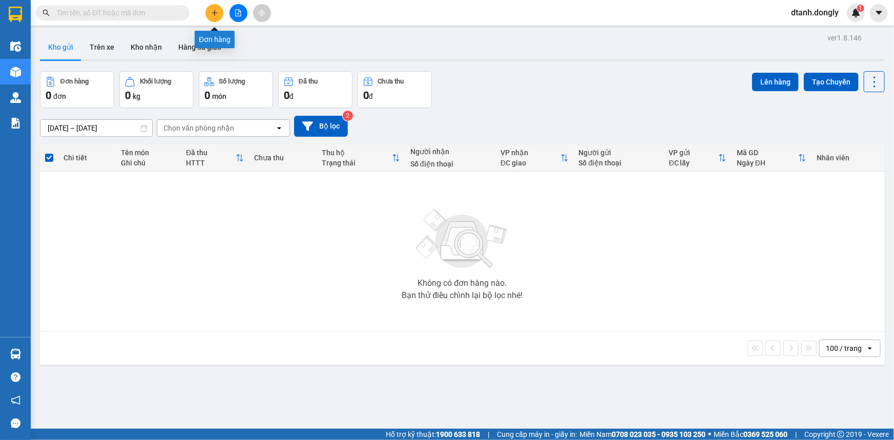
click at [218, 8] on button at bounding box center [214, 13] width 18 height 18
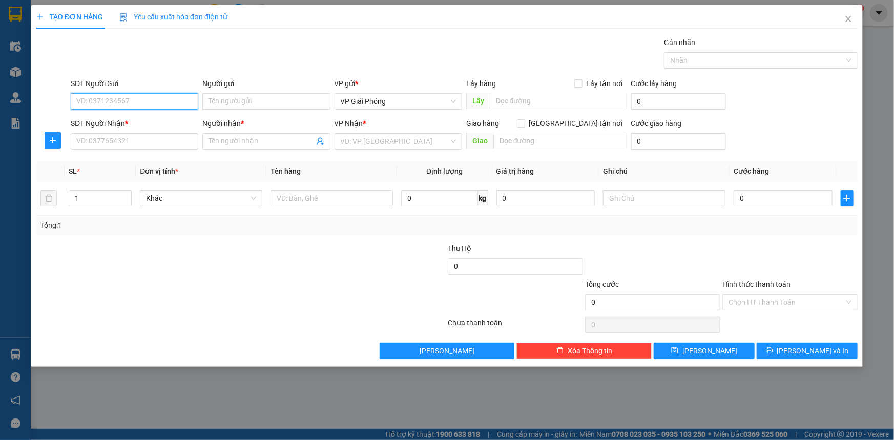
click at [117, 99] on input "SĐT Người Gửi" at bounding box center [135, 101] width 128 height 16
click at [135, 99] on input "SĐT Người Gửi" at bounding box center [135, 101] width 128 height 16
click at [118, 103] on input "SĐT Người Gửi" at bounding box center [135, 101] width 128 height 16
type input "0355944688"
click at [126, 141] on input "SĐT Người Nhận *" at bounding box center [135, 141] width 128 height 16
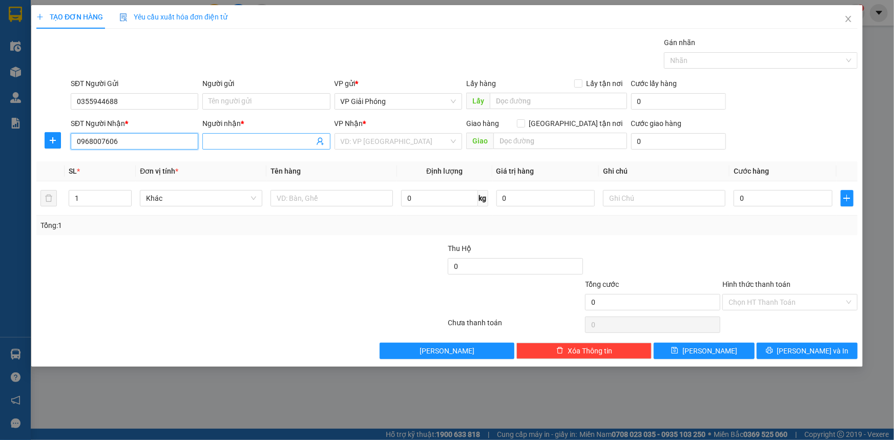
type input "0968007606"
click at [246, 141] on input "Người nhận *" at bounding box center [261, 141] width 105 height 11
click at [233, 139] on input "Người nhận *" at bounding box center [261, 141] width 105 height 11
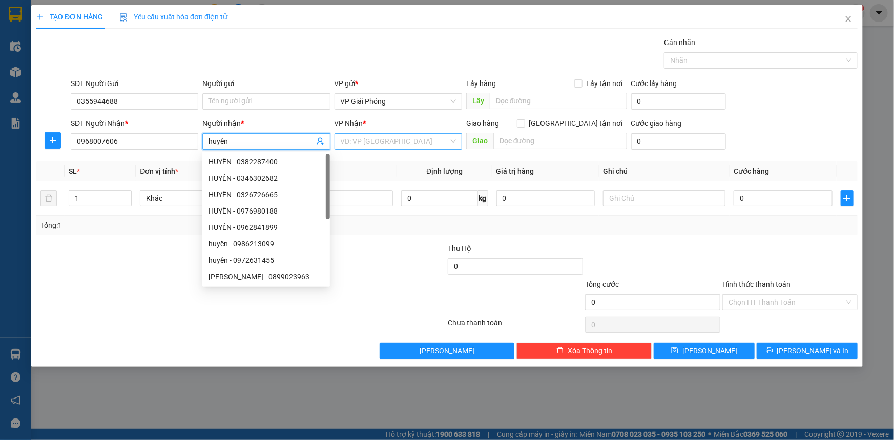
type input "huyền"
click at [422, 143] on input "search" at bounding box center [395, 141] width 108 height 15
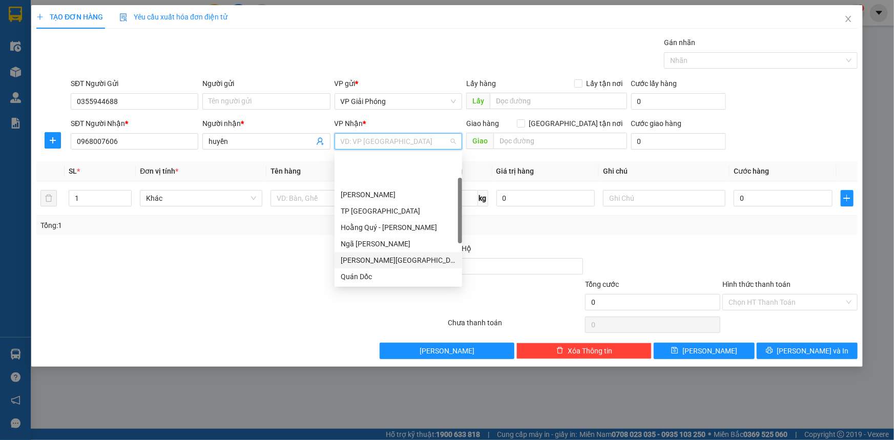
scroll to position [147, 0]
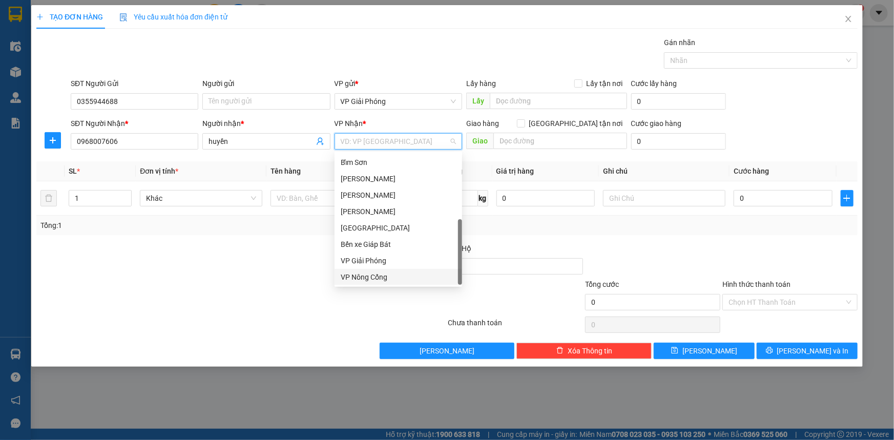
click at [404, 277] on div "VP Nông Cống" at bounding box center [398, 277] width 115 height 11
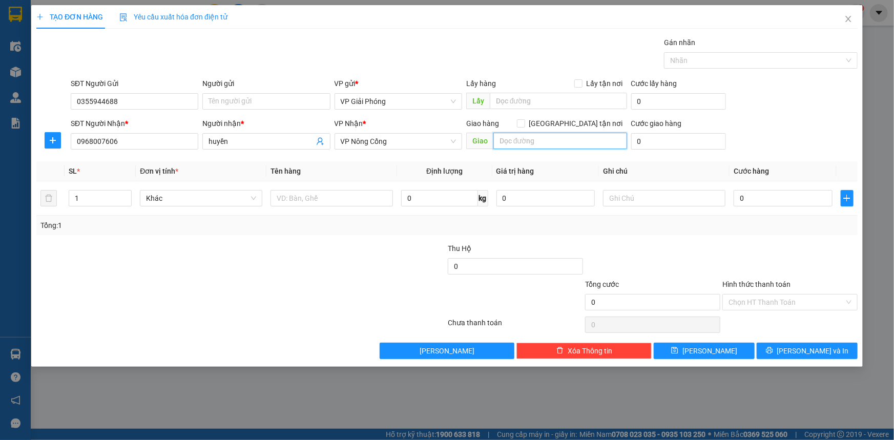
click at [528, 143] on input "text" at bounding box center [560, 141] width 134 height 16
type input "yên mĩ"
click at [524, 121] on input "[GEOGRAPHIC_DATA] tận nơi" at bounding box center [520, 122] width 7 height 7
checkbox input "true"
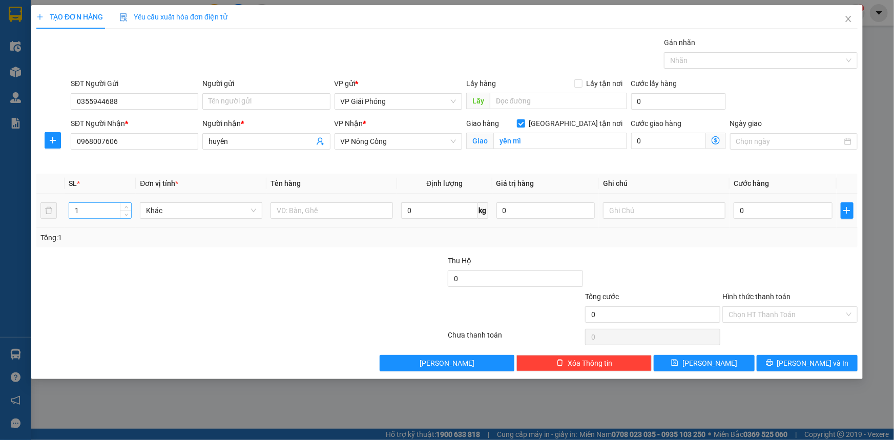
click at [103, 211] on input "1" at bounding box center [100, 210] width 62 height 15
click at [309, 210] on input "text" at bounding box center [332, 210] width 122 height 16
type input "thùng"
click at [756, 212] on input "0" at bounding box center [783, 210] width 99 height 16
type input "5"
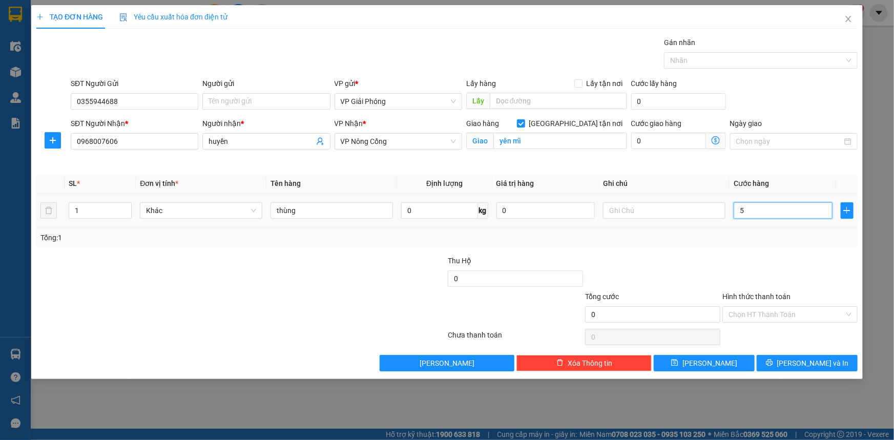
type input "5"
type input "50"
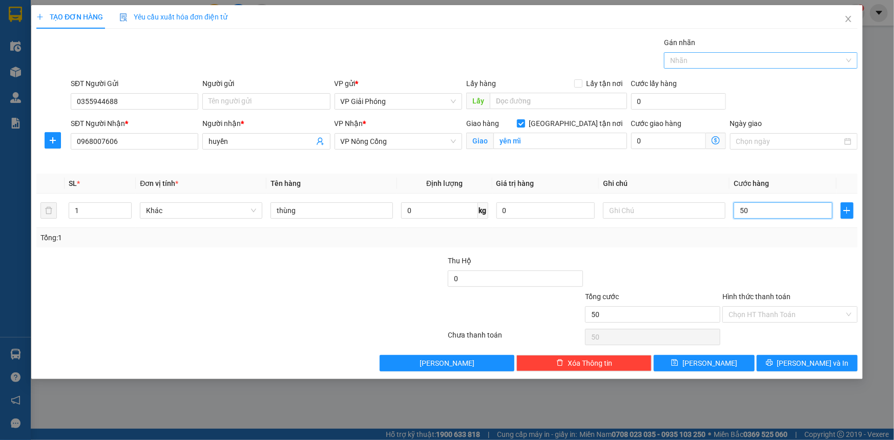
drag, startPoint x: 700, startPoint y: 63, endPoint x: 703, endPoint y: 58, distance: 5.5
click at [701, 63] on div at bounding box center [756, 60] width 178 height 12
type input "50.000"
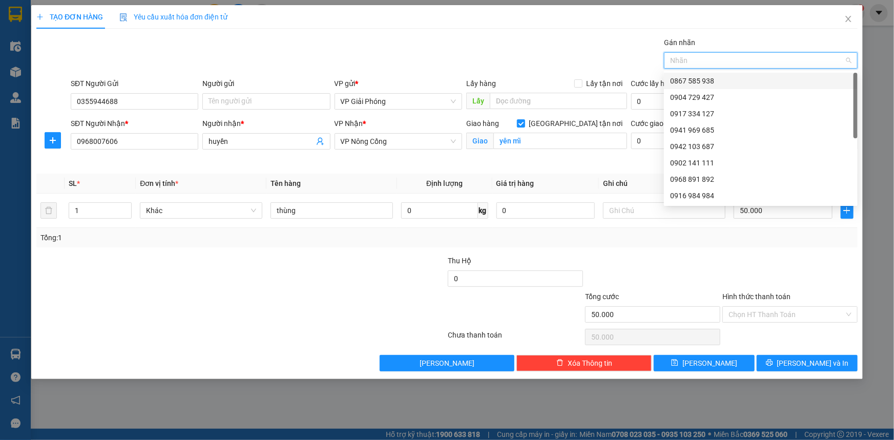
click at [720, 64] on div at bounding box center [756, 60] width 178 height 12
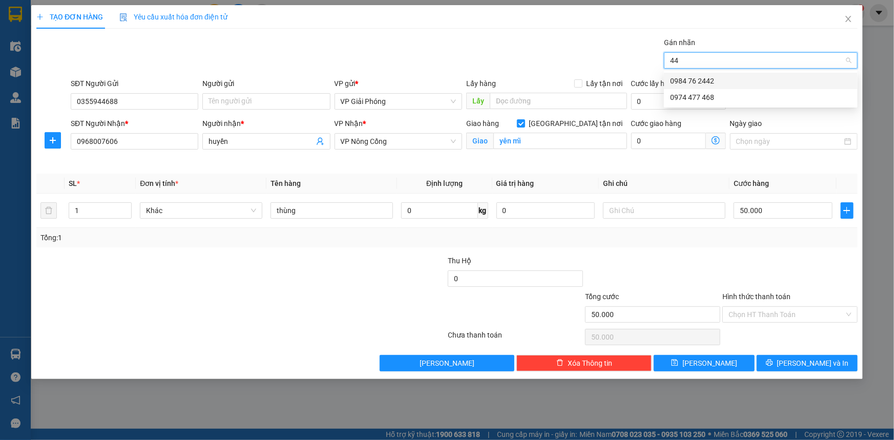
type input "442"
click at [719, 82] on div "0984 76 2442" at bounding box center [760, 80] width 181 height 11
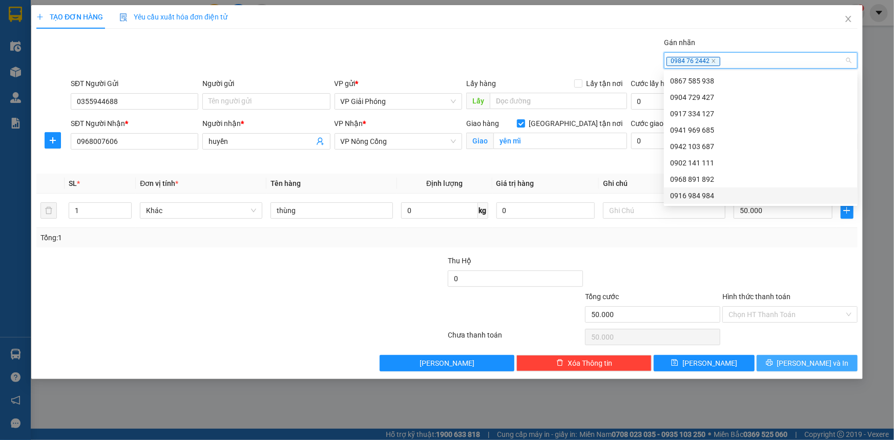
click at [807, 364] on span "[PERSON_NAME] và In" at bounding box center [813, 363] width 72 height 11
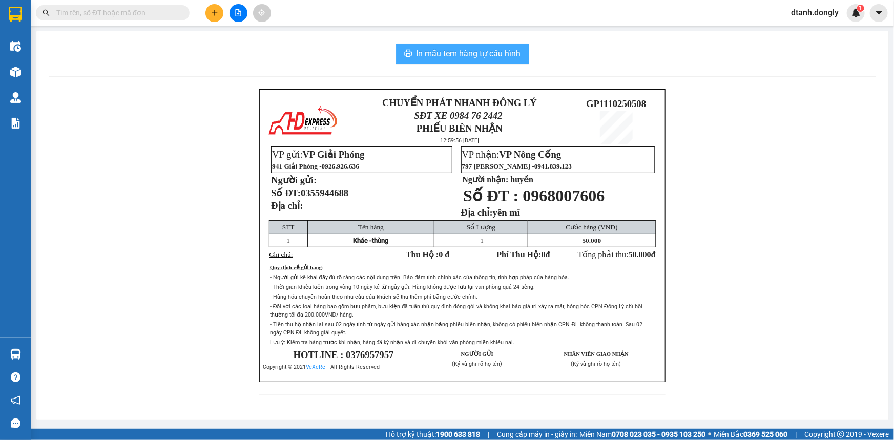
click at [486, 50] on span "In mẫu tem hàng tự cấu hình" at bounding box center [469, 53] width 105 height 13
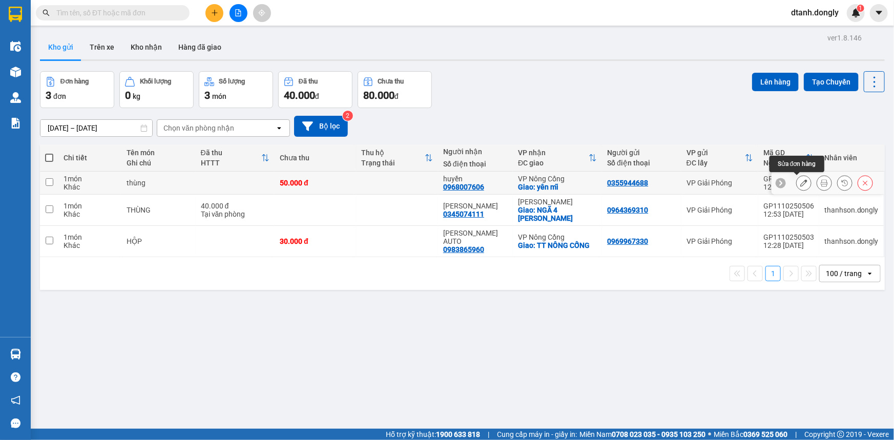
click at [800, 179] on icon at bounding box center [803, 182] width 7 height 7
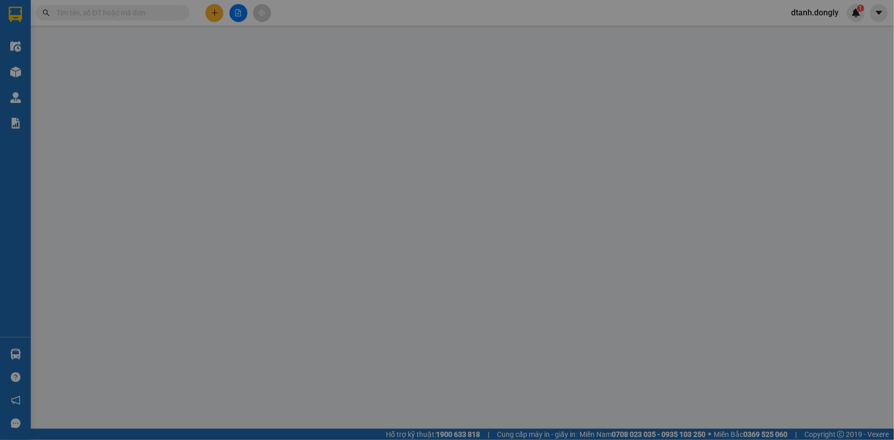
type input "0355944688"
type input "0968007606"
type input "huyền"
checkbox input "true"
type input "yên mĩ"
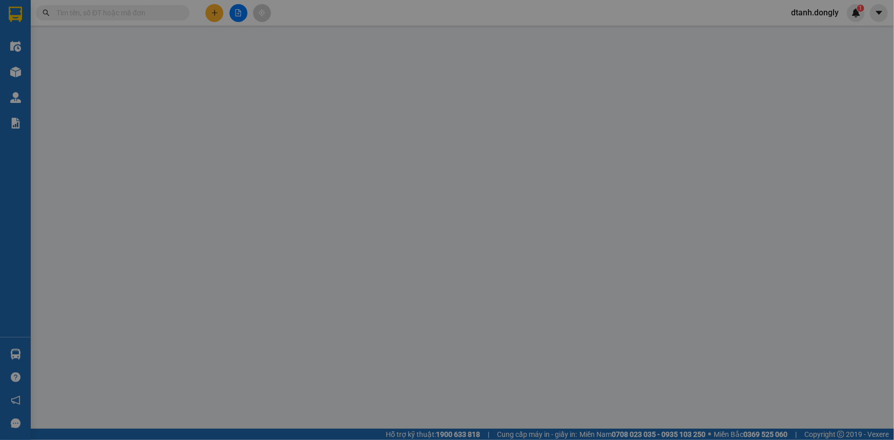
type input "50.000"
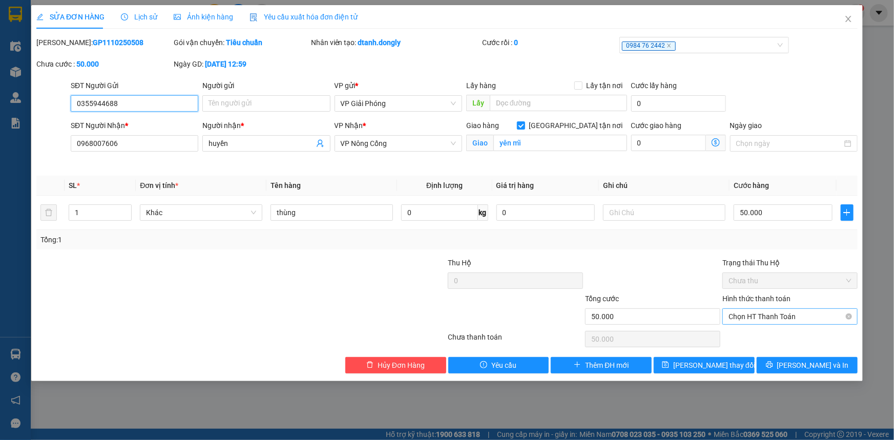
click at [792, 318] on span "Chọn HT Thanh Toán" at bounding box center [790, 316] width 123 height 15
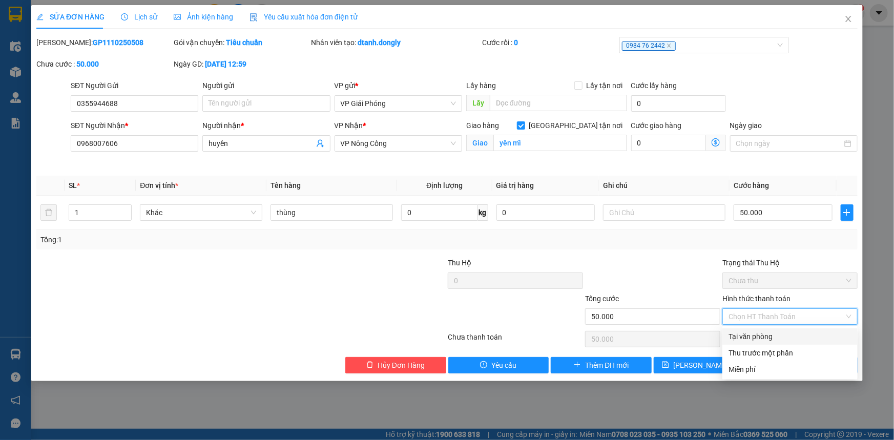
drag, startPoint x: 794, startPoint y: 335, endPoint x: 801, endPoint y: 352, distance: 18.8
click at [794, 336] on div "Tại văn phòng" at bounding box center [790, 336] width 123 height 11
type input "0"
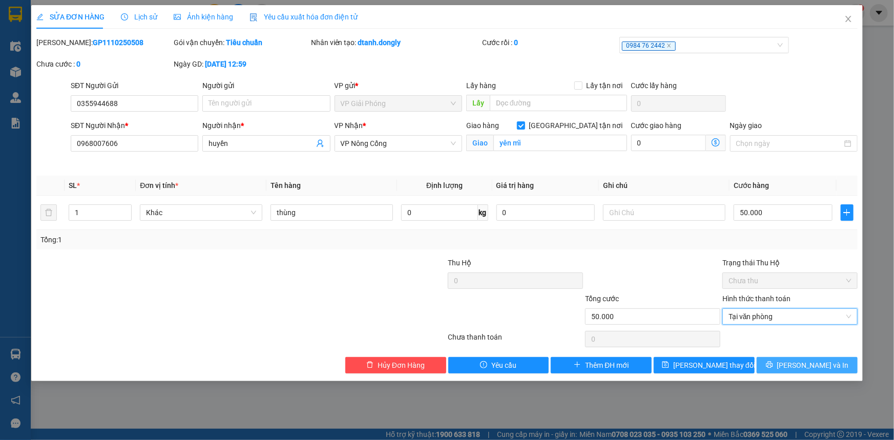
drag, startPoint x: 809, startPoint y: 366, endPoint x: 748, endPoint y: 342, distance: 65.1
click at [808, 364] on span "[PERSON_NAME] và In" at bounding box center [813, 365] width 72 height 11
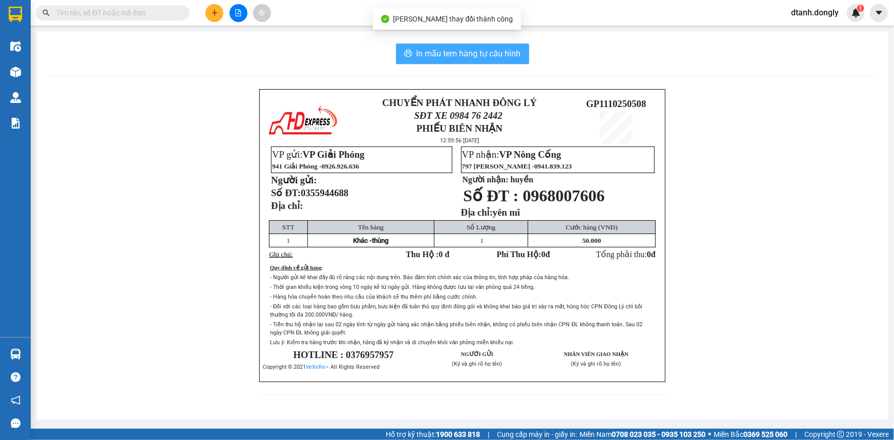
click at [439, 50] on span "In mẫu tem hàng tự cấu hình" at bounding box center [469, 53] width 105 height 13
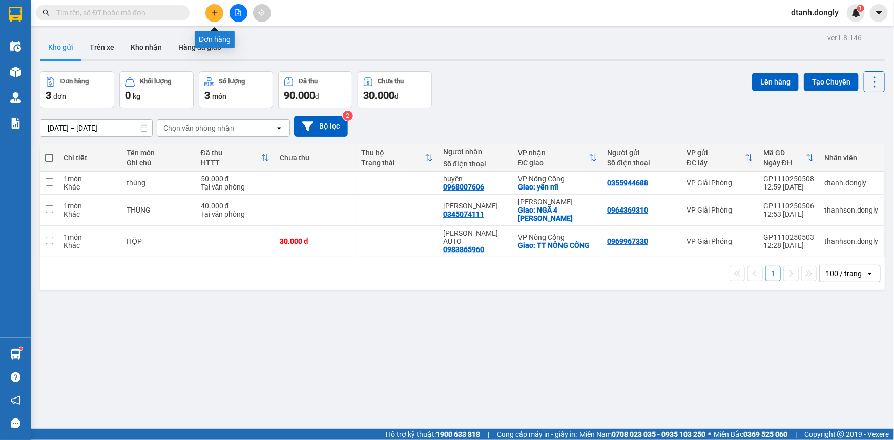
click at [217, 9] on button at bounding box center [214, 13] width 18 height 18
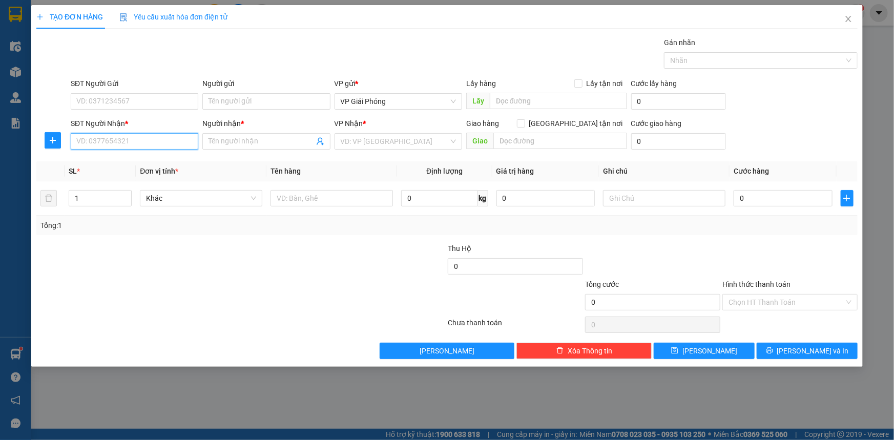
click at [106, 142] on input "SĐT Người Nhận *" at bounding box center [135, 141] width 128 height 16
type input "0354868358"
click at [102, 101] on input "SĐT Người Gửi" at bounding box center [135, 101] width 128 height 16
type input "0374872883"
click at [232, 142] on input "Người nhận *" at bounding box center [261, 141] width 105 height 11
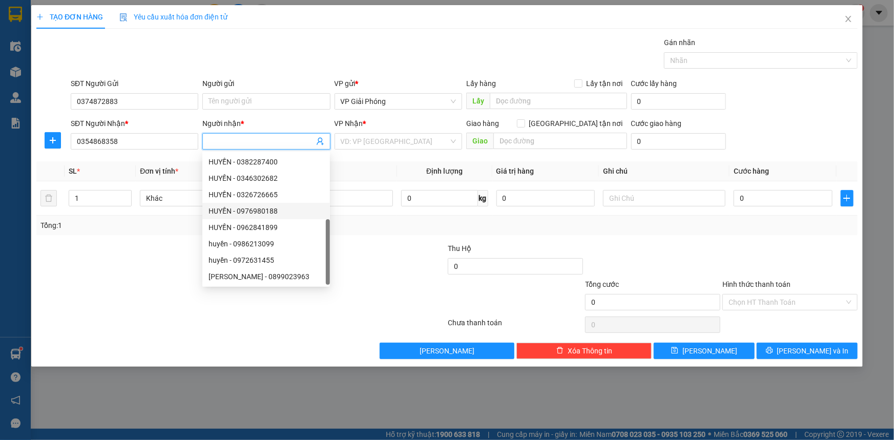
scroll to position [32, 0]
click at [267, 137] on input "Người nhận *" at bounding box center [261, 141] width 105 height 11
type input "kvp"
click at [422, 143] on input "search" at bounding box center [395, 141] width 108 height 15
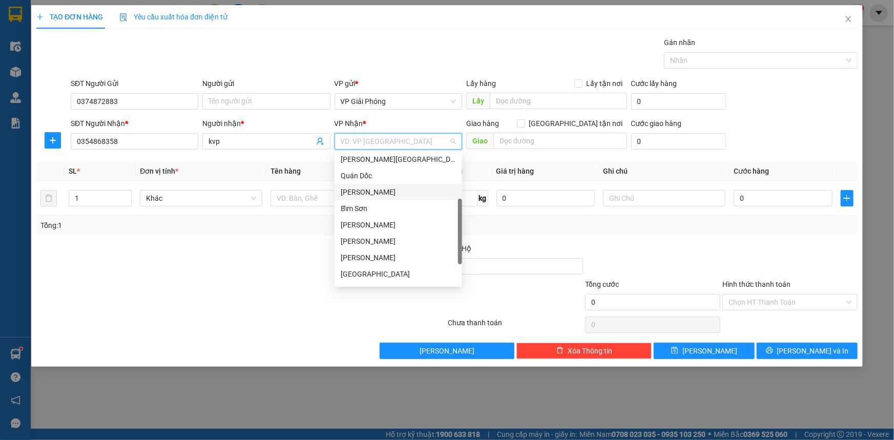
scroll to position [54, 0]
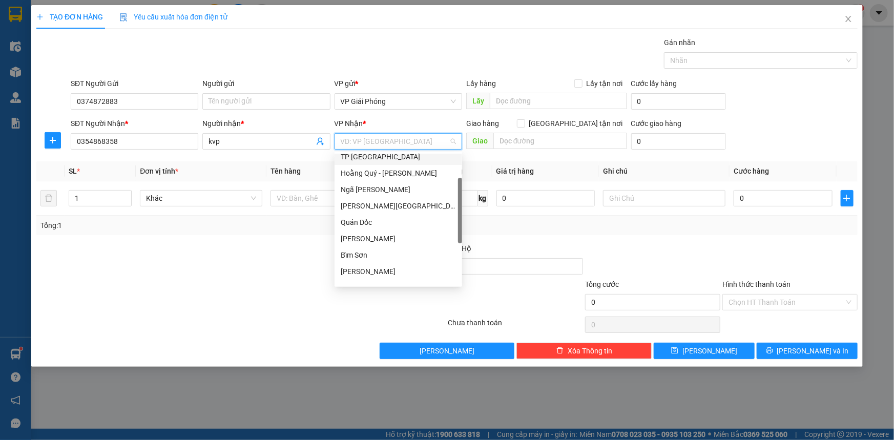
click at [387, 160] on div "TP [GEOGRAPHIC_DATA]" at bounding box center [398, 156] width 115 height 11
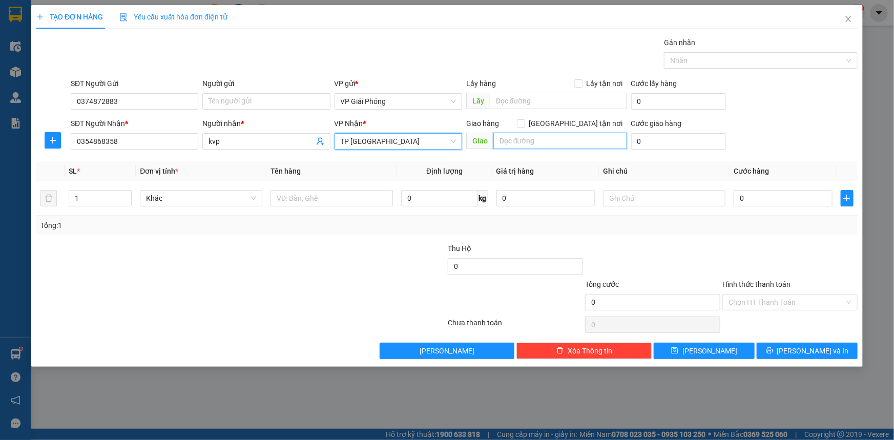
click at [551, 144] on input "text" at bounding box center [560, 141] width 134 height 16
type input "tp th"
click at [524, 123] on input "[GEOGRAPHIC_DATA] tận nơi" at bounding box center [520, 122] width 7 height 7
checkbox input "true"
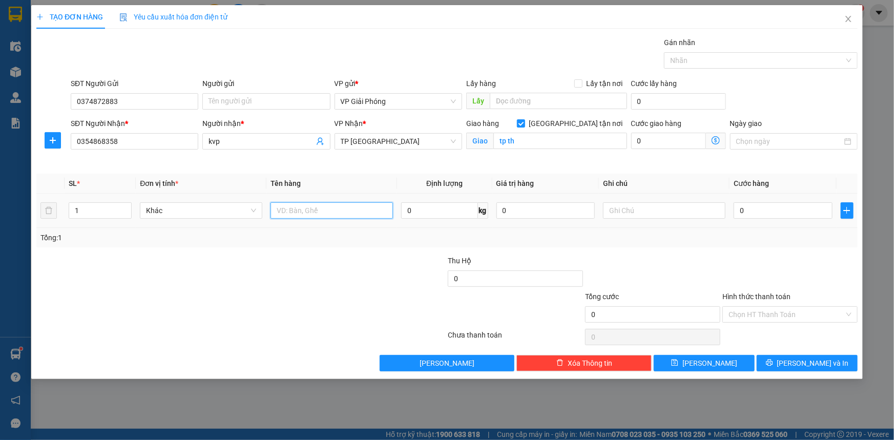
click at [311, 216] on input "text" at bounding box center [332, 210] width 122 height 16
type input "kiện"
drag, startPoint x: 505, startPoint y: 140, endPoint x: 517, endPoint y: 141, distance: 11.9
click at [506, 140] on input "tp th" at bounding box center [560, 141] width 134 height 16
type input "BIG C"
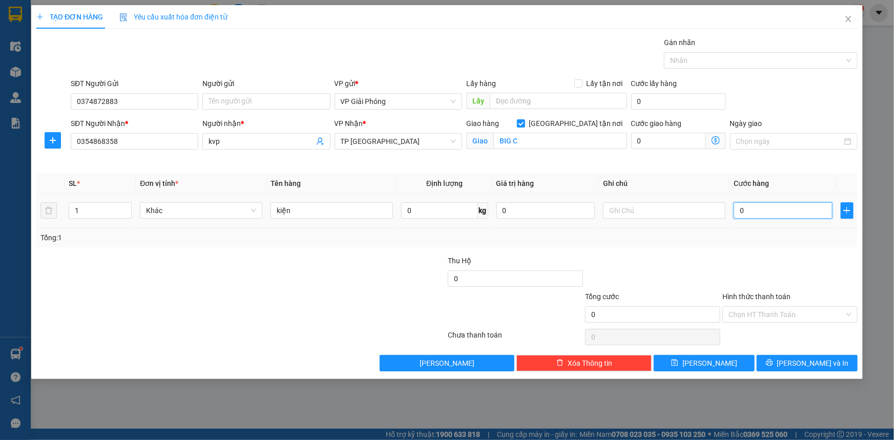
click at [749, 207] on input "0" at bounding box center [783, 210] width 99 height 16
type input "4"
type input "40"
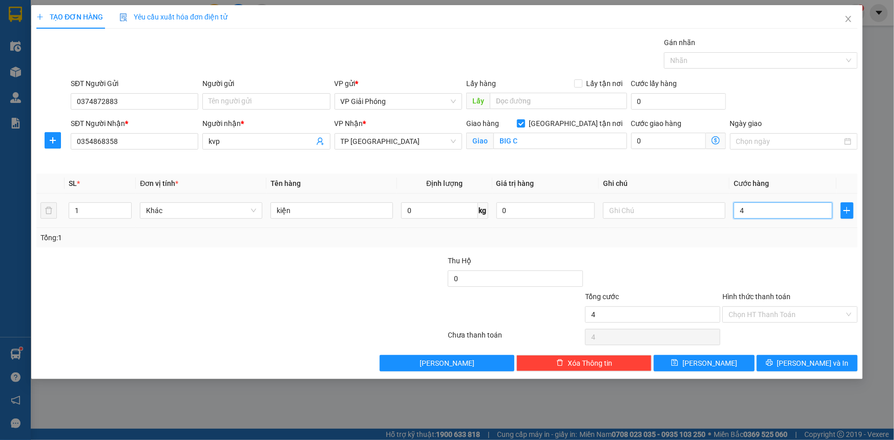
type input "40"
click at [718, 59] on div at bounding box center [756, 60] width 178 height 12
type input "40.000"
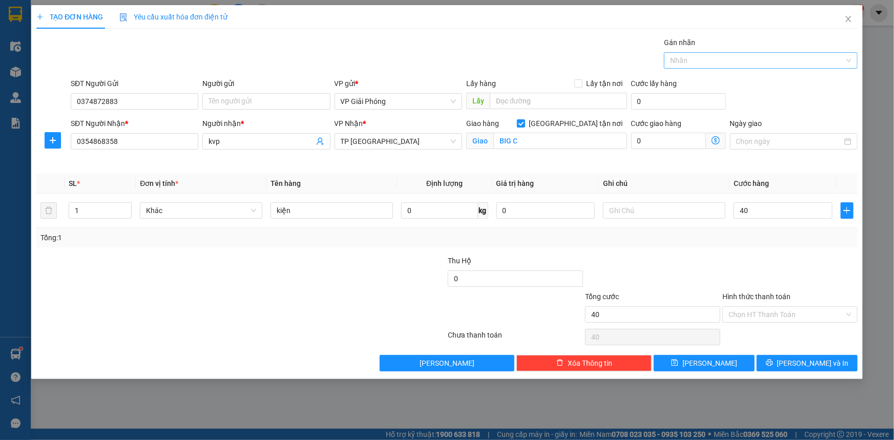
type input "40.000"
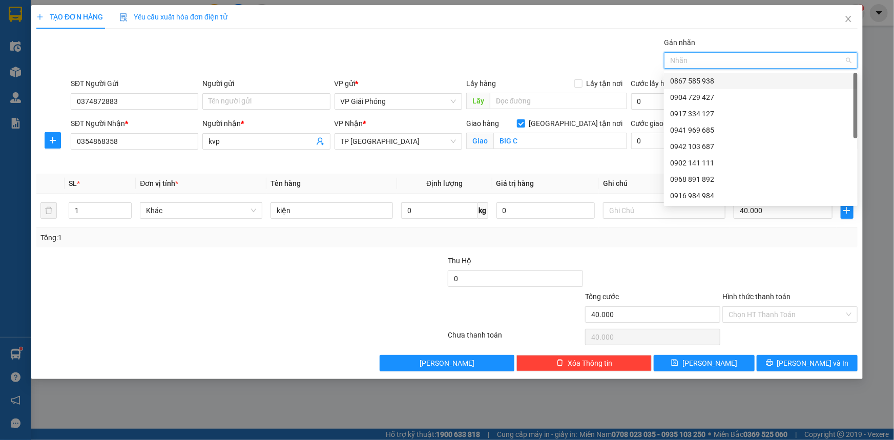
click at [726, 60] on div at bounding box center [756, 60] width 178 height 12
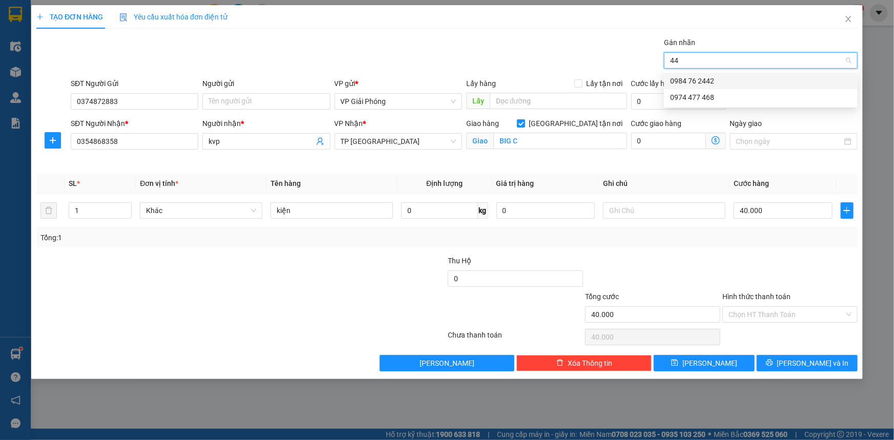
type input "442"
click at [742, 79] on div "0984 76 2442" at bounding box center [760, 80] width 181 height 11
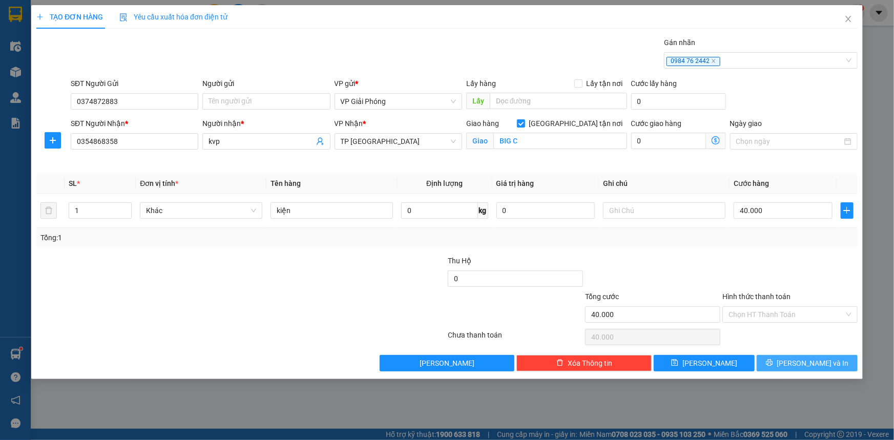
click at [780, 360] on button "[PERSON_NAME] và In" at bounding box center [807, 363] width 101 height 16
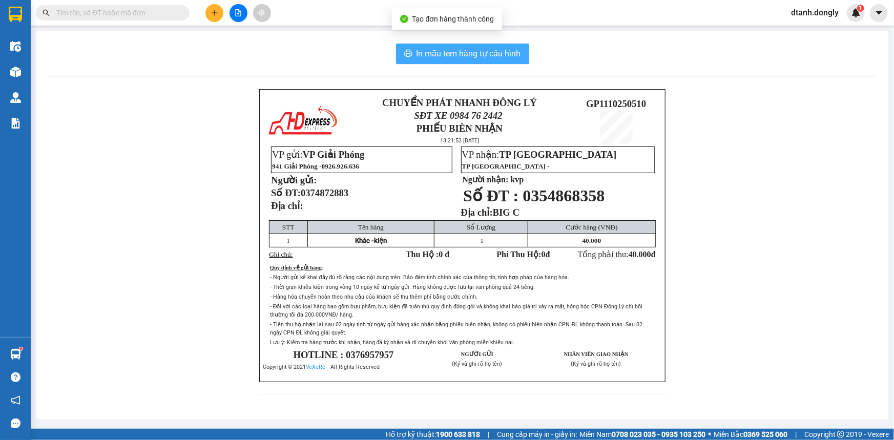
click at [469, 54] on span "In mẫu tem hàng tự cấu hình" at bounding box center [469, 53] width 105 height 13
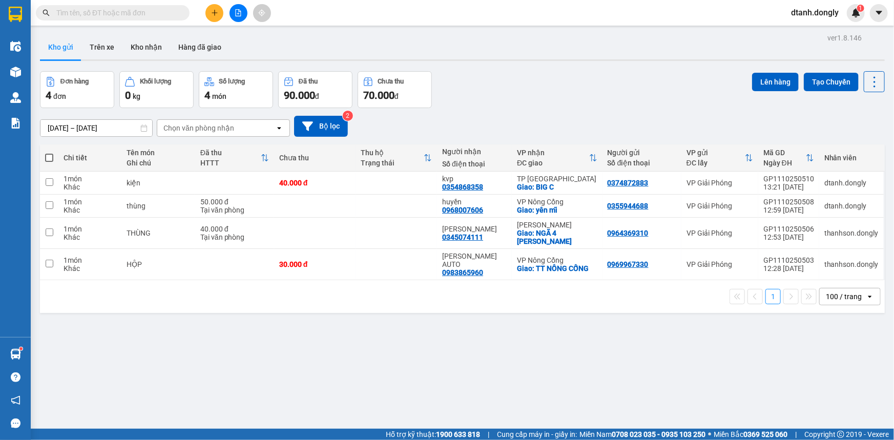
click at [213, 13] on icon "plus" at bounding box center [215, 12] width 6 height 1
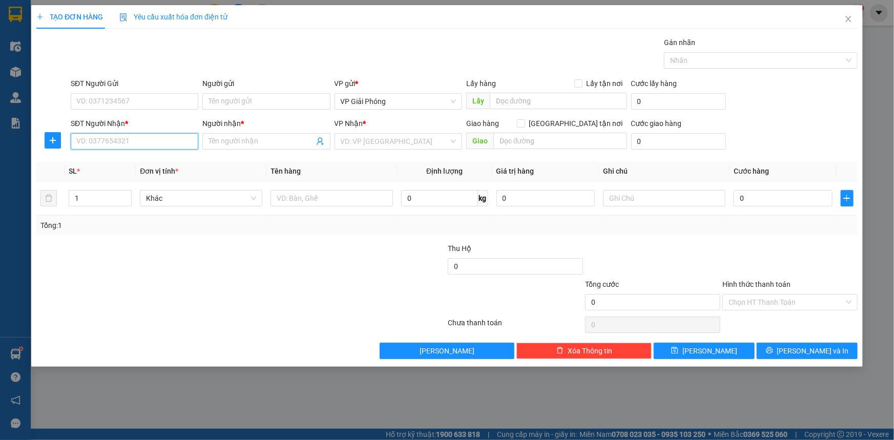
click at [140, 144] on input "SĐT Người Nhận *" at bounding box center [135, 141] width 128 height 16
type input "0961058161"
click at [248, 141] on input "Người nhận *" at bounding box center [261, 141] width 105 height 11
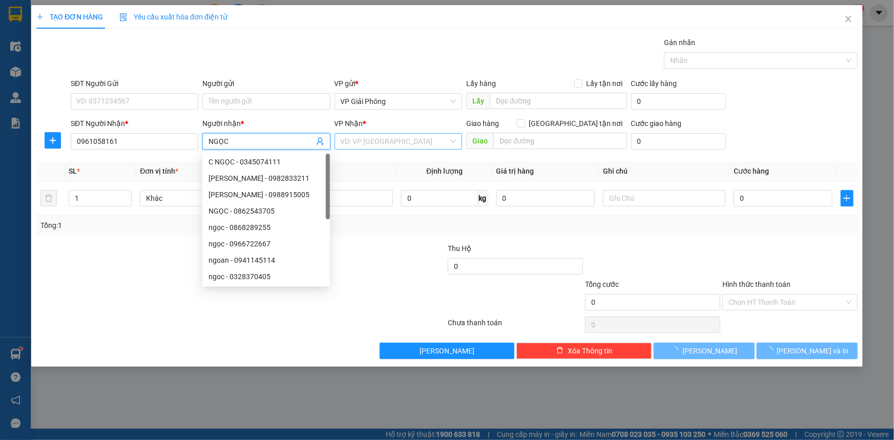
type input "NGỌC"
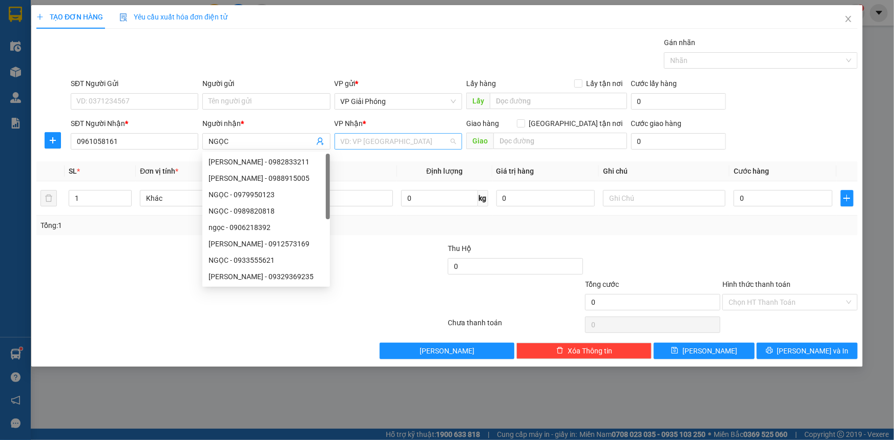
click at [406, 144] on input "search" at bounding box center [395, 141] width 108 height 15
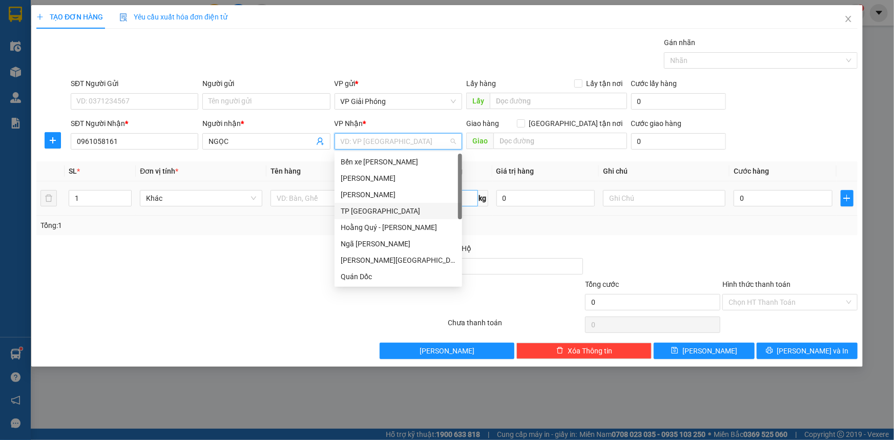
drag, startPoint x: 402, startPoint y: 215, endPoint x: 416, endPoint y: 205, distance: 17.6
click at [403, 214] on div "TP [GEOGRAPHIC_DATA]" at bounding box center [398, 210] width 115 height 11
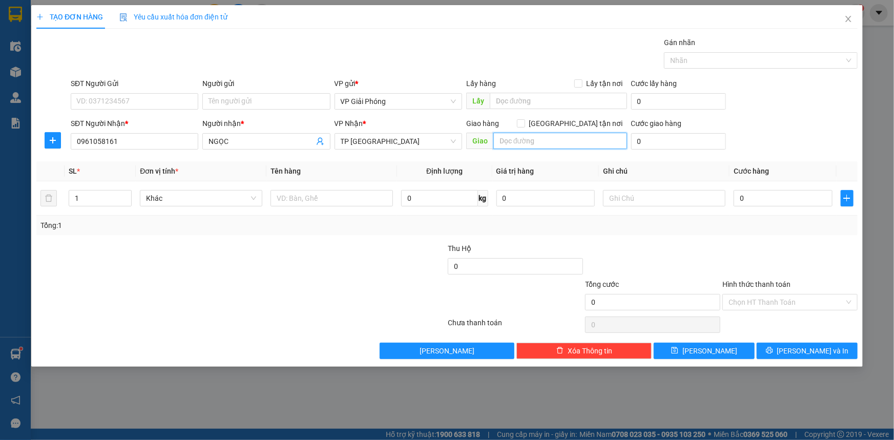
click at [541, 137] on input "text" at bounding box center [560, 141] width 134 height 16
click at [510, 140] on input "text" at bounding box center [560, 141] width 134 height 16
click at [440, 138] on span "TP [GEOGRAPHIC_DATA]" at bounding box center [398, 141] width 115 height 15
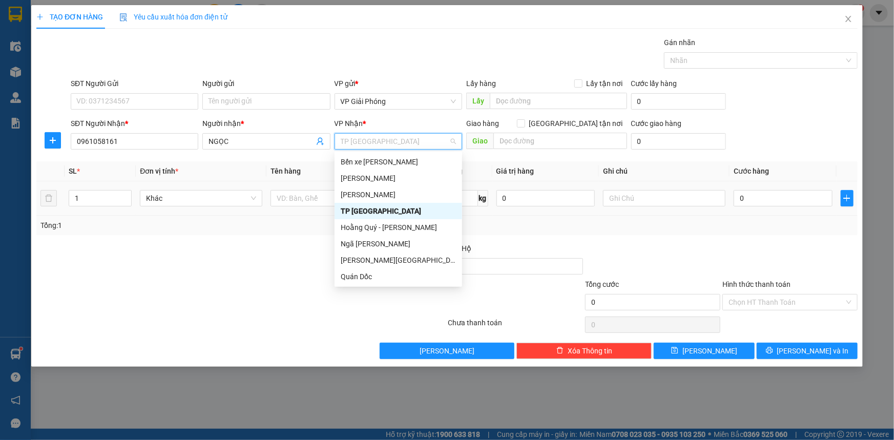
drag, startPoint x: 394, startPoint y: 214, endPoint x: 433, endPoint y: 186, distance: 48.2
click at [393, 213] on div "TP [GEOGRAPHIC_DATA]" at bounding box center [398, 210] width 115 height 11
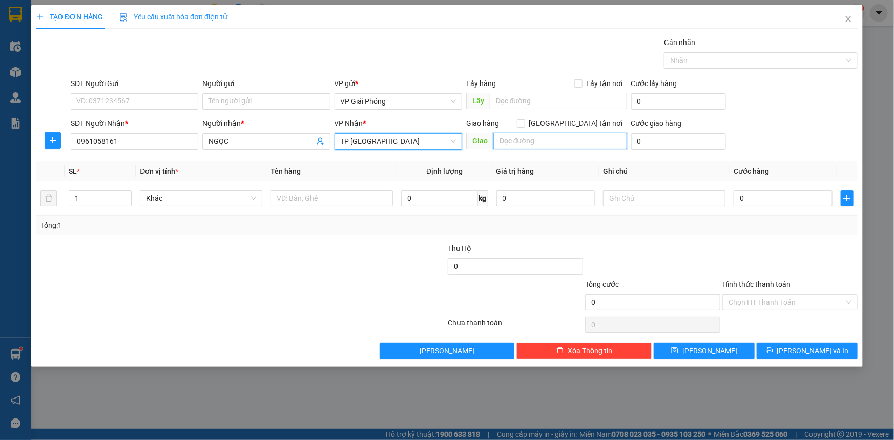
click at [514, 138] on input "text" at bounding box center [560, 141] width 134 height 16
type input "CẦU CẢNH"
click at [524, 124] on input "[GEOGRAPHIC_DATA] tận nơi" at bounding box center [520, 122] width 7 height 7
checkbox input "true"
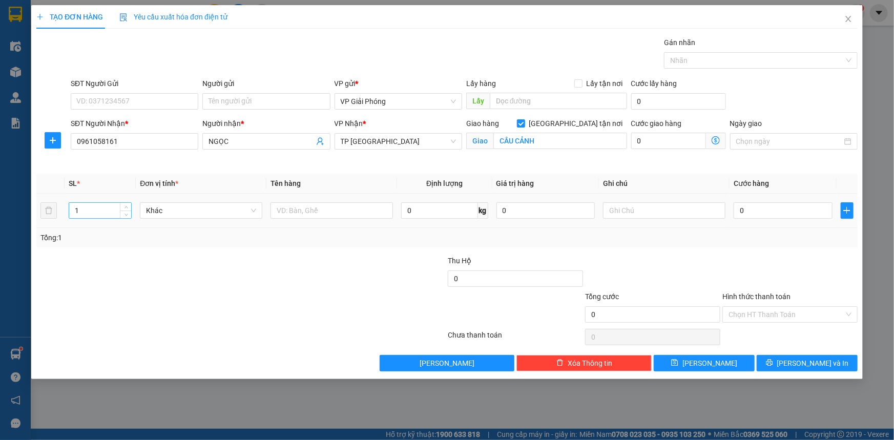
click at [109, 211] on input "1" at bounding box center [100, 210] width 62 height 15
type input "2"
click at [96, 211] on input "number" at bounding box center [100, 210] width 62 height 15
type input "3"
click at [297, 208] on input "text" at bounding box center [332, 210] width 122 height 16
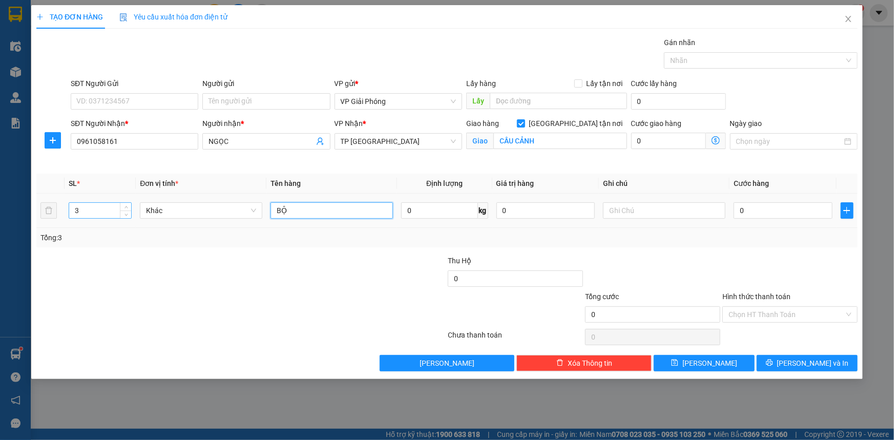
type input "BỘ"
click at [105, 215] on input "3" at bounding box center [100, 210] width 62 height 15
type input "6"
type input "3"
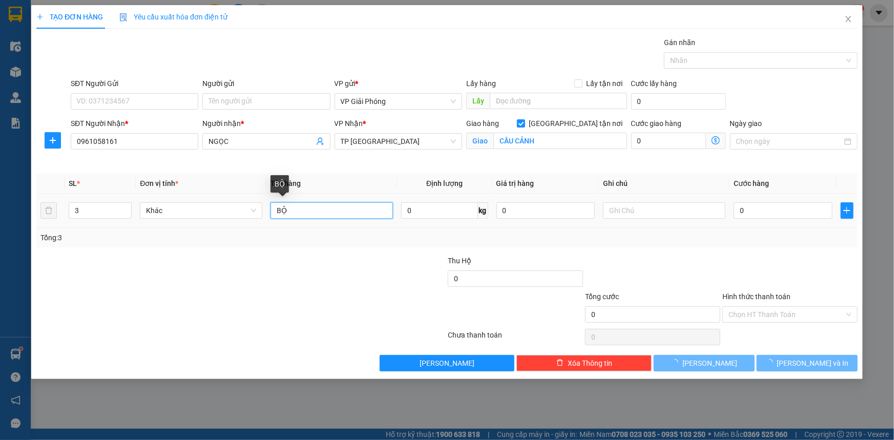
click at [318, 208] on input "BỘ" at bounding box center [332, 210] width 122 height 16
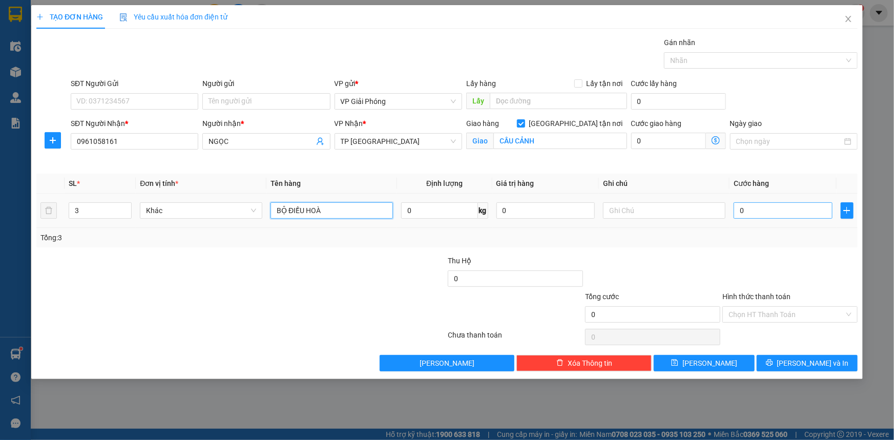
type input "BỘ ĐIỀU HOÀ"
click at [763, 211] on input "0" at bounding box center [783, 210] width 99 height 16
type input "3"
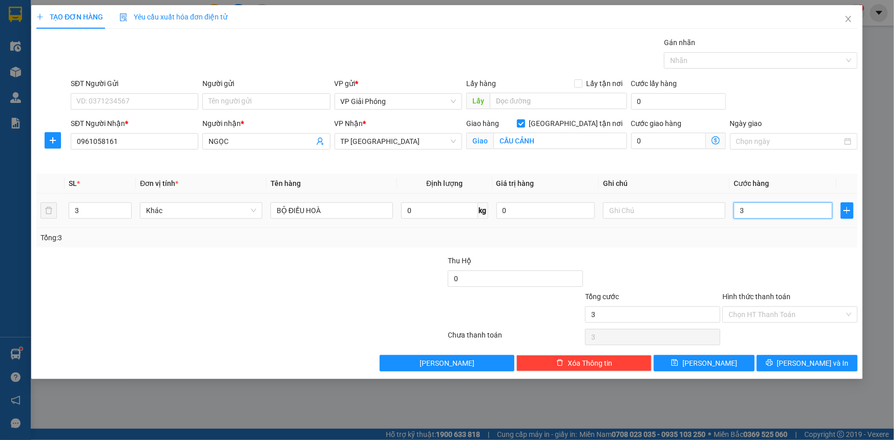
type input "30"
type input "300"
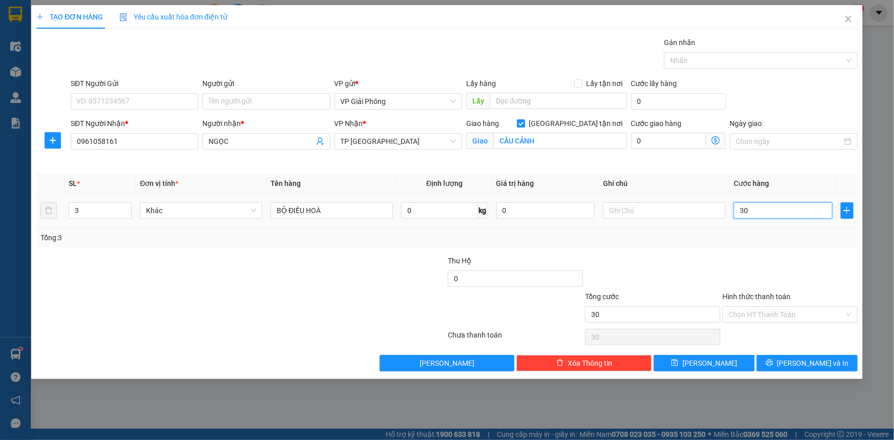
type input "300"
click at [692, 61] on div at bounding box center [756, 60] width 178 height 12
type input "300.000"
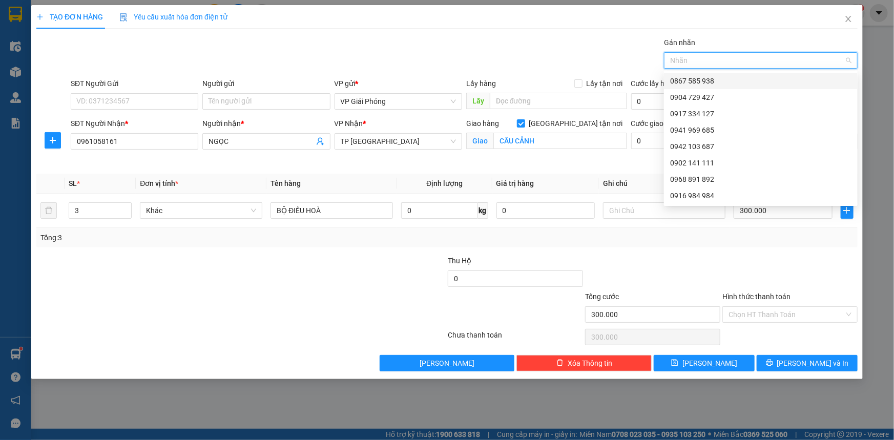
click at [706, 59] on div at bounding box center [756, 60] width 178 height 12
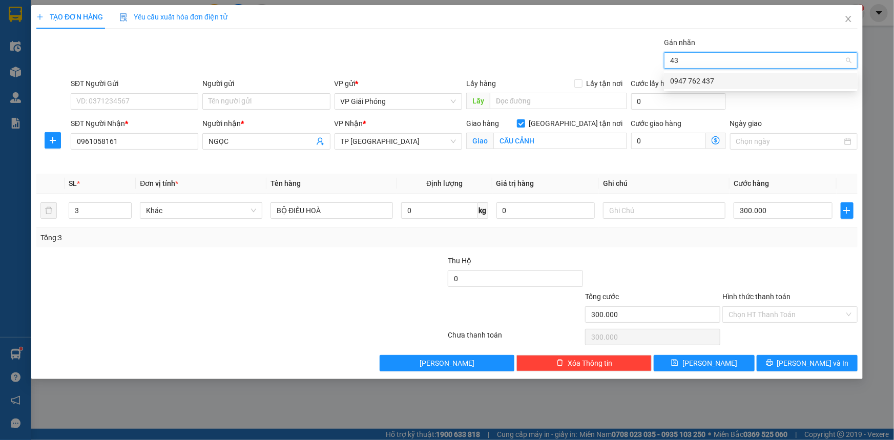
type input "437"
click at [715, 76] on div "0947 762 437" at bounding box center [760, 80] width 181 height 11
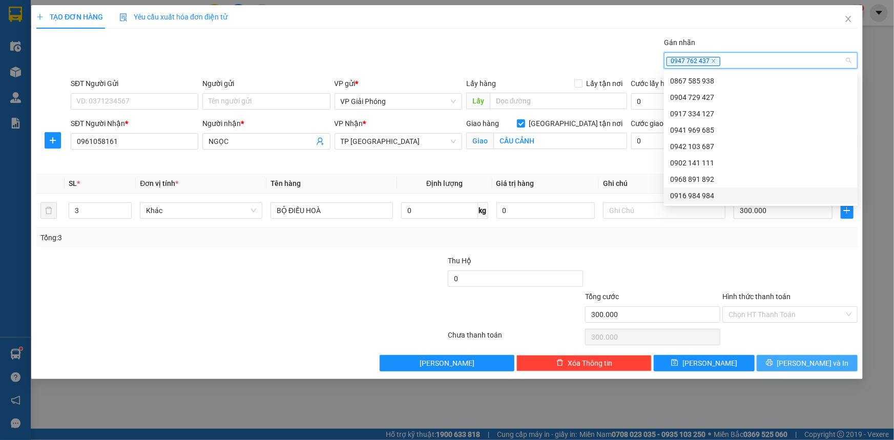
click at [773, 363] on icon "printer" at bounding box center [769, 363] width 7 height 7
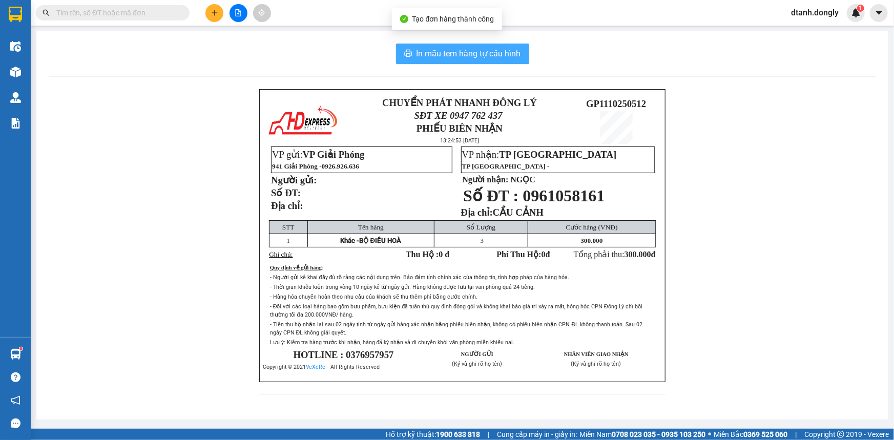
click at [493, 55] on span "In mẫu tem hàng tự cấu hình" at bounding box center [469, 53] width 105 height 13
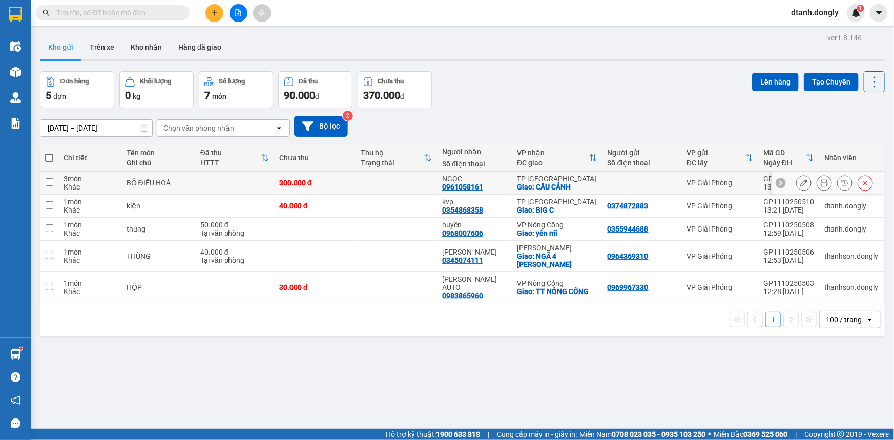
click at [46, 179] on input "checkbox" at bounding box center [50, 182] width 8 height 8
checkbox input "true"
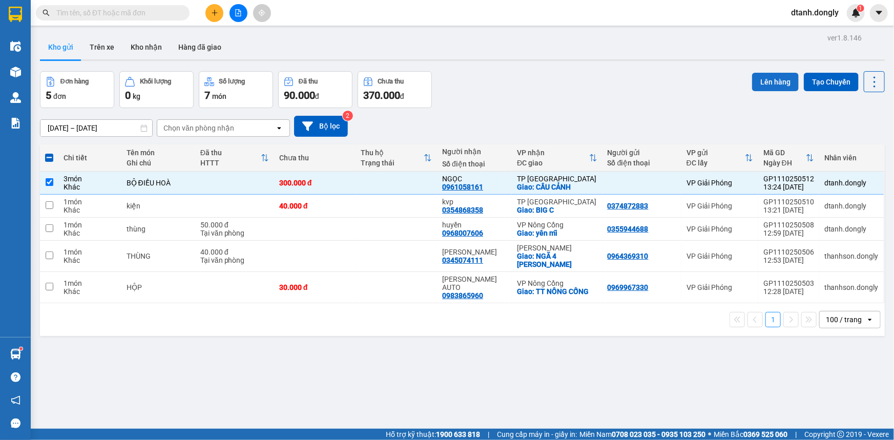
click at [774, 82] on button "Lên hàng" at bounding box center [775, 82] width 47 height 18
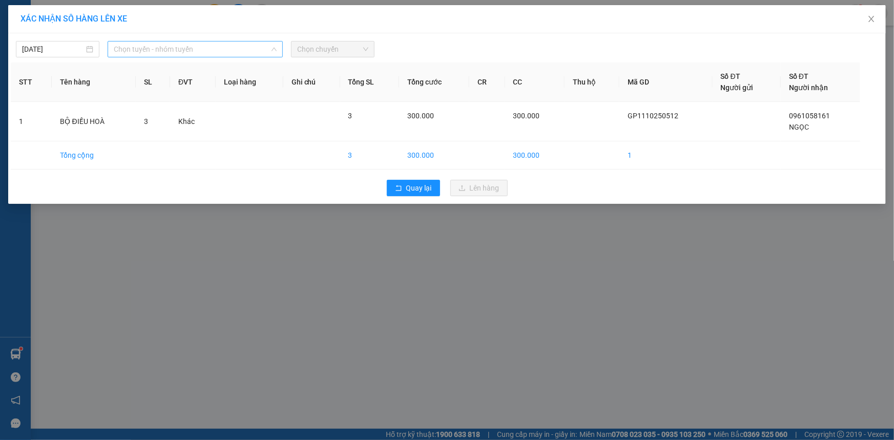
drag, startPoint x: 237, startPoint y: 43, endPoint x: 233, endPoint y: 56, distance: 13.9
click at [237, 44] on span "Chọn tuyến - nhóm tuyến" at bounding box center [195, 48] width 163 height 15
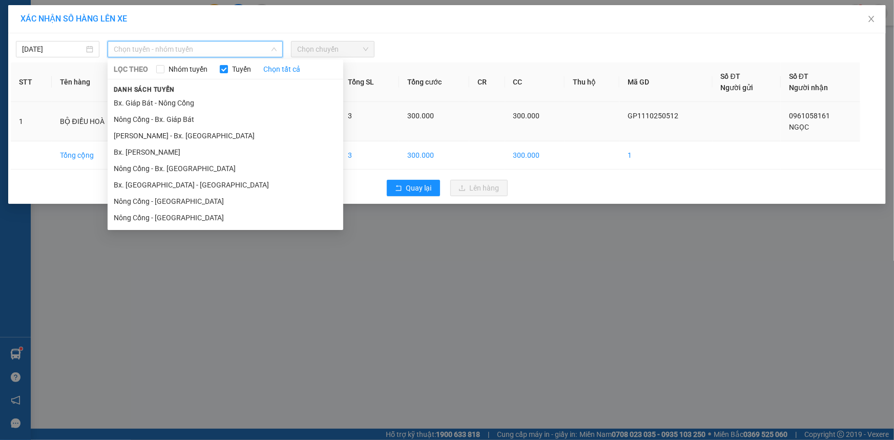
drag, startPoint x: 216, startPoint y: 102, endPoint x: 240, endPoint y: 105, distance: 23.7
click at [216, 102] on li "Bx. Giáp Bát - Nông Cống" at bounding box center [226, 103] width 236 height 16
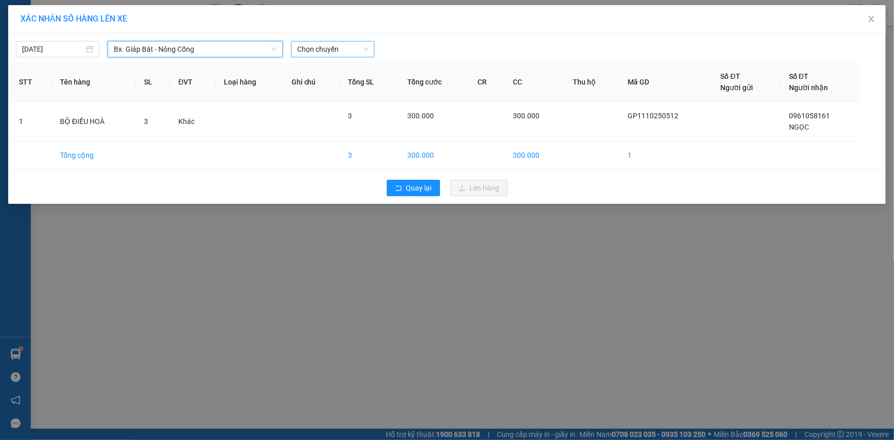
click at [360, 46] on span "Chọn chuyến" at bounding box center [332, 48] width 71 height 15
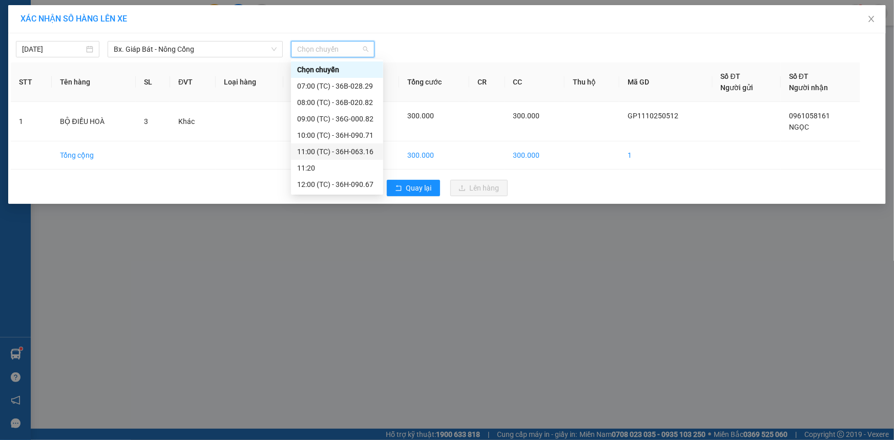
scroll to position [65, 0]
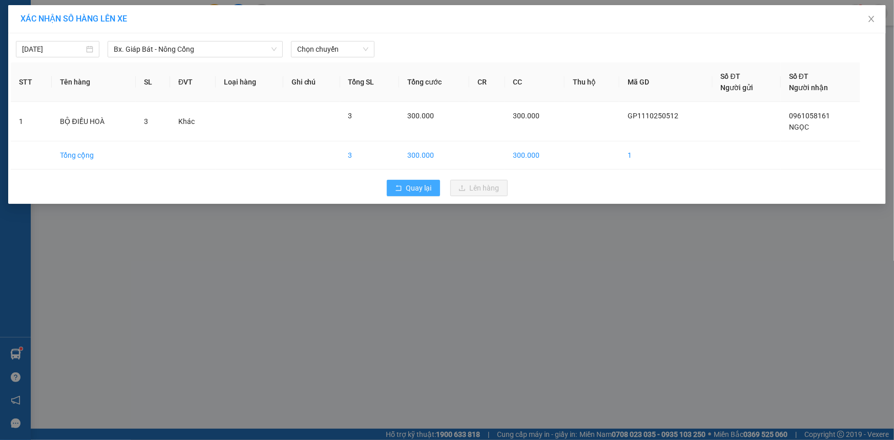
click at [414, 185] on span "Quay lại" at bounding box center [419, 187] width 26 height 11
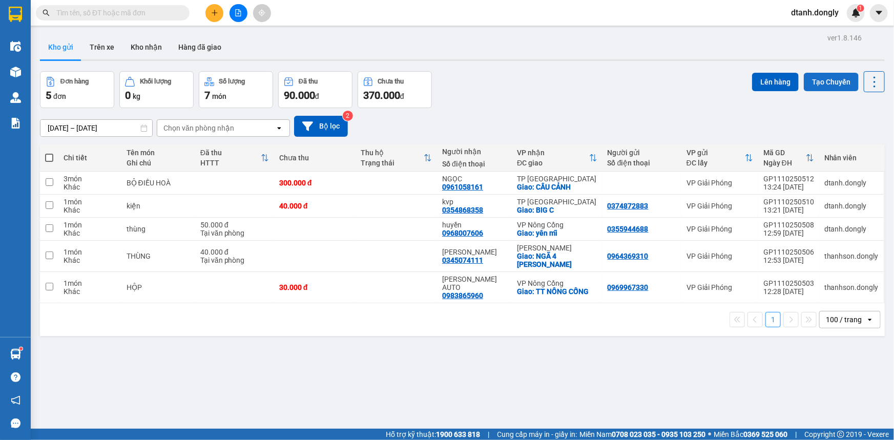
click at [830, 84] on button "Tạo Chuyến" at bounding box center [831, 82] width 55 height 18
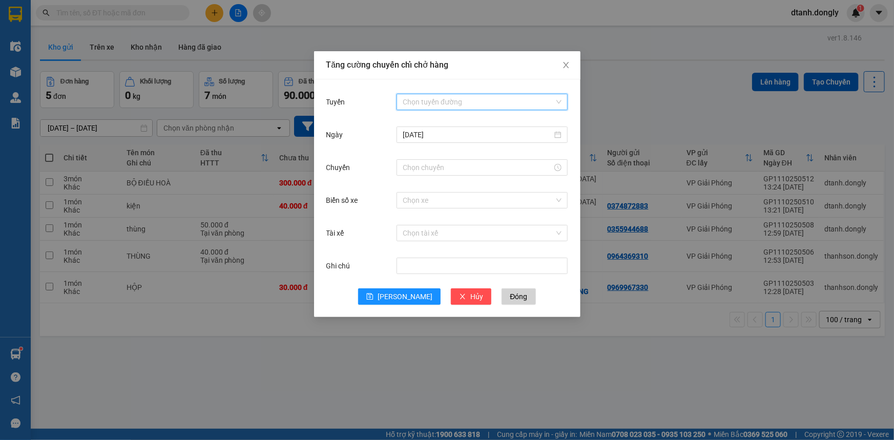
click at [452, 97] on input "Tuyến" at bounding box center [479, 101] width 152 height 15
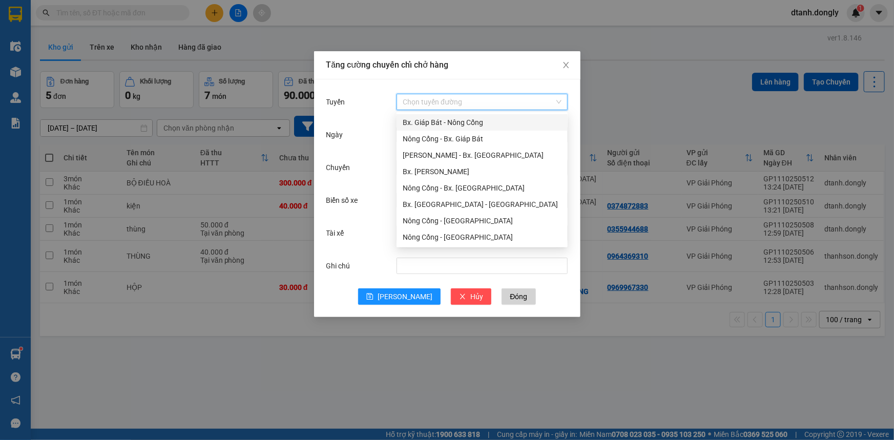
click at [451, 123] on div "Bx. Giáp Bát - Nông Cống" at bounding box center [482, 122] width 159 height 11
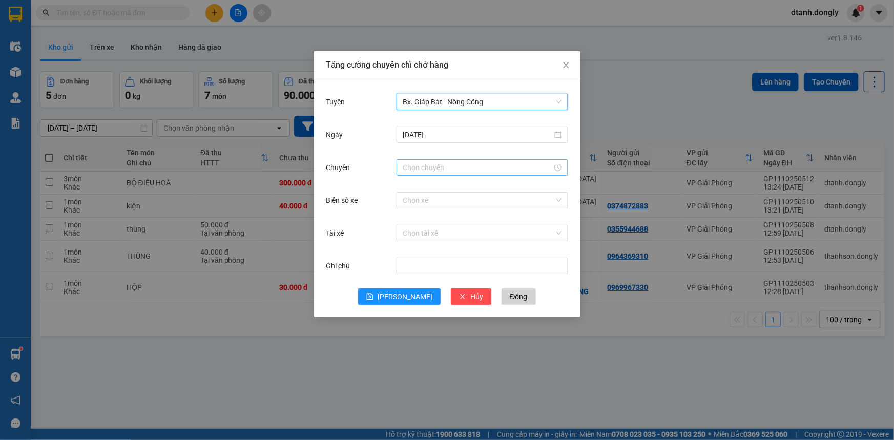
click at [461, 166] on input "Chuyến" at bounding box center [478, 167] width 150 height 11
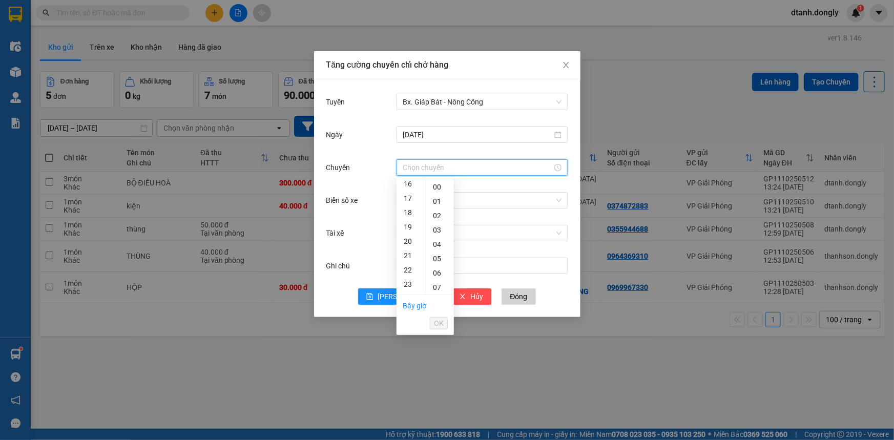
scroll to position [139, 0]
click at [406, 259] on div "15" at bounding box center [411, 263] width 29 height 14
click at [433, 288] on div "30" at bounding box center [440, 291] width 28 height 14
type input "15:30"
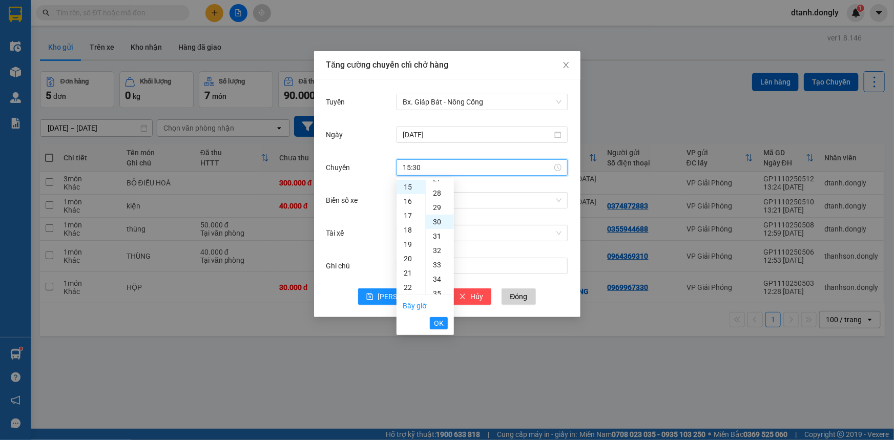
scroll to position [430, 0]
click at [439, 323] on span "OK" at bounding box center [439, 323] width 10 height 11
click at [414, 204] on input "Biển số xe" at bounding box center [479, 200] width 152 height 15
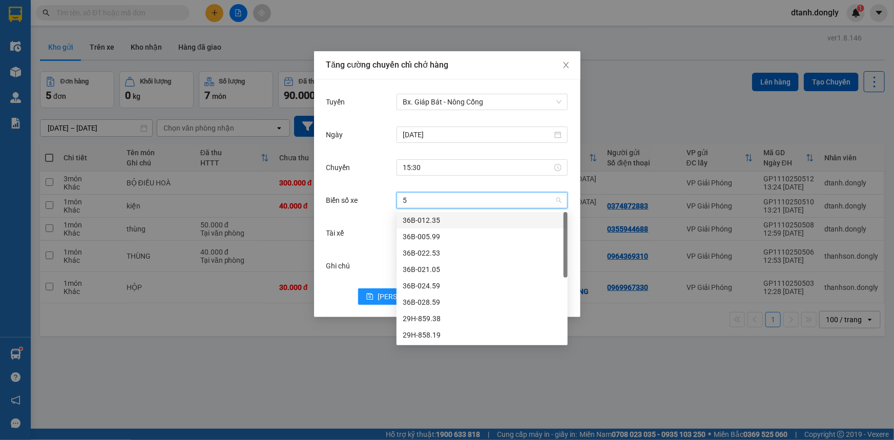
type input "59"
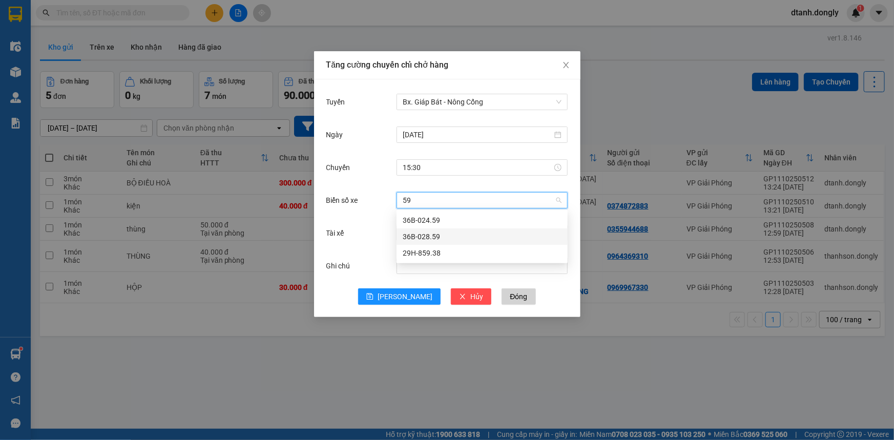
click at [444, 236] on div "36B-028.59" at bounding box center [482, 236] width 159 height 11
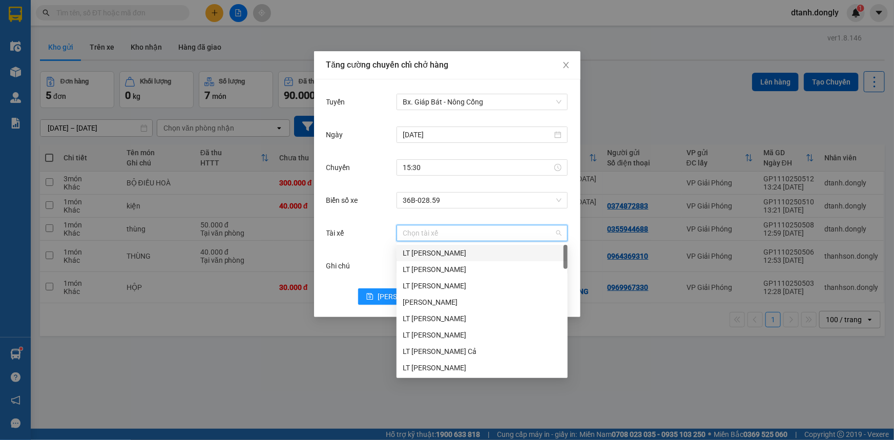
click at [417, 235] on input "Tài xế" at bounding box center [479, 232] width 152 height 15
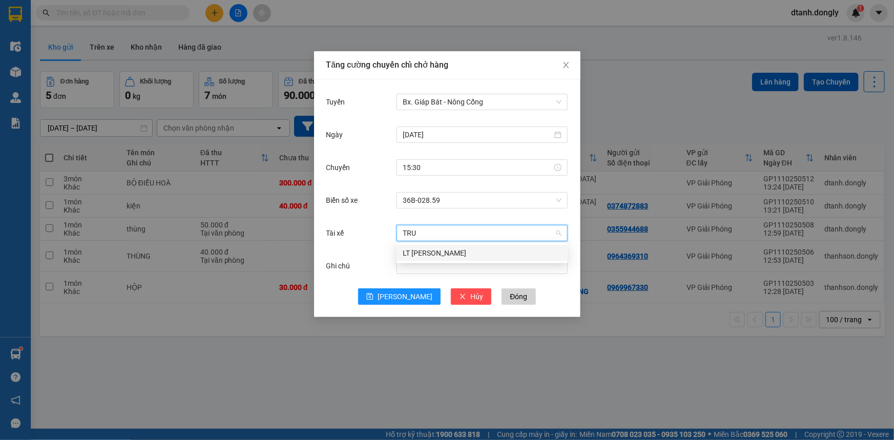
type input "TRUO"
click at [445, 251] on div "LT [PERSON_NAME]" at bounding box center [482, 252] width 159 height 11
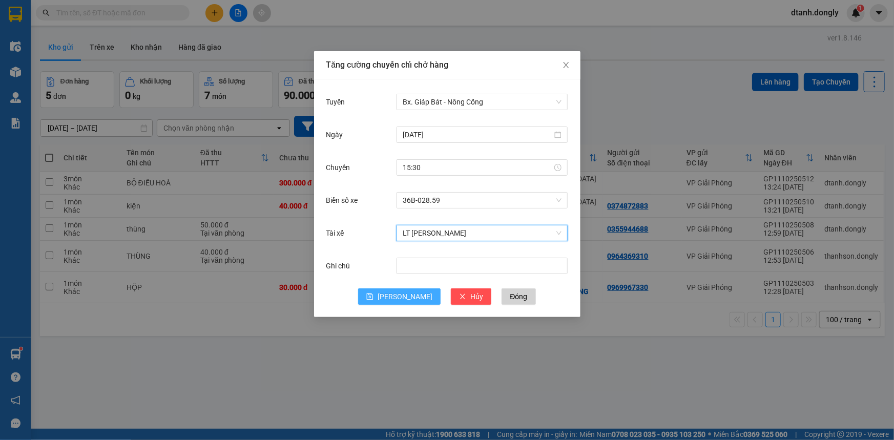
click at [400, 295] on span "[PERSON_NAME]" at bounding box center [405, 296] width 55 height 11
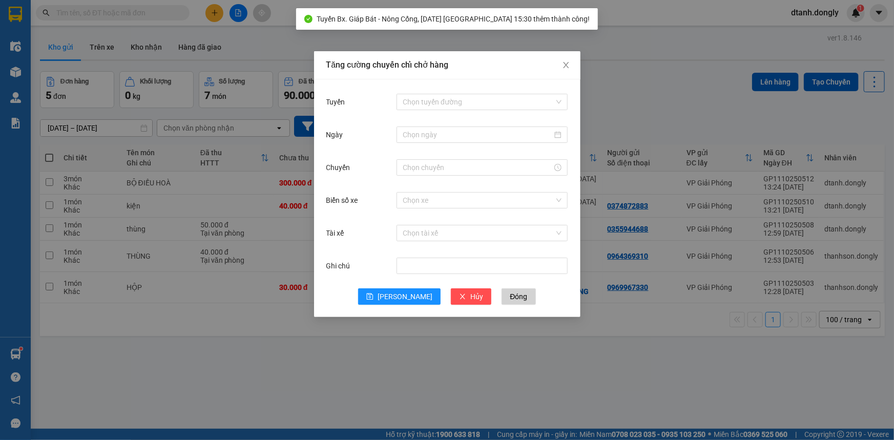
click at [522, 352] on div "Tăng cường chuyến chỉ chở hàng Tuyến Chọn tuyến đường Ngày Chuyến Biển số xe Ch…" at bounding box center [447, 220] width 894 height 440
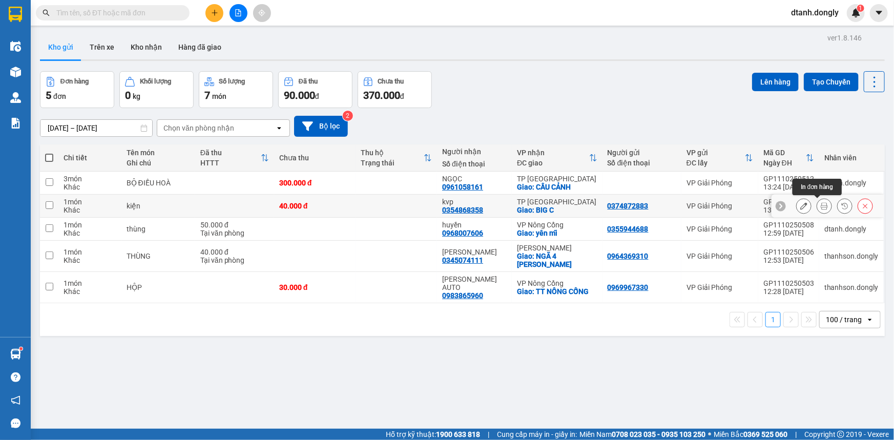
click at [821, 204] on icon at bounding box center [824, 205] width 7 height 7
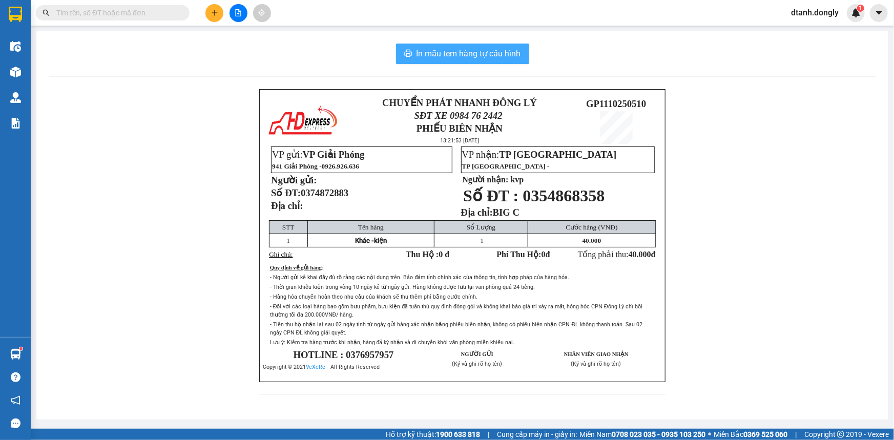
click at [482, 51] on span "In mẫu tem hàng tự cấu hình" at bounding box center [469, 53] width 105 height 13
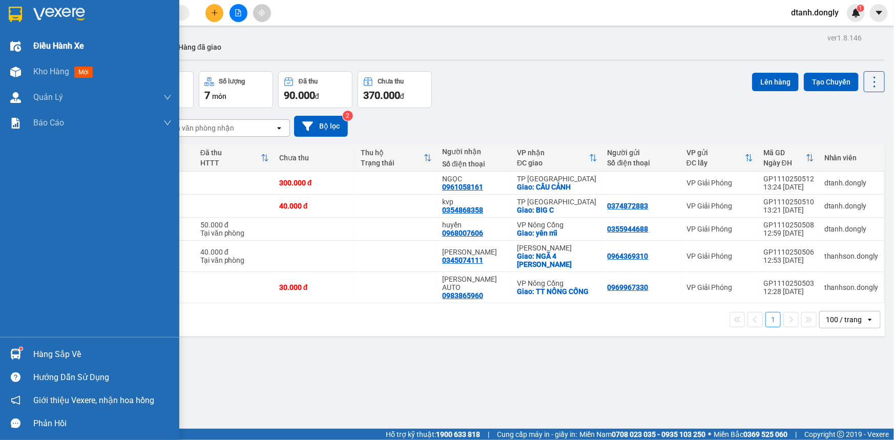
drag, startPoint x: 48, startPoint y: 42, endPoint x: 93, endPoint y: 45, distance: 44.7
click at [49, 42] on span "Điều hành xe" at bounding box center [58, 45] width 51 height 13
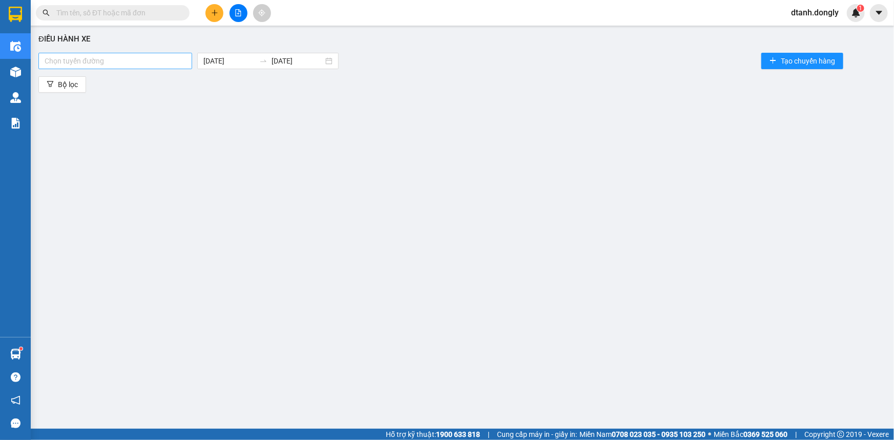
click at [182, 60] on div at bounding box center [115, 61] width 149 height 12
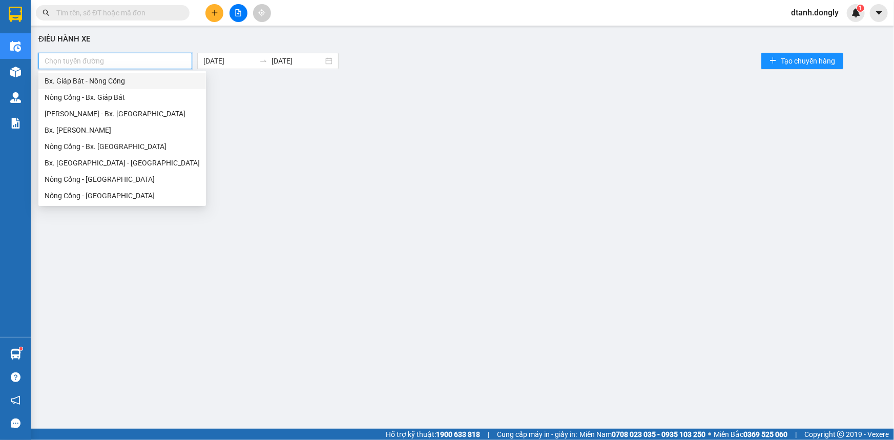
click at [174, 81] on div "Bx. Giáp Bát - Nông Cống" at bounding box center [122, 80] width 155 height 11
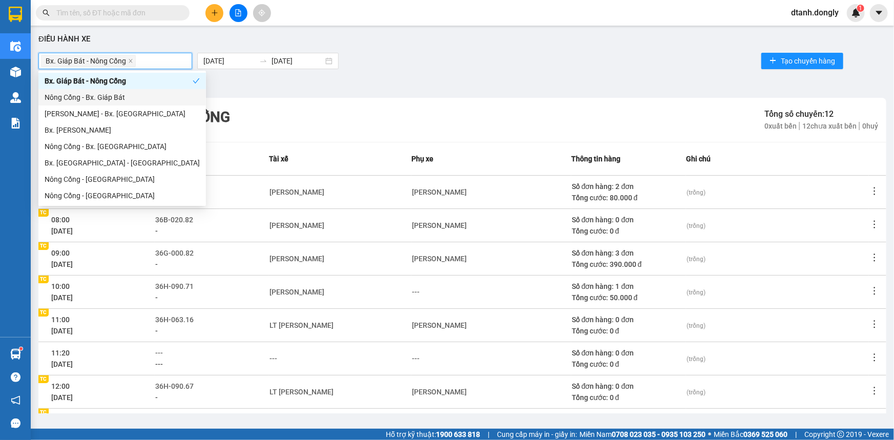
scroll to position [136, 0]
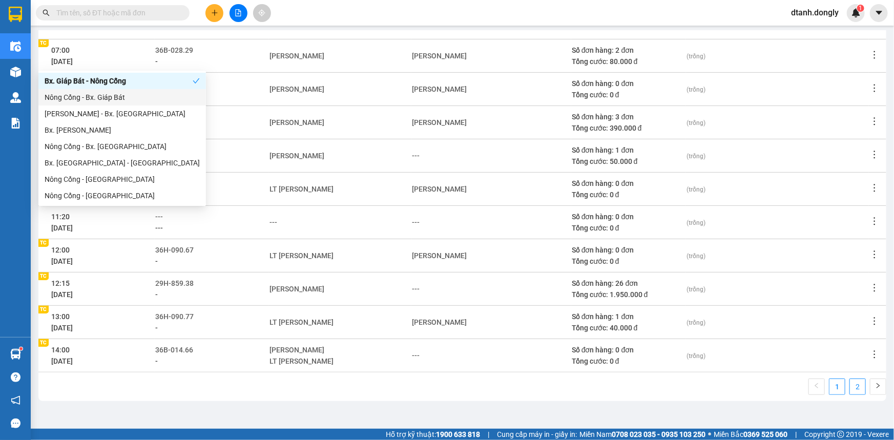
click at [850, 385] on link "2" at bounding box center [857, 386] width 15 height 15
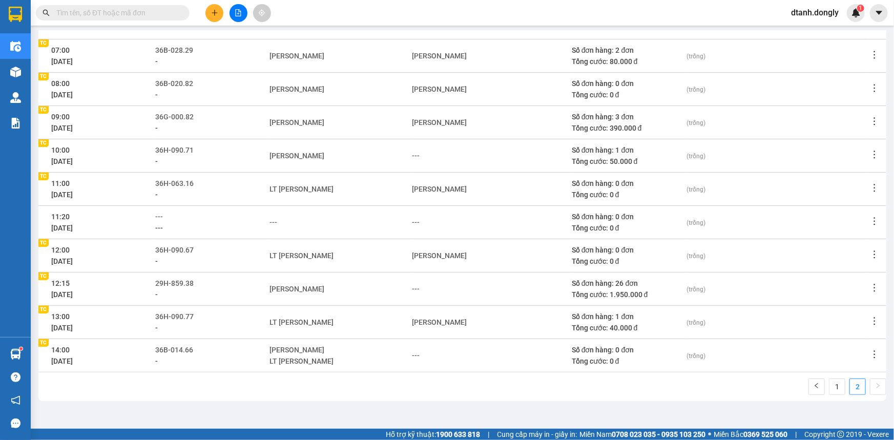
scroll to position [0, 0]
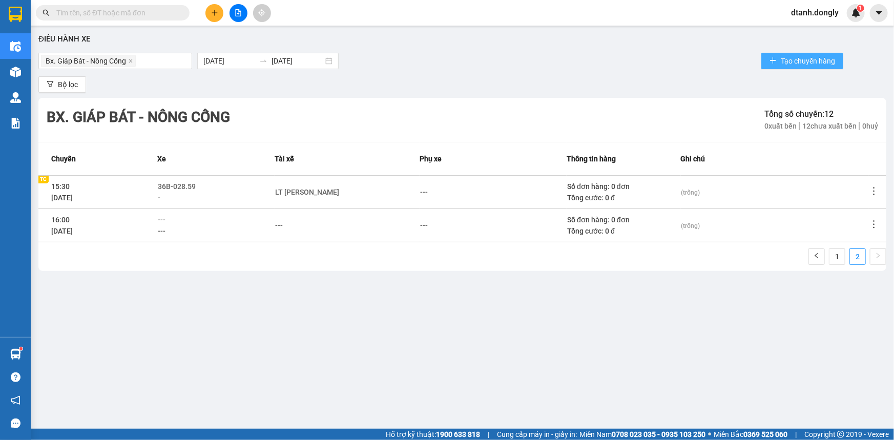
click at [808, 61] on span "Tạo chuyến hàng" at bounding box center [808, 60] width 54 height 11
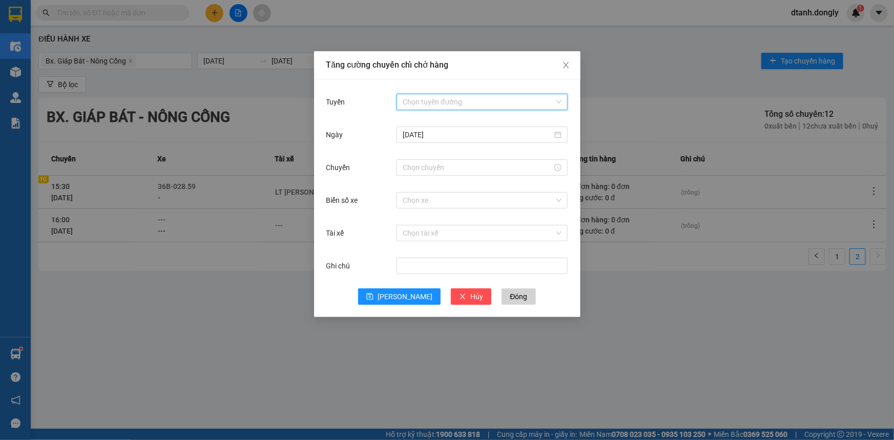
click at [466, 95] on input "Tuyến" at bounding box center [479, 101] width 152 height 15
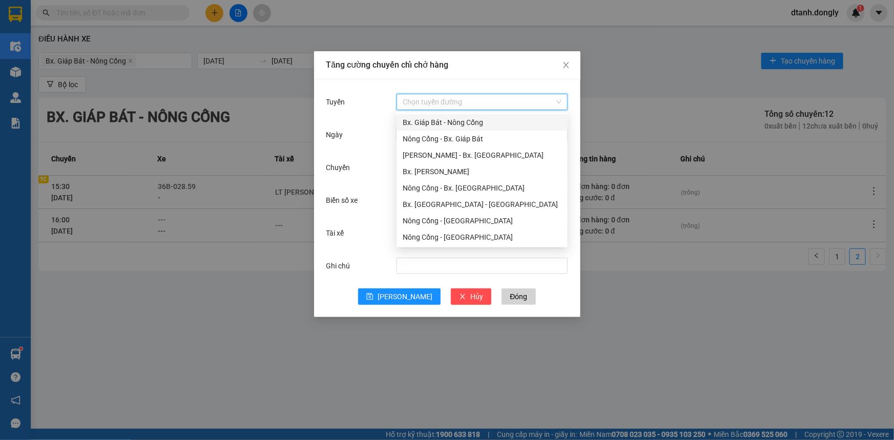
drag, startPoint x: 467, startPoint y: 117, endPoint x: 467, endPoint y: 129, distance: 11.8
click at [467, 118] on div "Bx. Giáp Bát - Nông Cống" at bounding box center [482, 122] width 159 height 11
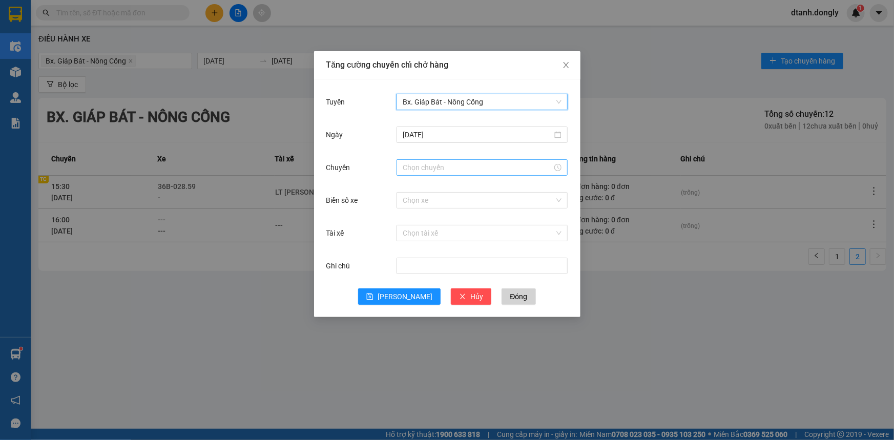
click at [449, 170] on input "Chuyến" at bounding box center [478, 167] width 150 height 11
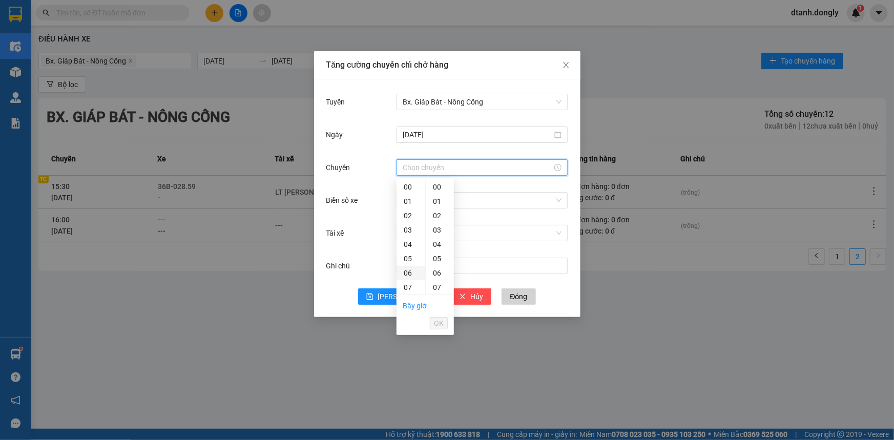
scroll to position [139, 0]
drag, startPoint x: 404, startPoint y: 248, endPoint x: 415, endPoint y: 247, distance: 10.9
click at [404, 248] on div "14" at bounding box center [411, 248] width 29 height 14
click at [440, 244] on div "30" at bounding box center [440, 245] width 28 height 14
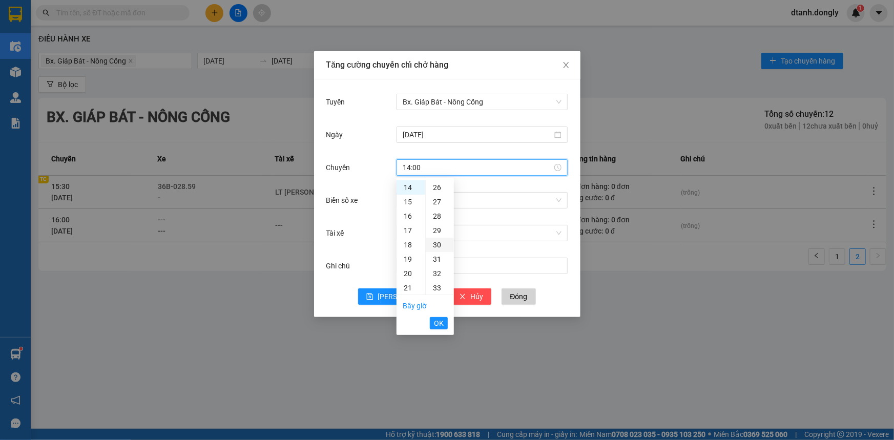
type input "14:30"
click at [440, 320] on span "OK" at bounding box center [439, 323] width 10 height 11
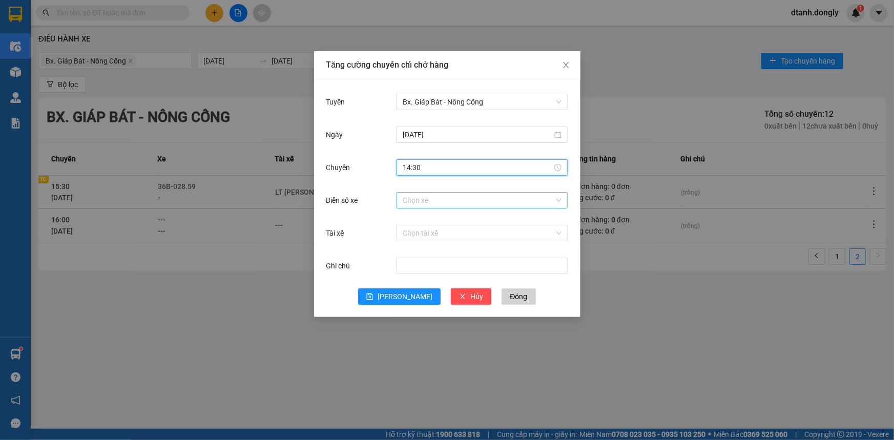
click at [424, 204] on input "Biển số xe" at bounding box center [479, 200] width 152 height 15
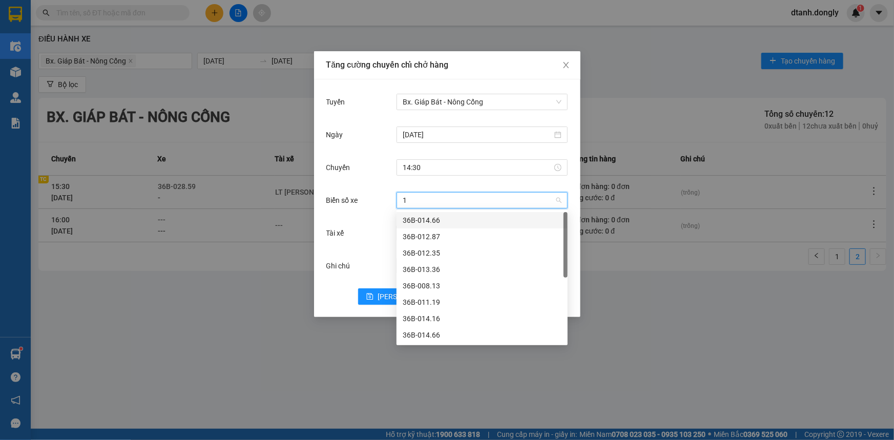
type input "16"
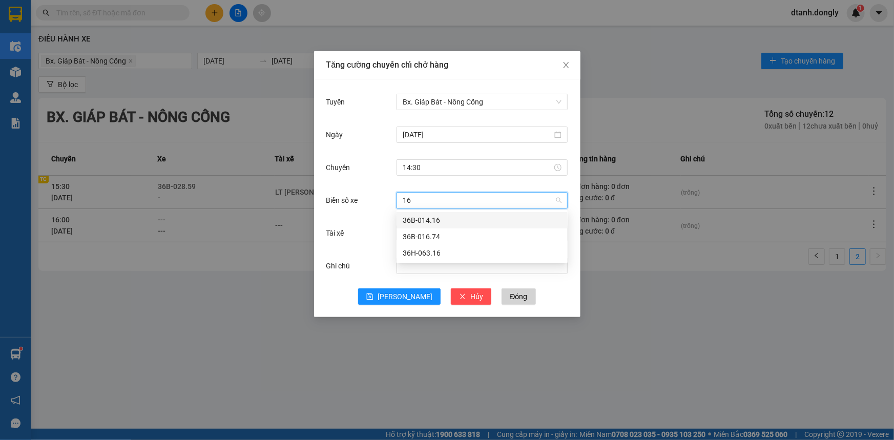
click at [422, 215] on div "36B-014.16" at bounding box center [482, 220] width 159 height 11
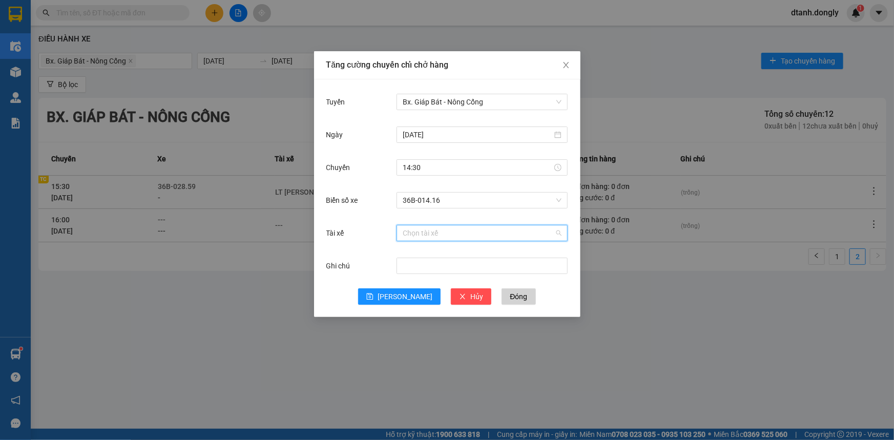
click at [410, 235] on input "Tài xế" at bounding box center [479, 232] width 152 height 15
type input "DẠI"
click at [426, 254] on div "LT [PERSON_NAME]" at bounding box center [482, 252] width 159 height 11
drag, startPoint x: 391, startPoint y: 303, endPoint x: 426, endPoint y: 270, distance: 48.2
click at [391, 303] on button "[PERSON_NAME]" at bounding box center [399, 296] width 82 height 16
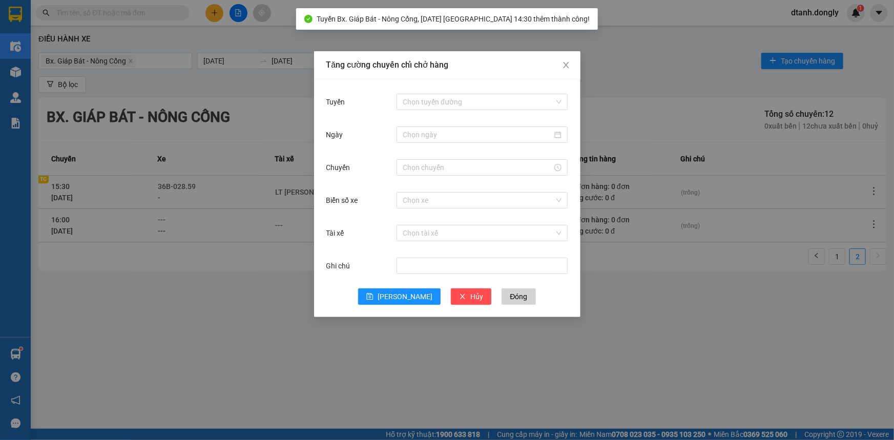
click at [235, 265] on div "Tăng cường chuyến chỉ chở hàng Tuyến Chọn tuyến đường Ngày Chuyến Biển số xe Ch…" at bounding box center [447, 220] width 894 height 440
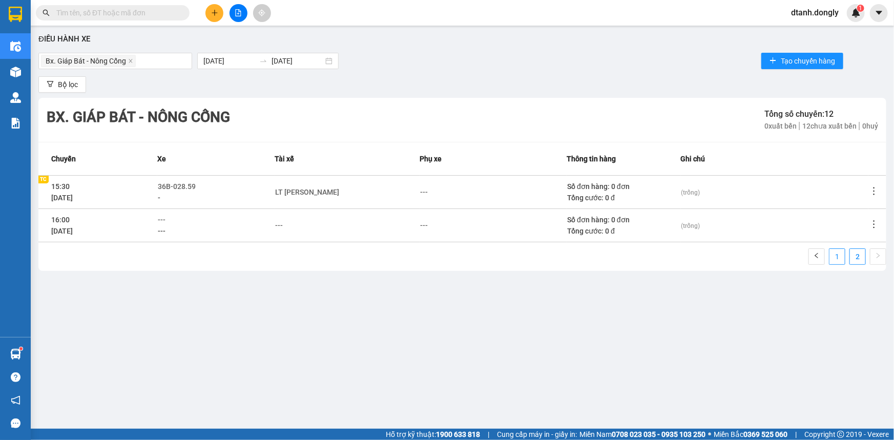
click at [840, 256] on link "1" at bounding box center [836, 256] width 15 height 15
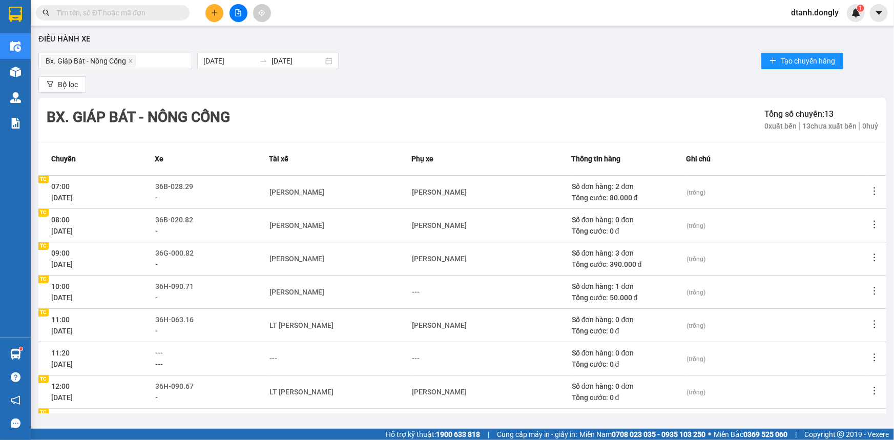
scroll to position [136, 0]
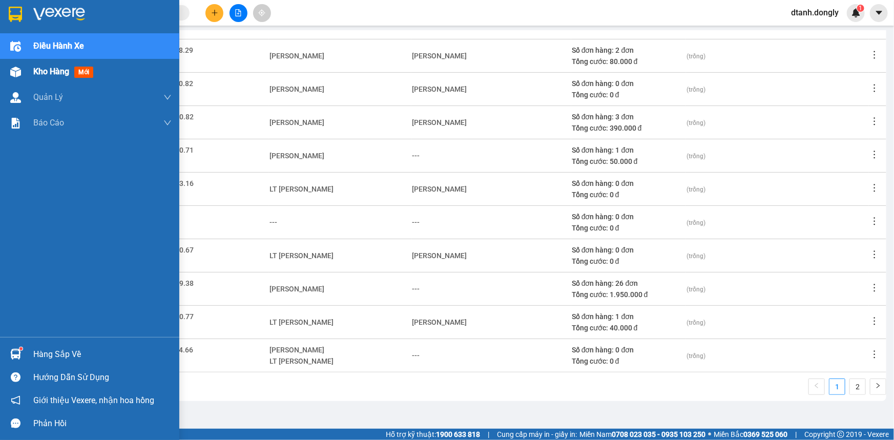
click at [54, 74] on span "Kho hàng" at bounding box center [51, 72] width 36 height 10
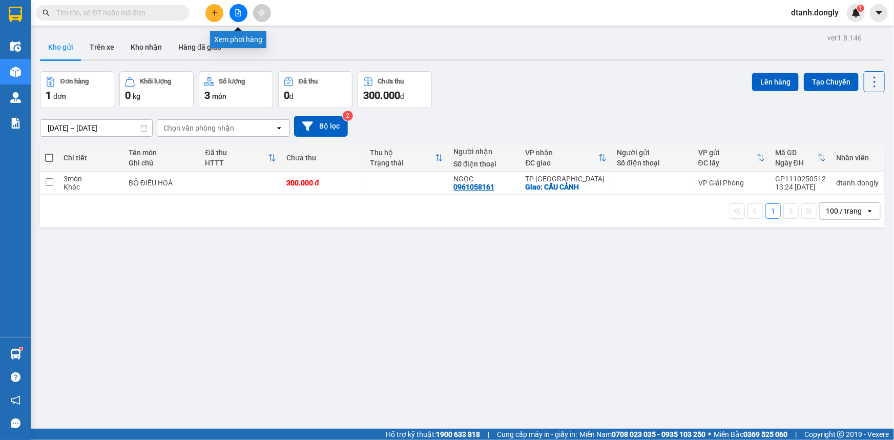
click at [238, 11] on icon "file-add" at bounding box center [239, 12] width 6 height 7
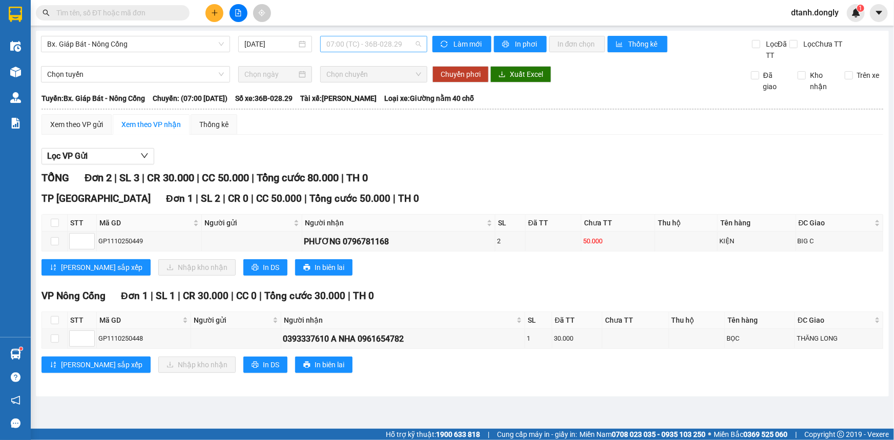
click at [410, 40] on span "07:00 (TC) - 36B-028.29" at bounding box center [373, 43] width 95 height 15
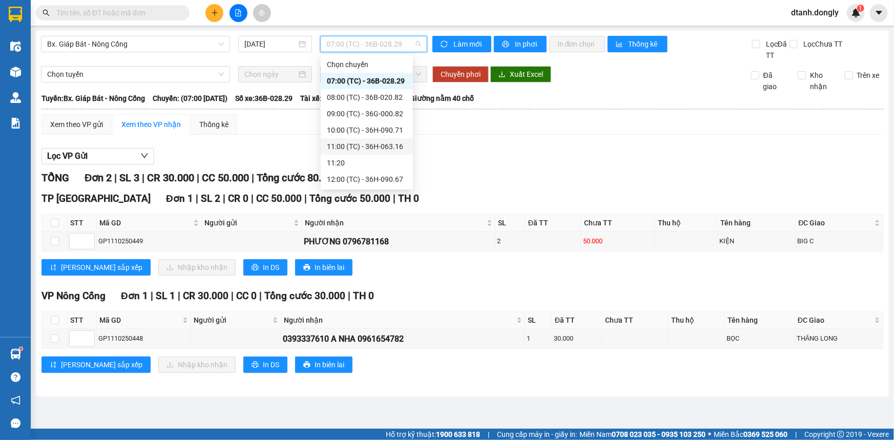
scroll to position [93, 0]
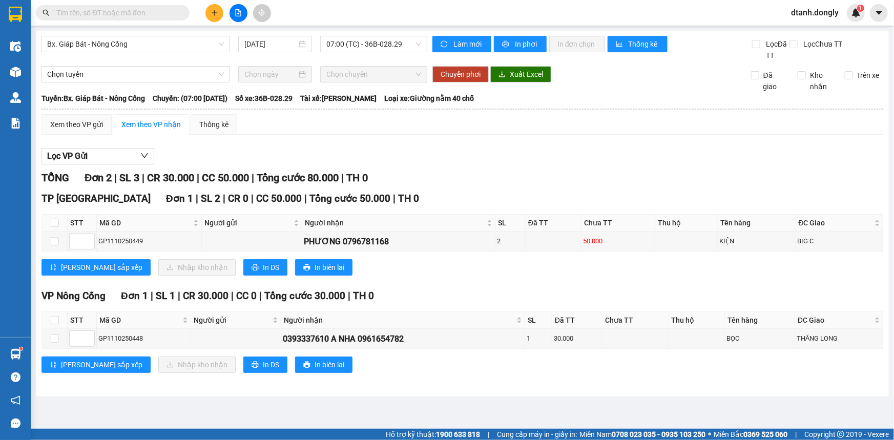
click at [443, 138] on div "Xem theo VP gửi Xem theo VP nhận Thống kê Lọc VP Gửi TỔNG Đơn 2 | SL 3 | CR 30…" at bounding box center [462, 250] width 842 height 272
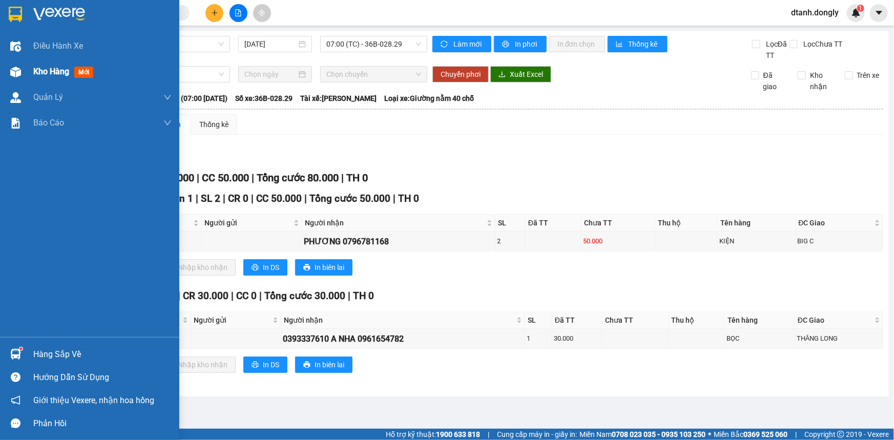
click at [46, 71] on span "Kho hàng" at bounding box center [51, 72] width 36 height 10
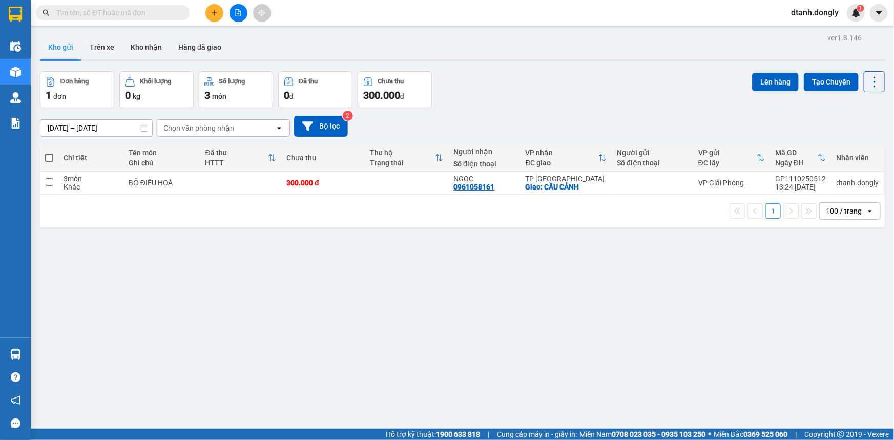
drag, startPoint x: 329, startPoint y: 328, endPoint x: 342, endPoint y: 323, distance: 13.6
click at [330, 328] on div "ver 1.8.146 Kho gửi Trên xe Kho nhận Hàng đã giao Đơn hàng 1 đơn Khối lượng 0 k…" at bounding box center [462, 251] width 853 height 440
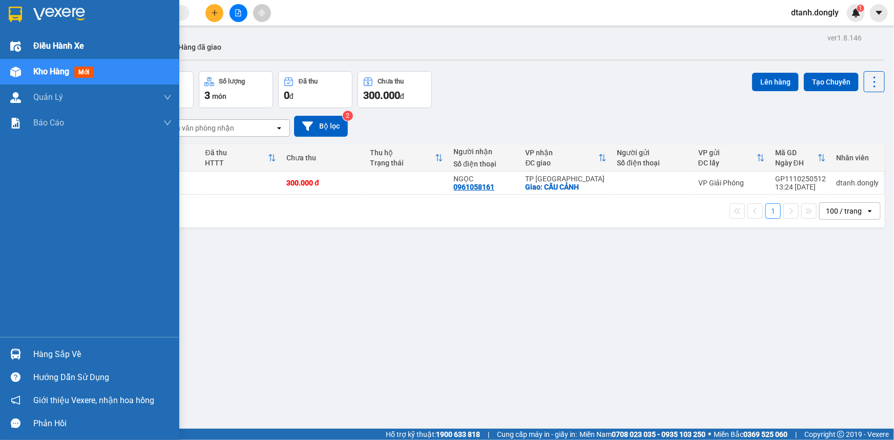
drag, startPoint x: 66, startPoint y: 46, endPoint x: 72, endPoint y: 45, distance: 6.3
click at [66, 46] on span "Điều hành xe" at bounding box center [58, 45] width 51 height 13
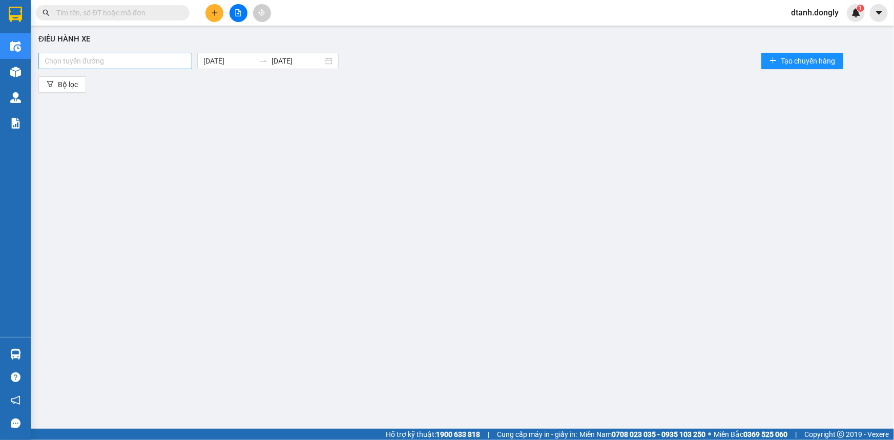
click at [164, 59] on div at bounding box center [115, 61] width 149 height 12
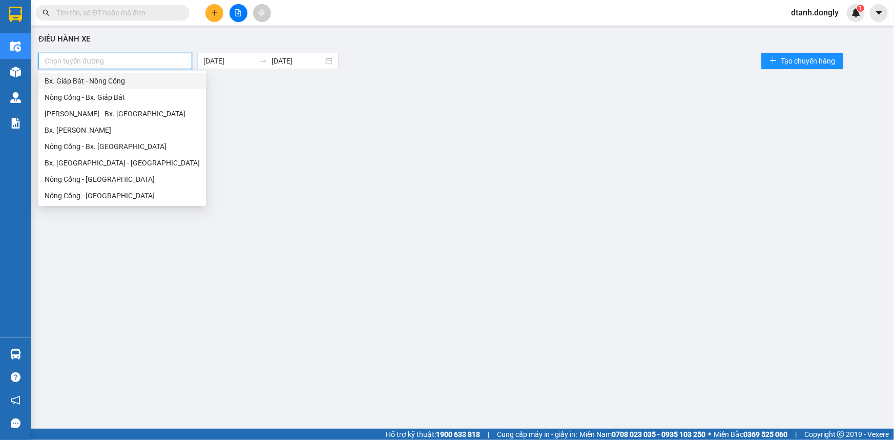
click at [159, 81] on div "Bx. Giáp Bát - Nông Cống" at bounding box center [122, 80] width 155 height 11
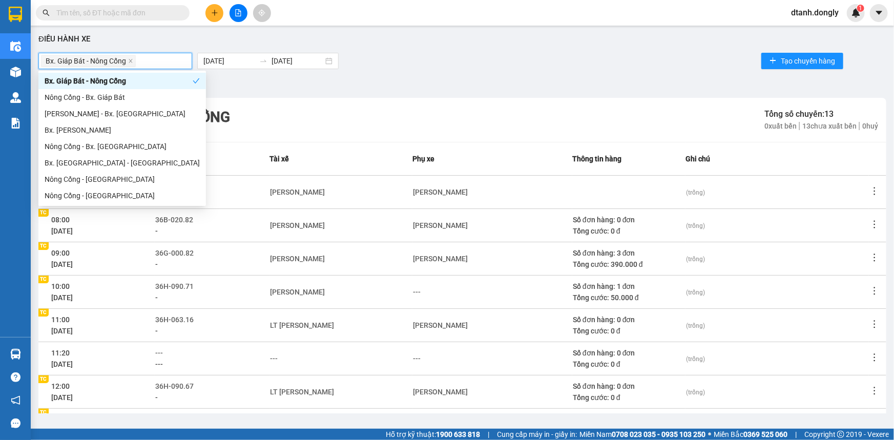
scroll to position [136, 0]
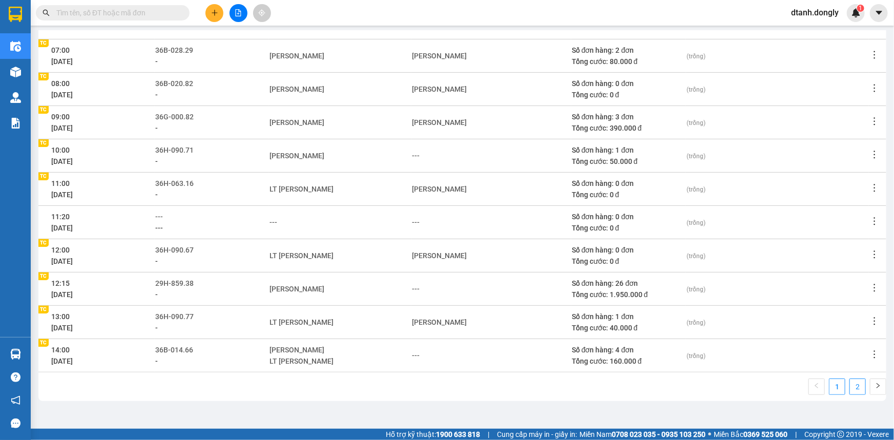
click at [850, 388] on link "2" at bounding box center [857, 386] width 15 height 15
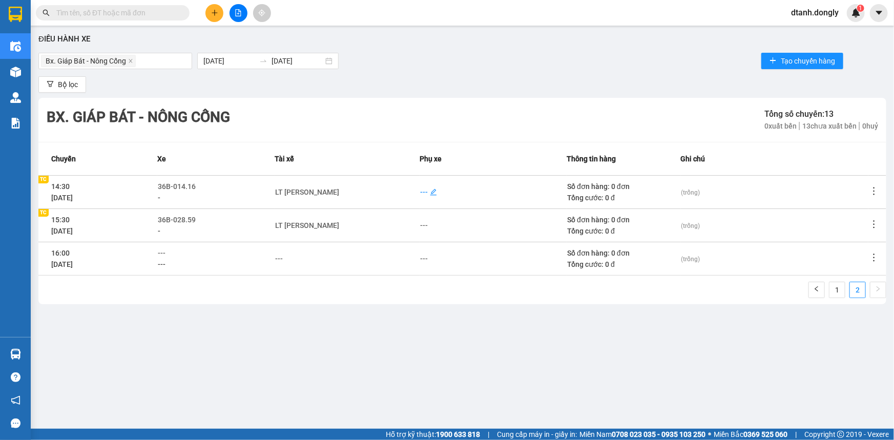
click at [421, 193] on div "---" at bounding box center [424, 191] width 8 height 11
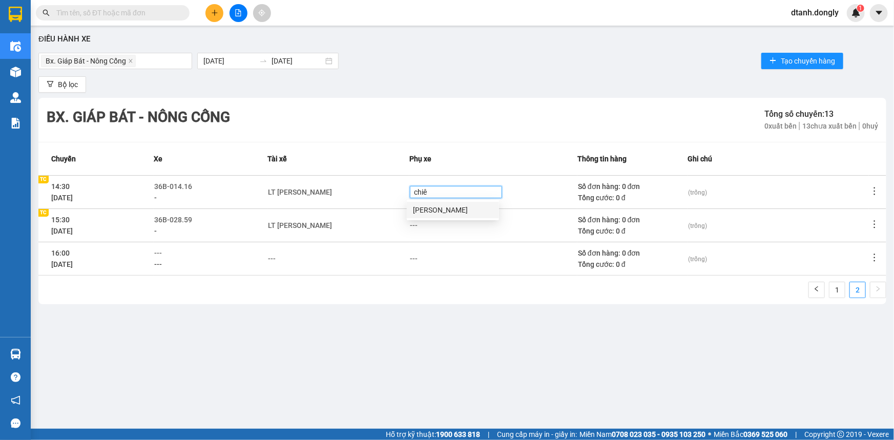
type input "chiên"
click at [441, 210] on div "[PERSON_NAME]" at bounding box center [453, 209] width 80 height 11
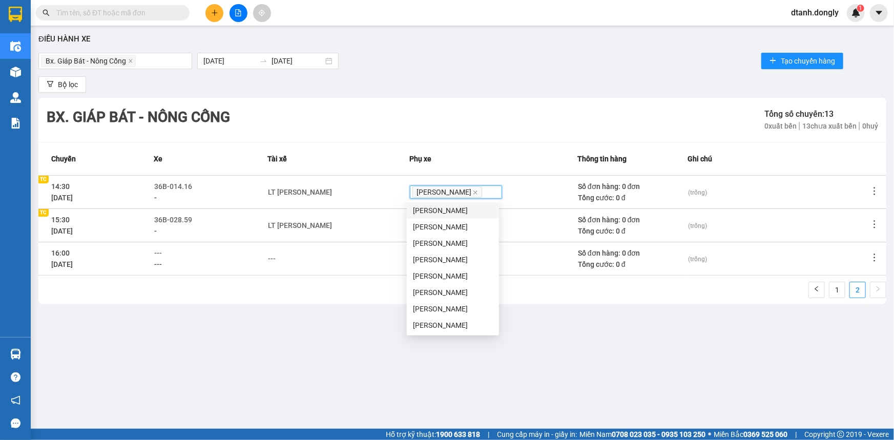
click at [345, 248] on td "---" at bounding box center [338, 258] width 141 height 33
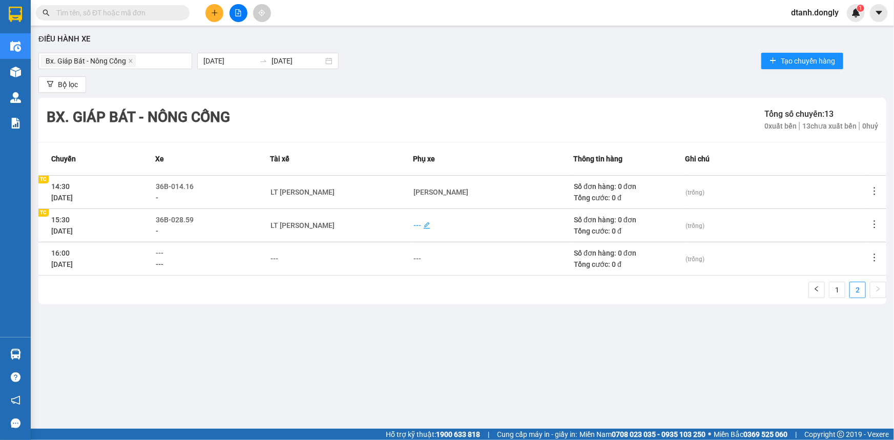
click at [419, 224] on div "---" at bounding box center [417, 225] width 8 height 11
type input "tuan"
click at [429, 241] on div "[PERSON_NAME]" at bounding box center [453, 243] width 80 height 11
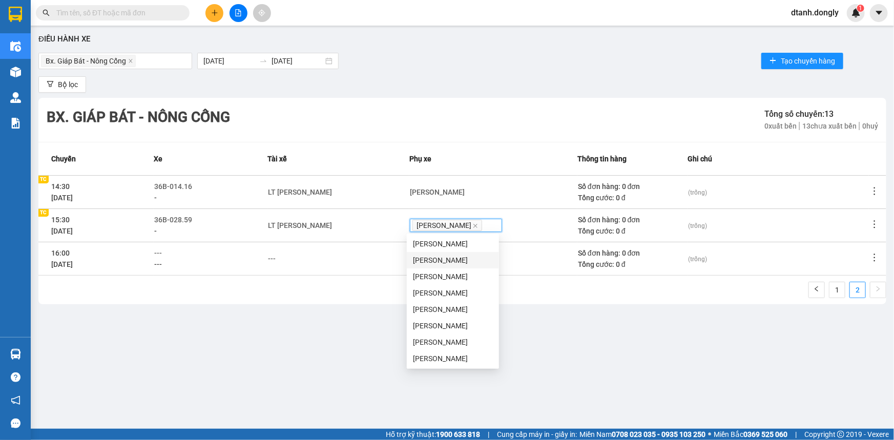
click at [350, 289] on div "1 2" at bounding box center [462, 293] width 848 height 23
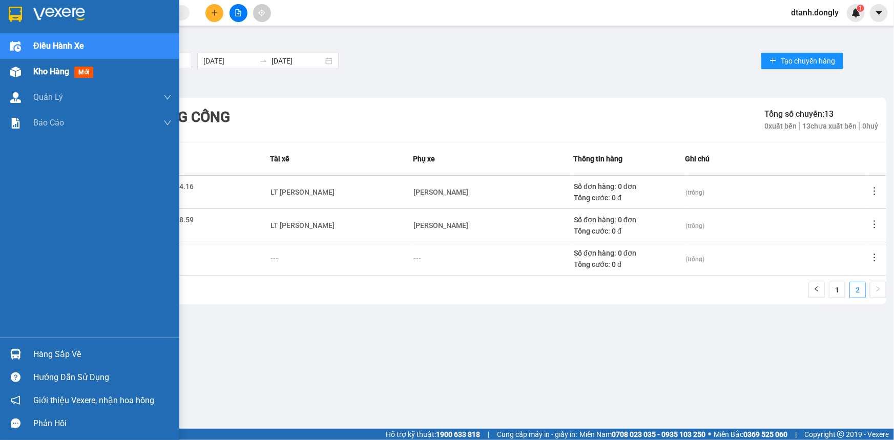
click at [52, 72] on span "Kho hàng" at bounding box center [51, 72] width 36 height 10
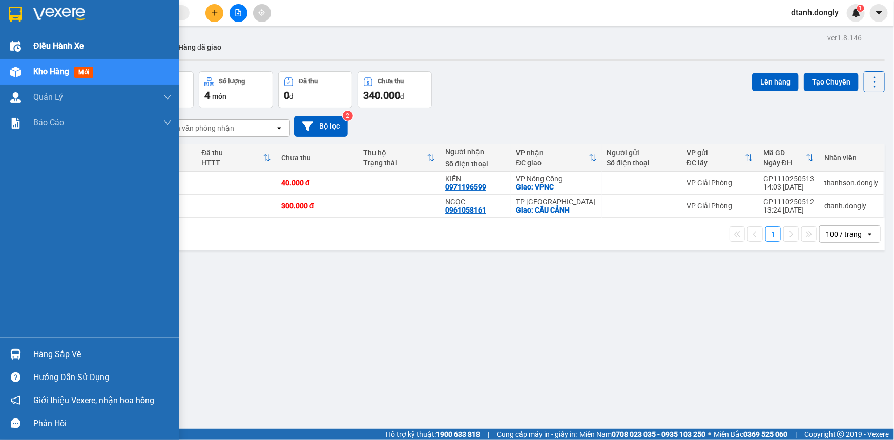
click at [40, 45] on span "Điều hành xe" at bounding box center [58, 45] width 51 height 13
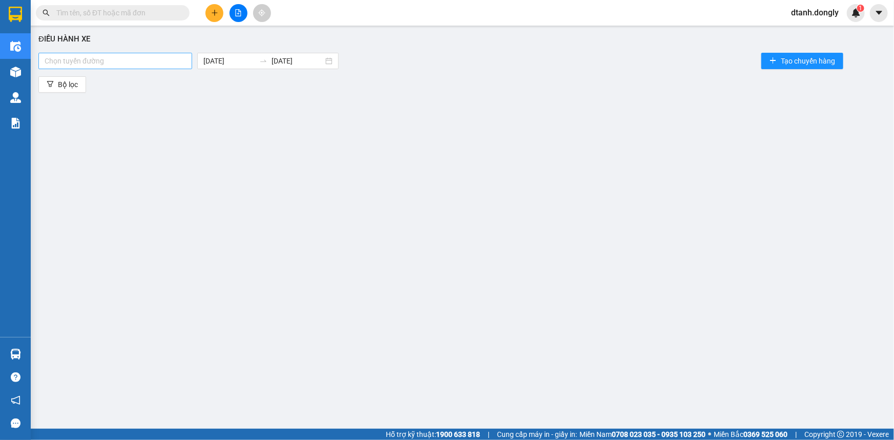
click at [181, 58] on div at bounding box center [115, 61] width 149 height 12
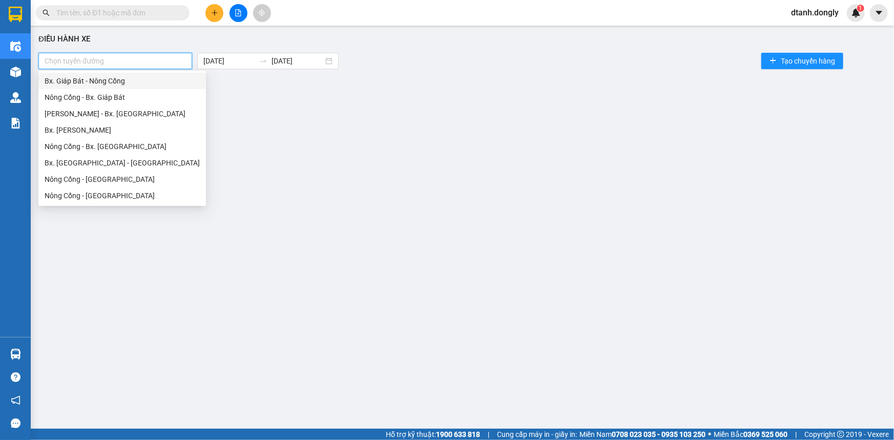
click at [163, 75] on div "Bx. Giáp Bát - Nông Cống" at bounding box center [122, 80] width 155 height 11
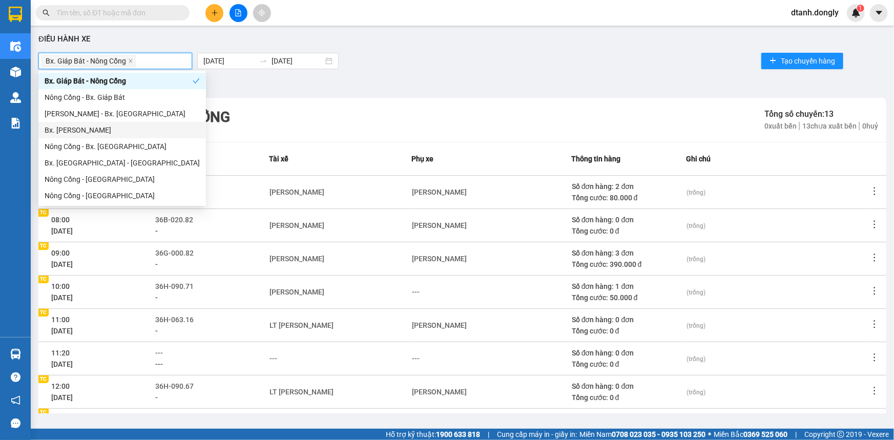
scroll to position [136, 0]
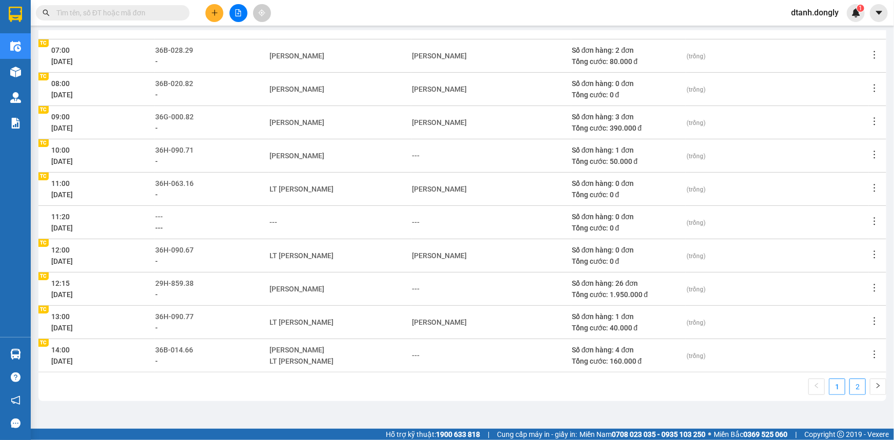
click at [851, 386] on link "2" at bounding box center [857, 386] width 15 height 15
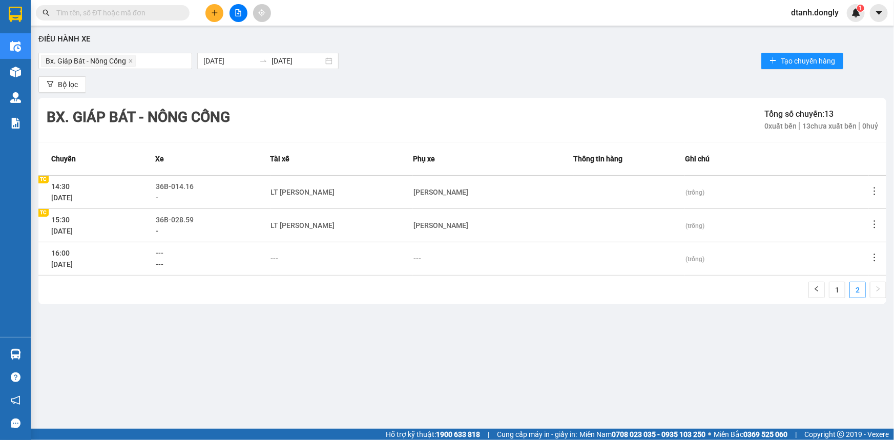
scroll to position [0, 0]
click at [193, 217] on span "36B-028.59" at bounding box center [175, 220] width 38 height 8
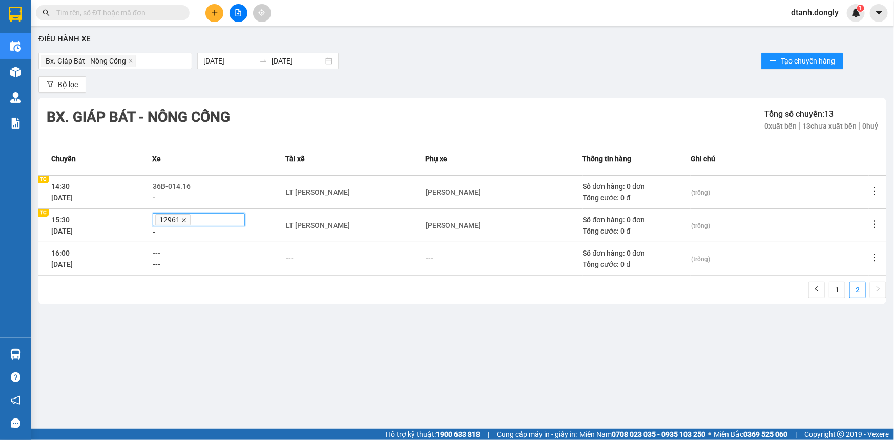
click at [186, 221] on icon "close" at bounding box center [183, 220] width 5 height 5
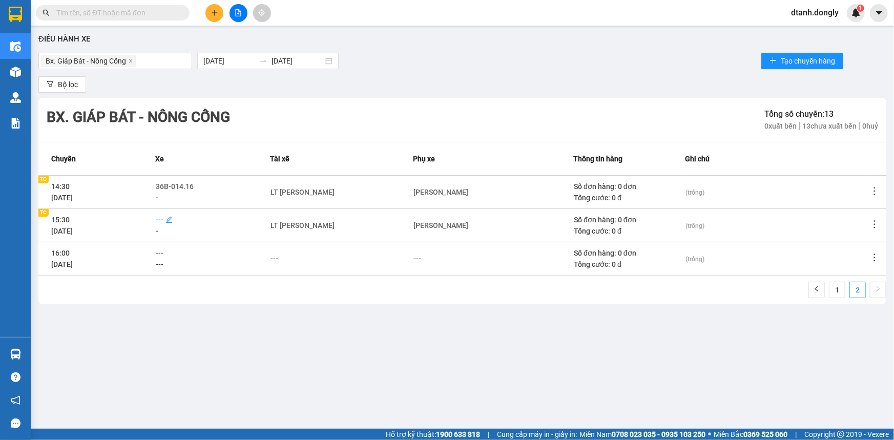
click at [163, 220] on span "---" at bounding box center [160, 220] width 8 height 8
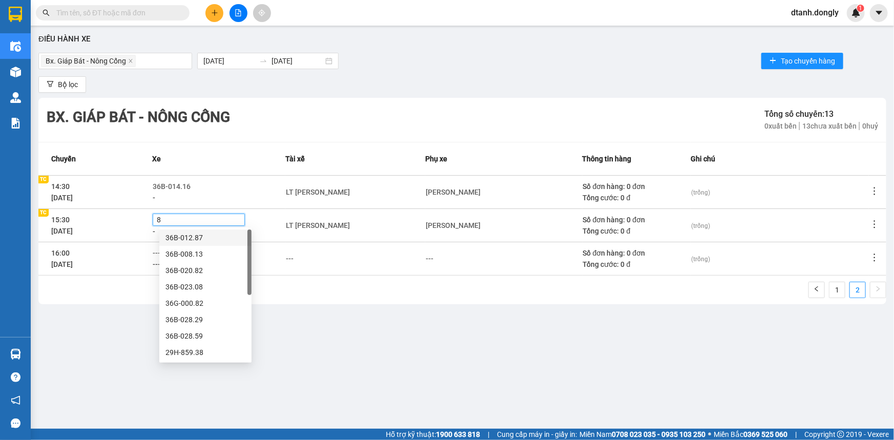
type input "82"
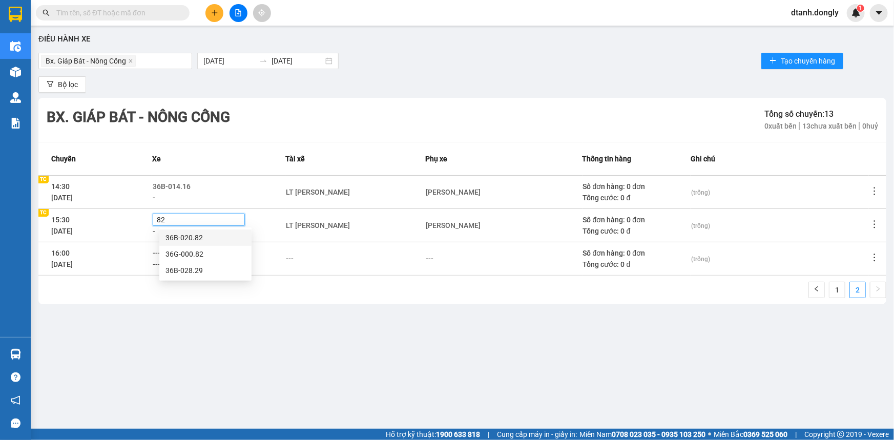
click at [205, 236] on div "36B-020.82" at bounding box center [205, 237] width 80 height 11
click at [336, 278] on div "Bx. Giáp Bát - Nông Cống Tổng số chuyến: 13 0 xuất bến 13 chưa xuất bến 0 huỷ C…" at bounding box center [462, 201] width 848 height 206
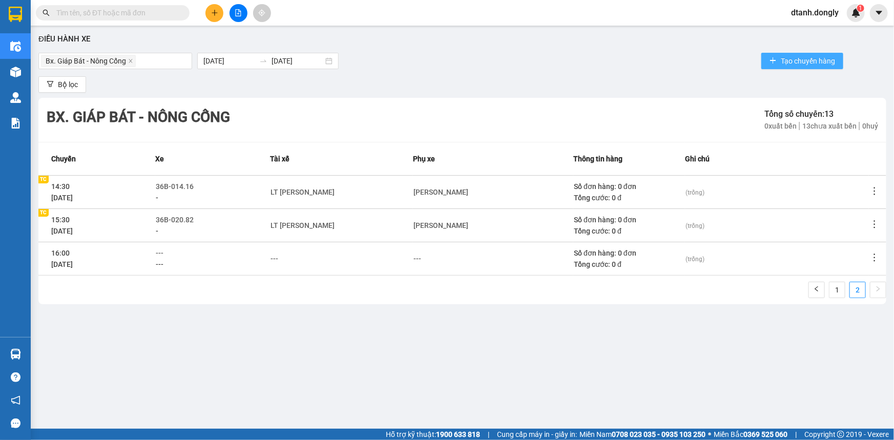
click at [798, 61] on span "Tạo chuyến hàng" at bounding box center [808, 60] width 54 height 11
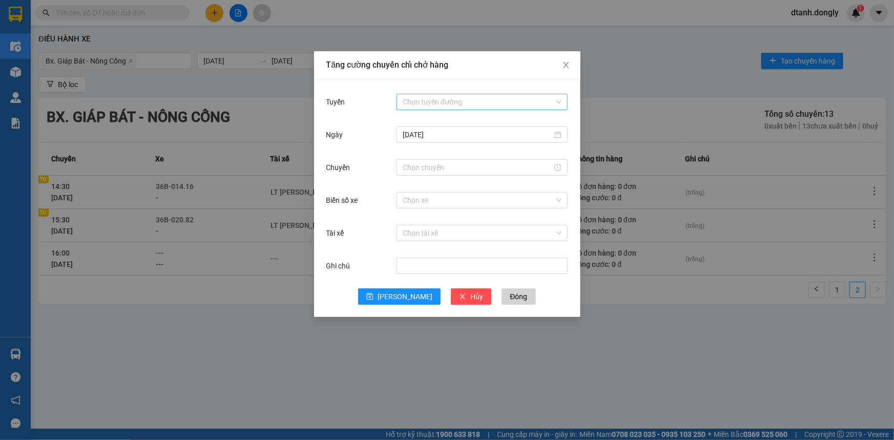
click at [461, 95] on input "Tuyến" at bounding box center [479, 101] width 152 height 15
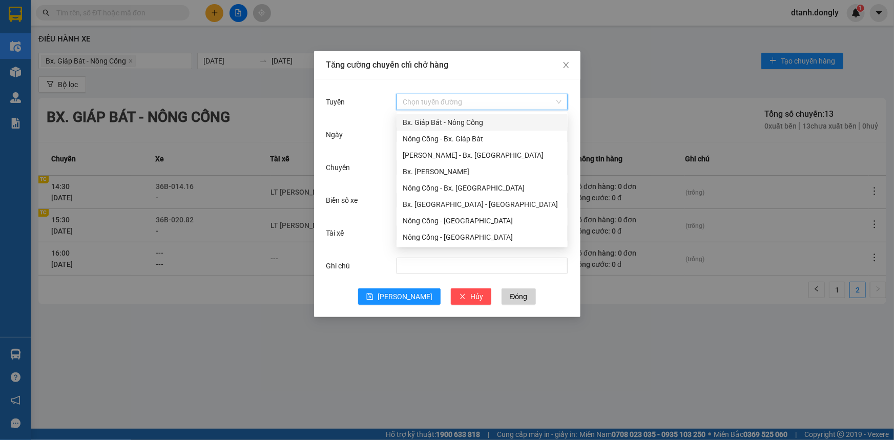
click at [456, 119] on div "Bx. Giáp Bát - Nông Cống" at bounding box center [482, 122] width 159 height 11
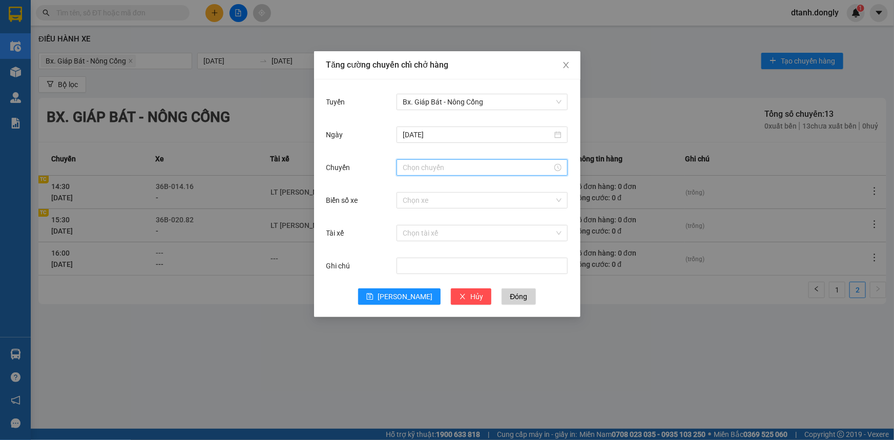
click at [456, 170] on input "Chuyến" at bounding box center [478, 167] width 150 height 11
click at [406, 232] on div "16" at bounding box center [411, 230] width 29 height 14
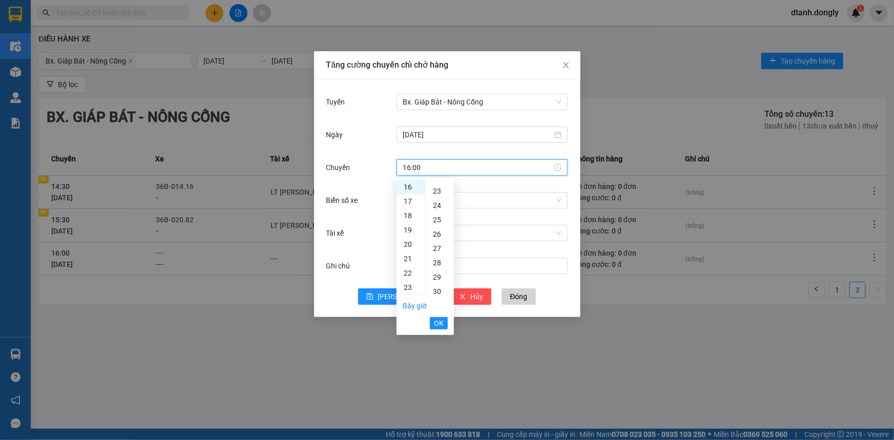
scroll to position [419, 0]
click at [440, 199] on div "30" at bounding box center [440, 198] width 28 height 14
type input "16:30"
drag, startPoint x: 436, startPoint y: 322, endPoint x: 428, endPoint y: 282, distance: 41.4
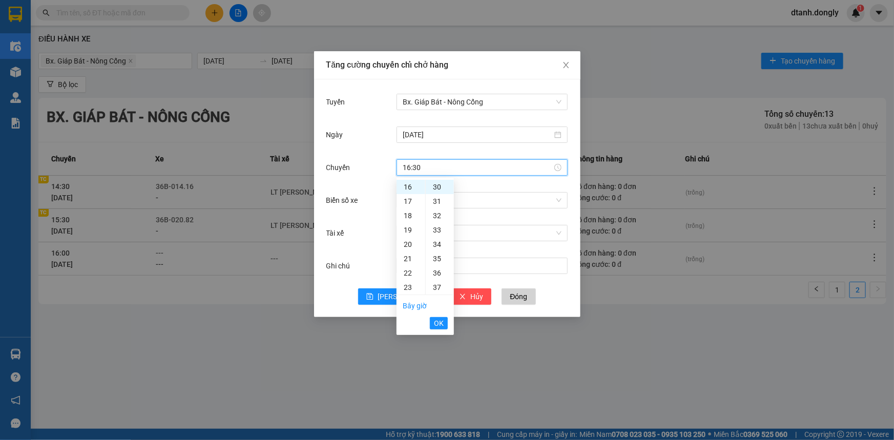
click at [436, 322] on span "OK" at bounding box center [439, 323] width 10 height 11
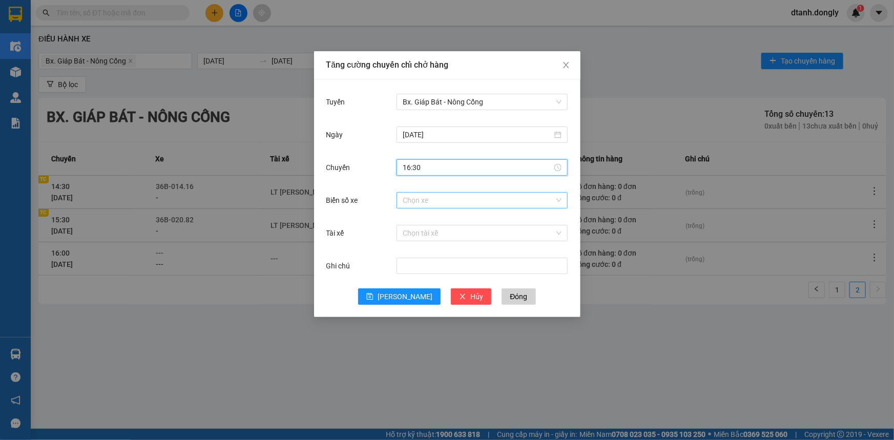
click at [429, 198] on input "Biển số xe" at bounding box center [479, 200] width 152 height 15
type input "8"
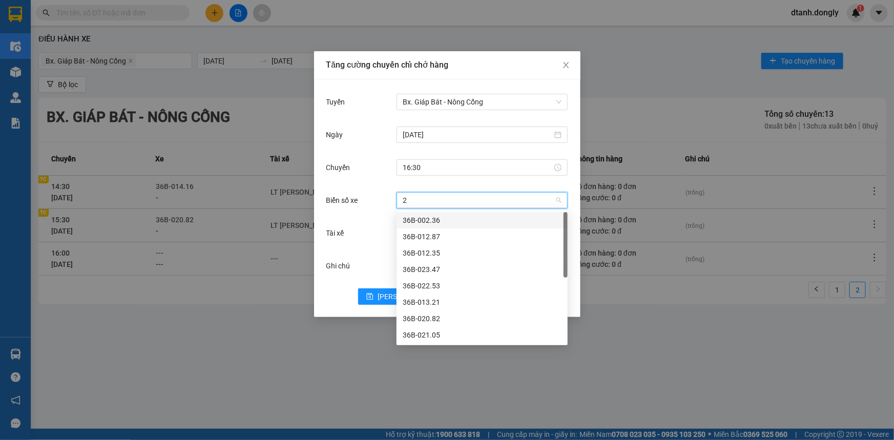
type input "29"
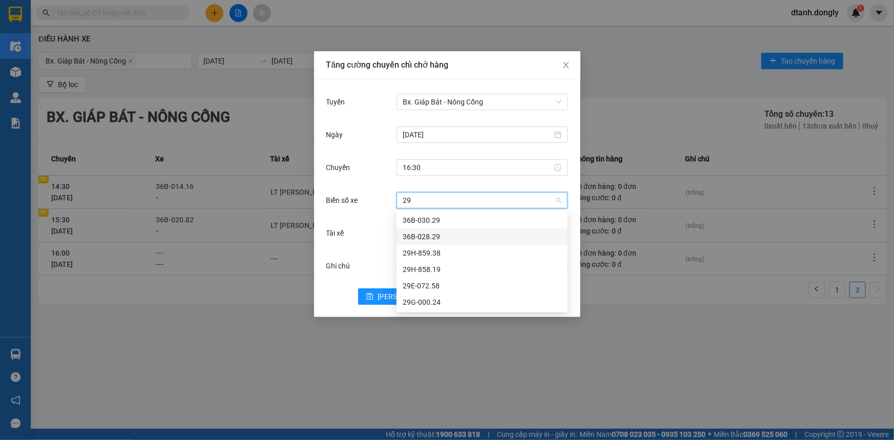
click at [441, 237] on div "36B-028.29" at bounding box center [482, 236] width 159 height 11
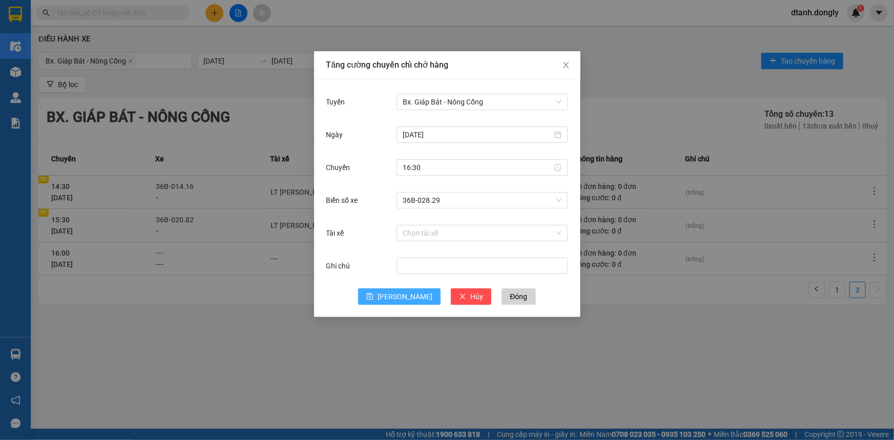
click at [405, 300] on span "[PERSON_NAME]" at bounding box center [405, 296] width 55 height 11
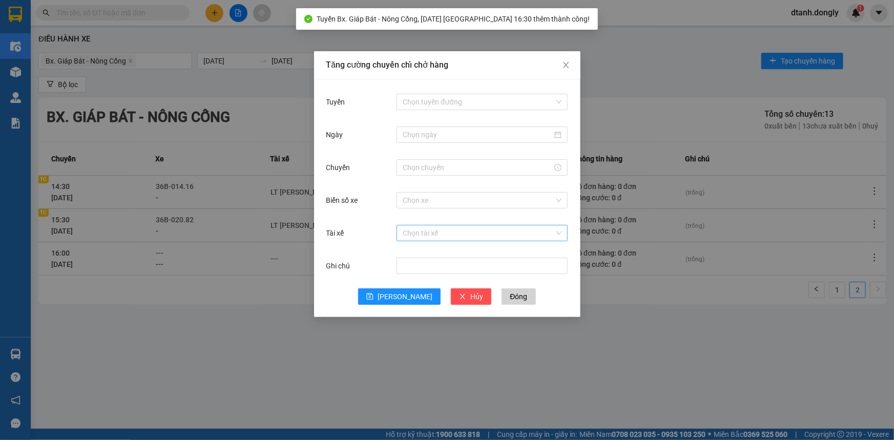
click at [410, 234] on input "Tài xế" at bounding box center [479, 232] width 152 height 15
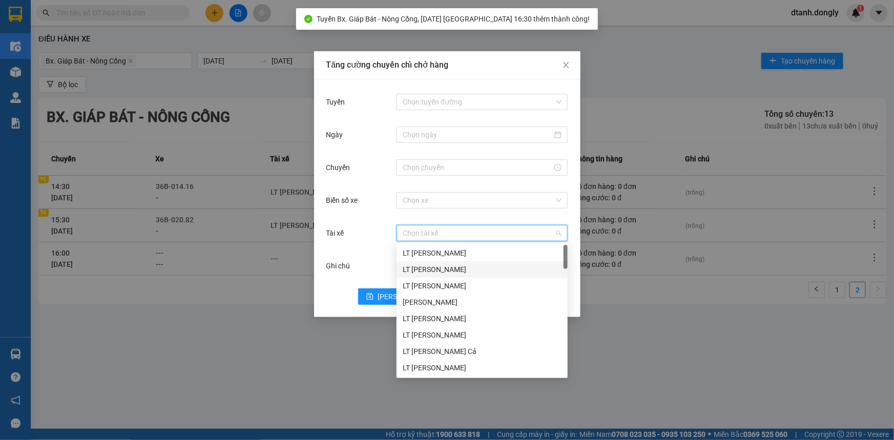
click at [612, 286] on div "Tăng cường chuyến chỉ chở hàng Tuyến Chọn tuyến đường Ngày Chuyến Biển số xe Ch…" at bounding box center [447, 220] width 894 height 440
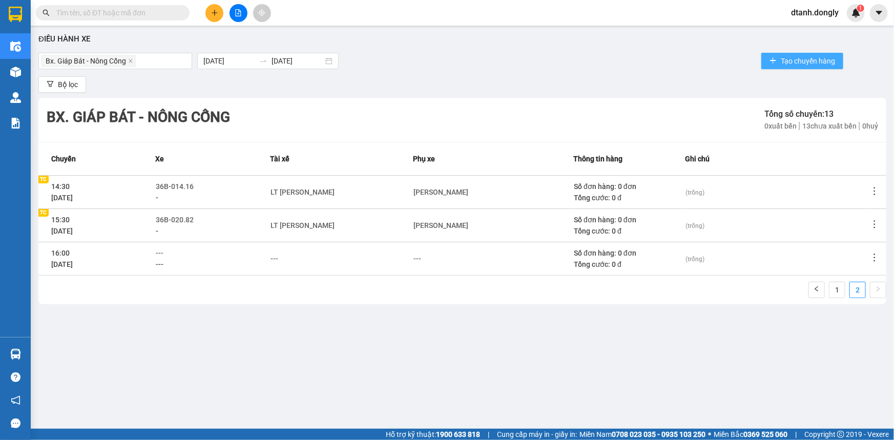
drag, startPoint x: 789, startPoint y: 54, endPoint x: 780, endPoint y: 61, distance: 11.4
click at [789, 55] on button "Tạo chuyến hàng" at bounding box center [802, 61] width 82 height 16
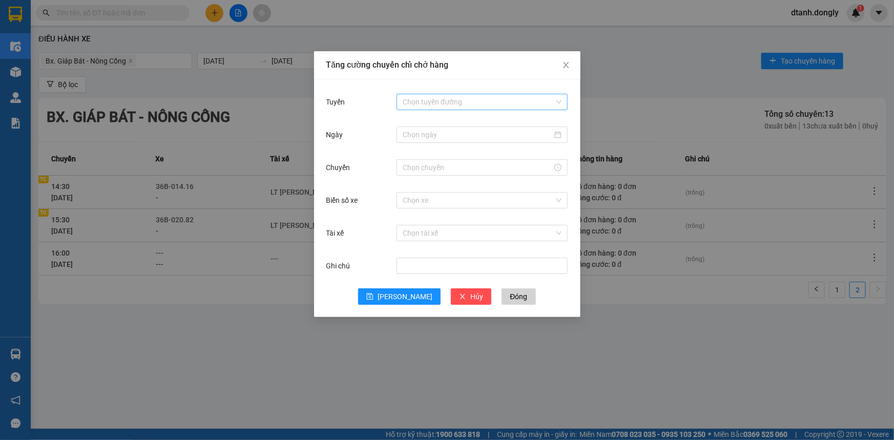
click at [448, 98] on input "Tuyến" at bounding box center [479, 101] width 152 height 15
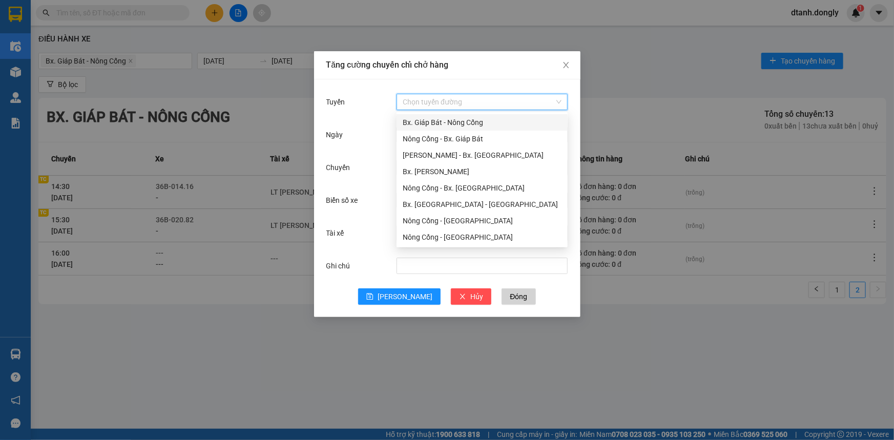
click at [441, 123] on div "Bx. Giáp Bát - Nông Cống" at bounding box center [482, 122] width 159 height 11
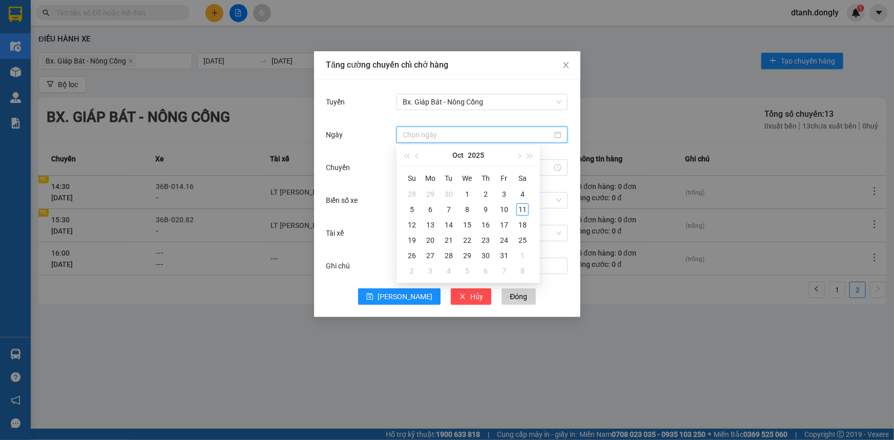
click at [445, 139] on input "Ngày" at bounding box center [478, 134] width 150 height 11
type input "[DATE]"
click at [520, 207] on div "11" at bounding box center [522, 209] width 12 height 12
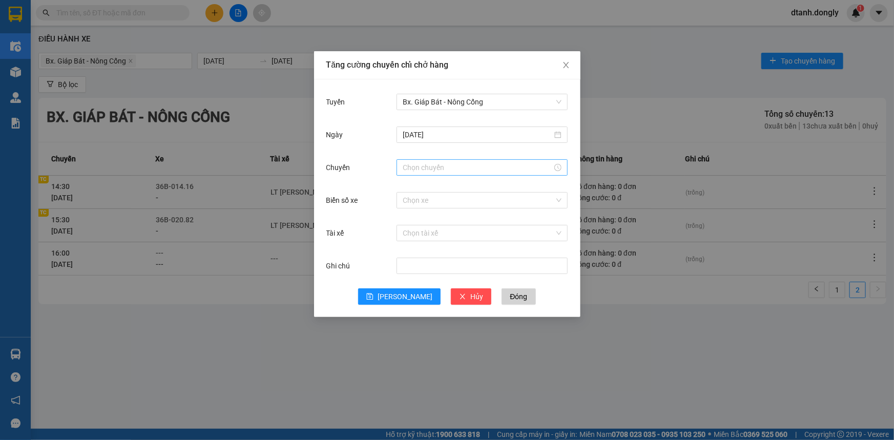
click at [428, 174] on div at bounding box center [482, 167] width 171 height 16
click at [410, 200] on div "17" at bounding box center [411, 201] width 29 height 14
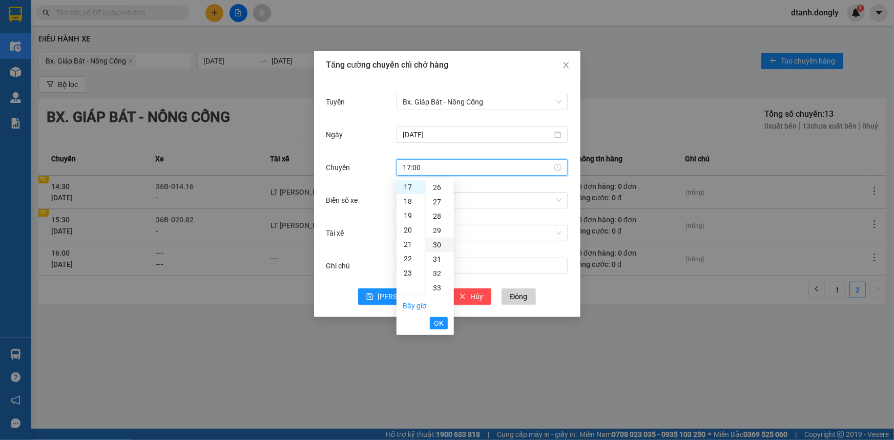
click at [436, 244] on div "30" at bounding box center [440, 245] width 28 height 14
type input "17:30"
click at [439, 325] on span "OK" at bounding box center [439, 323] width 10 height 11
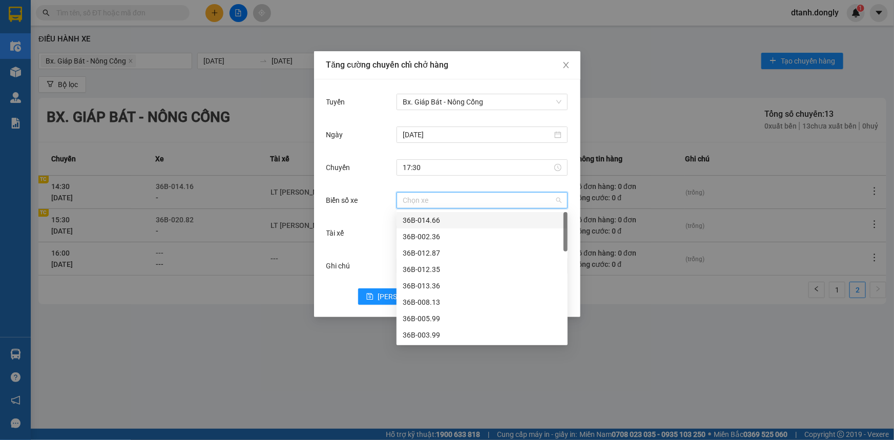
click at [412, 205] on input "Biển số xe" at bounding box center [479, 200] width 152 height 15
type input "82"
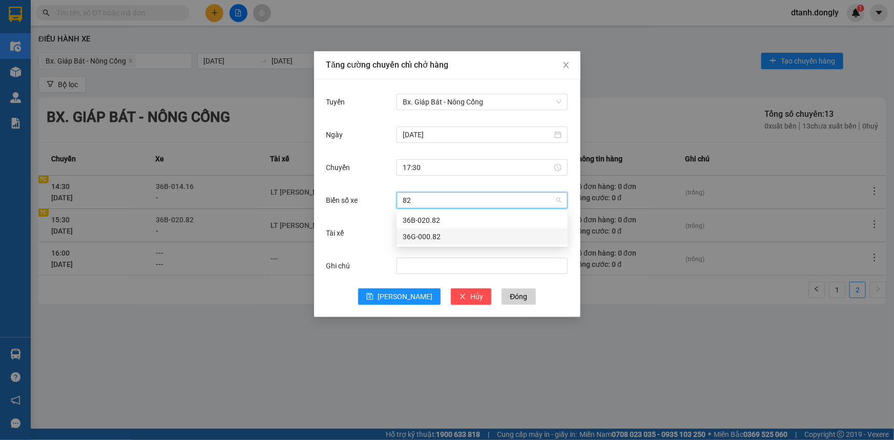
click at [439, 231] on div "36G-000.82" at bounding box center [482, 236] width 159 height 11
click at [403, 234] on input "Tài xế" at bounding box center [479, 232] width 152 height 15
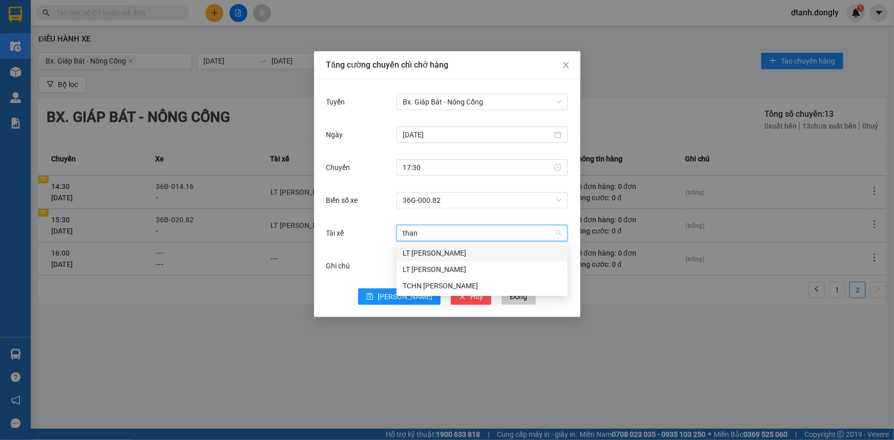
type input "thanh"
drag, startPoint x: 439, startPoint y: 253, endPoint x: 420, endPoint y: 277, distance: 30.6
click at [438, 254] on div "LT [PERSON_NAME]" at bounding box center [482, 252] width 159 height 11
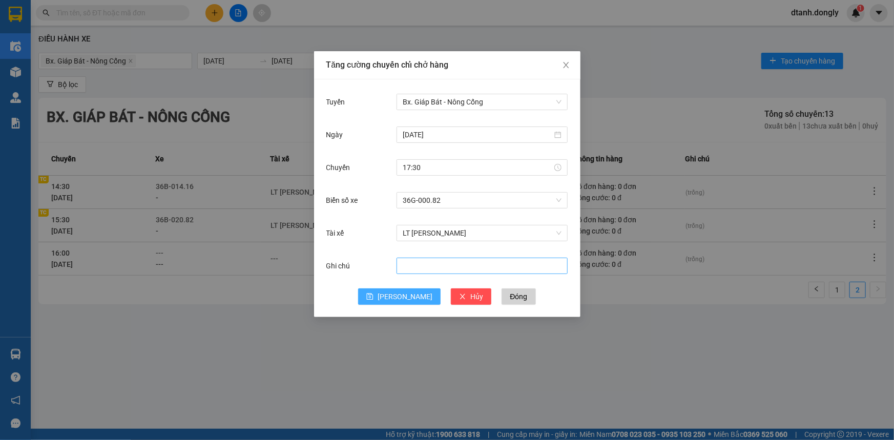
drag, startPoint x: 403, startPoint y: 293, endPoint x: 442, endPoint y: 272, distance: 43.8
click at [403, 293] on span "[PERSON_NAME]" at bounding box center [405, 296] width 55 height 11
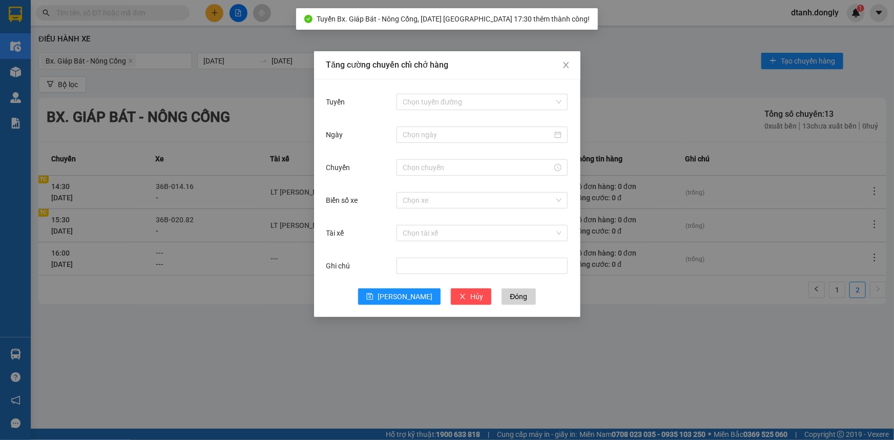
click at [661, 316] on div "Tăng cường chuyến chỉ chở hàng Tuyến Chọn tuyến đường Ngày Chuyến Biển số xe Ch…" at bounding box center [447, 220] width 894 height 440
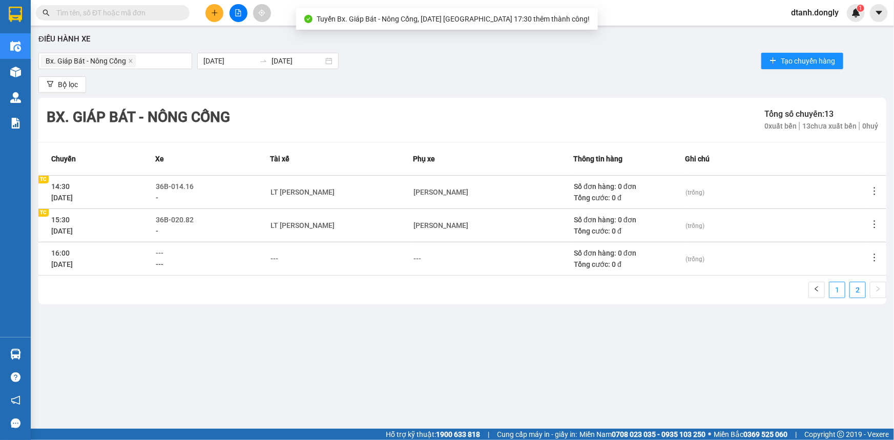
click at [839, 289] on link "1" at bounding box center [836, 289] width 15 height 15
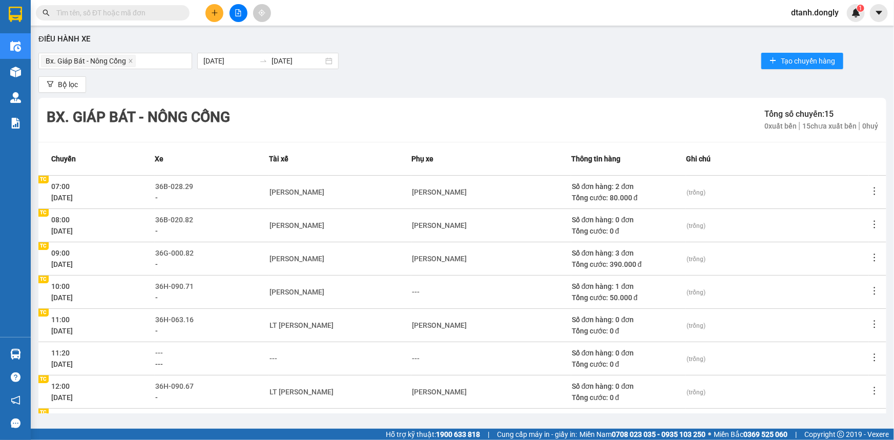
scroll to position [136, 0]
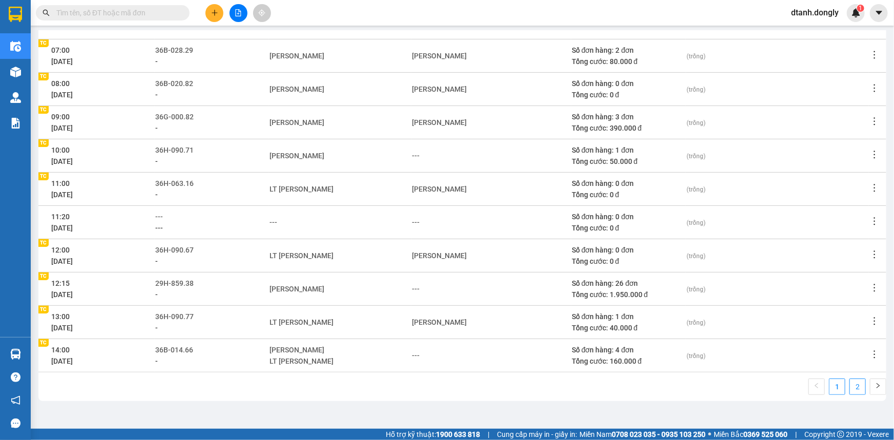
click at [850, 388] on link "2" at bounding box center [857, 386] width 15 height 15
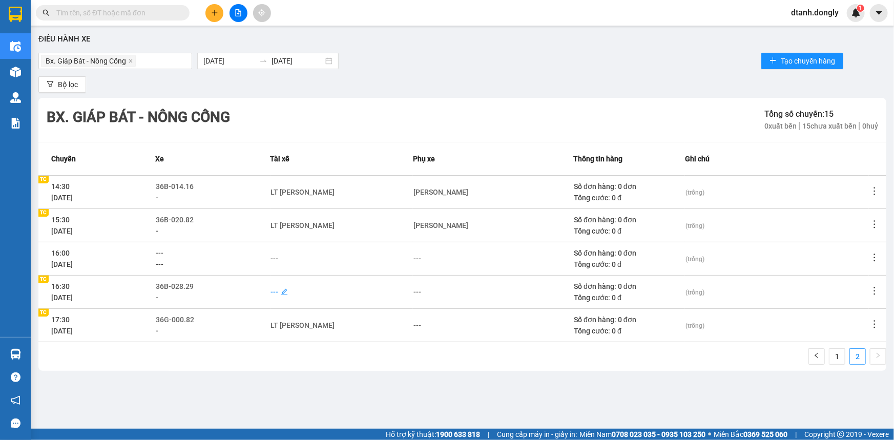
click at [279, 292] on div "---" at bounding box center [275, 291] width 8 height 11
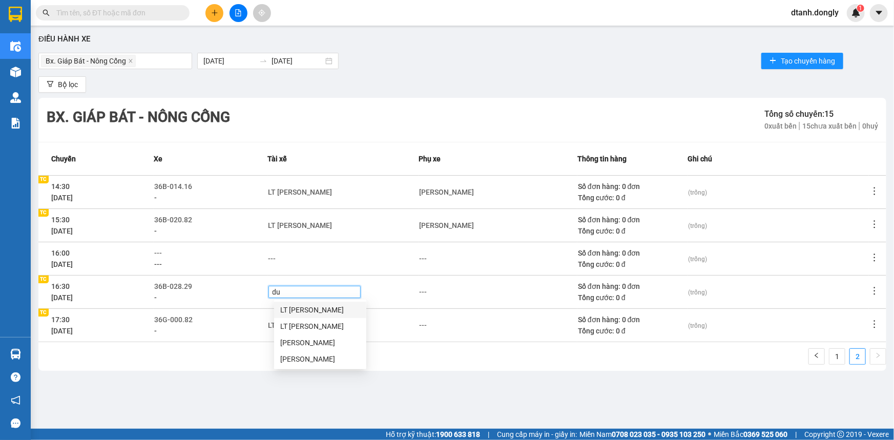
type input "duo"
click at [307, 306] on div "LT [PERSON_NAME]" at bounding box center [320, 309] width 80 height 11
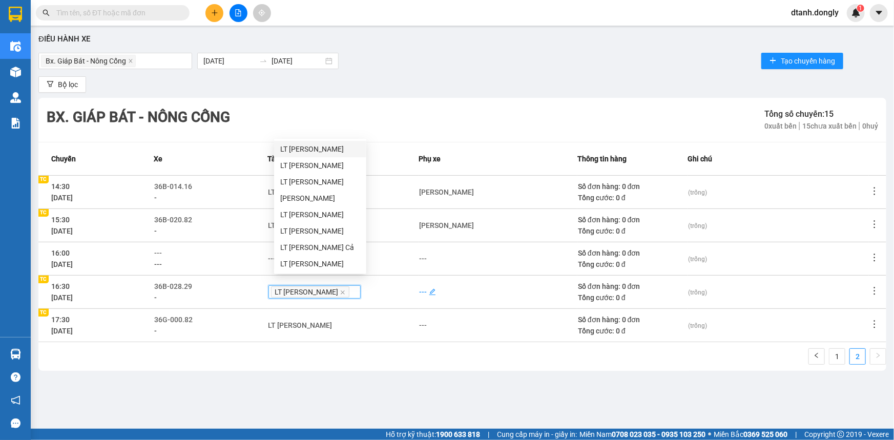
click at [427, 290] on div "---" at bounding box center [423, 291] width 8 height 11
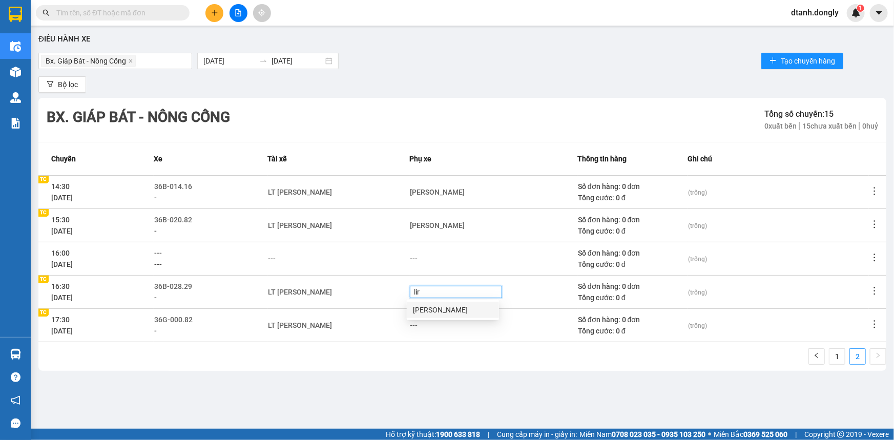
type input "linh"
click at [432, 310] on div "[PERSON_NAME]" at bounding box center [453, 309] width 80 height 11
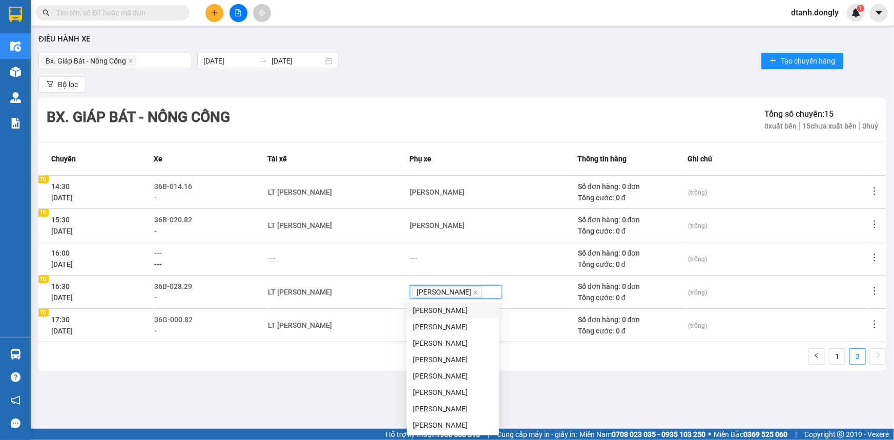
click at [353, 345] on div "Bx. Giáp Bát - Nông Cống Tổng số chuyến: 15 0 xuất bến 15 chưa xuất bến 0 huỷ C…" at bounding box center [462, 234] width 848 height 273
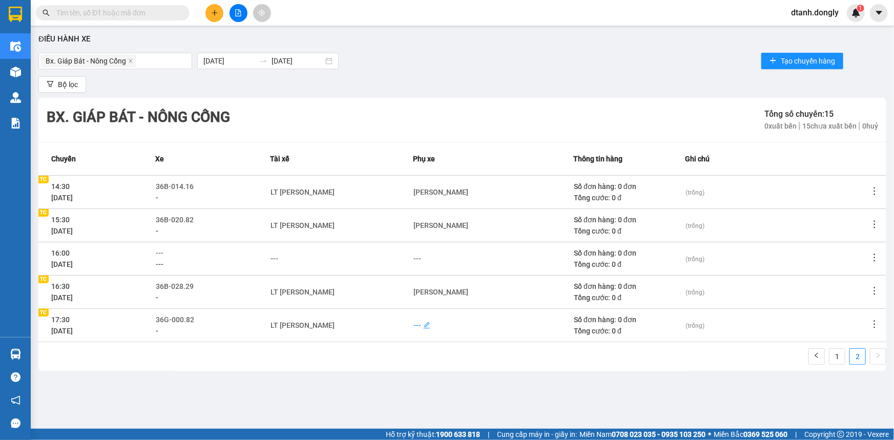
click at [417, 324] on div "---" at bounding box center [417, 325] width 8 height 11
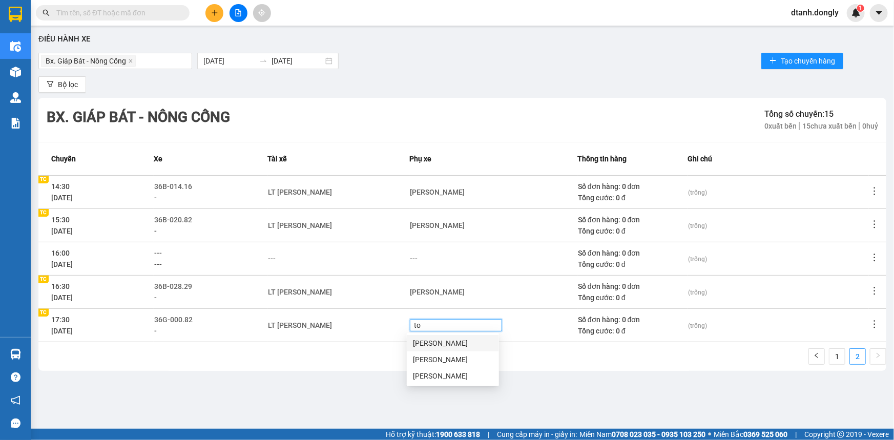
type input "toi"
drag, startPoint x: 432, startPoint y: 343, endPoint x: 467, endPoint y: 359, distance: 38.3
click at [433, 343] on div "[PERSON_NAME]" at bounding box center [453, 343] width 80 height 11
click at [523, 370] on div "1 2" at bounding box center [462, 359] width 848 height 23
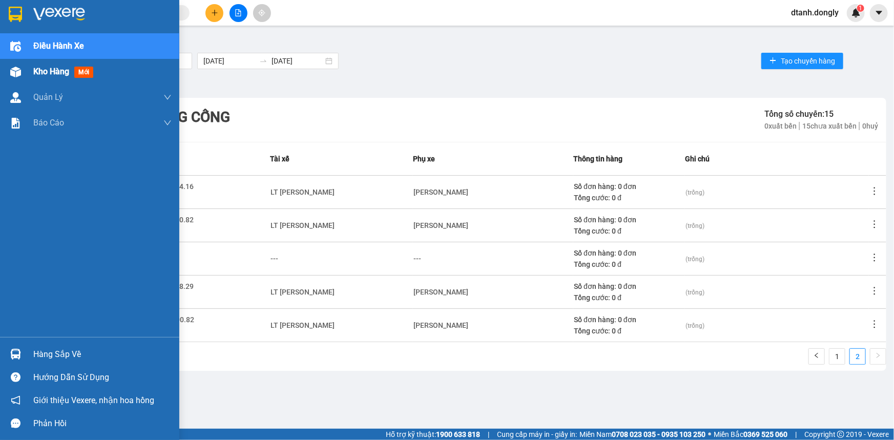
click at [39, 70] on span "Kho hàng" at bounding box center [51, 72] width 36 height 10
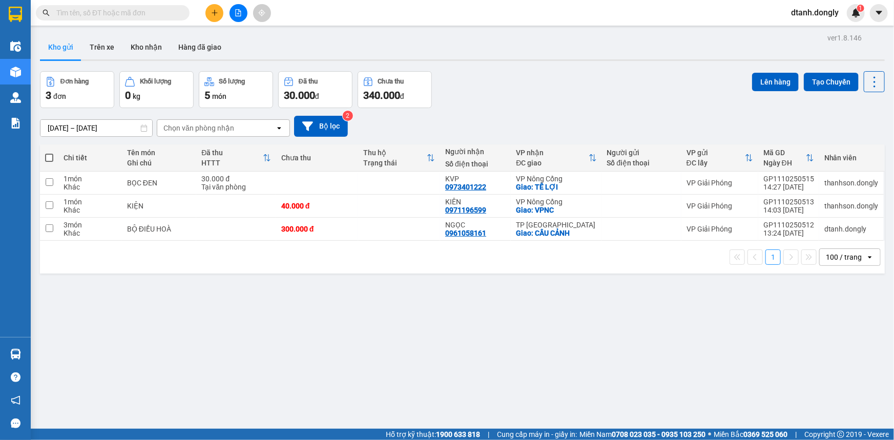
click at [70, 46] on button "Kho gửi" at bounding box center [60, 47] width 41 height 25
click at [819, 81] on button "Tạo Chuyến" at bounding box center [831, 82] width 55 height 18
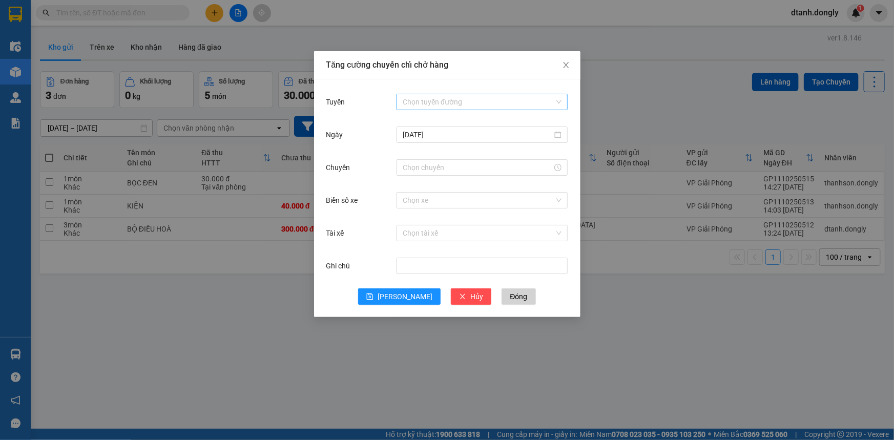
click at [452, 99] on input "Tuyến" at bounding box center [479, 101] width 152 height 15
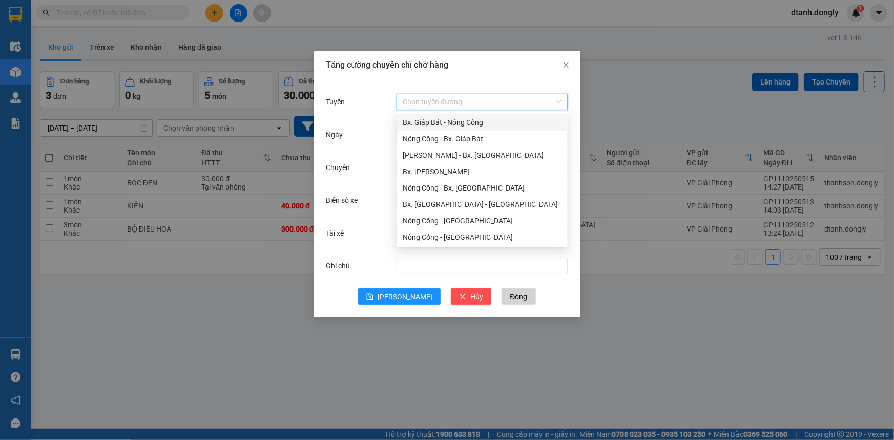
click at [452, 118] on div "Bx. Giáp Bát - Nông Cống" at bounding box center [482, 122] width 159 height 11
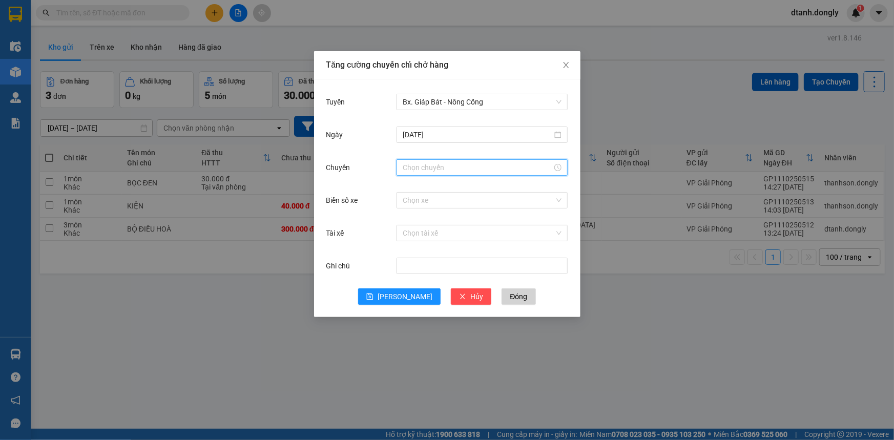
click at [445, 163] on input "Chuyến" at bounding box center [478, 167] width 150 height 11
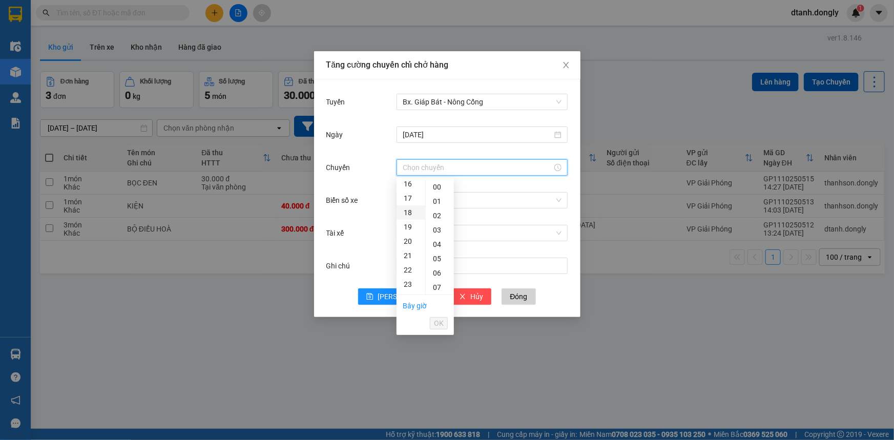
click at [411, 213] on div "18" at bounding box center [411, 212] width 29 height 14
click at [440, 200] on div "30" at bounding box center [440, 198] width 28 height 14
type input "18:30"
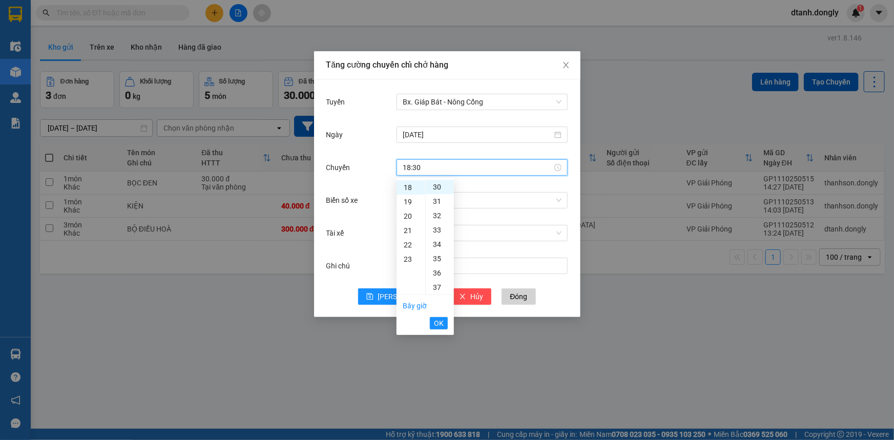
click at [439, 322] on span "OK" at bounding box center [439, 323] width 10 height 11
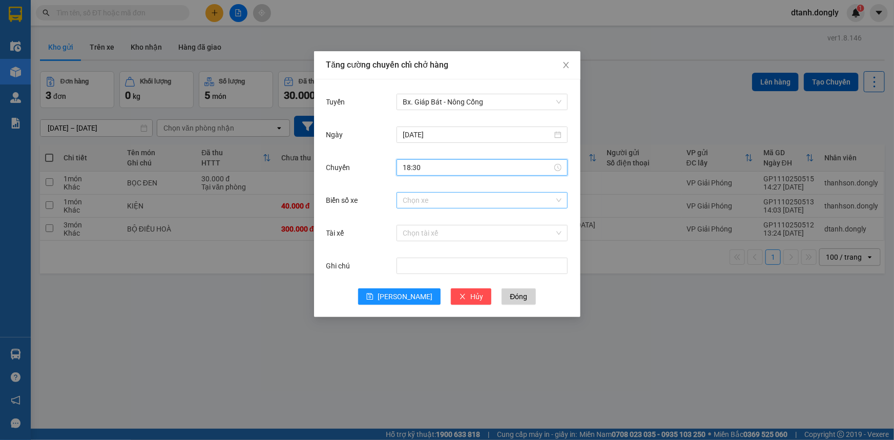
click at [419, 198] on input "Biển số xe" at bounding box center [479, 200] width 152 height 15
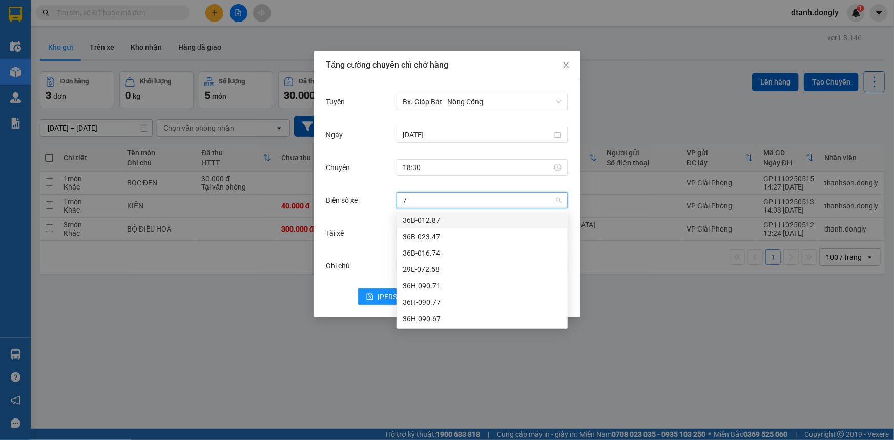
type input "71"
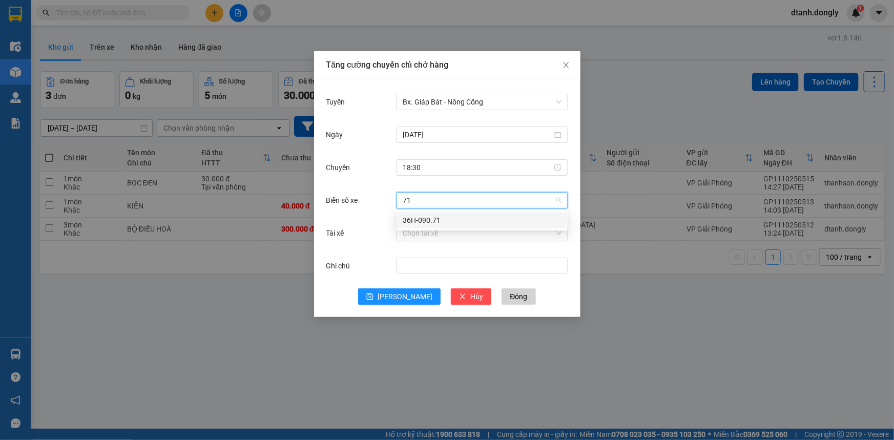
click at [422, 216] on div "36H-090.71" at bounding box center [482, 220] width 159 height 11
click at [418, 239] on input "Tài xế" at bounding box center [479, 232] width 152 height 15
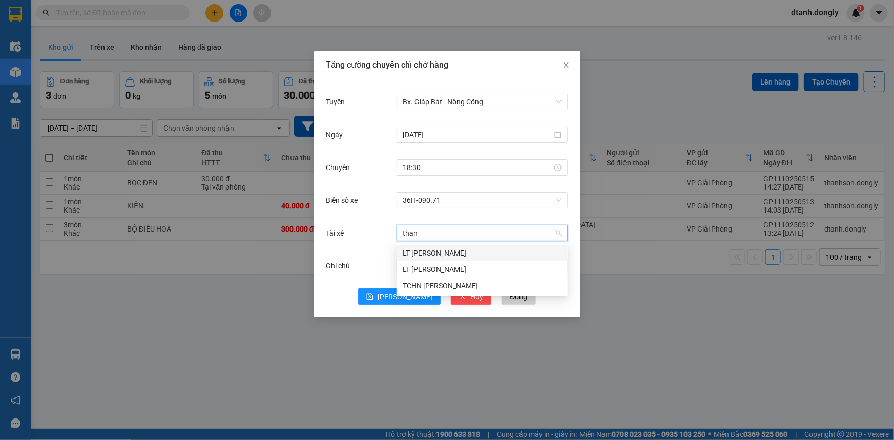
type input "thanh"
click at [444, 268] on div "LT [PERSON_NAME]" at bounding box center [482, 269] width 159 height 11
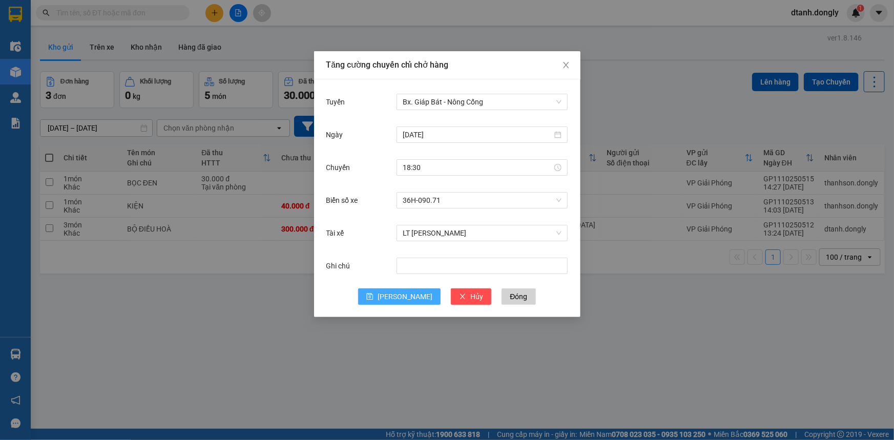
click at [404, 295] on span "[PERSON_NAME]" at bounding box center [405, 296] width 55 height 11
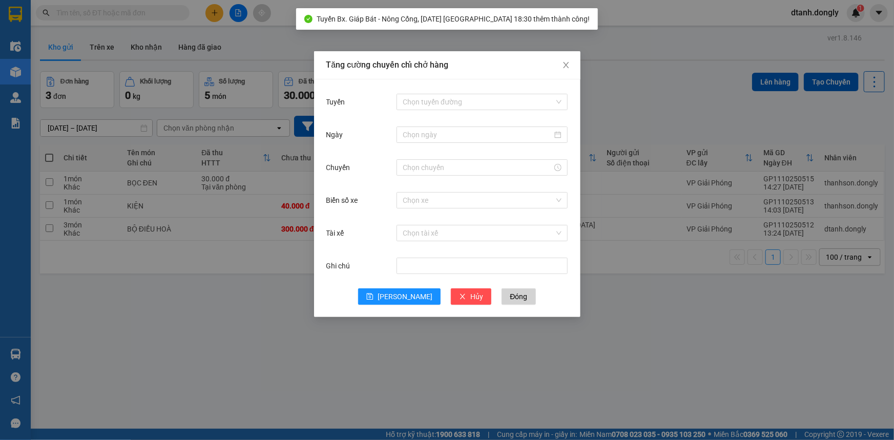
click at [600, 318] on div "Tăng cường chuyến chỉ chở hàng Tuyến Chọn tuyến đường Ngày Chuyến Biển số xe Ch…" at bounding box center [447, 220] width 894 height 440
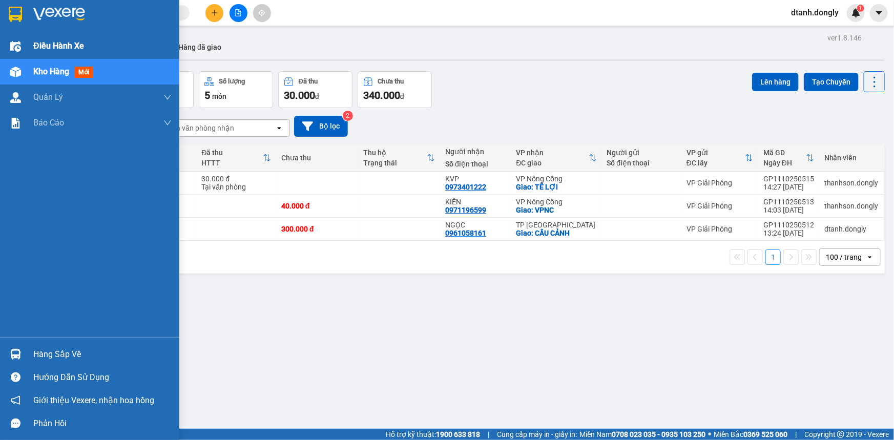
click at [76, 45] on span "Điều hành xe" at bounding box center [58, 45] width 51 height 13
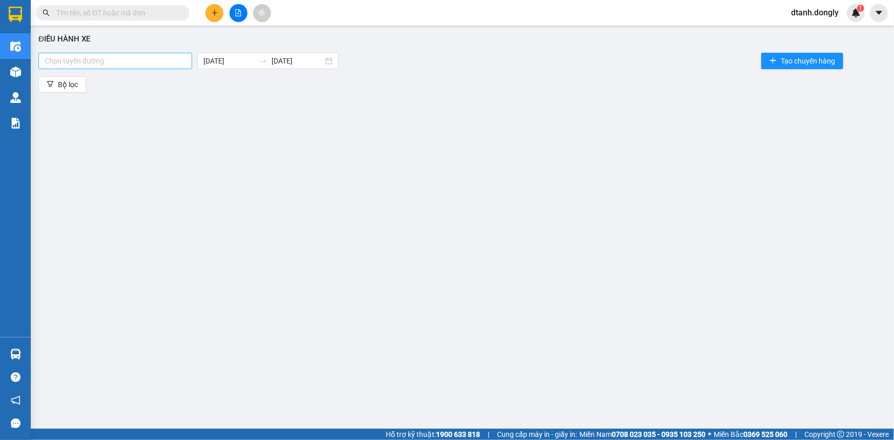
click at [171, 65] on div at bounding box center [115, 61] width 149 height 12
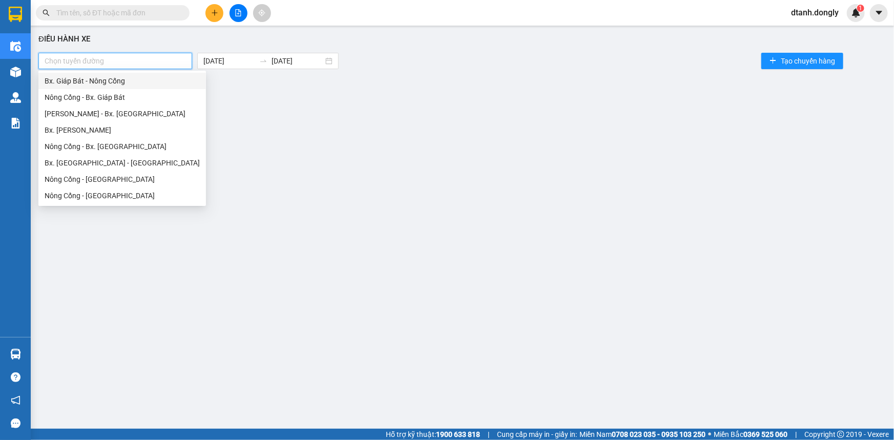
click at [159, 78] on div "Bx. Giáp Bát - Nông Cống" at bounding box center [122, 80] width 155 height 11
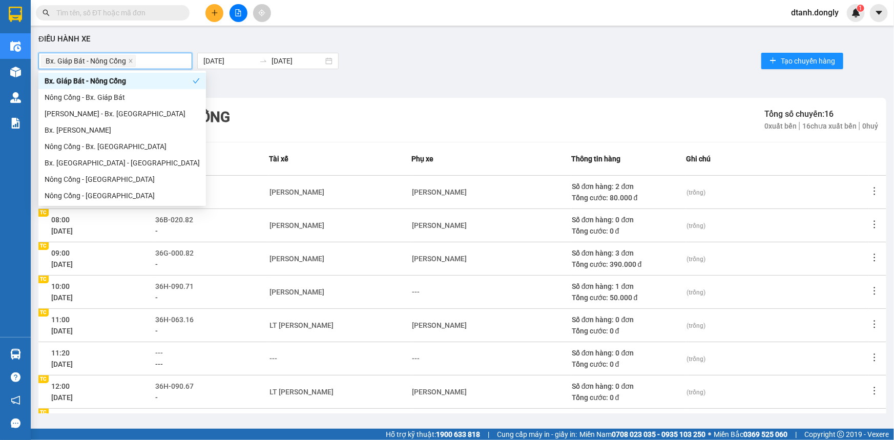
scroll to position [136, 0]
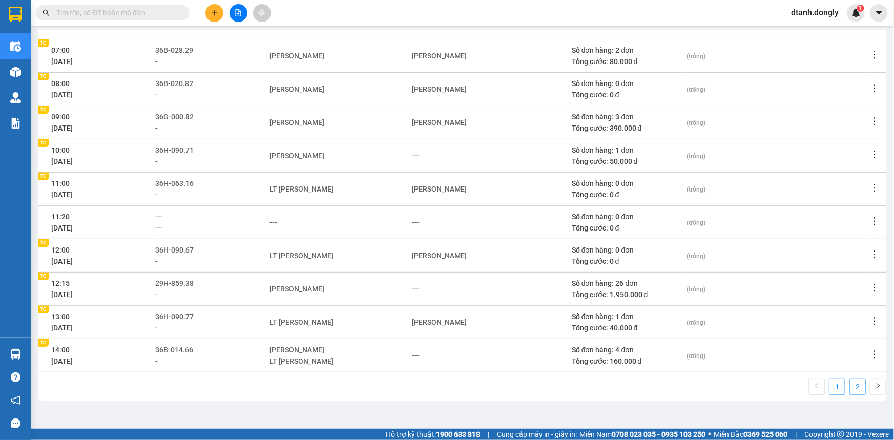
click at [852, 384] on link "2" at bounding box center [857, 386] width 15 height 15
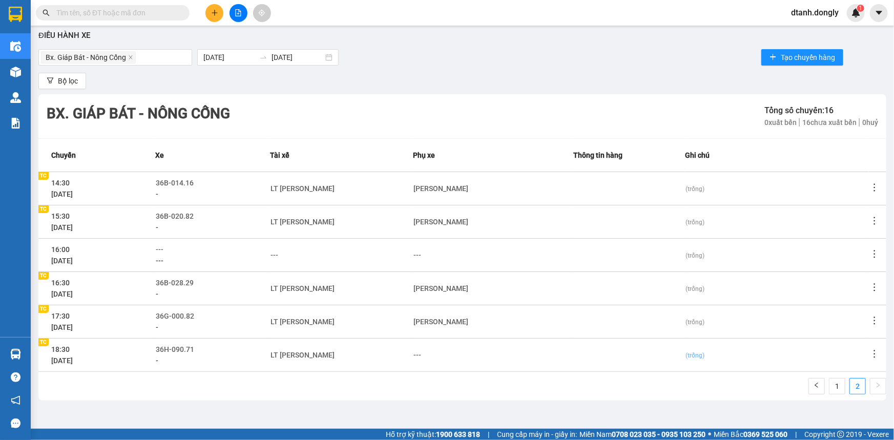
scroll to position [3, 0]
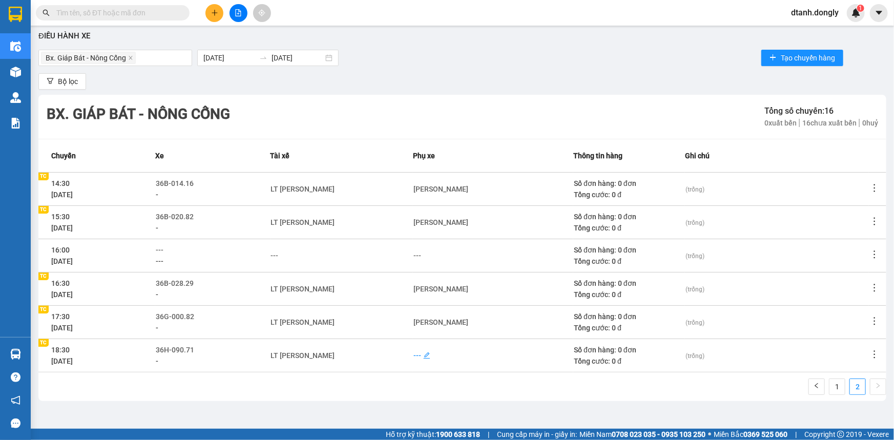
click at [414, 354] on div "---" at bounding box center [417, 355] width 8 height 11
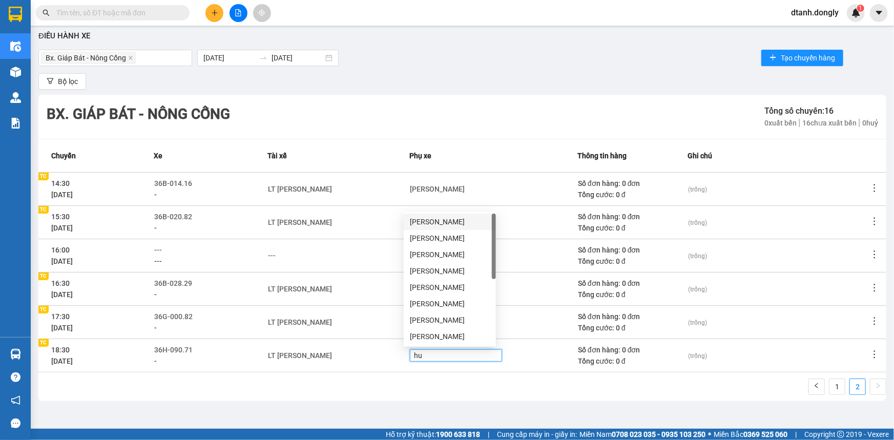
type input "hue"
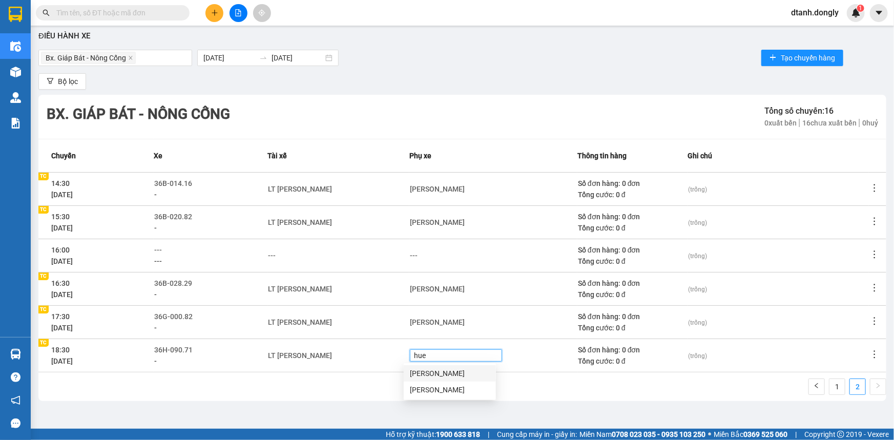
click at [443, 372] on div "[PERSON_NAME]" at bounding box center [450, 373] width 80 height 11
click at [534, 396] on div "1 2" at bounding box center [462, 390] width 848 height 23
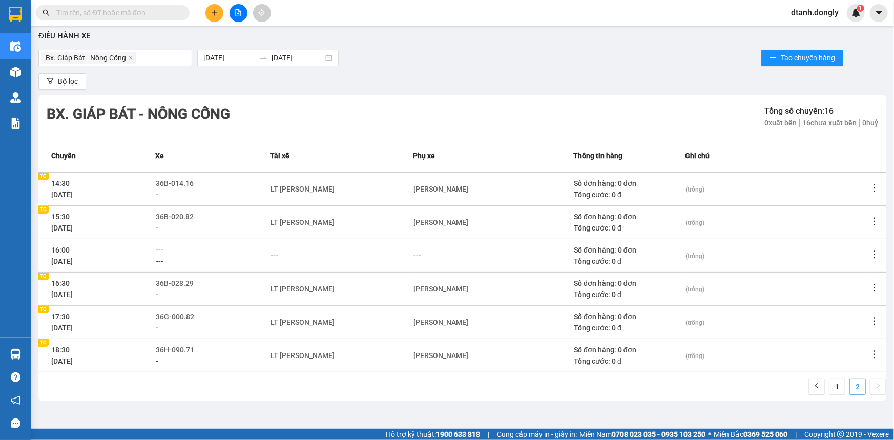
click at [213, 15] on icon "plus" at bounding box center [214, 12] width 7 height 7
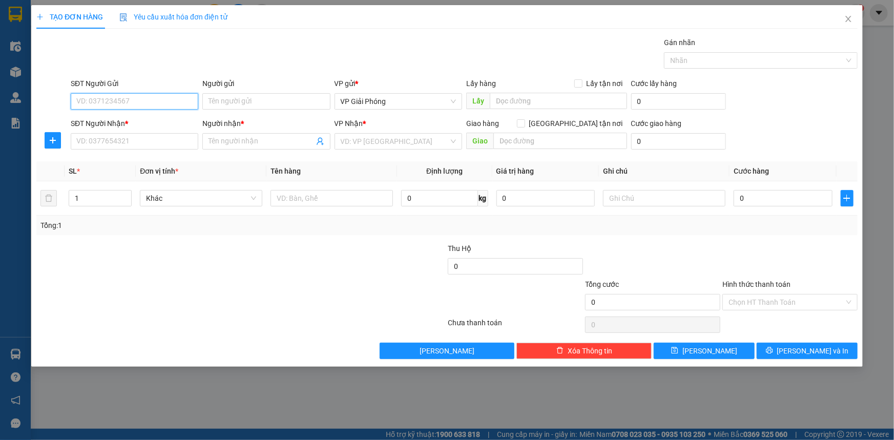
click at [146, 93] on input "SĐT Người Gửi" at bounding box center [135, 101] width 128 height 16
type input "0853599333"
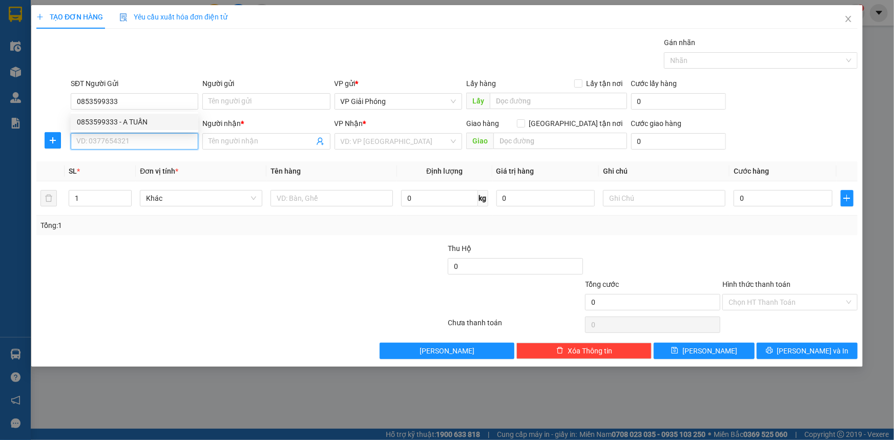
click at [173, 142] on input "SĐT Người Nhận *" at bounding box center [135, 141] width 128 height 16
click at [157, 163] on div "0888180291 - LINH" at bounding box center [134, 161] width 115 height 11
type input "0888180291"
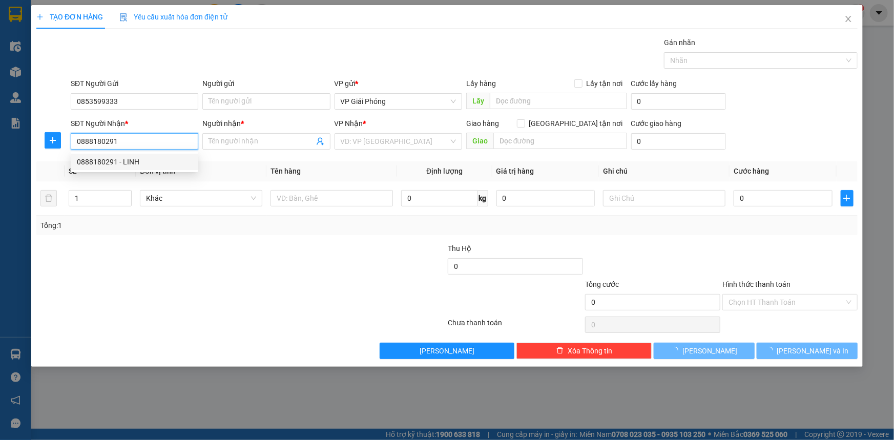
type input "LINH"
checkbox input "true"
type input "TOYOTA DOANH THU"
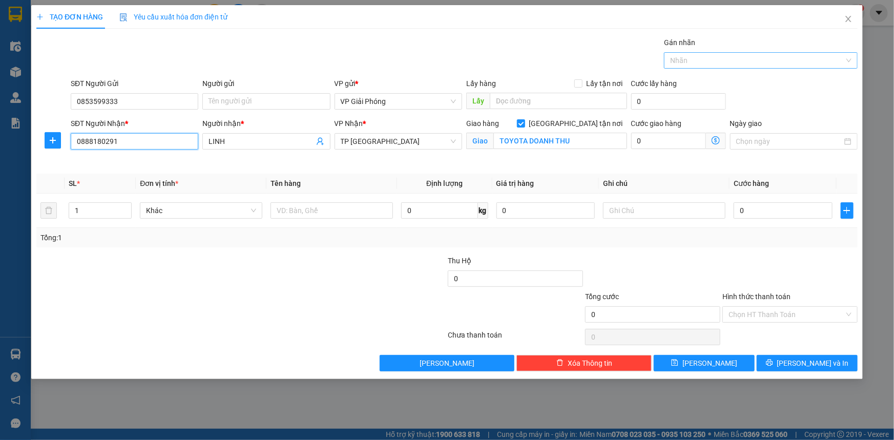
click at [723, 60] on div at bounding box center [756, 60] width 178 height 12
type input "0888180291"
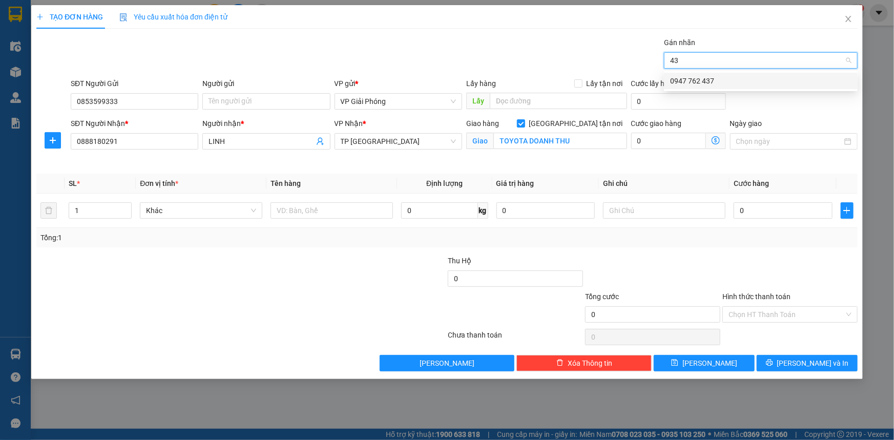
type input "437"
click at [725, 80] on div "0947 762 437" at bounding box center [760, 80] width 181 height 11
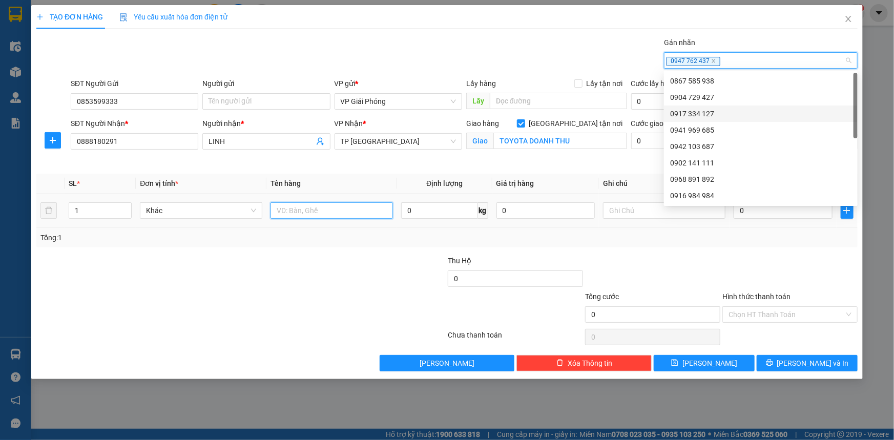
click at [343, 211] on input "text" at bounding box center [332, 210] width 122 height 16
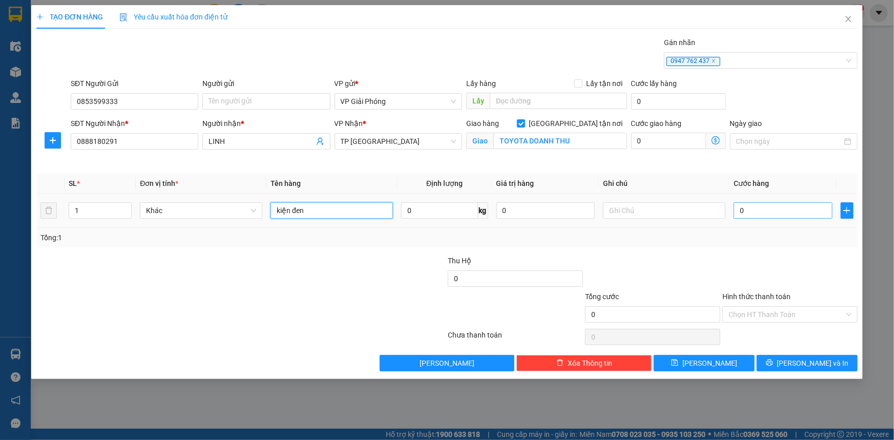
type input "kiện đen"
click at [810, 215] on input "0" at bounding box center [783, 210] width 99 height 16
type input "5"
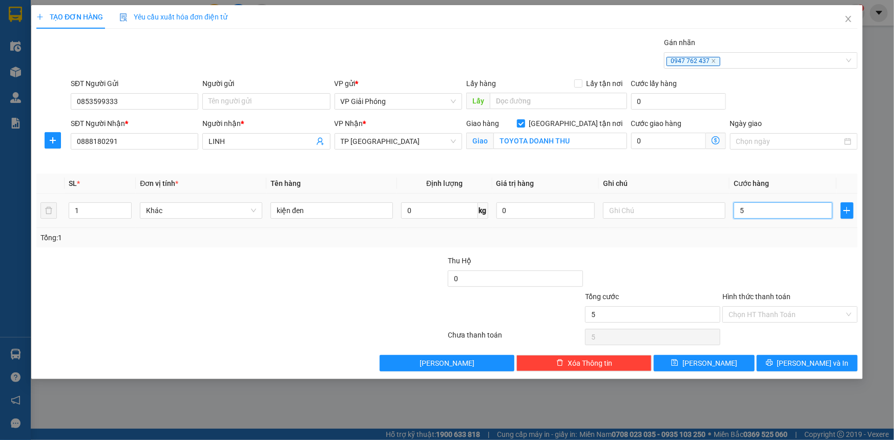
type input "50"
type input "50.000"
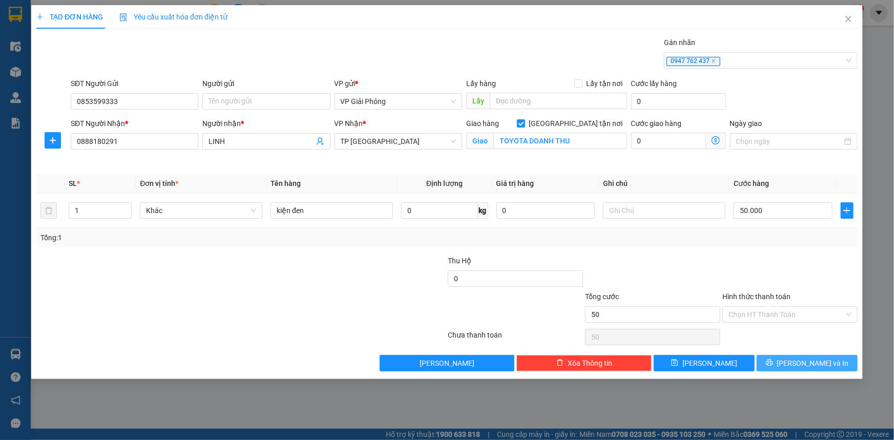
type input "50.000"
click at [829, 364] on button "[PERSON_NAME] và In" at bounding box center [807, 363] width 101 height 16
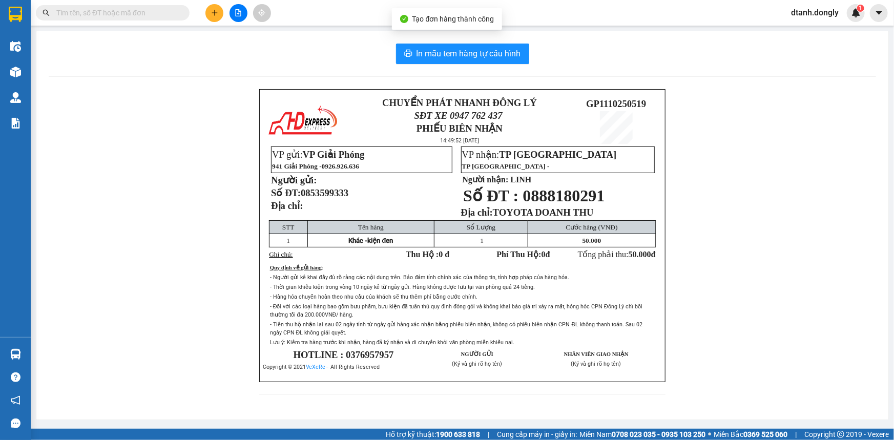
drag, startPoint x: 477, startPoint y: 27, endPoint x: 476, endPoint y: 42, distance: 15.4
click at [477, 30] on body "Kết quả tìm kiếm ( 0 ) Bộ lọc No Data dtanh.dongly 1 Điều hành xe Kho hàng mới …" at bounding box center [447, 220] width 894 height 440
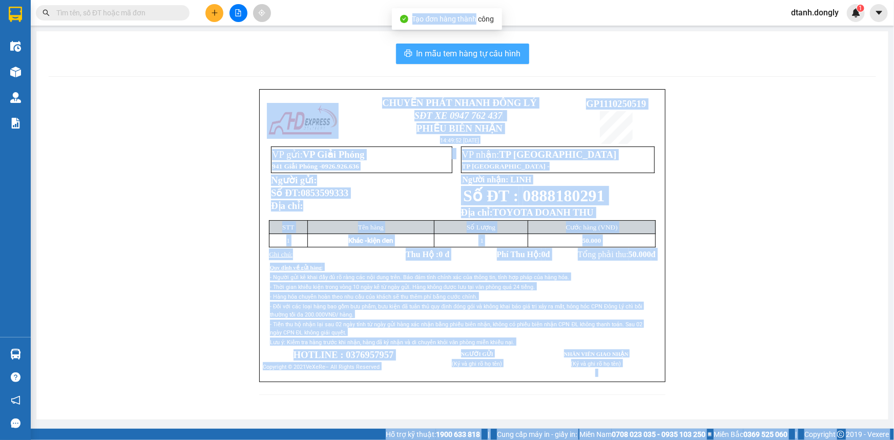
click at [477, 58] on span "In mẫu tem hàng tự cấu hình" at bounding box center [469, 53] width 105 height 13
click at [768, 66] on div "In mẫu tem hàng tự cấu hình CHUYỂN PHÁT NHANH ĐÔNG LÝ SĐT XE 0947 762 437 PHIẾU…" at bounding box center [462, 225] width 852 height 388
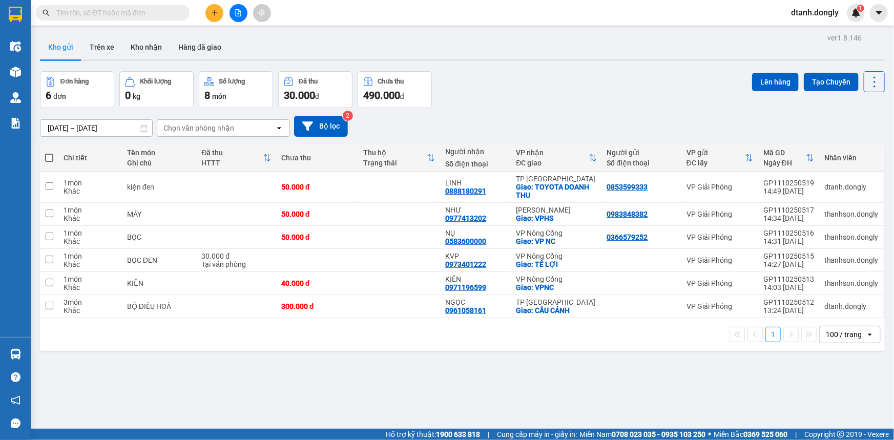
click at [47, 158] on span at bounding box center [49, 158] width 8 height 8
click at [49, 153] on input "checkbox" at bounding box center [49, 153] width 0 height 0
checkbox input "true"
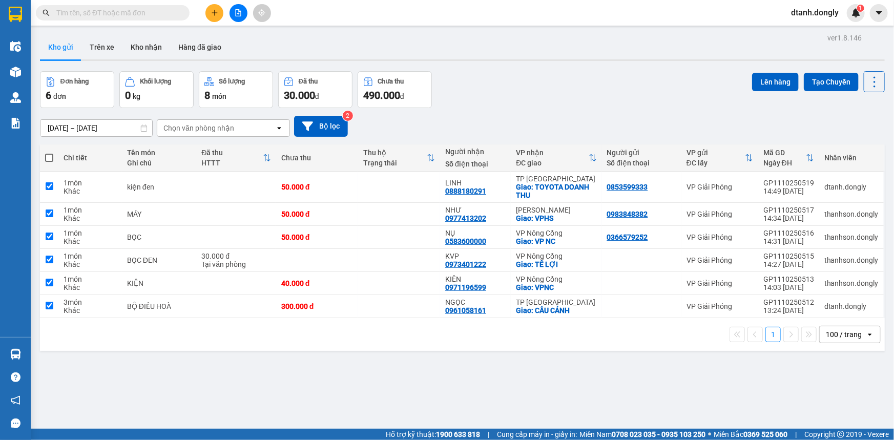
checkbox input "true"
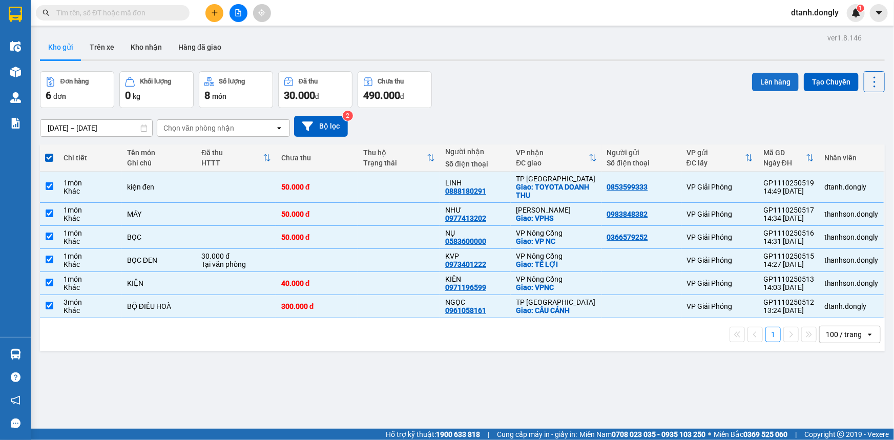
click at [764, 82] on button "Lên hàng" at bounding box center [775, 82] width 47 height 18
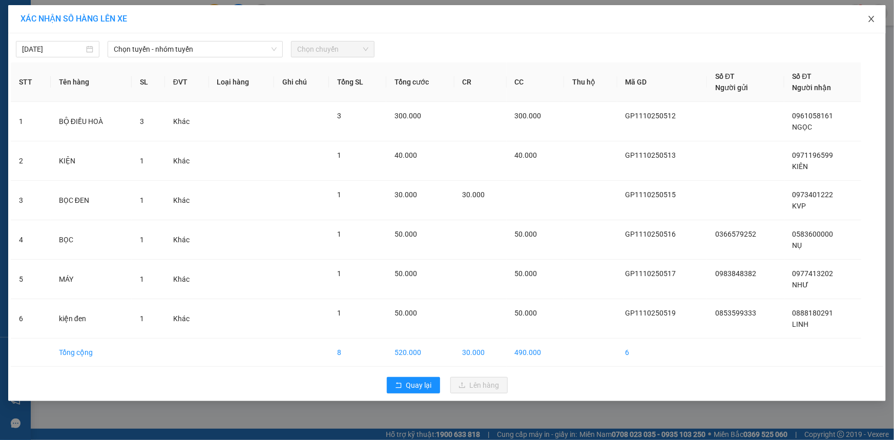
click at [870, 18] on icon "close" at bounding box center [871, 19] width 6 height 6
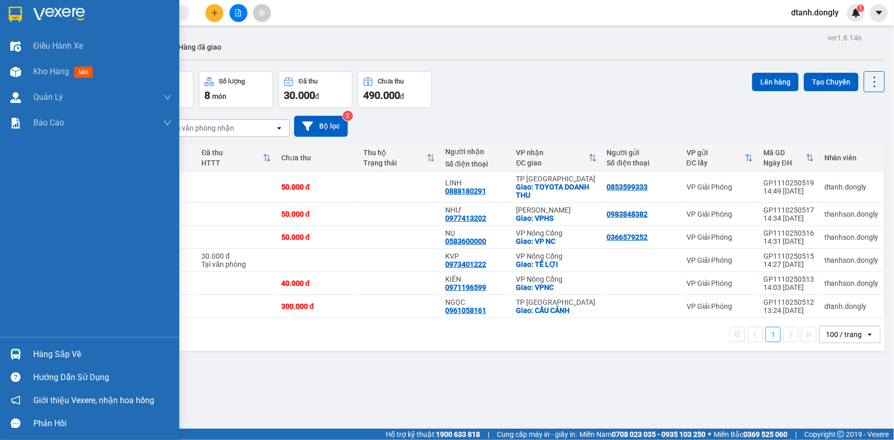
click at [18, 13] on img at bounding box center [15, 14] width 13 height 15
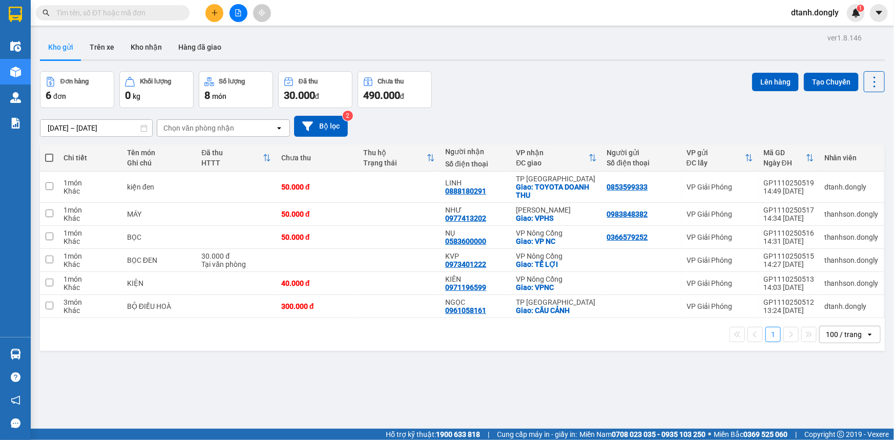
click at [50, 158] on span at bounding box center [49, 158] width 8 height 8
click at [49, 153] on input "checkbox" at bounding box center [49, 153] width 0 height 0
checkbox input "true"
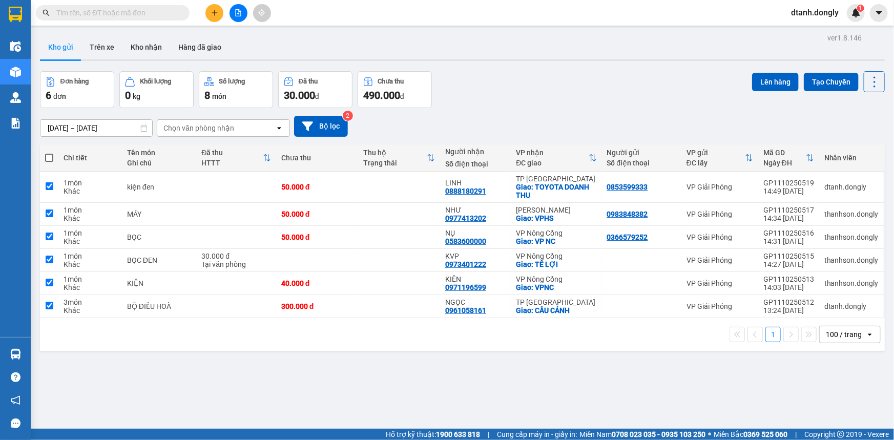
checkbox input "true"
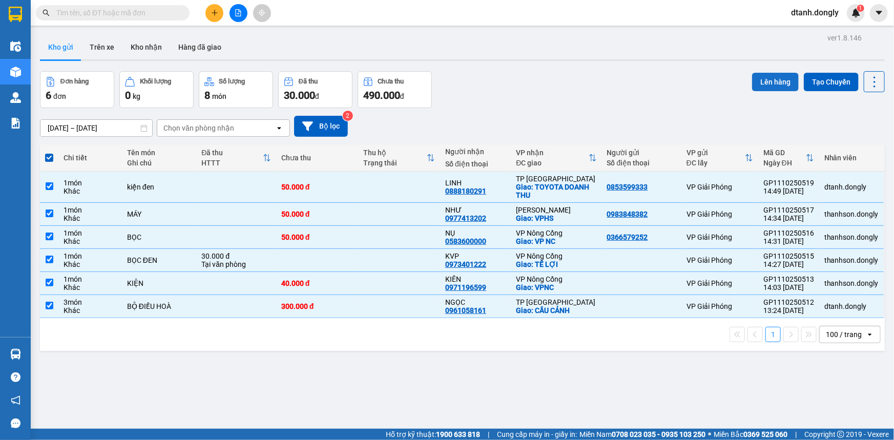
click at [776, 87] on button "Lên hàng" at bounding box center [775, 82] width 47 height 18
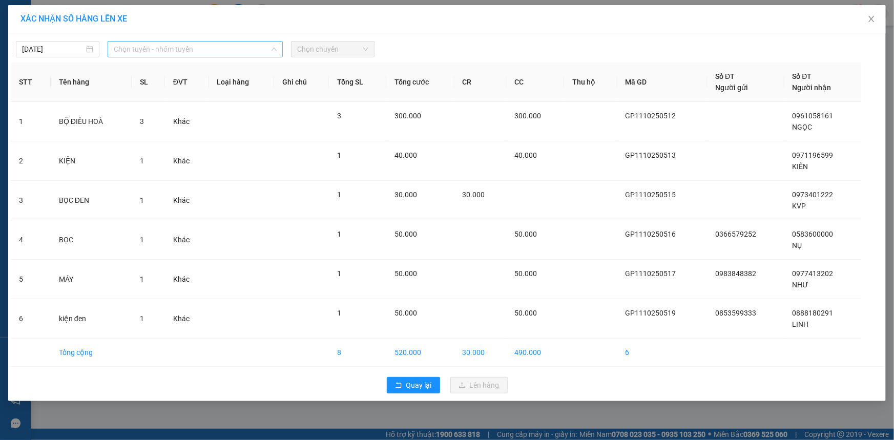
click at [261, 45] on span "Chọn tuyến - nhóm tuyến" at bounding box center [195, 48] width 163 height 15
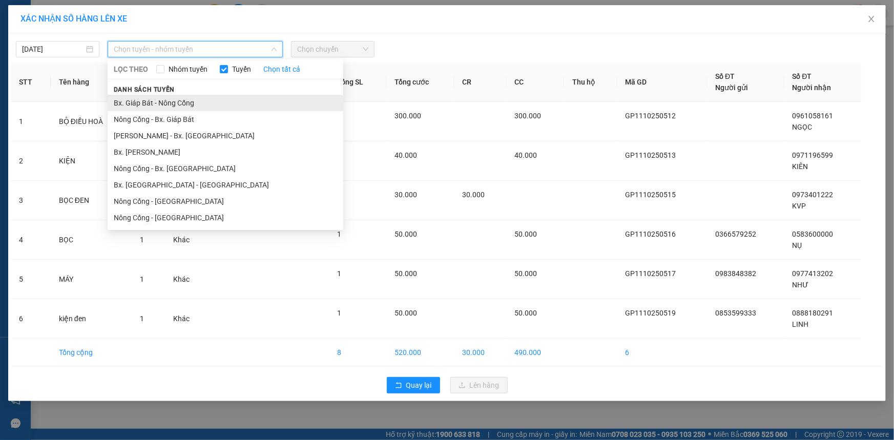
click at [256, 97] on li "Bx. Giáp Bát - Nông Cống" at bounding box center [226, 103] width 236 height 16
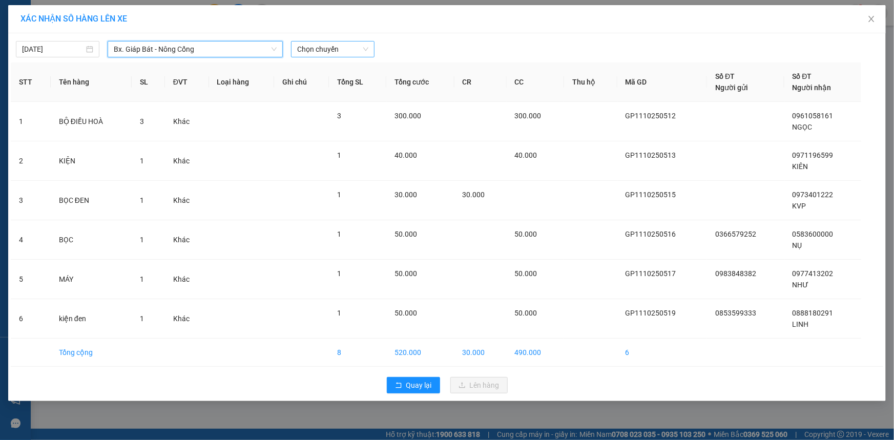
click at [319, 51] on span "Chọn chuyến" at bounding box center [332, 48] width 71 height 15
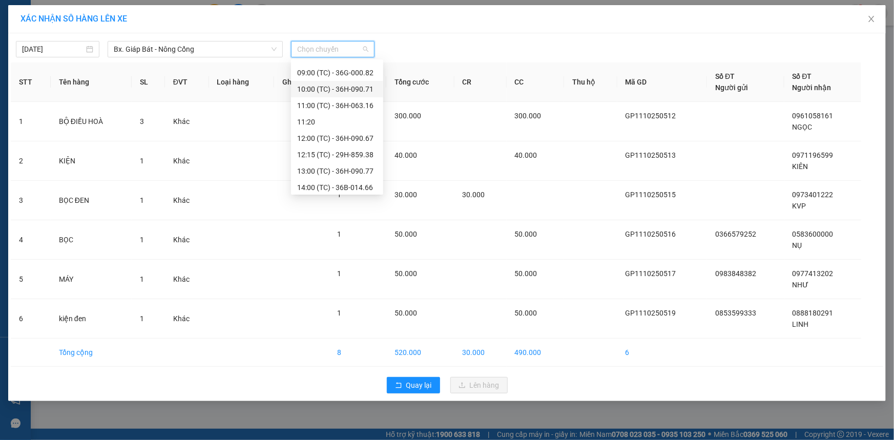
scroll to position [93, 0]
click at [325, 168] on div "15:30 (TC) - 36B-020.82" at bounding box center [337, 173] width 80 height 11
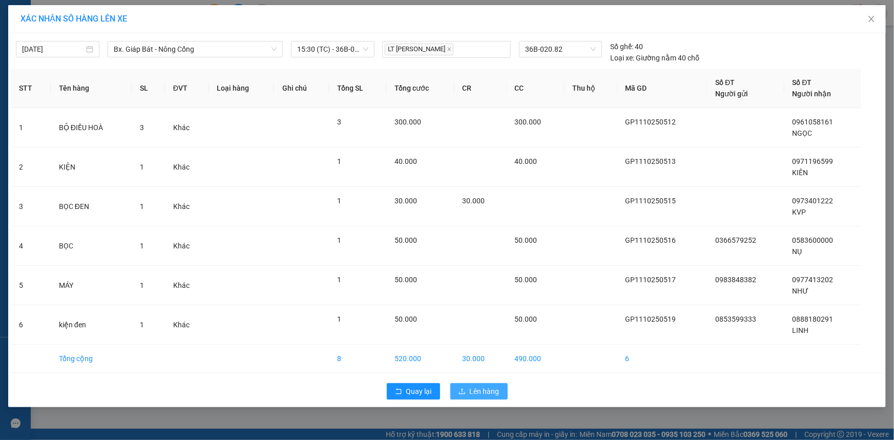
click at [470, 394] on span "Lên hàng" at bounding box center [485, 391] width 30 height 11
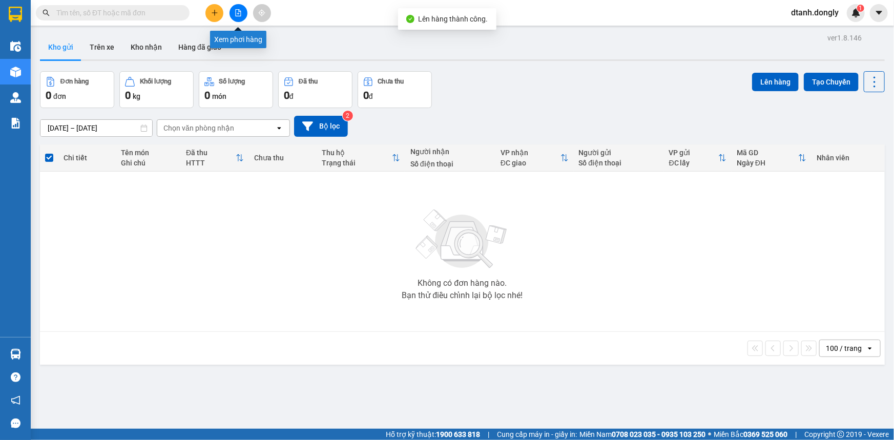
click at [242, 14] on button at bounding box center [239, 13] width 18 height 18
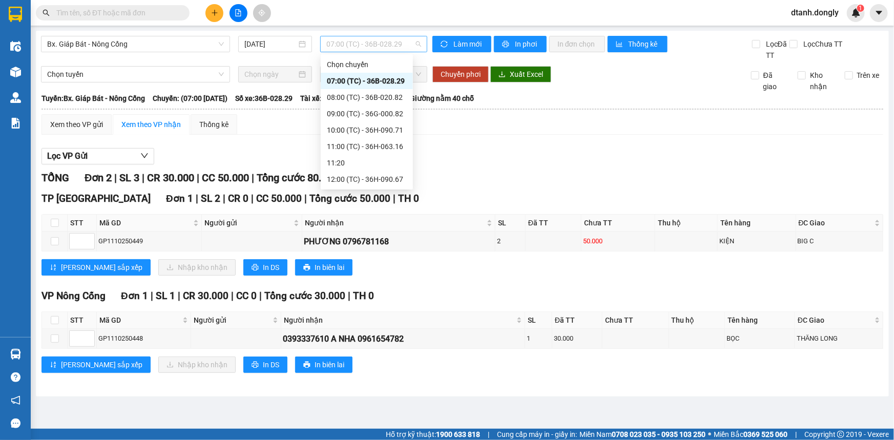
click at [370, 46] on span "07:00 (TC) - 36B-028.29" at bounding box center [373, 43] width 95 height 15
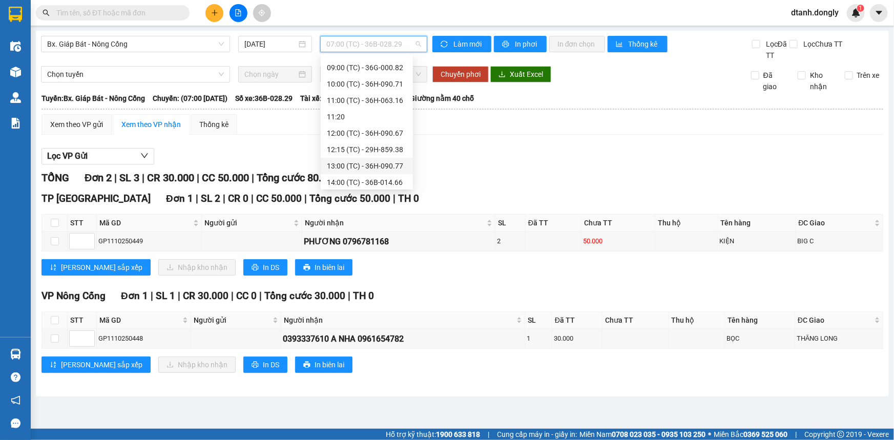
scroll to position [139, 0]
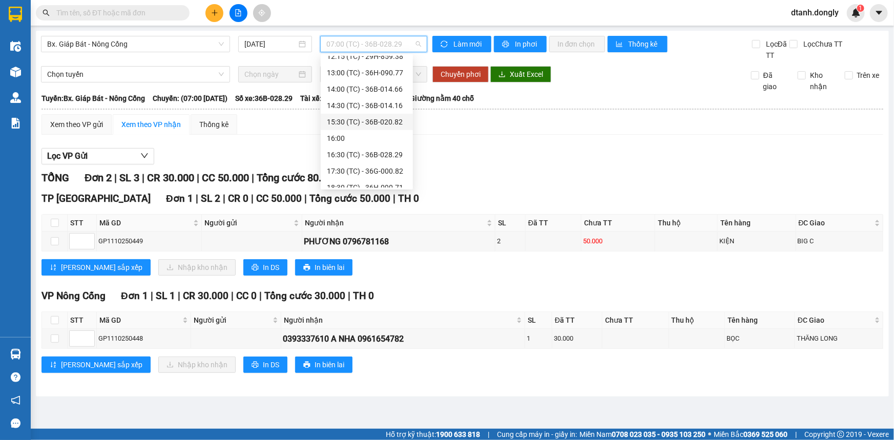
click at [375, 120] on div "15:30 (TC) - 36B-020.82" at bounding box center [367, 121] width 80 height 11
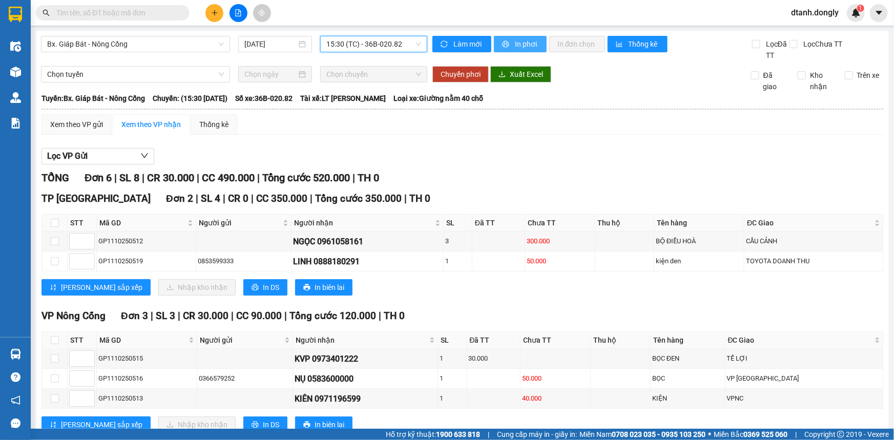
click at [506, 45] on span "printer" at bounding box center [506, 44] width 9 height 8
click at [217, 13] on icon "plus" at bounding box center [214, 12] width 7 height 7
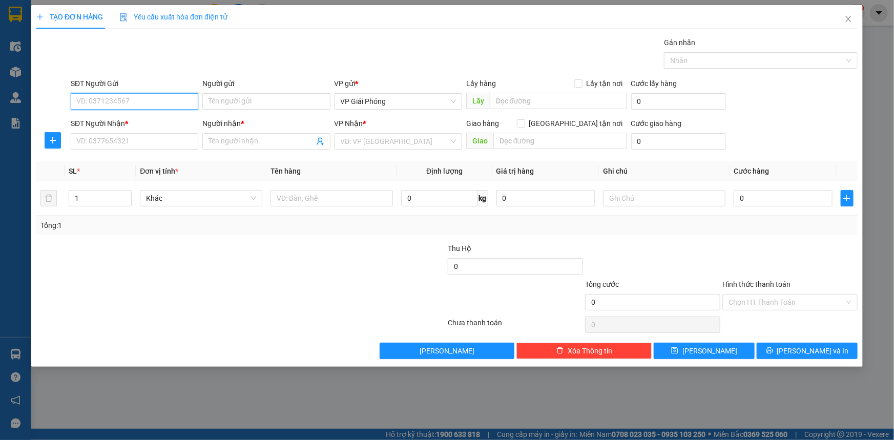
drag, startPoint x: 138, startPoint y: 102, endPoint x: 233, endPoint y: 103, distance: 94.3
click at [138, 103] on input "SĐT Người Gửi" at bounding box center [135, 101] width 128 height 16
type input "0855918889"
click at [138, 144] on input "SĐT Người Nhận *" at bounding box center [135, 141] width 128 height 16
click at [146, 136] on input "SĐT Người Nhận *" at bounding box center [135, 141] width 128 height 16
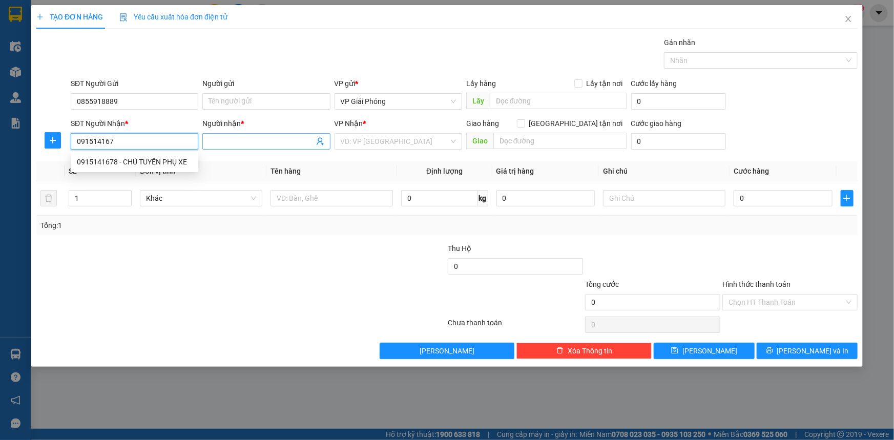
type input "0915141678"
click at [168, 165] on div "0915141678 - CHÚ TUYÊN PHỤ XE" at bounding box center [134, 161] width 115 height 11
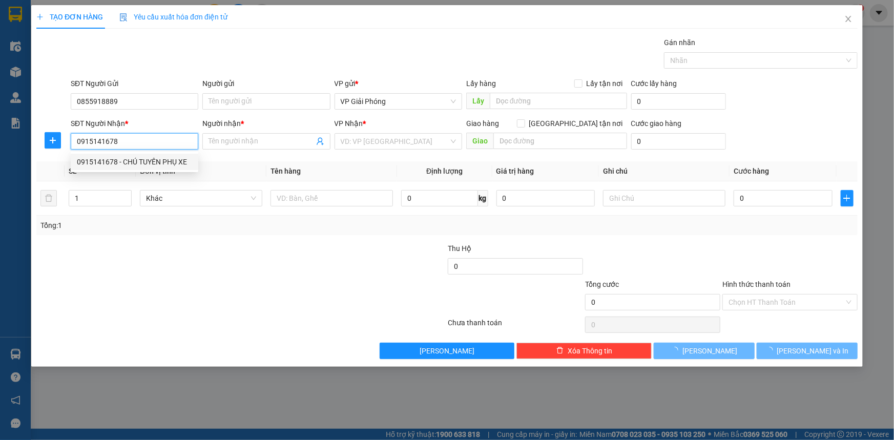
type input "CHÚ TUYÊN PHỤ XE"
checkbox input "true"
type input "ĐỂ NHÀ CHÚ TUYÊN PHỤ XE"
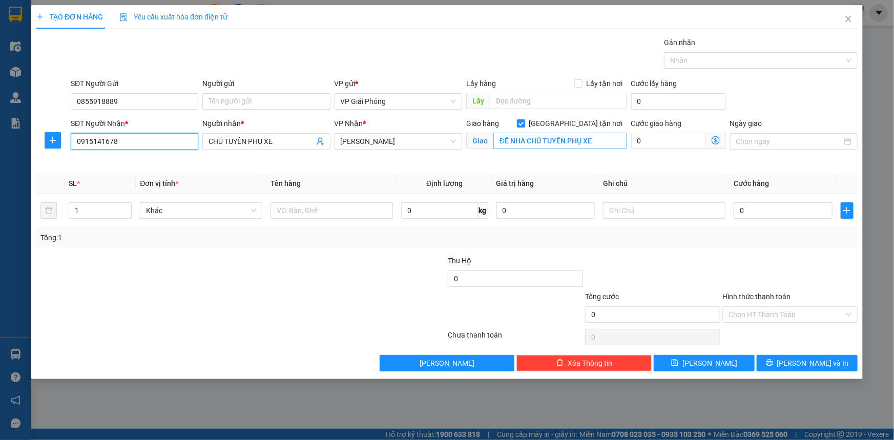
type input "0915141678"
click at [615, 139] on input "ĐỂ NHÀ CHÚ TUYÊN PHỤ XE" at bounding box center [560, 141] width 134 height 16
click at [384, 140] on span "[PERSON_NAME]" at bounding box center [398, 141] width 115 height 15
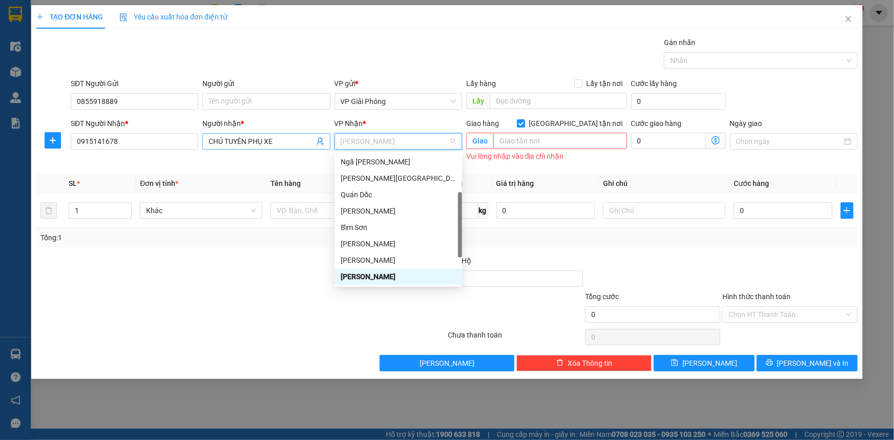
click at [298, 134] on span "CHÚ TUYÊN PHỤ XE" at bounding box center [266, 141] width 128 height 16
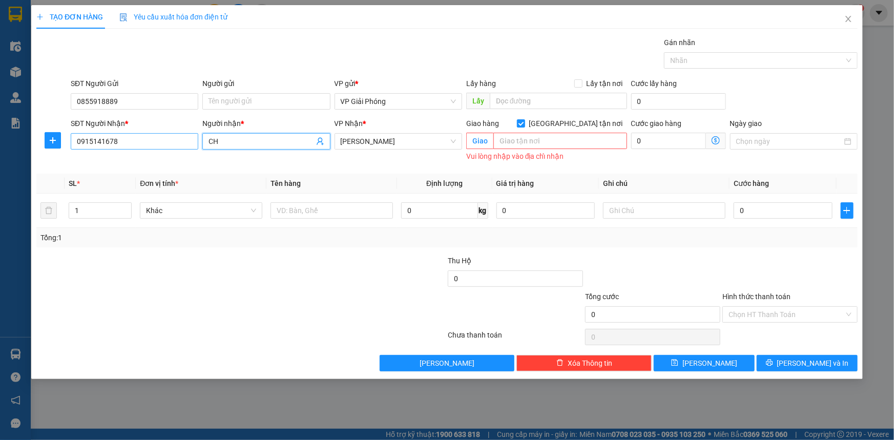
type input "C"
click at [186, 144] on input "0915141678" at bounding box center [135, 141] width 128 height 16
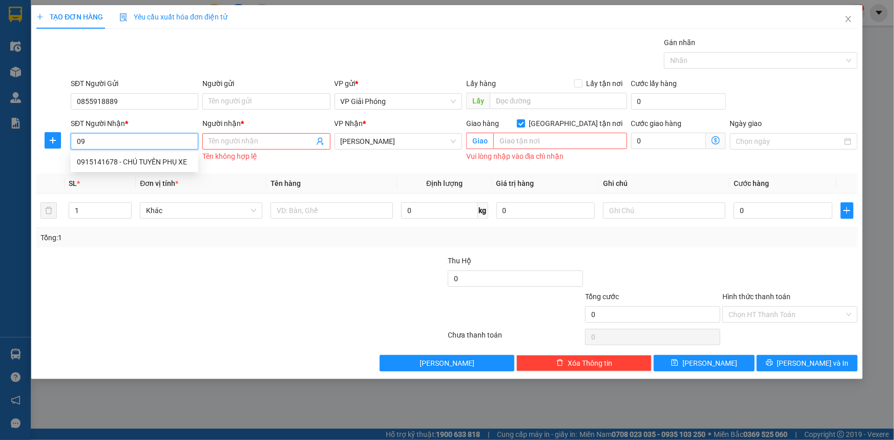
type input "0"
click at [164, 97] on input "0855918889" at bounding box center [135, 101] width 128 height 16
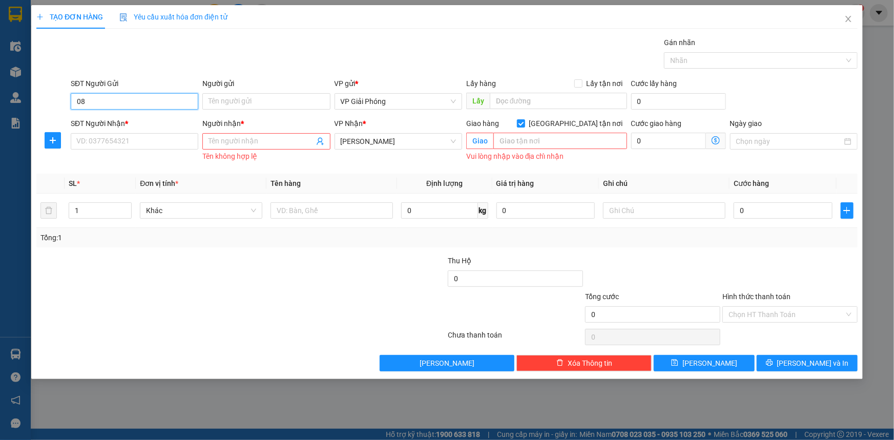
type input "0"
click at [149, 102] on input "SĐT Người Gửi" at bounding box center [135, 101] width 128 height 16
type input "0374513630"
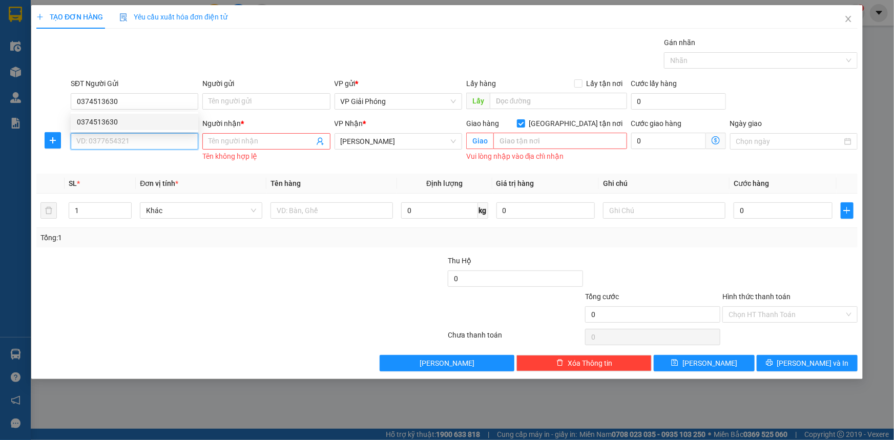
click at [152, 144] on input "SĐT Người Nhận *" at bounding box center [135, 141] width 128 height 16
type input "0766144969"
click at [271, 135] on span at bounding box center [266, 141] width 128 height 16
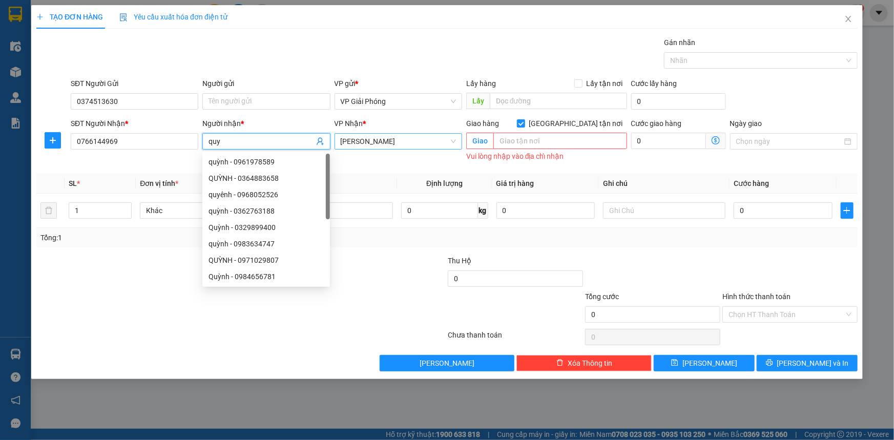
click at [415, 144] on span "[PERSON_NAME]" at bounding box center [398, 141] width 115 height 15
type input "quy"
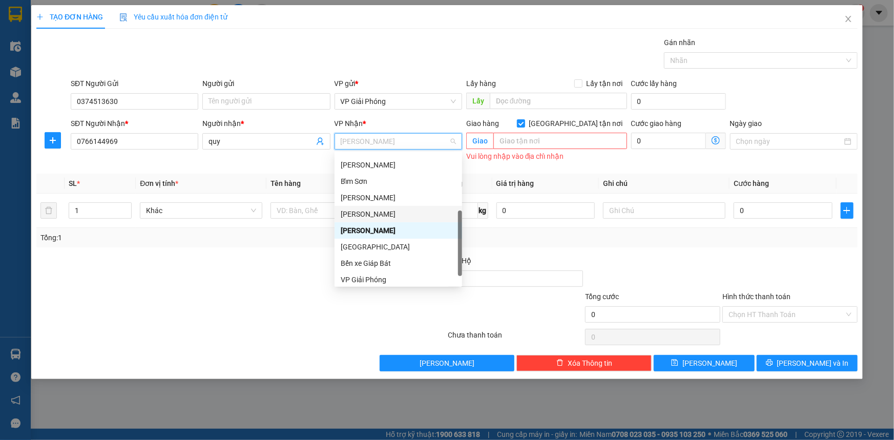
scroll to position [147, 0]
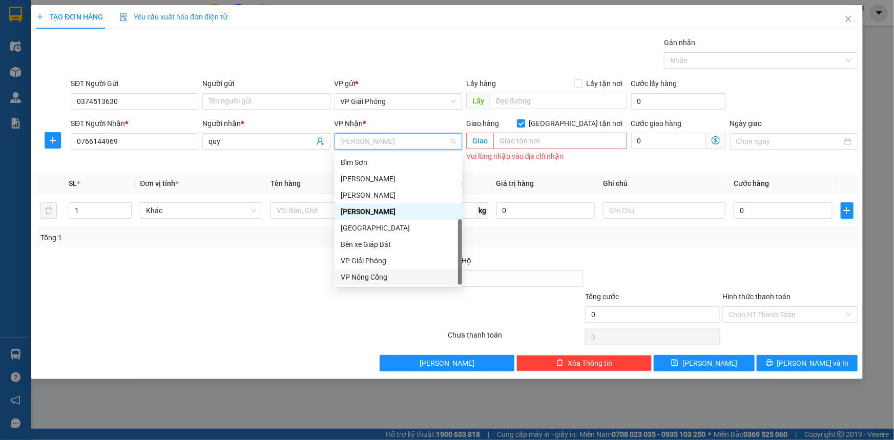
click at [398, 275] on div "VP Nông Cống" at bounding box center [398, 277] width 115 height 11
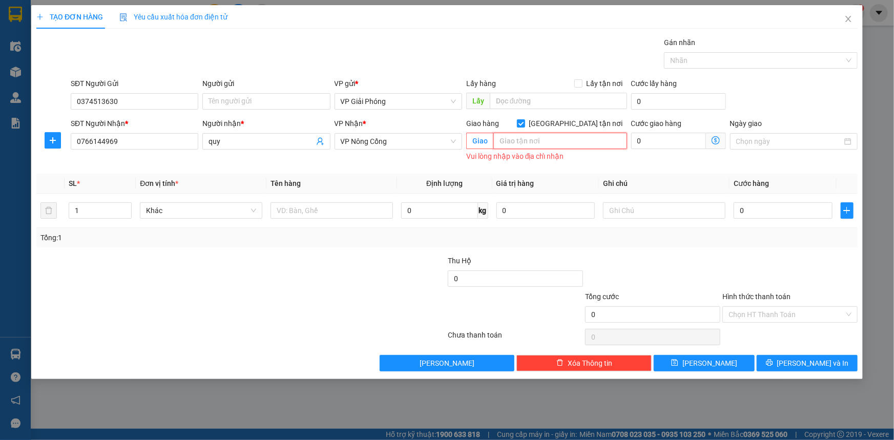
click at [572, 143] on input "text" at bounding box center [560, 141] width 134 height 16
click at [726, 54] on div at bounding box center [756, 60] width 178 height 12
type input "thăng long"
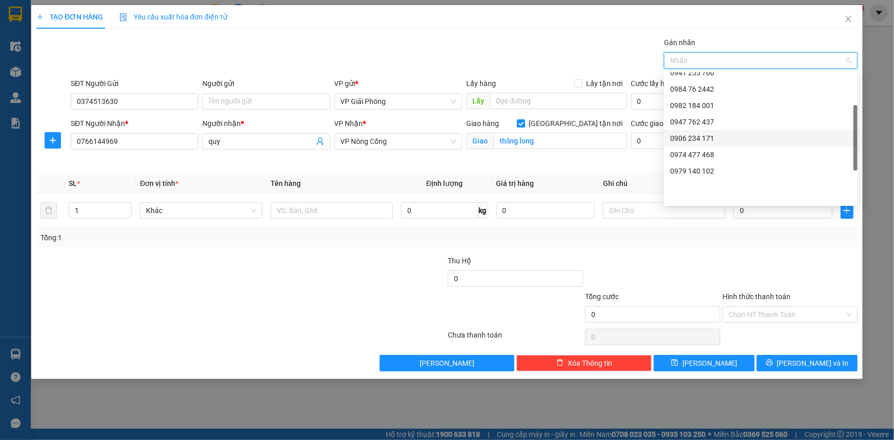
scroll to position [0, 0]
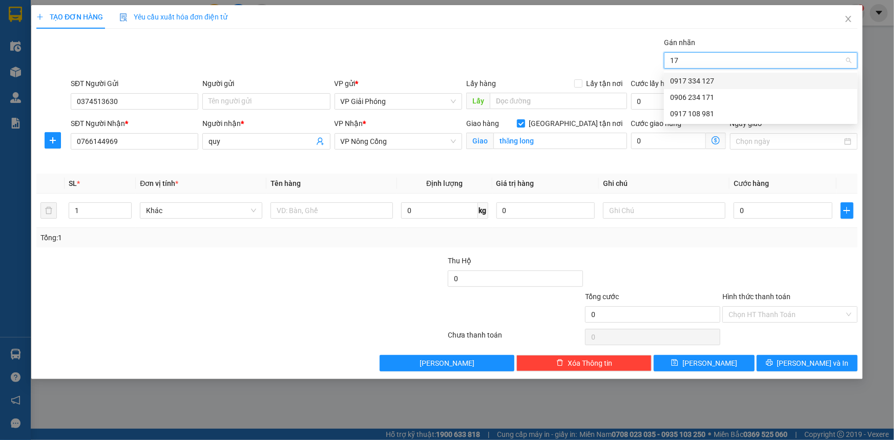
type input "171"
click at [737, 85] on div "0906 234 171" at bounding box center [760, 80] width 181 height 11
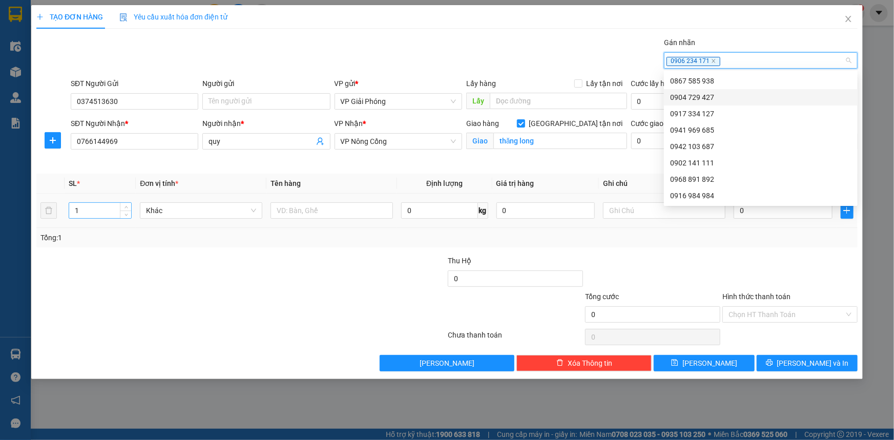
click at [111, 210] on input "1" at bounding box center [100, 210] width 62 height 15
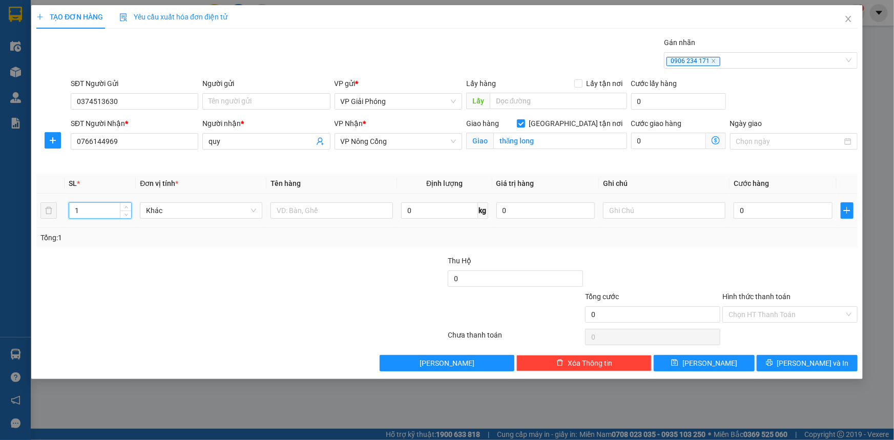
click at [115, 207] on input "1" at bounding box center [100, 210] width 62 height 15
type input "2"
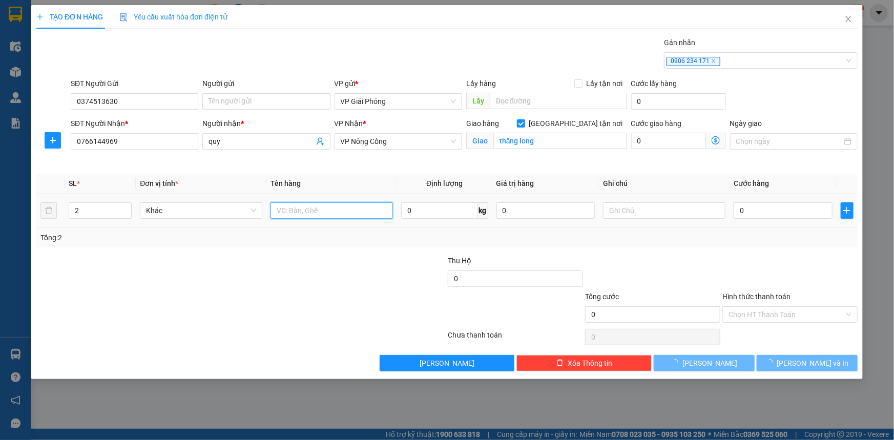
click at [340, 211] on input "text" at bounding box center [332, 210] width 122 height 16
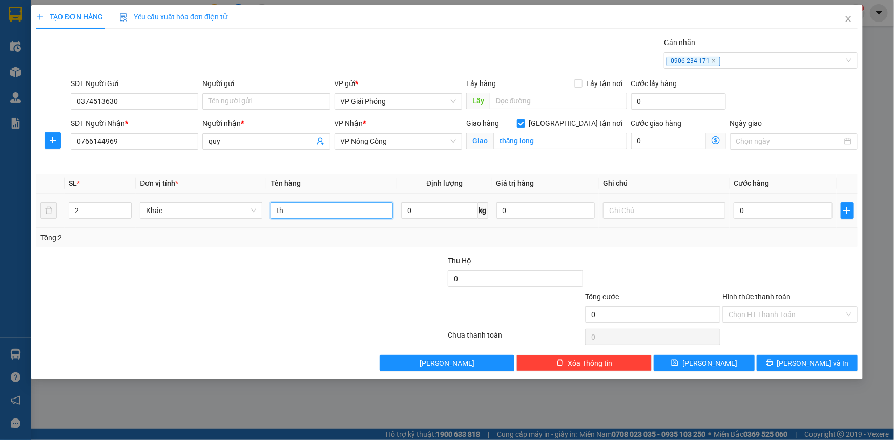
type input "t"
type input "kiện"
click at [765, 214] on input "0" at bounding box center [783, 210] width 99 height 16
type input "6"
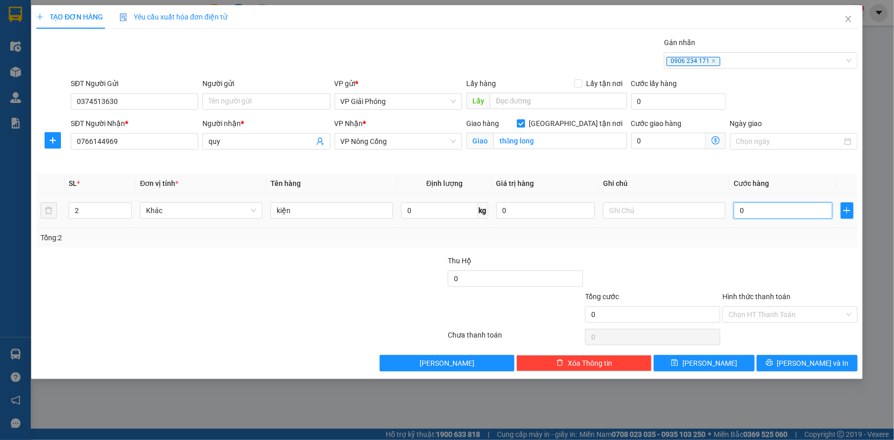
type input "6"
type input "60"
type input "60.000"
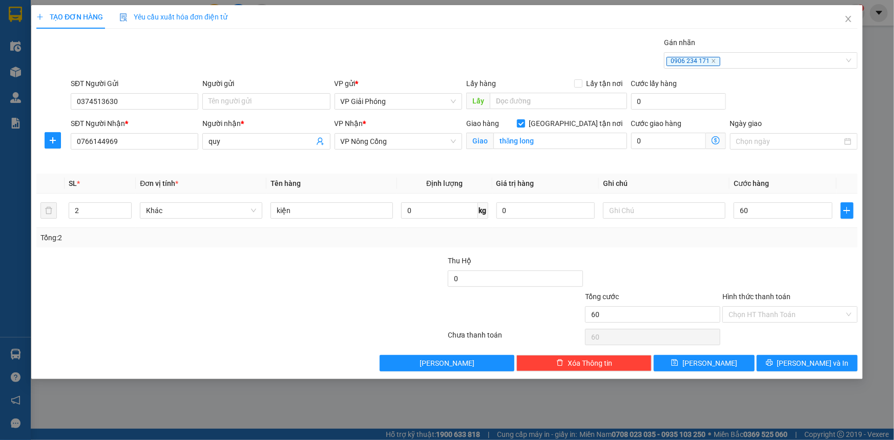
type input "60.000"
click at [705, 259] on div at bounding box center [652, 273] width 137 height 36
click at [771, 209] on input "60.000" at bounding box center [783, 210] width 99 height 16
type input "0"
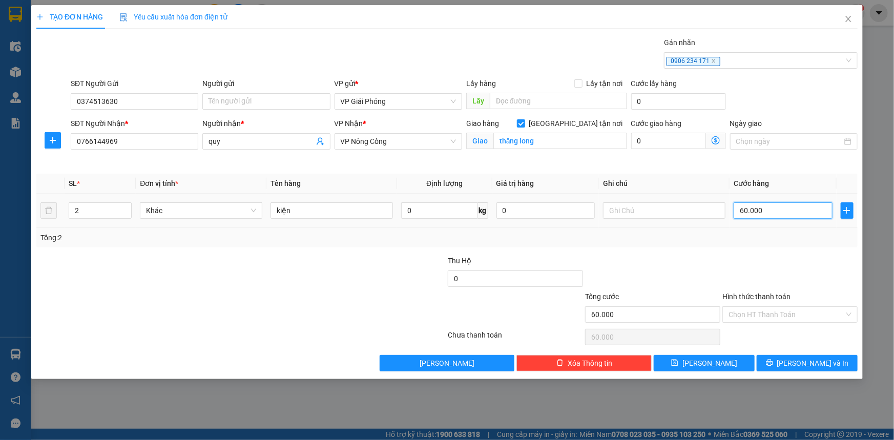
type input "0"
type input "08"
type input "8"
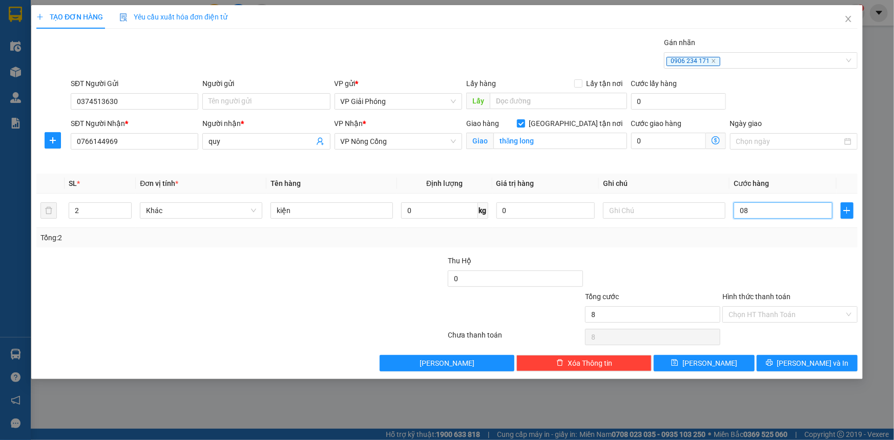
type input "080"
type input "80"
type input "80.000"
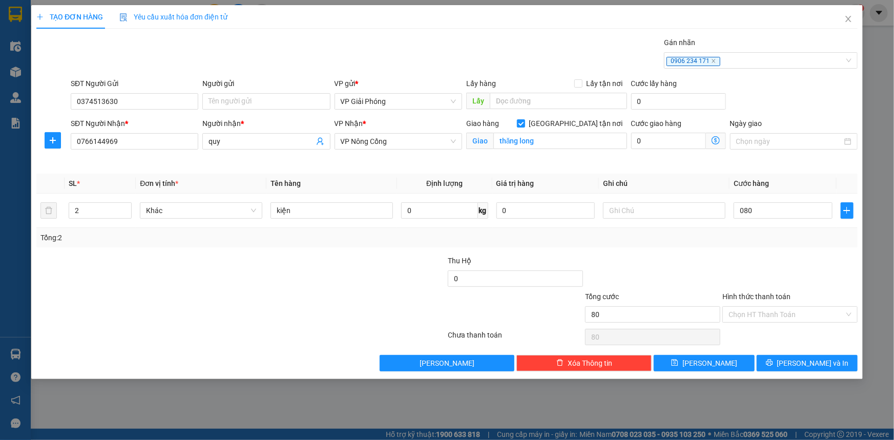
type input "80.000"
drag, startPoint x: 732, startPoint y: 263, endPoint x: 731, endPoint y: 275, distance: 11.8
click at [732, 263] on div at bounding box center [789, 273] width 137 height 36
click at [818, 360] on span "[PERSON_NAME] và In" at bounding box center [813, 363] width 72 height 11
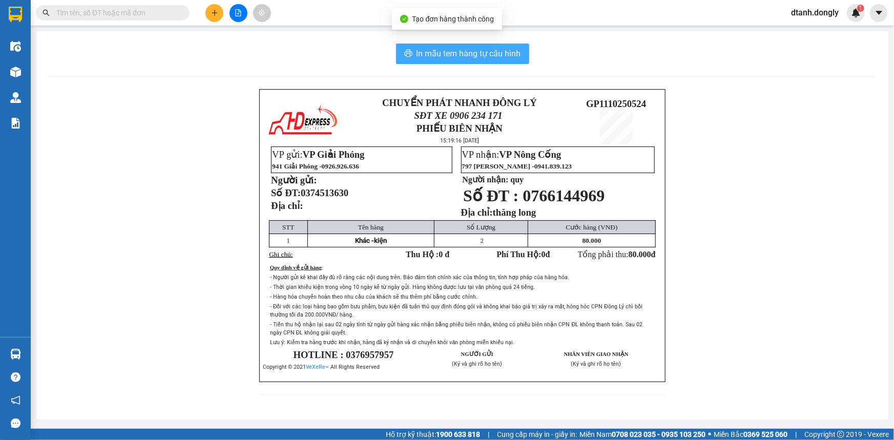
drag, startPoint x: 416, startPoint y: 46, endPoint x: 431, endPoint y: 56, distance: 17.8
click at [420, 48] on button "In mẫu tem hàng tự cấu hình" at bounding box center [462, 54] width 133 height 20
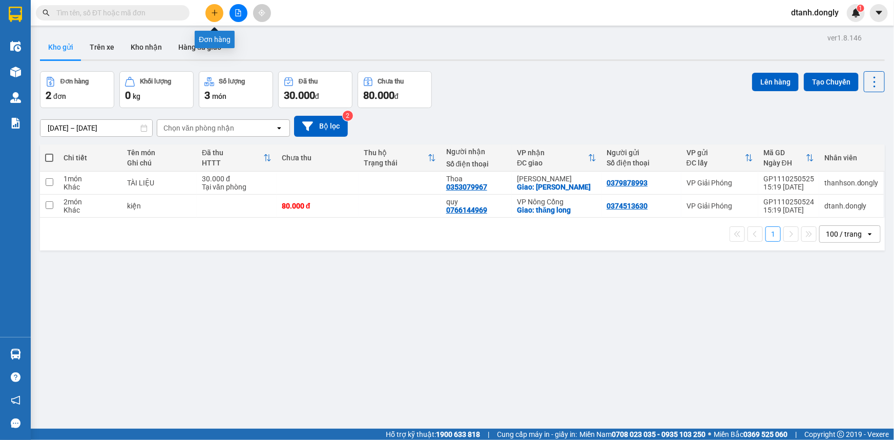
click at [211, 17] on button at bounding box center [214, 13] width 18 height 18
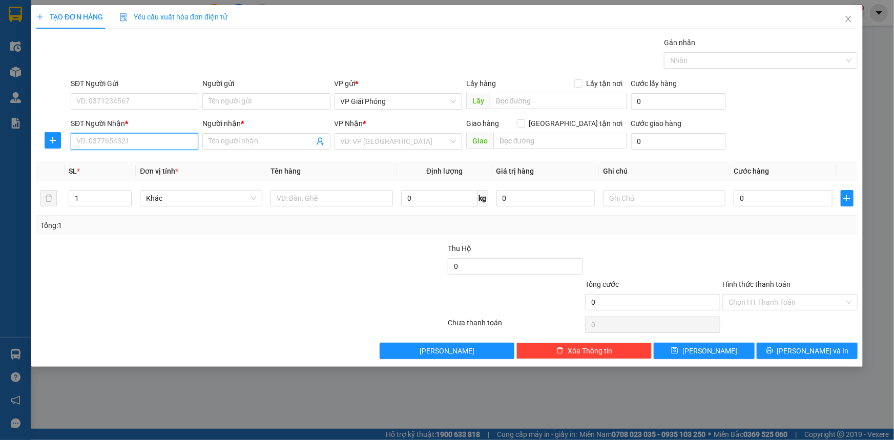
click at [179, 142] on input "SĐT Người Nhận *" at bounding box center [135, 141] width 128 height 16
type input "0862683234"
click at [276, 143] on input "Người nhận *" at bounding box center [261, 141] width 105 height 11
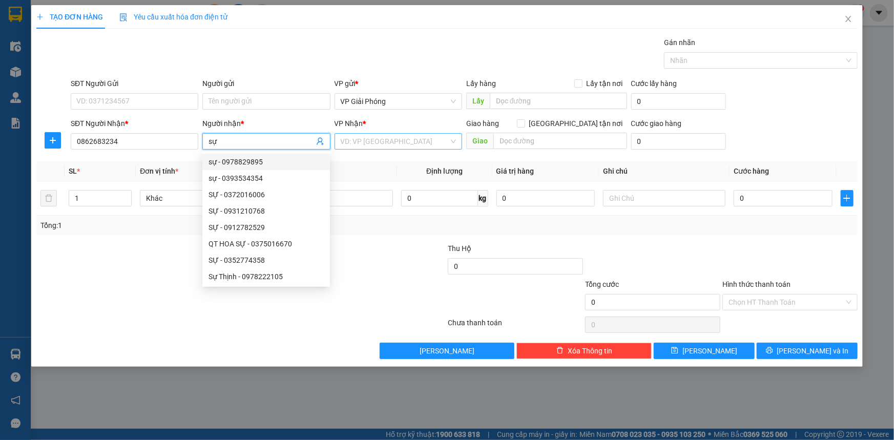
type input "sự"
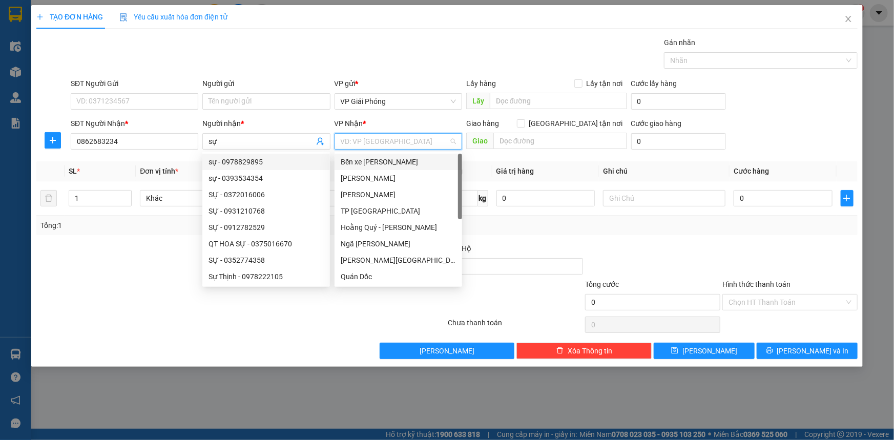
click at [418, 144] on input "search" at bounding box center [395, 141] width 108 height 15
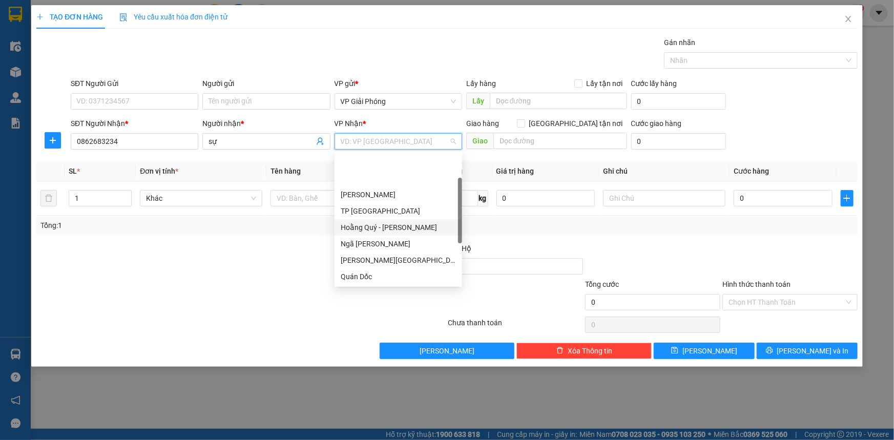
scroll to position [46, 0]
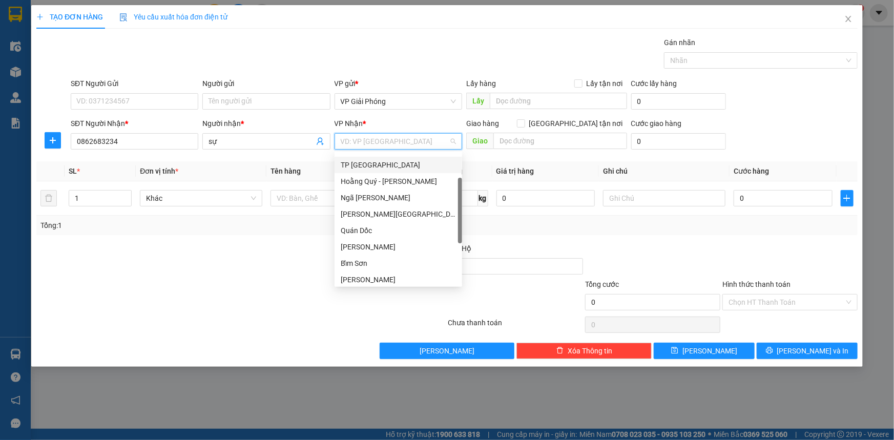
click at [380, 159] on div "TP [GEOGRAPHIC_DATA]" at bounding box center [398, 164] width 115 height 11
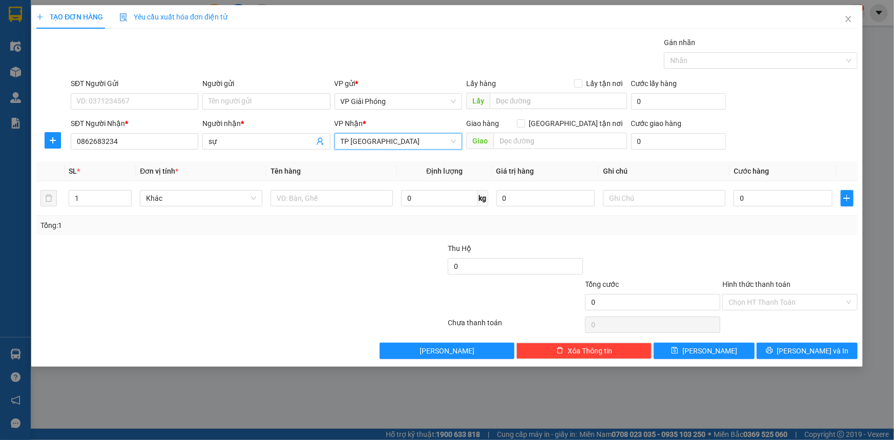
click at [414, 144] on span "TP [GEOGRAPHIC_DATA]" at bounding box center [398, 141] width 115 height 15
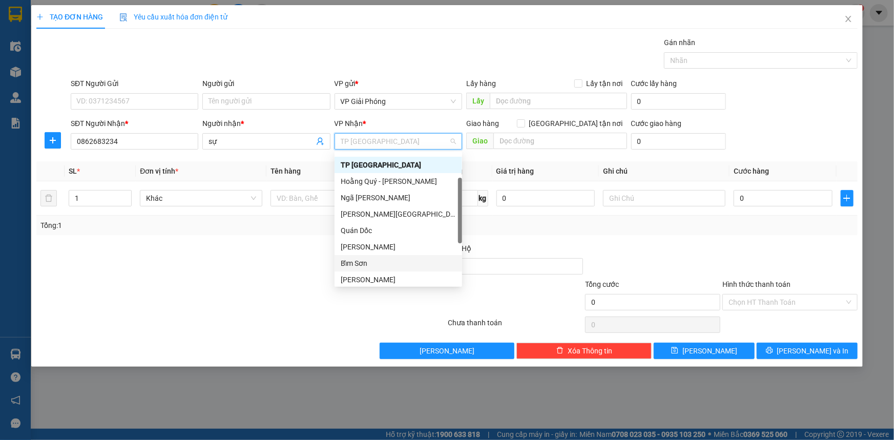
scroll to position [147, 0]
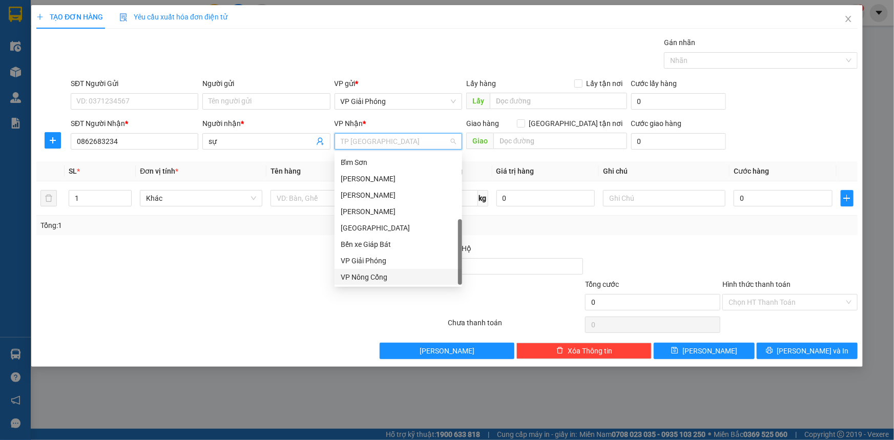
click at [394, 274] on div "VP Nông Cống" at bounding box center [398, 277] width 115 height 11
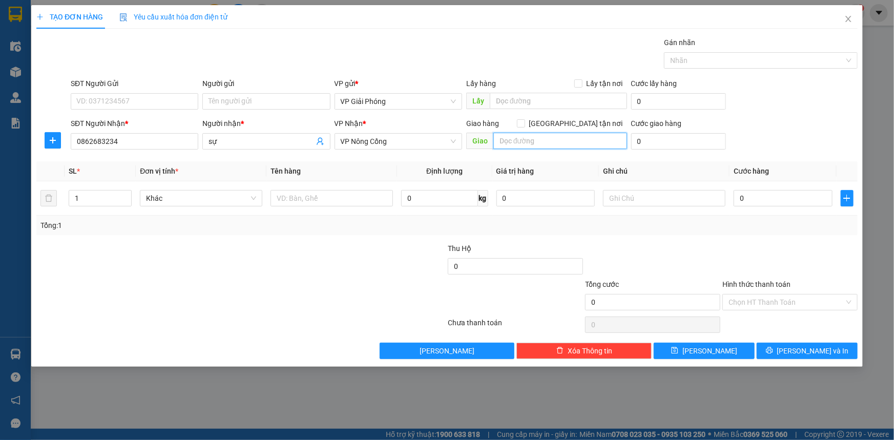
click at [568, 139] on input "text" at bounding box center [560, 141] width 134 height 16
type input "tế lợi"
click at [524, 125] on input "[GEOGRAPHIC_DATA] tận nơi" at bounding box center [520, 122] width 7 height 7
checkbox input "true"
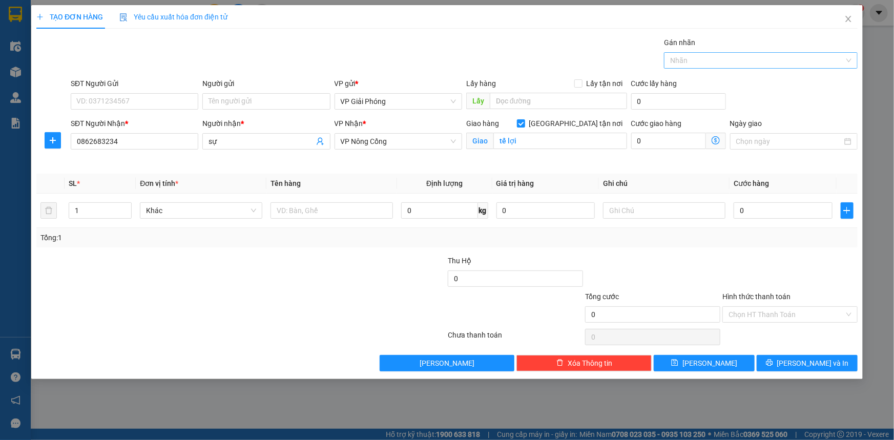
click at [758, 59] on div at bounding box center [756, 60] width 178 height 12
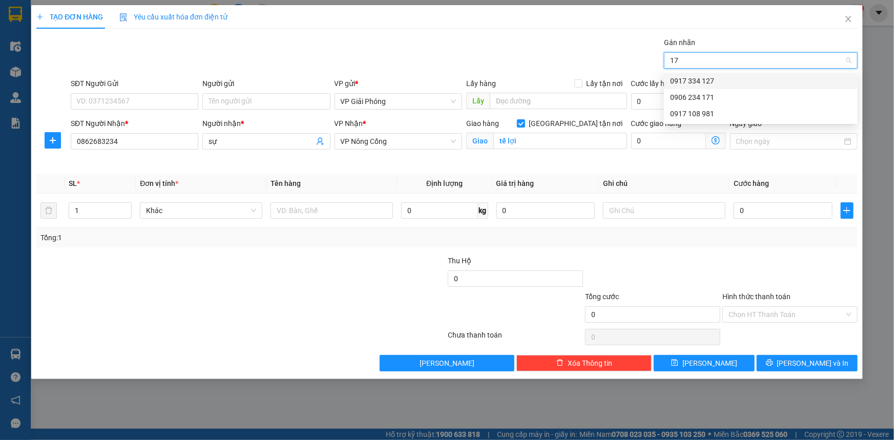
type input "171"
click at [716, 80] on div "0906 234 171" at bounding box center [760, 80] width 181 height 11
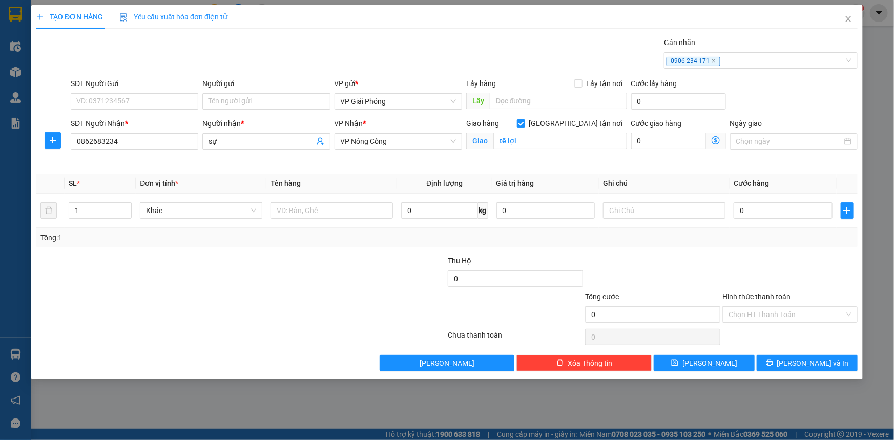
click at [387, 248] on div "Transit Pickup Surcharge Ids Transit Deliver Surcharge Ids Transit Deliver Surc…" at bounding box center [446, 204] width 821 height 335
click at [707, 59] on span "0906 234 171" at bounding box center [694, 61] width 54 height 9
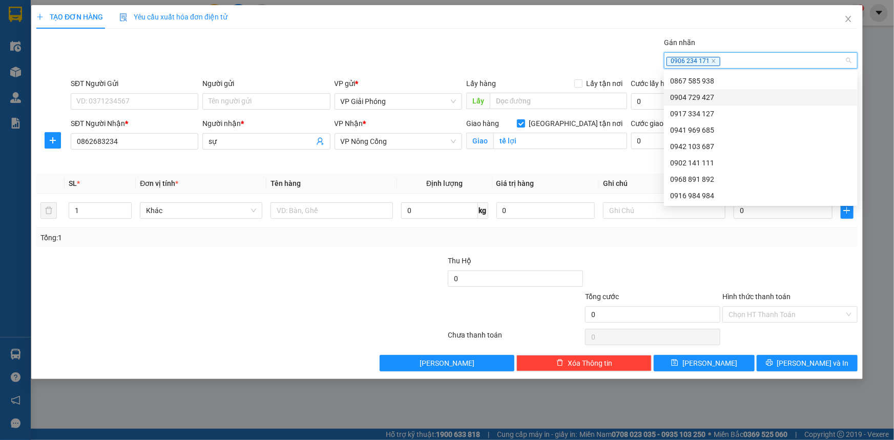
click at [720, 98] on div "0904 729 427" at bounding box center [760, 97] width 181 height 11
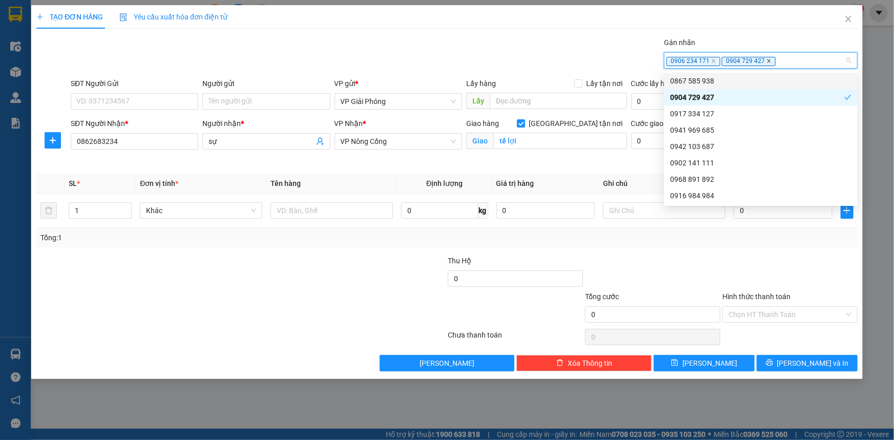
click at [767, 60] on icon "close" at bounding box center [769, 61] width 4 height 4
click at [713, 61] on icon "close" at bounding box center [713, 60] width 5 height 5
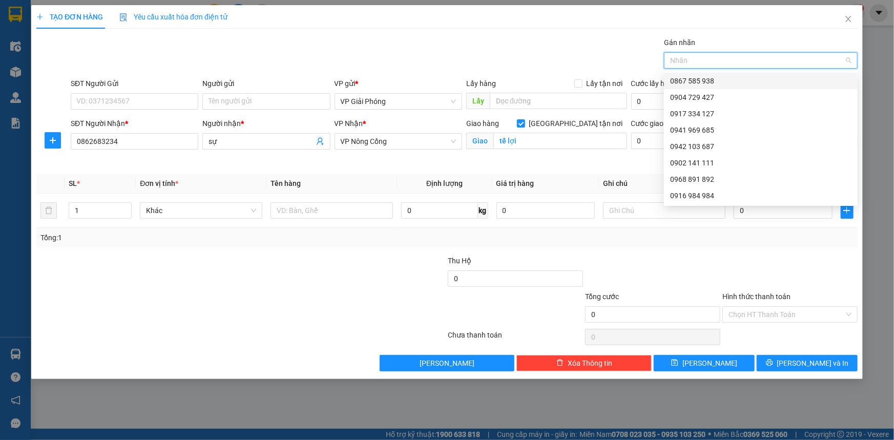
click at [713, 61] on div at bounding box center [756, 60] width 178 height 12
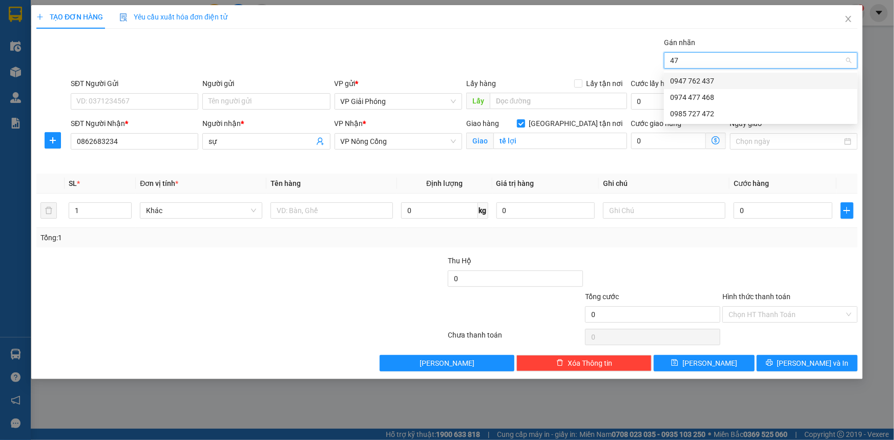
type input "472"
click at [729, 82] on div "0985 727 472" at bounding box center [760, 80] width 181 height 11
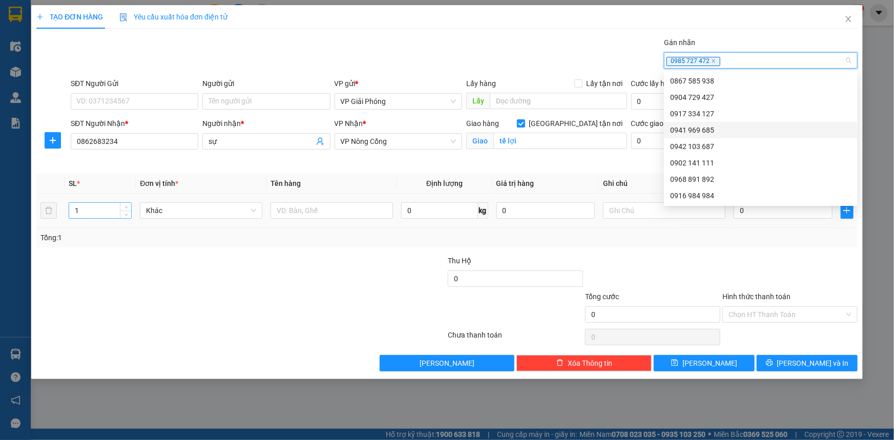
click at [105, 210] on input "1" at bounding box center [100, 210] width 62 height 15
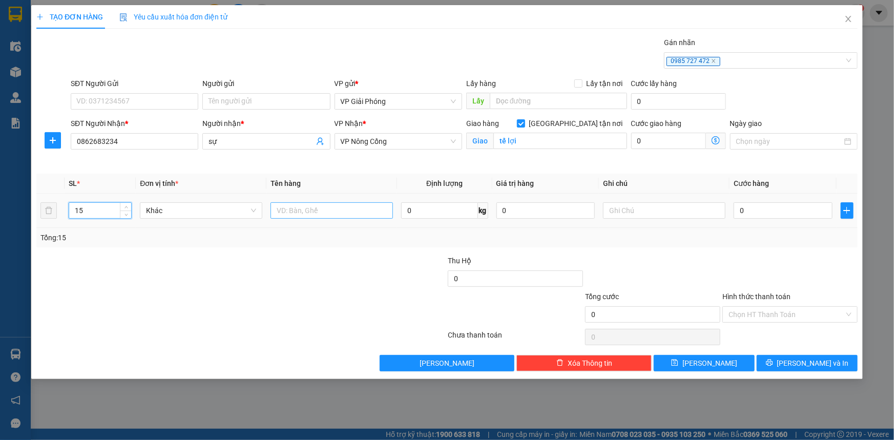
type input "15"
click at [317, 210] on input "text" at bounding box center [332, 210] width 122 height 16
type input "bao"
click at [763, 207] on input "0" at bounding box center [783, 210] width 99 height 16
type input "4"
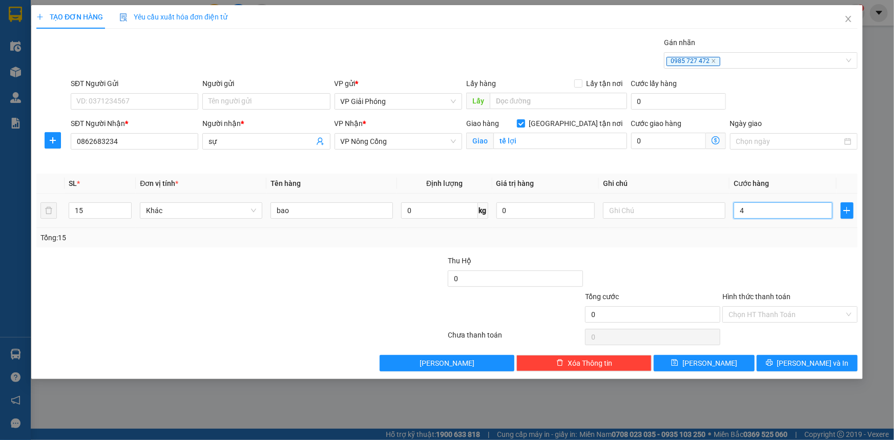
type input "4"
type input "45"
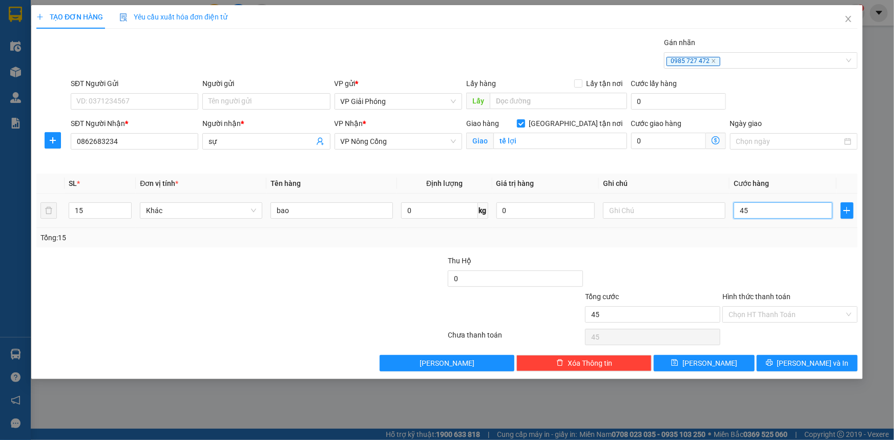
type input "450"
type input "450.000"
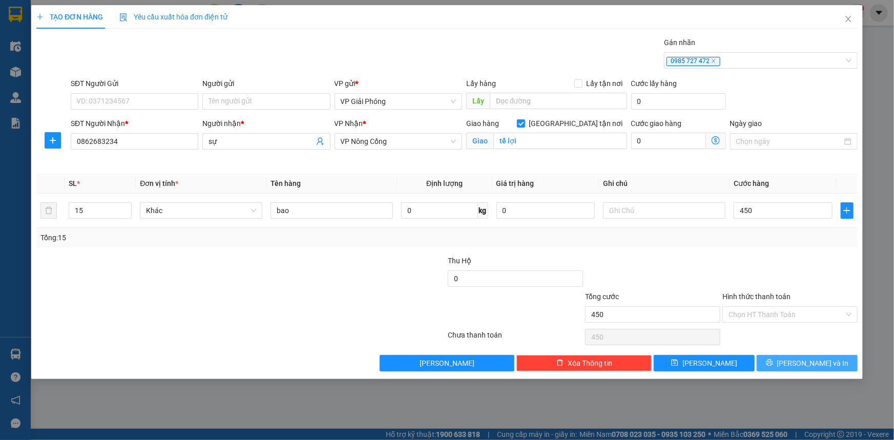
type input "450.000"
click at [817, 364] on span "[PERSON_NAME] và In" at bounding box center [813, 363] width 72 height 11
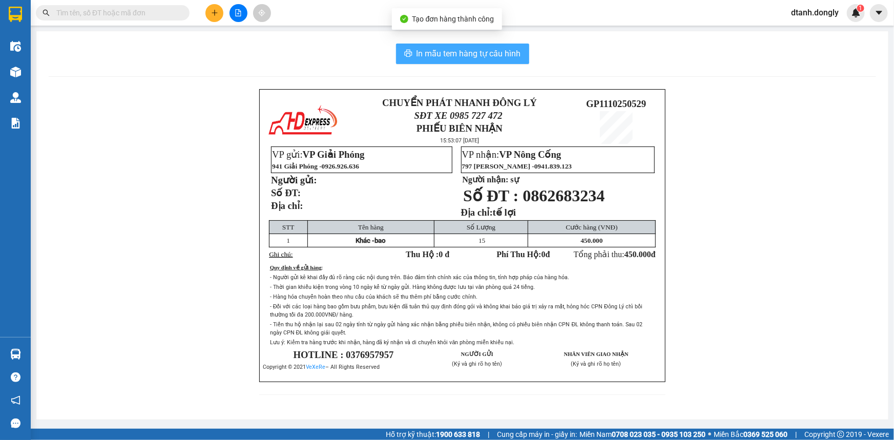
drag, startPoint x: 464, startPoint y: 49, endPoint x: 525, endPoint y: 79, distance: 67.8
click at [464, 50] on span "In mẫu tem hàng tự cấu hình" at bounding box center [469, 53] width 105 height 13
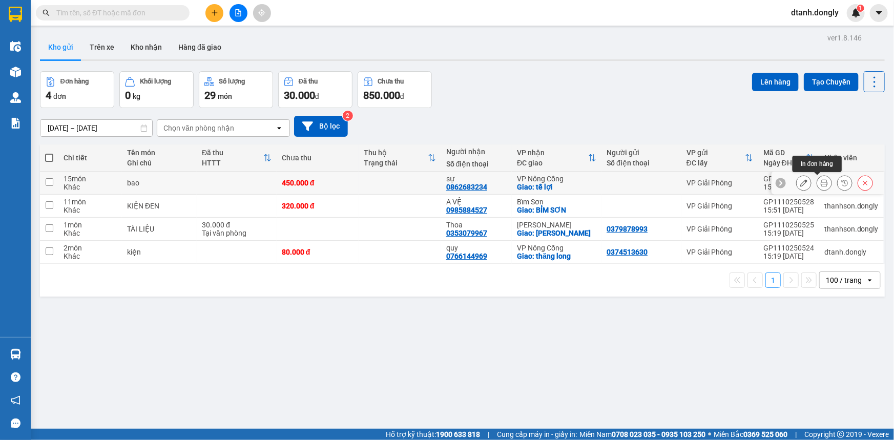
click at [821, 183] on icon at bounding box center [824, 182] width 7 height 7
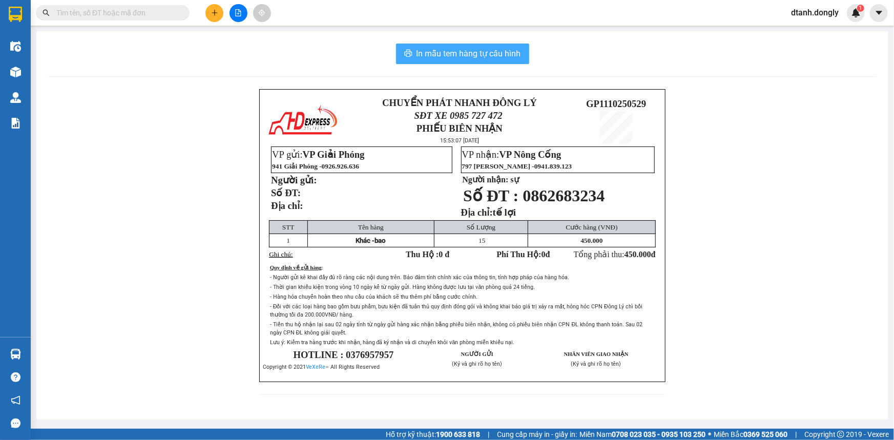
click at [499, 51] on span "In mẫu tem hàng tự cấu hình" at bounding box center [469, 53] width 105 height 13
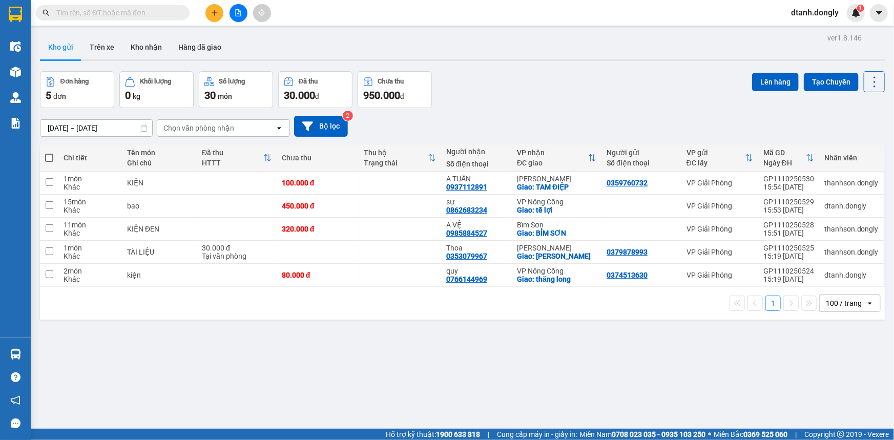
click at [220, 10] on button at bounding box center [214, 13] width 18 height 18
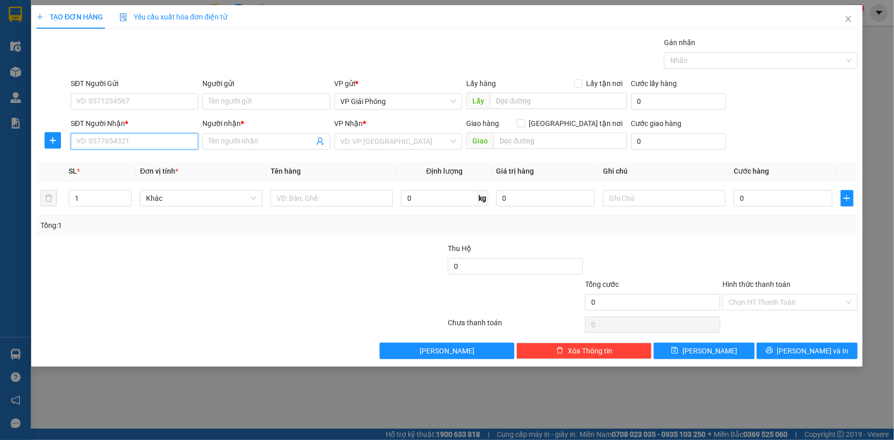
click at [156, 139] on input "SĐT Người Nhận *" at bounding box center [135, 141] width 128 height 16
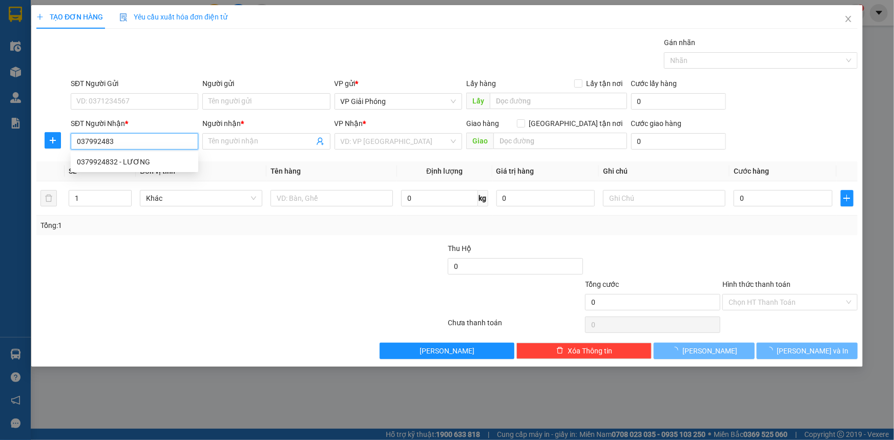
type input "0379924832"
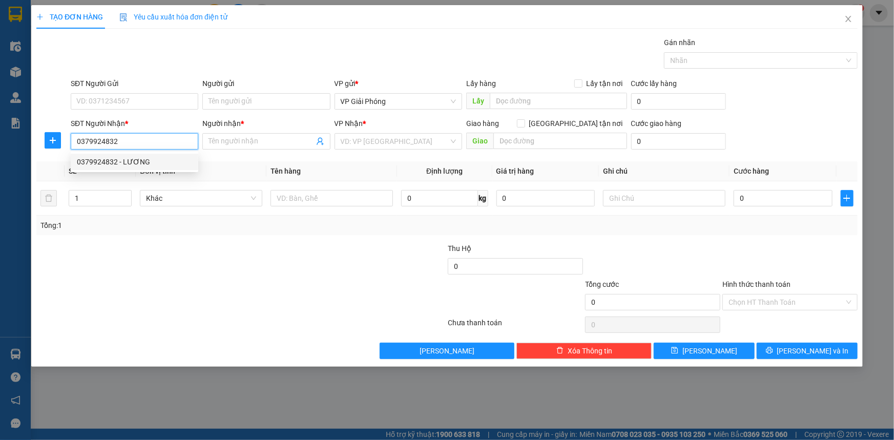
click at [167, 163] on div "0379924832 - LƯƠNG" at bounding box center [134, 161] width 115 height 11
type input "LƯƠNG"
checkbox input "true"
type input "294 HẢI THƯỢNG LÃN ÔNG"
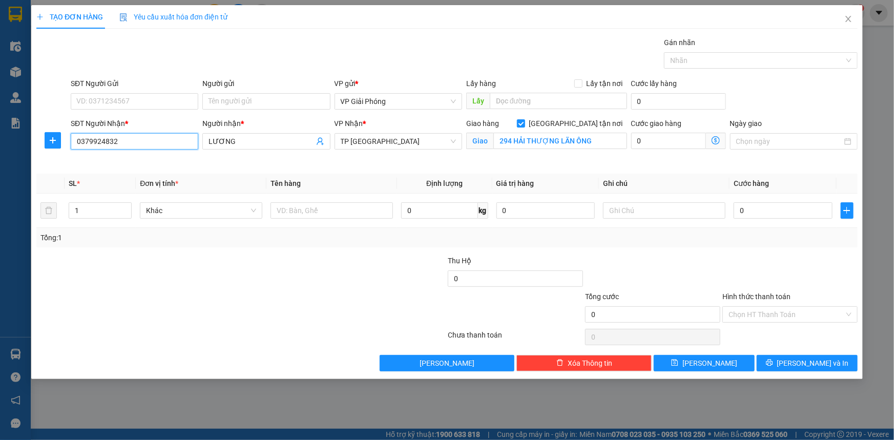
type input "0379924832"
click at [747, 51] on div "Gán nhãn" at bounding box center [761, 44] width 194 height 15
click at [750, 57] on div at bounding box center [756, 60] width 178 height 12
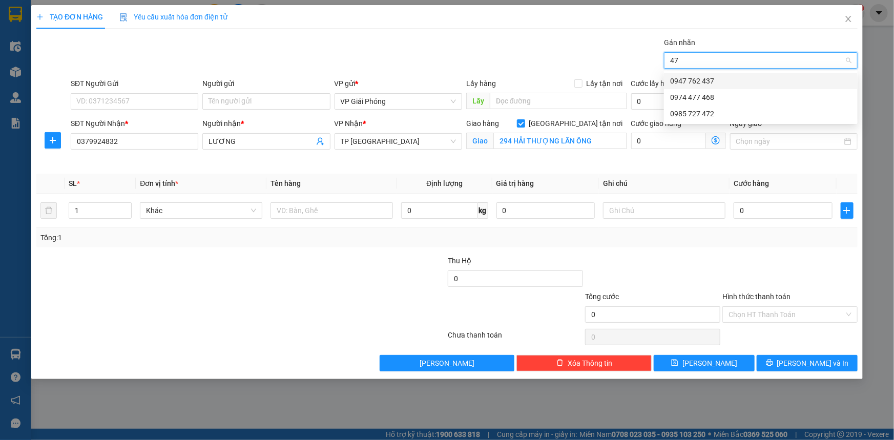
type input "472"
click at [730, 76] on div "0985 727 472" at bounding box center [760, 80] width 181 height 11
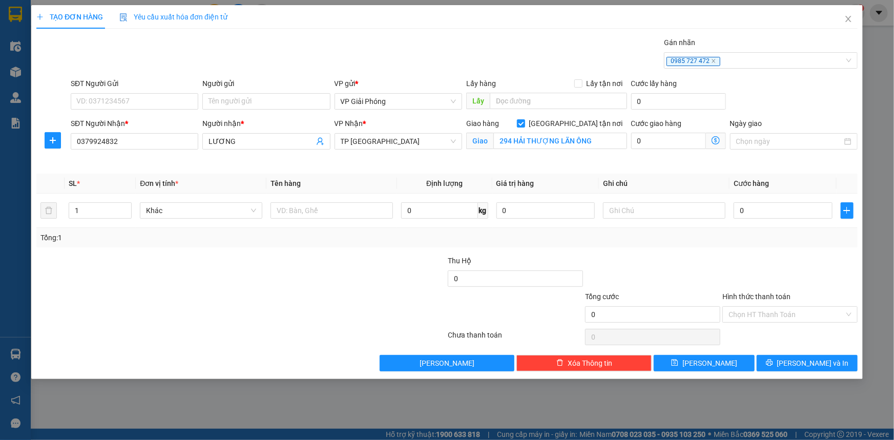
click at [342, 264] on div at bounding box center [378, 273] width 137 height 36
click at [306, 213] on input "text" at bounding box center [332, 210] width 122 height 16
type input "thùng"
click at [792, 212] on input "0" at bounding box center [783, 210] width 99 height 16
type input "5"
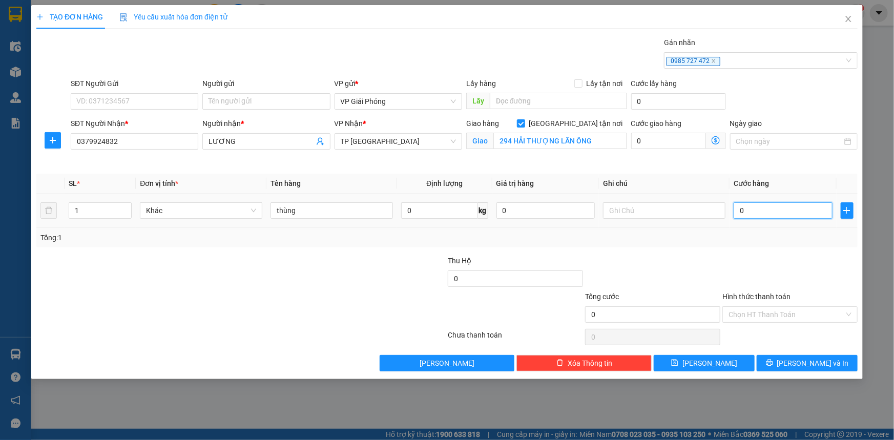
type input "5"
type input "50"
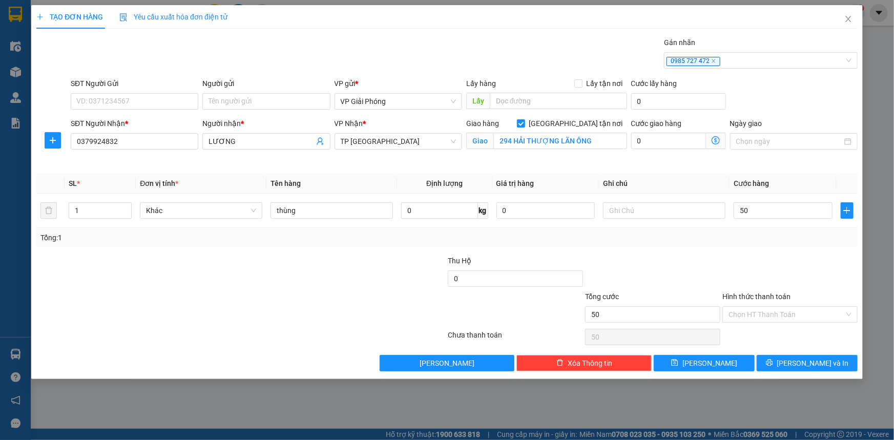
type input "50.000"
click at [763, 269] on div at bounding box center [789, 273] width 137 height 36
click at [808, 365] on span "[PERSON_NAME] và In" at bounding box center [813, 363] width 72 height 11
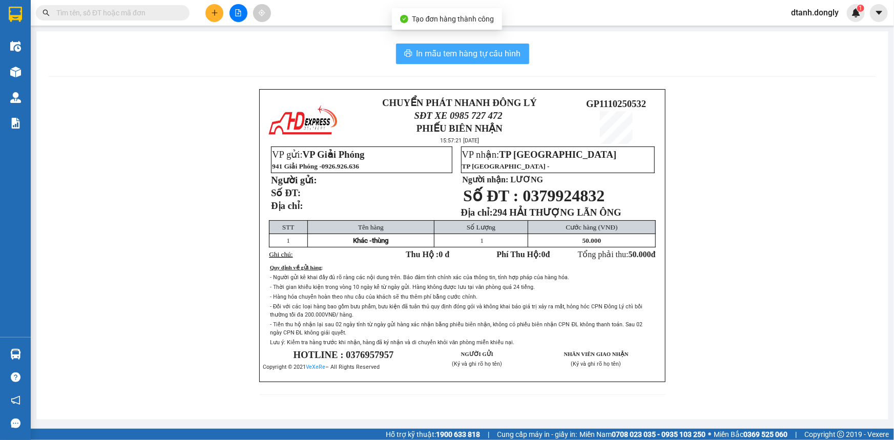
click at [469, 48] on span "In mẫu tem hàng tự cấu hình" at bounding box center [469, 53] width 105 height 13
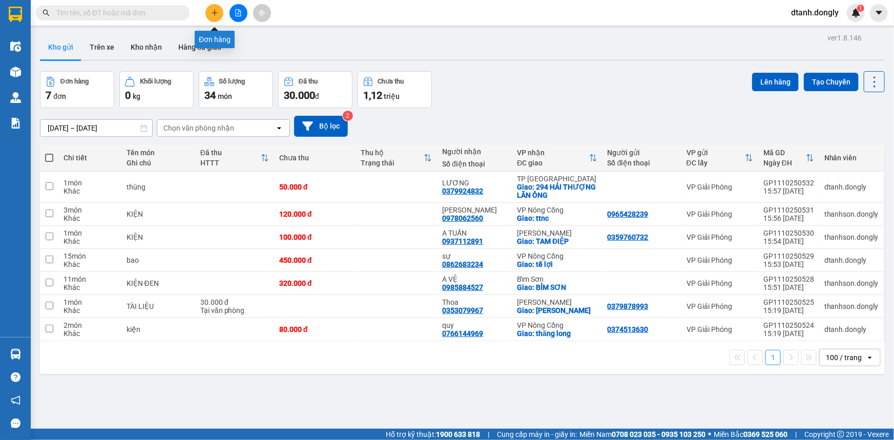
click at [211, 7] on button at bounding box center [214, 13] width 18 height 18
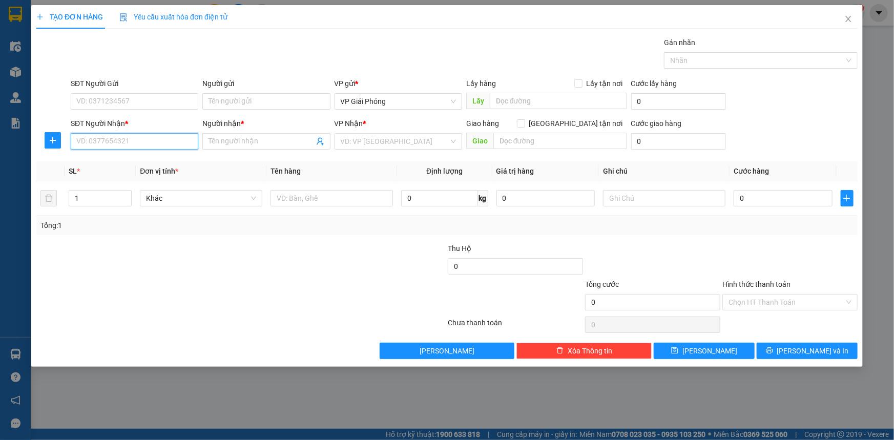
click at [150, 143] on input "SĐT Người Nhận *" at bounding box center [135, 141] width 128 height 16
type input "0936907908"
click at [245, 143] on input "Người nhận *" at bounding box center [261, 141] width 105 height 11
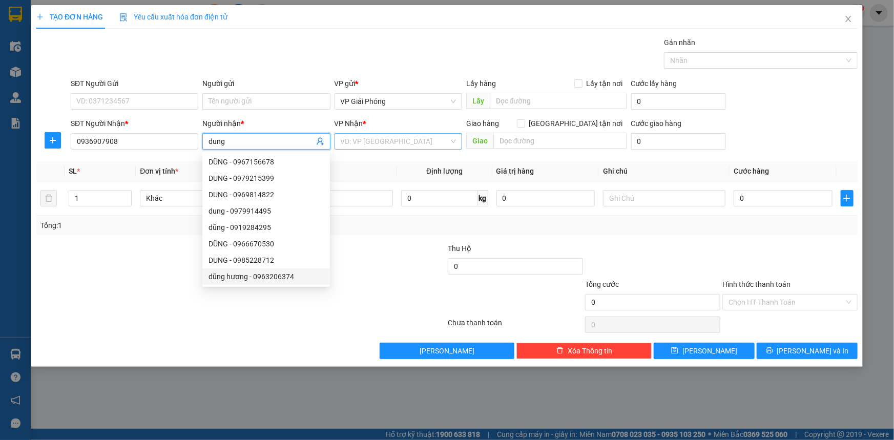
type input "dung"
click at [411, 143] on input "search" at bounding box center [395, 141] width 108 height 15
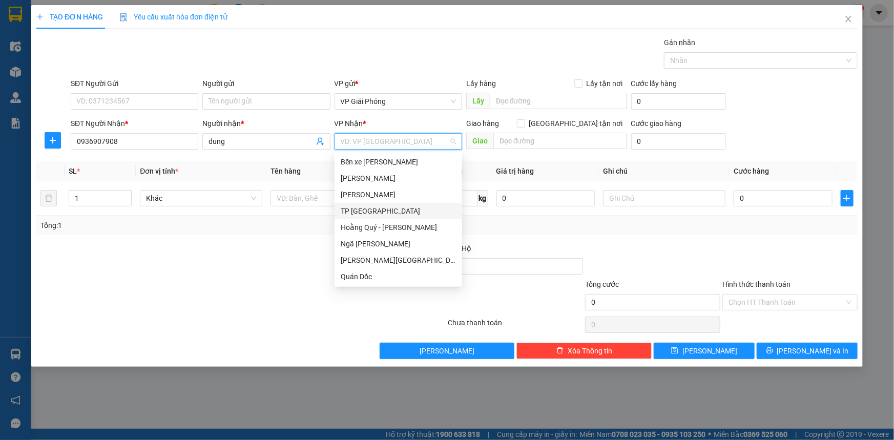
drag, startPoint x: 383, startPoint y: 206, endPoint x: 398, endPoint y: 202, distance: 15.4
click at [383, 206] on div "TP [GEOGRAPHIC_DATA]" at bounding box center [398, 210] width 115 height 11
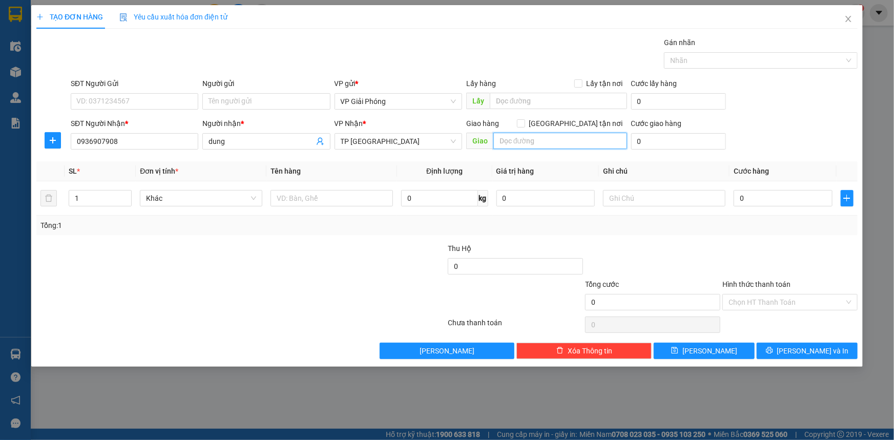
click at [527, 136] on input "text" at bounding box center [560, 141] width 134 height 16
type input "tpth"
click at [524, 125] on input "[GEOGRAPHIC_DATA] tận nơi" at bounding box center [520, 122] width 7 height 7
checkbox input "true"
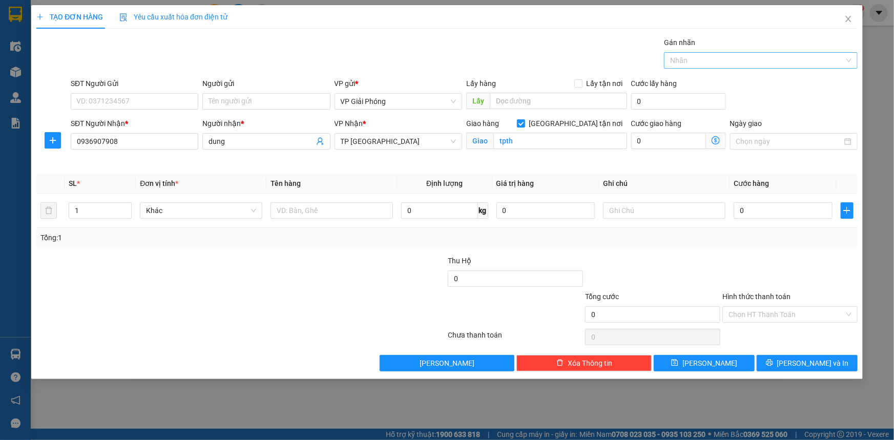
click at [779, 56] on div at bounding box center [756, 60] width 178 height 12
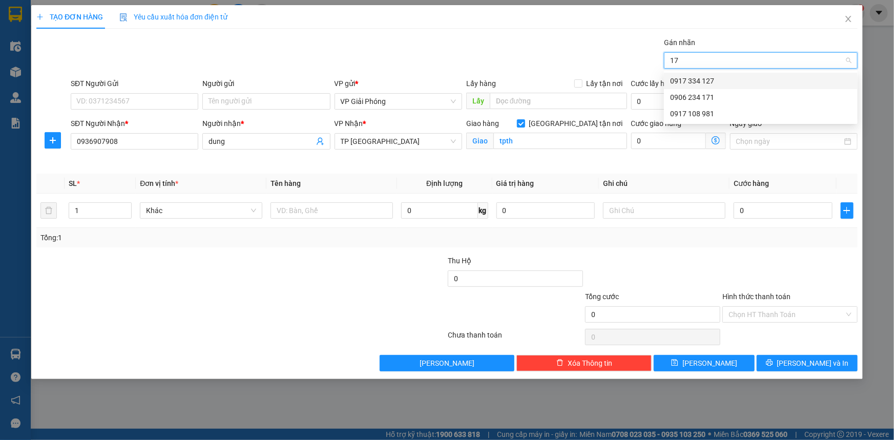
type input "171"
click at [750, 83] on div "0906 234 171" at bounding box center [760, 80] width 181 height 11
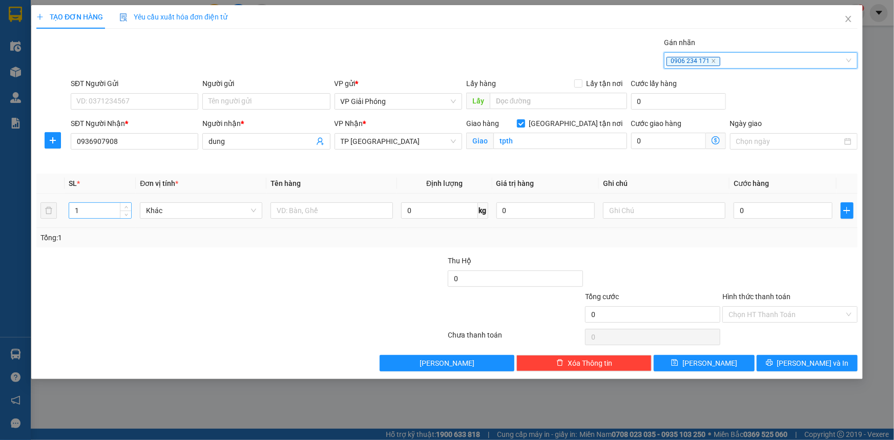
drag, startPoint x: 128, startPoint y: 289, endPoint x: 113, endPoint y: 211, distance: 79.8
click at [128, 288] on div at bounding box center [172, 273] width 275 height 36
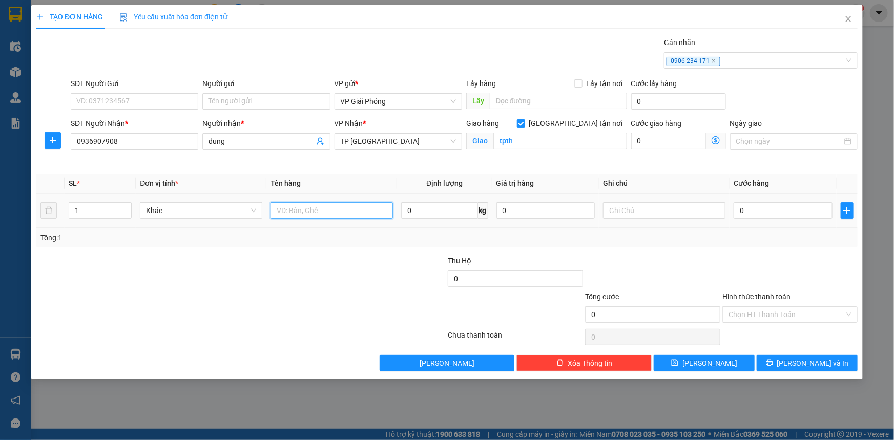
click at [334, 210] on input "text" at bounding box center [332, 210] width 122 height 16
type input "thùng"
click at [782, 215] on input "0" at bounding box center [783, 210] width 99 height 16
type input "4"
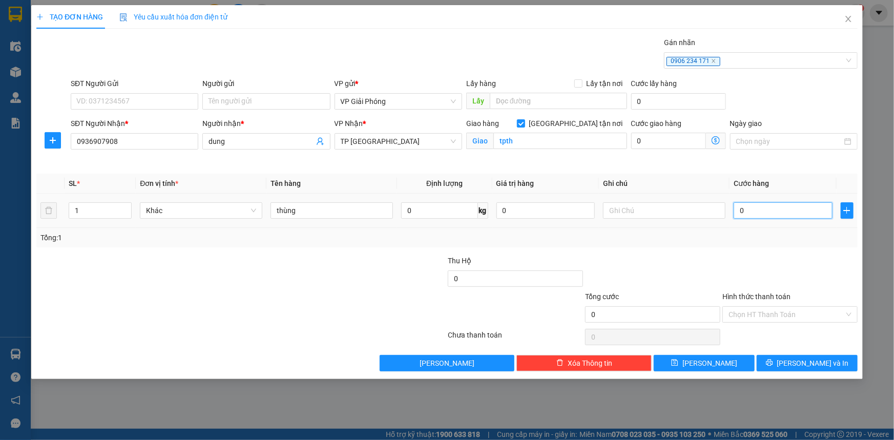
type input "4"
type input "40"
type input "40.000"
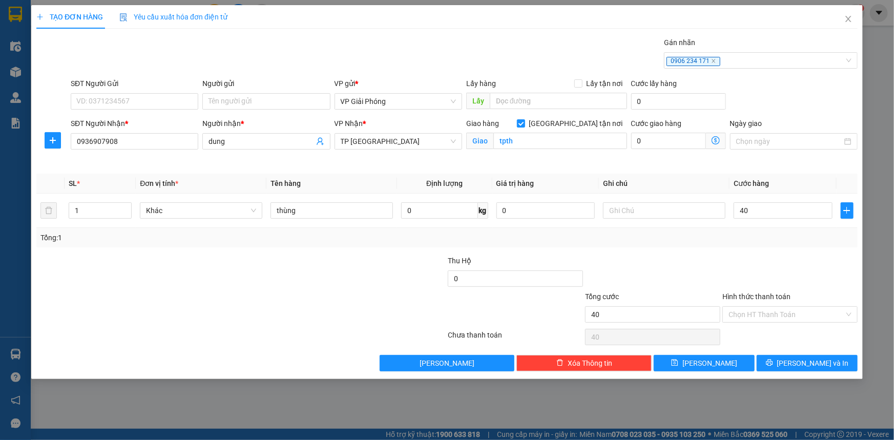
type input "40.000"
click at [771, 261] on div at bounding box center [789, 273] width 137 height 36
click at [139, 105] on input "SĐT Người Gửi" at bounding box center [135, 101] width 128 height 16
drag, startPoint x: 801, startPoint y: 370, endPoint x: 798, endPoint y: 362, distance: 9.1
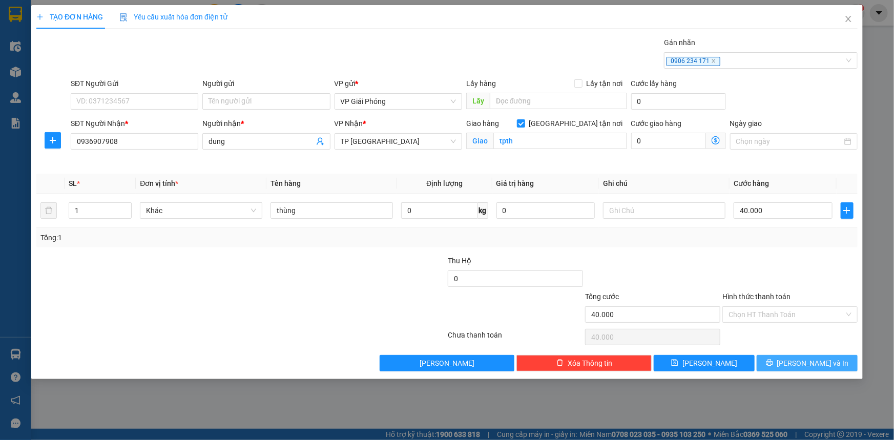
click at [801, 370] on div "TẠO ĐƠN HÀNG Yêu cầu xuất hóa đơn điện tử Transit Pickup Surcharge Ids Transit …" at bounding box center [446, 192] width 831 height 374
click at [802, 362] on span "[PERSON_NAME] và In" at bounding box center [813, 363] width 72 height 11
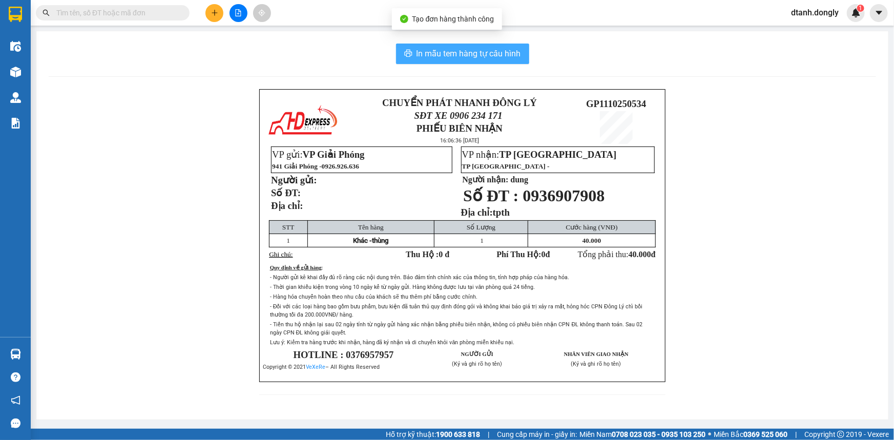
click at [500, 58] on span "In mẫu tem hàng tự cấu hình" at bounding box center [469, 53] width 105 height 13
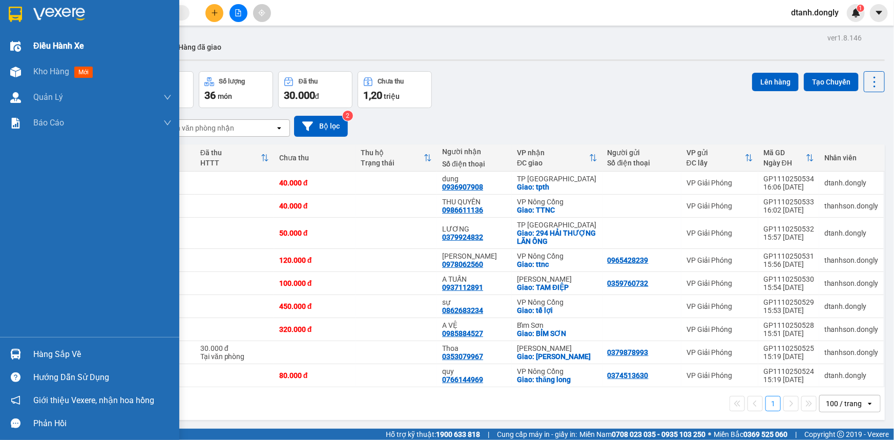
click at [34, 47] on span "Điều hành xe" at bounding box center [58, 45] width 51 height 13
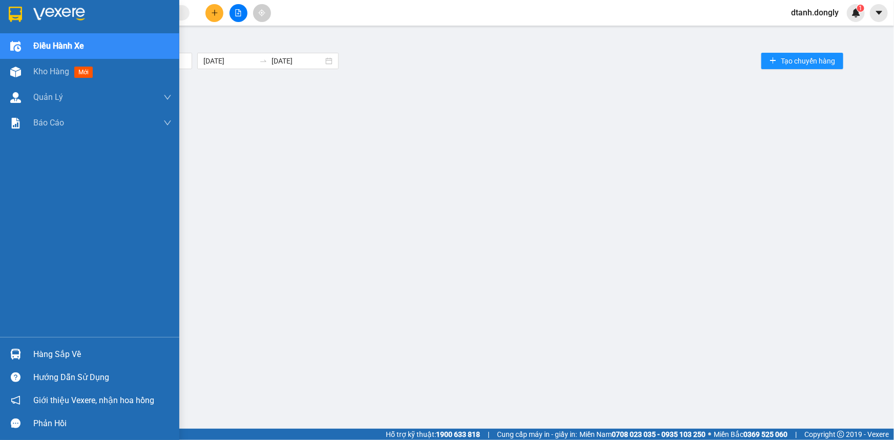
click at [38, 12] on img at bounding box center [59, 14] width 52 height 15
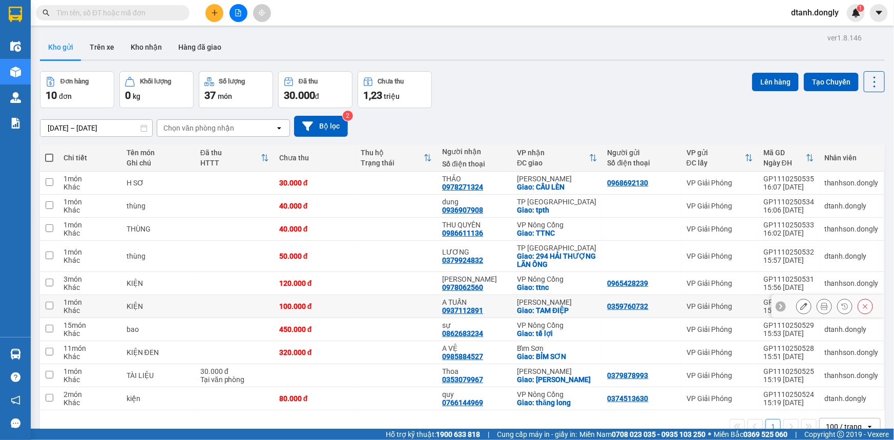
scroll to position [47, 0]
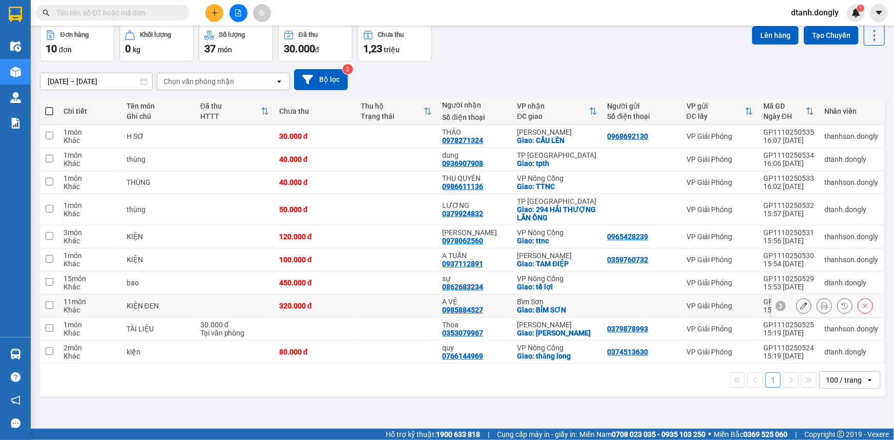
click at [50, 303] on input "checkbox" at bounding box center [50, 305] width 8 height 8
checkbox input "true"
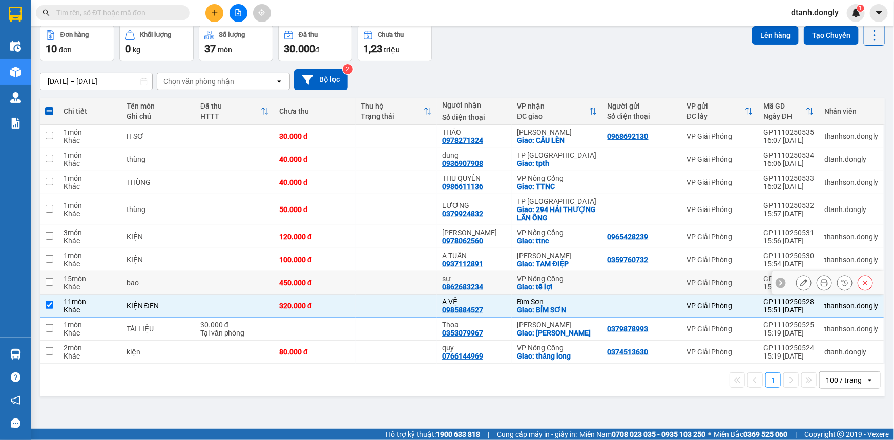
click at [48, 280] on input "checkbox" at bounding box center [50, 282] width 8 height 8
checkbox input "true"
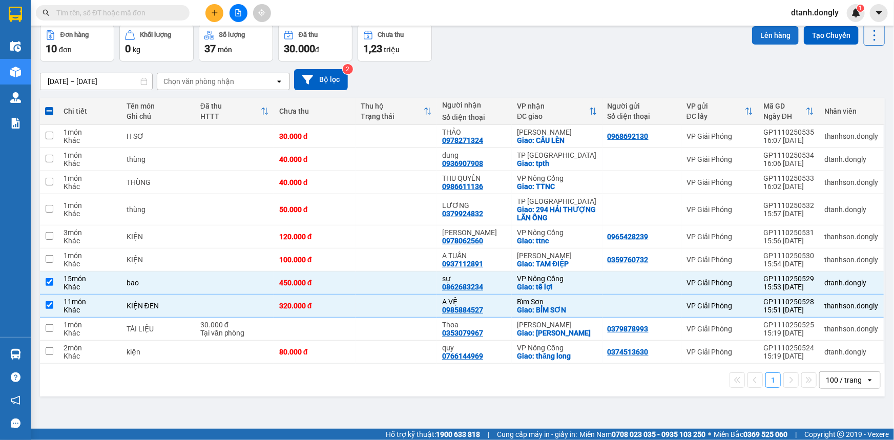
click at [767, 32] on button "Lên hàng" at bounding box center [775, 35] width 47 height 18
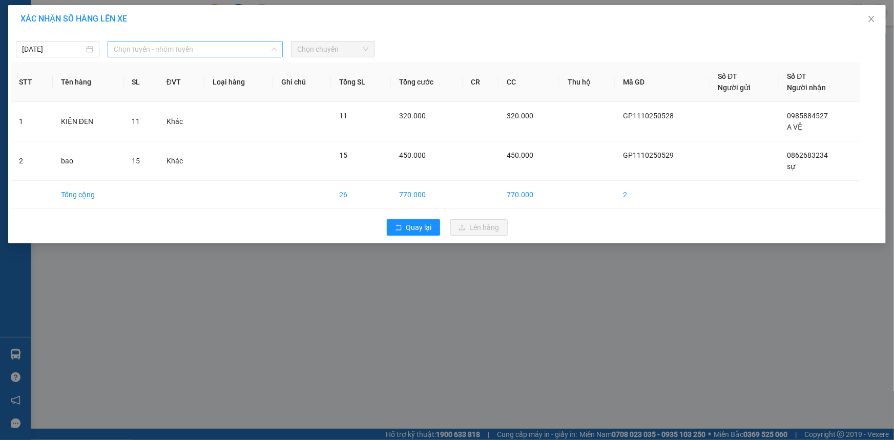
click at [256, 51] on span "Chọn tuyến - nhóm tuyến" at bounding box center [195, 48] width 163 height 15
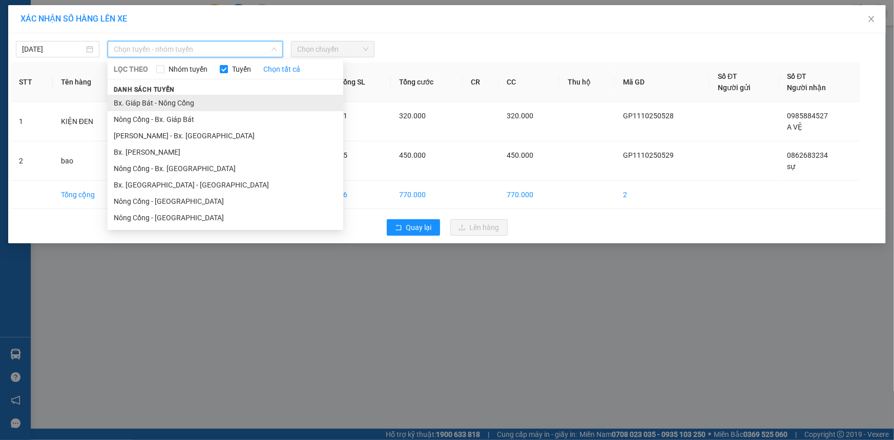
click at [254, 101] on li "Bx. Giáp Bát - Nông Cống" at bounding box center [226, 103] width 236 height 16
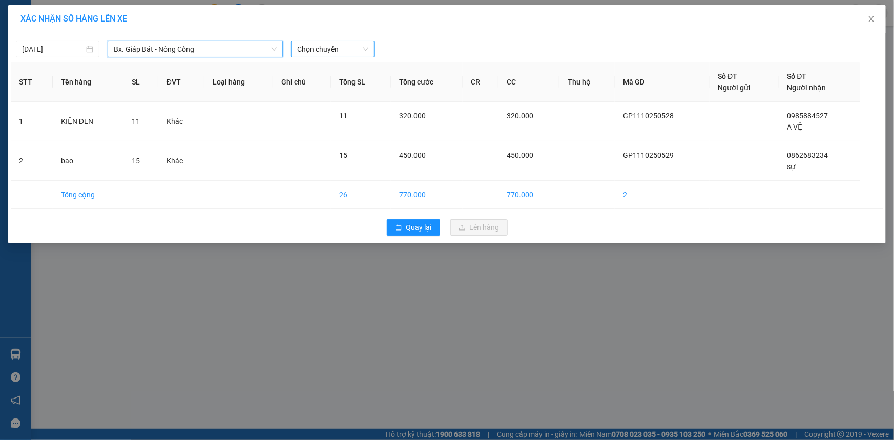
click at [362, 50] on span "Chọn chuyến" at bounding box center [332, 48] width 71 height 15
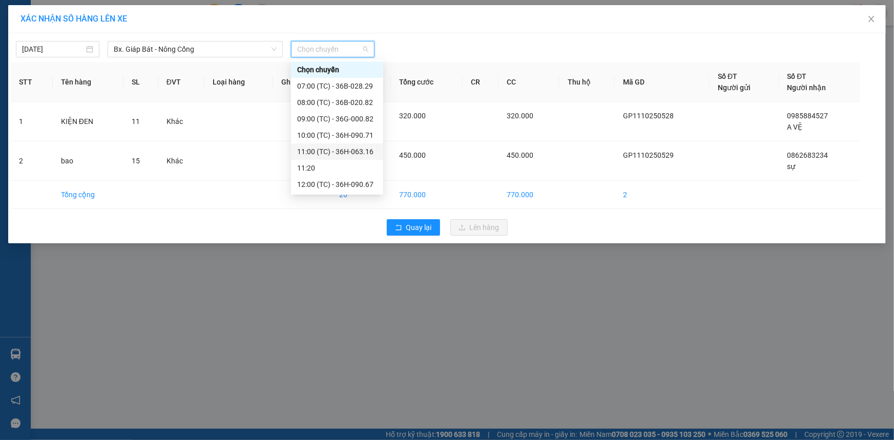
scroll to position [139, 0]
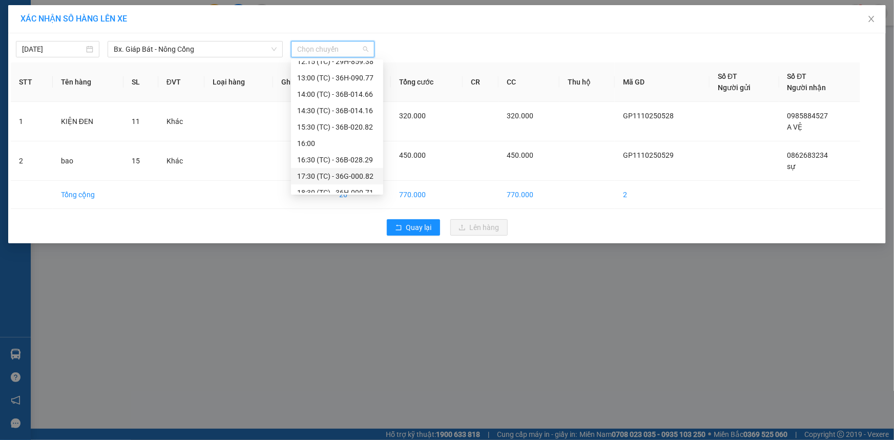
click at [339, 176] on div "17:30 (TC) - 36G-000.82" at bounding box center [337, 176] width 80 height 11
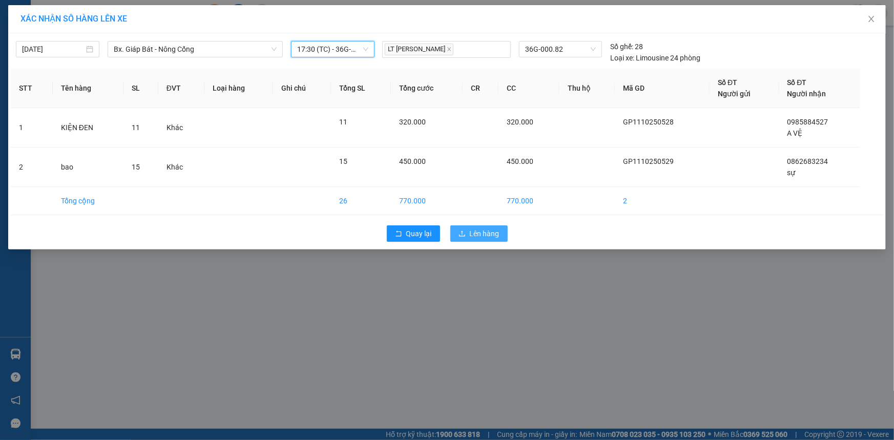
click at [473, 230] on span "Lên hàng" at bounding box center [485, 233] width 30 height 11
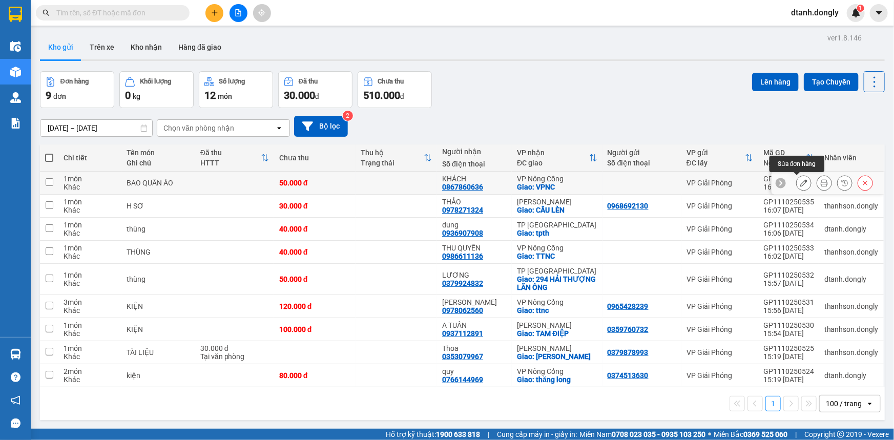
click at [797, 179] on button at bounding box center [804, 183] width 14 height 18
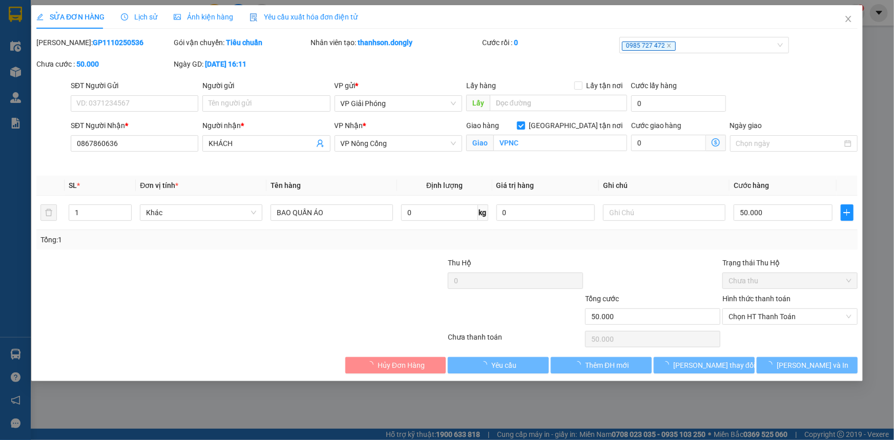
type input "0867860636"
type input "KHÁCH"
checkbox input "true"
type input "VPNC"
type input "50.000"
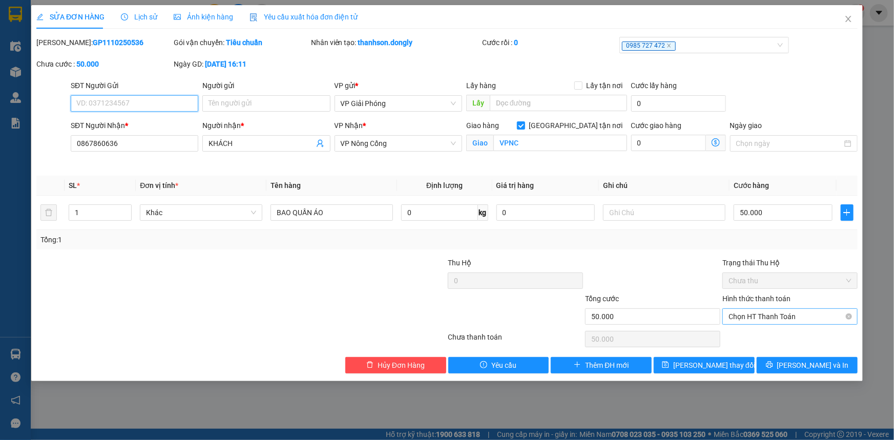
click at [753, 311] on span "Chọn HT Thanh Toán" at bounding box center [790, 316] width 123 height 15
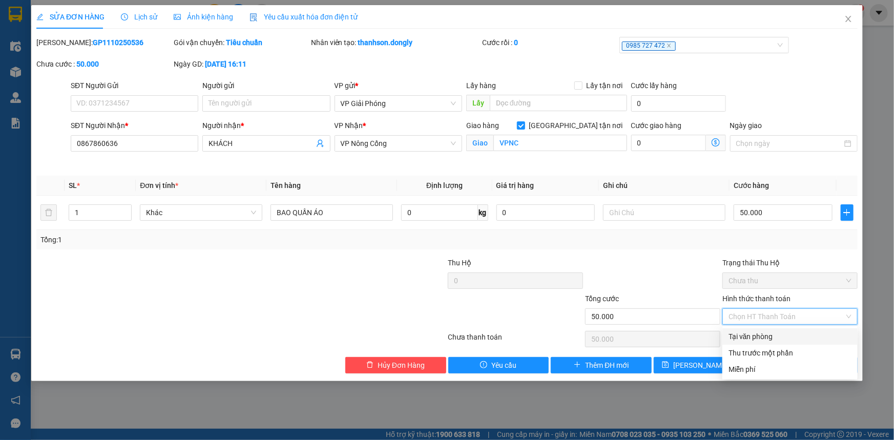
click at [763, 332] on div "Tại văn phòng" at bounding box center [790, 336] width 123 height 11
type input "0"
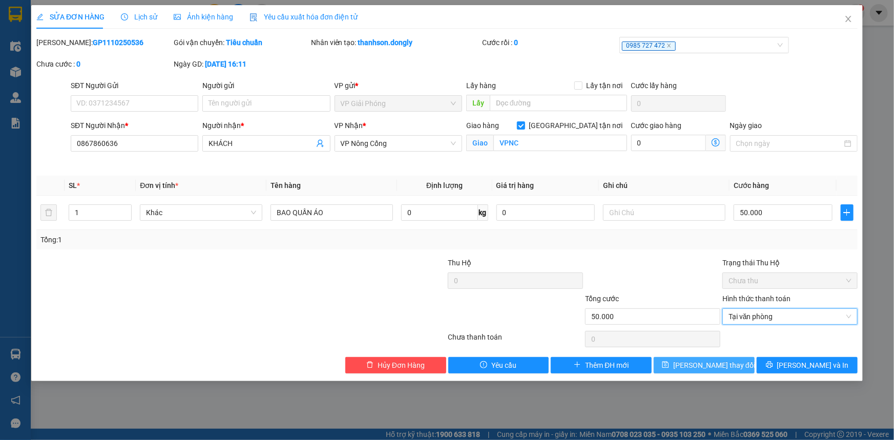
drag, startPoint x: 704, startPoint y: 364, endPoint x: 730, endPoint y: 390, distance: 37.0
click at [705, 364] on span "[PERSON_NAME] thay đổi" at bounding box center [714, 365] width 82 height 11
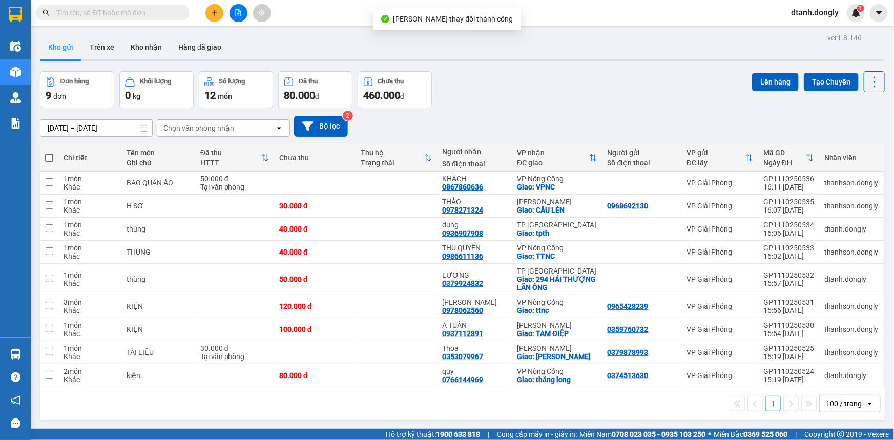
click at [632, 124] on div "[DATE] – [DATE] Press the down arrow key to interact with the calendar and sele…" at bounding box center [462, 126] width 845 height 21
click at [211, 12] on icon "plus" at bounding box center [214, 12] width 7 height 7
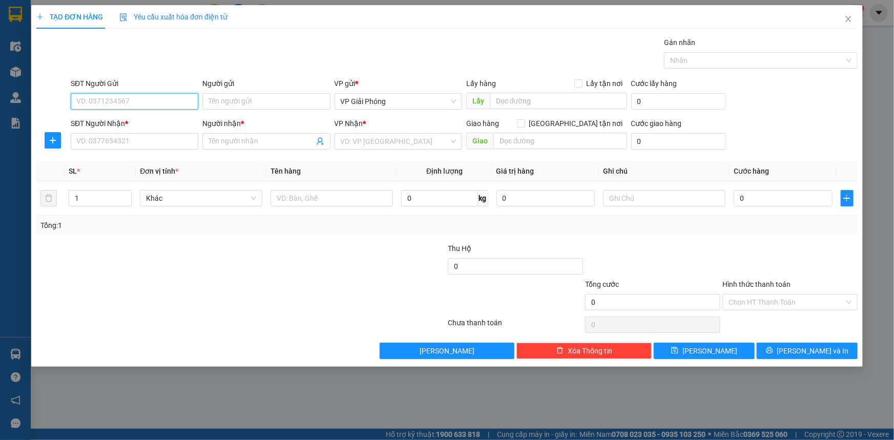
click at [147, 104] on input "SĐT Người Gửi" at bounding box center [135, 101] width 128 height 16
click at [153, 99] on input "SĐT Người Gửi" at bounding box center [135, 101] width 128 height 16
click at [131, 145] on input "SĐT Người Nhận *" at bounding box center [135, 141] width 128 height 16
click at [147, 140] on input "SĐT Người Nhận *" at bounding box center [135, 141] width 128 height 16
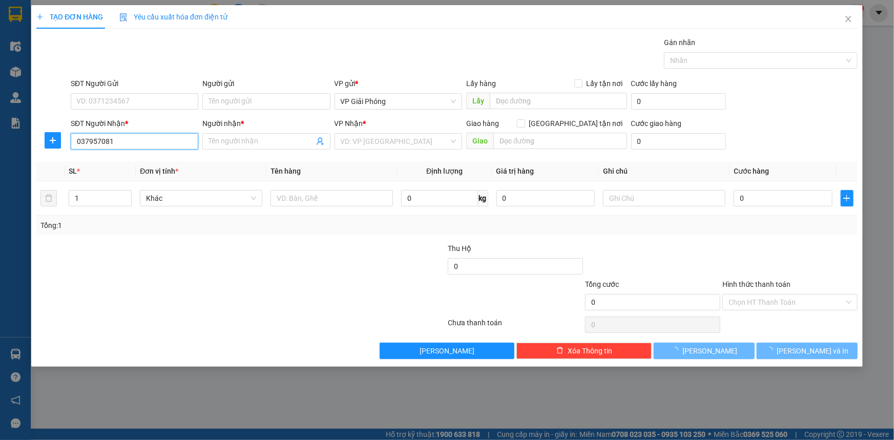
type input "0379570818"
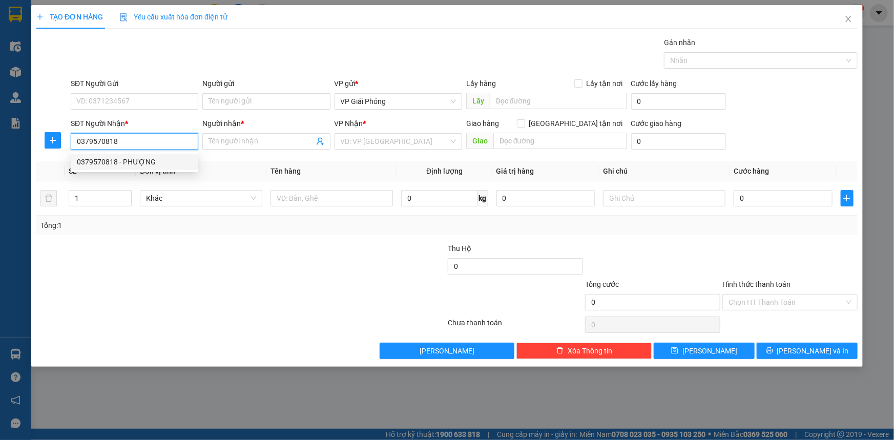
click at [147, 164] on div "0379570818 - PHƯỢNG" at bounding box center [134, 161] width 115 height 11
type input "PHƯỢNG"
checkbox input "true"
type input "TT NÔNG CỐNG"
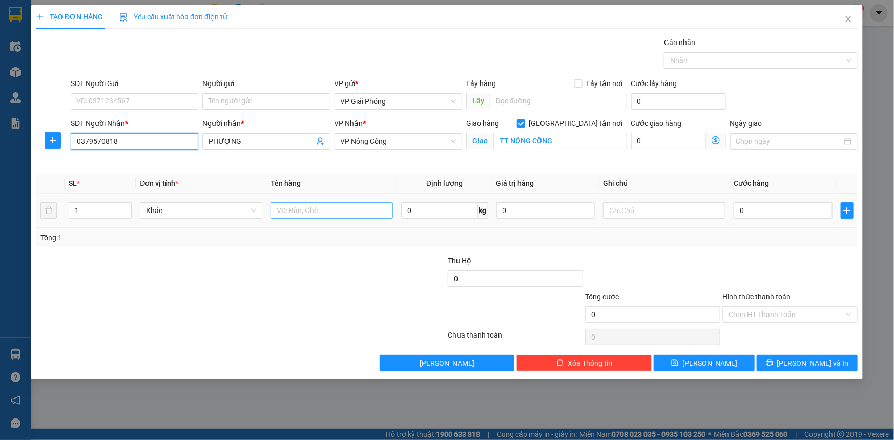
type input "0379570818"
click at [322, 208] on input "text" at bounding box center [332, 210] width 122 height 16
type input "kiện"
click at [809, 211] on input "0" at bounding box center [783, 210] width 99 height 16
type input "4"
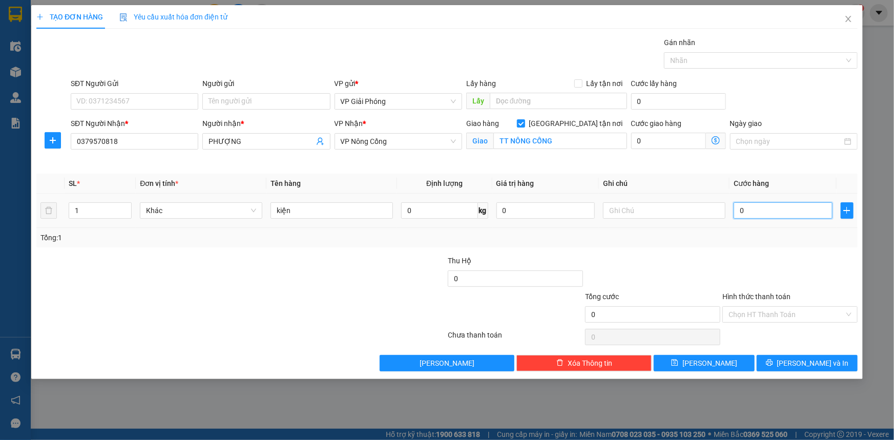
type input "4"
type input "40"
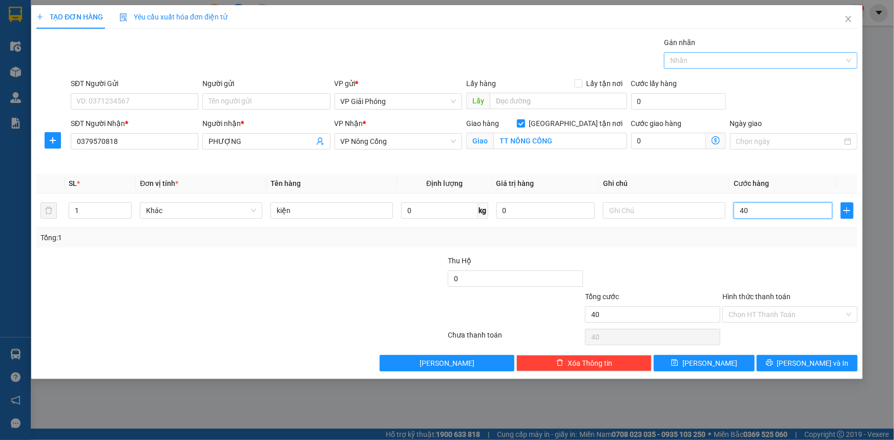
click at [729, 63] on div at bounding box center [756, 60] width 178 height 12
type input "40.000"
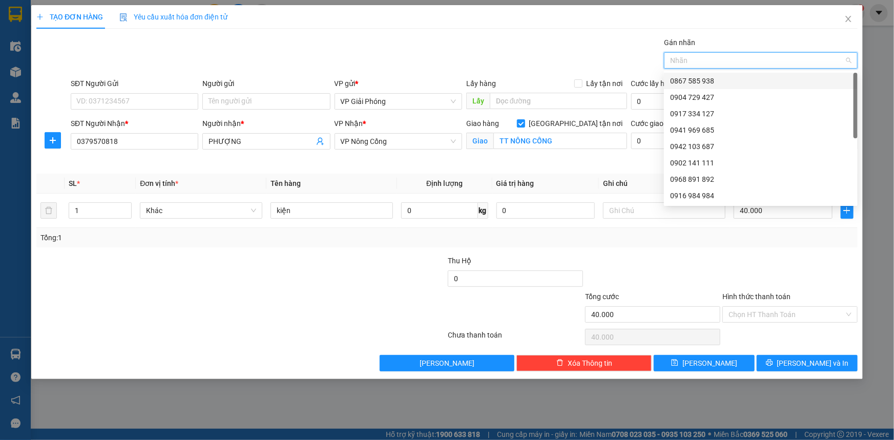
click at [722, 62] on div at bounding box center [756, 60] width 178 height 12
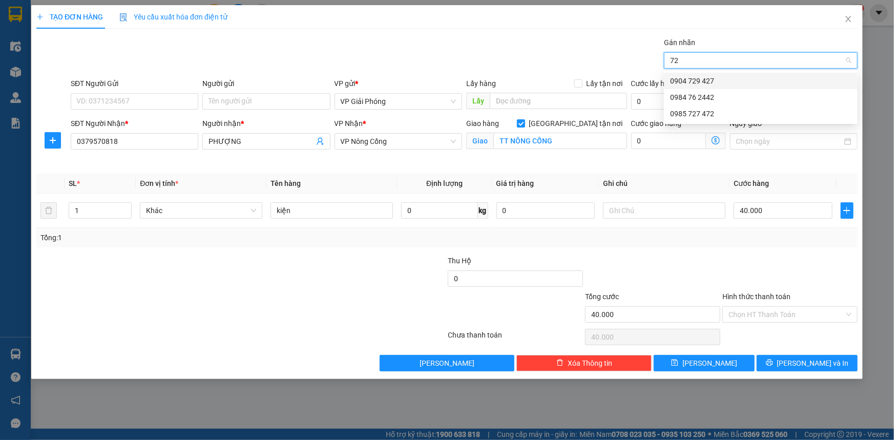
type input "727"
click at [727, 78] on div "0985 727 472" at bounding box center [760, 80] width 181 height 11
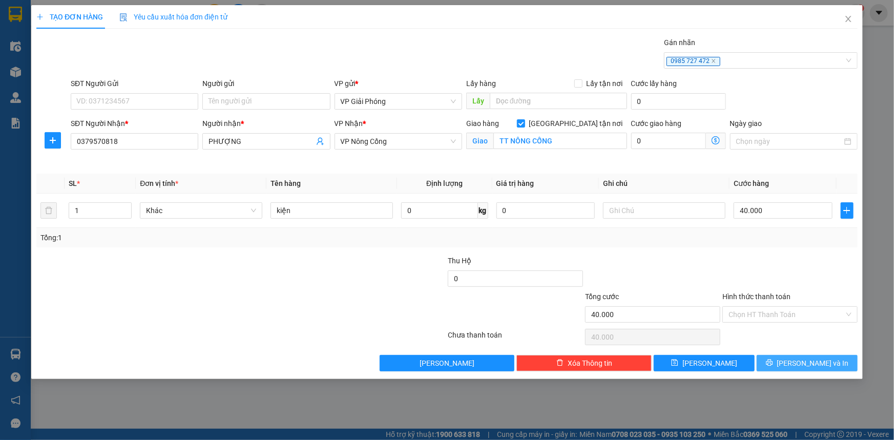
click at [806, 358] on span "[PERSON_NAME] và In" at bounding box center [813, 363] width 72 height 11
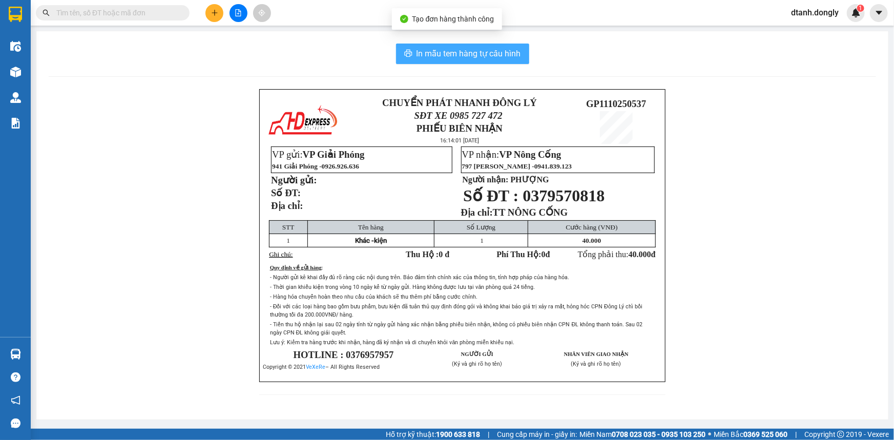
drag, startPoint x: 468, startPoint y: 54, endPoint x: 528, endPoint y: 182, distance: 142.1
click at [468, 54] on span "In mẫu tem hàng tự cấu hình" at bounding box center [469, 53] width 105 height 13
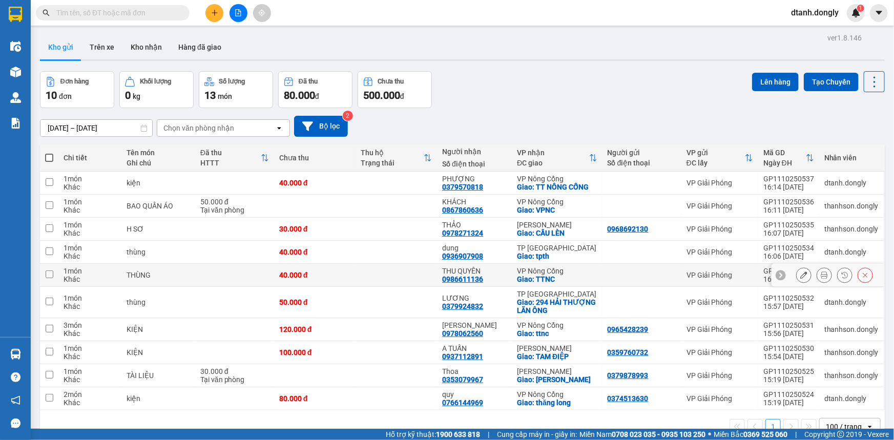
scroll to position [47, 0]
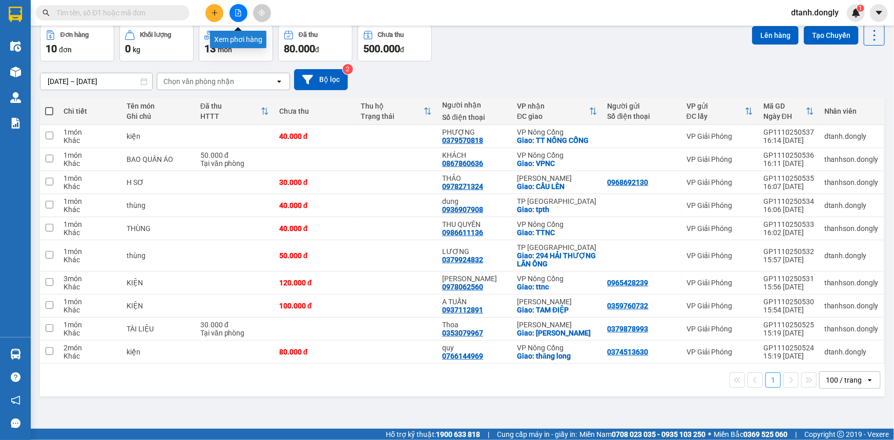
click at [235, 9] on icon "file-add" at bounding box center [238, 12] width 7 height 7
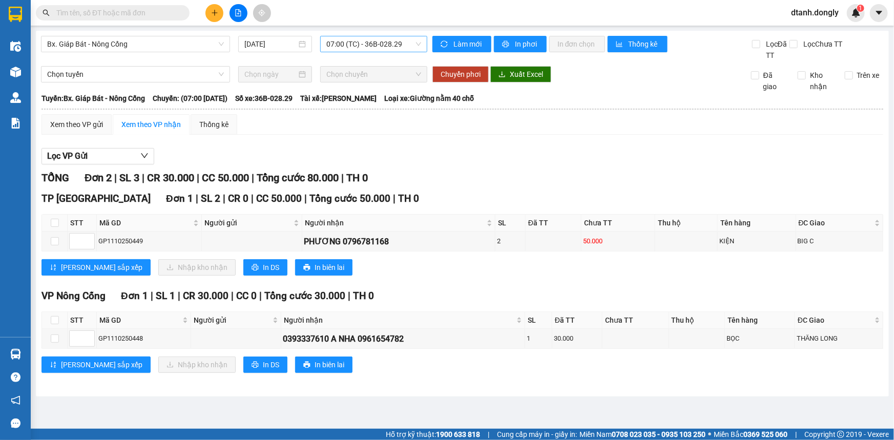
click at [411, 43] on span "07:00 (TC) - 36B-028.29" at bounding box center [373, 43] width 95 height 15
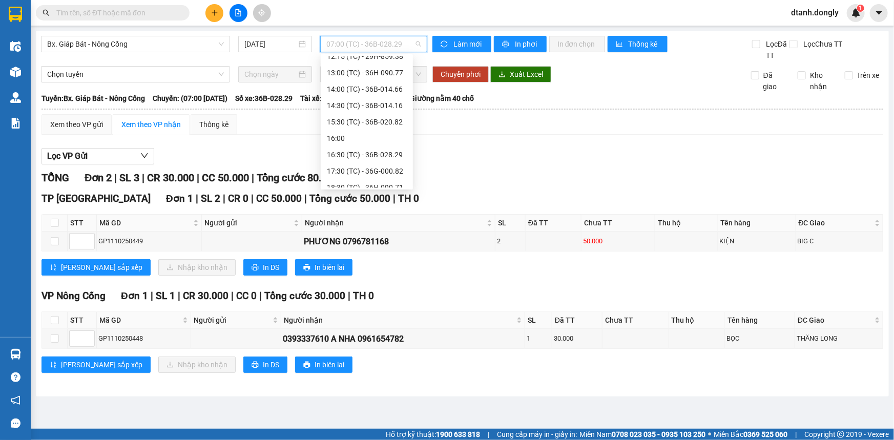
scroll to position [147, 0]
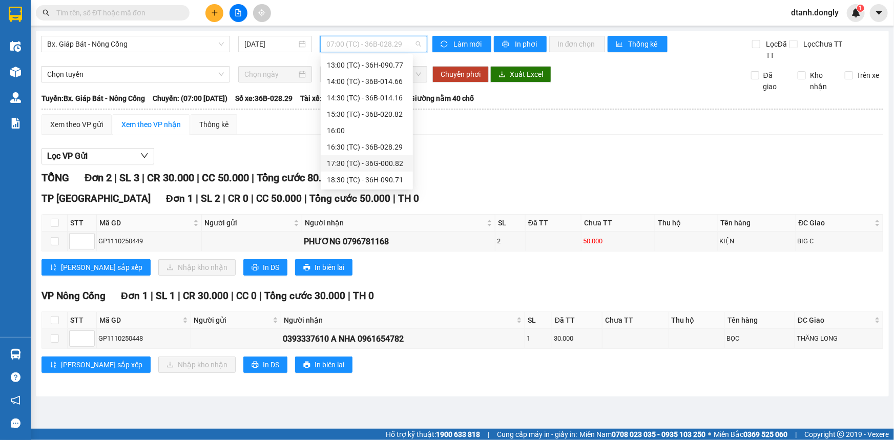
click at [381, 162] on div "17:30 (TC) - 36G-000.82" at bounding box center [367, 163] width 80 height 11
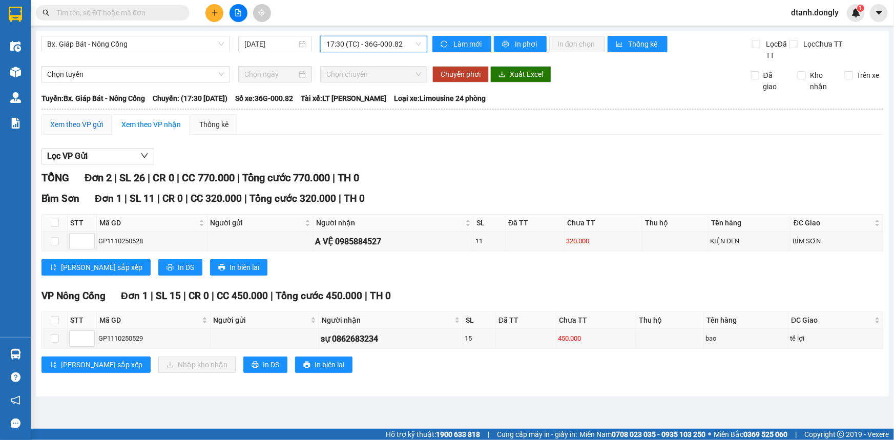
click at [84, 123] on div "Xem theo VP gửi" at bounding box center [76, 124] width 53 height 11
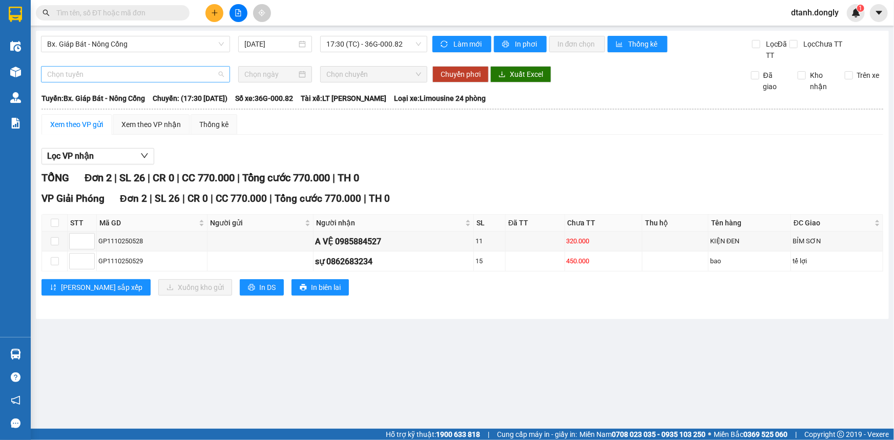
click at [216, 72] on span "Chọn tuyến" at bounding box center [135, 74] width 177 height 15
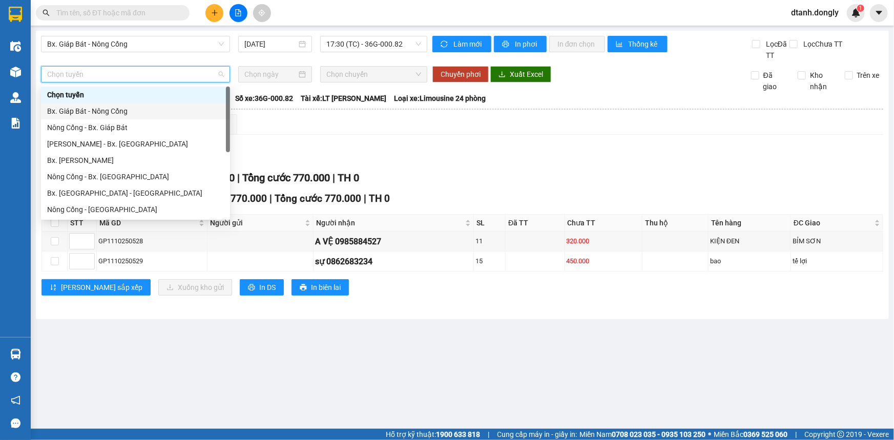
drag, startPoint x: 186, startPoint y: 115, endPoint x: 238, endPoint y: 97, distance: 55.2
click at [195, 111] on div "Bx. Giáp Bát - Nông Cống" at bounding box center [135, 111] width 177 height 11
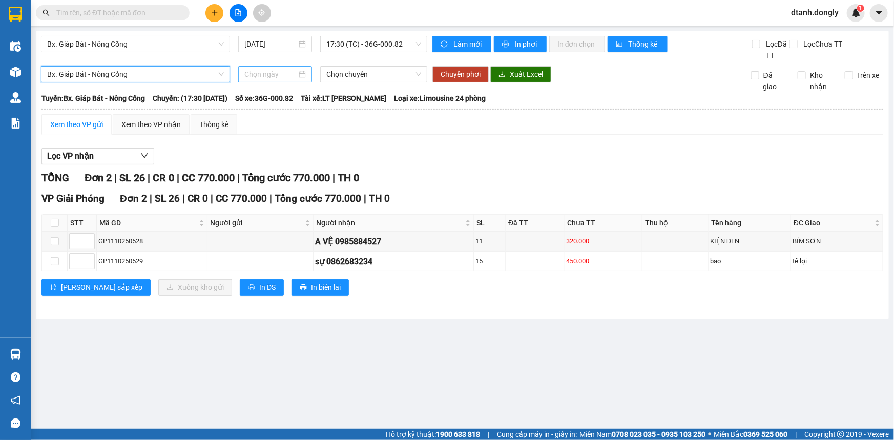
click at [295, 73] on input at bounding box center [270, 74] width 52 height 11
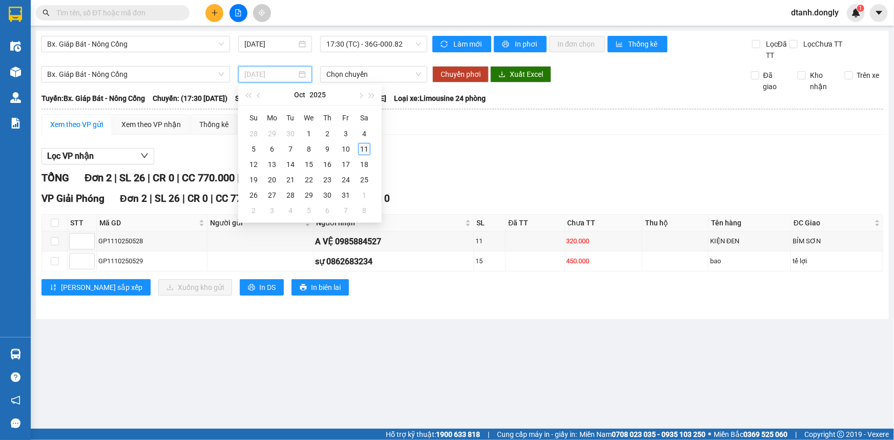
type input "[DATE]"
drag, startPoint x: 364, startPoint y: 146, endPoint x: 367, endPoint y: 139, distance: 7.3
click at [364, 146] on div "11" at bounding box center [364, 149] width 12 height 12
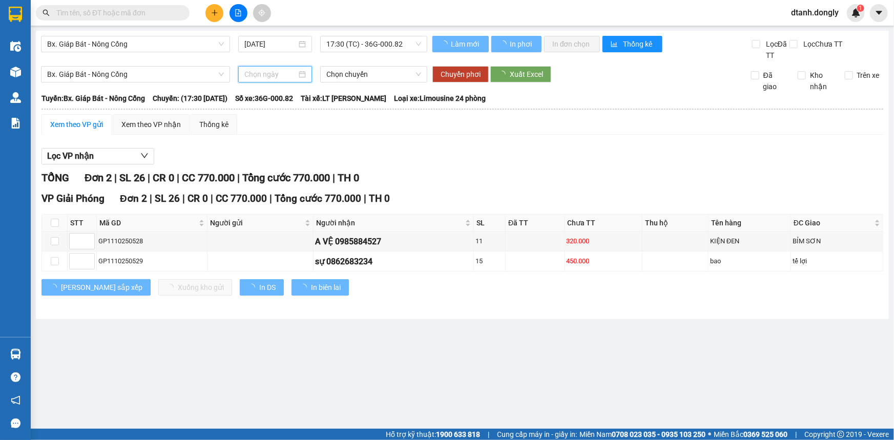
type input "[DATE]"
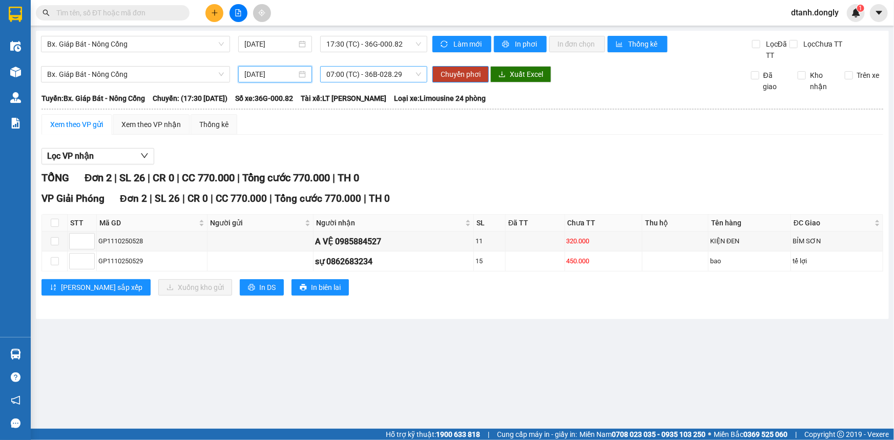
click at [419, 74] on span "07:00 (TC) - 36B-028.29" at bounding box center [373, 74] width 95 height 15
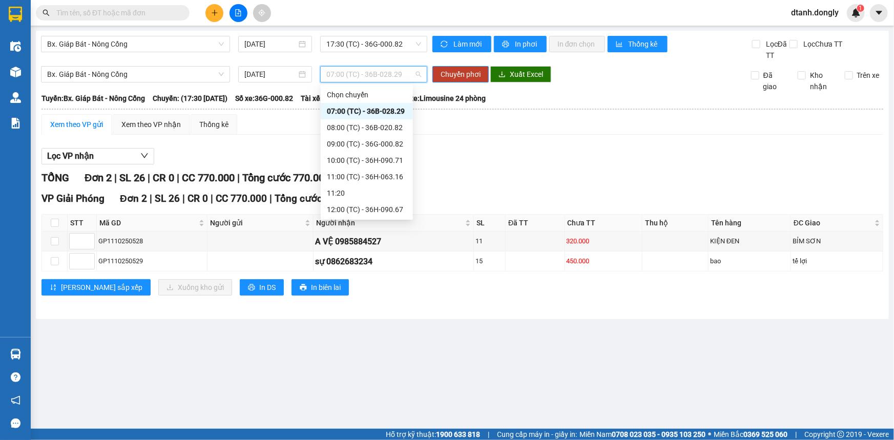
scroll to position [147, 0]
click at [368, 207] on div "18:30 (TC) - 36H-090.71" at bounding box center [367, 209] width 80 height 11
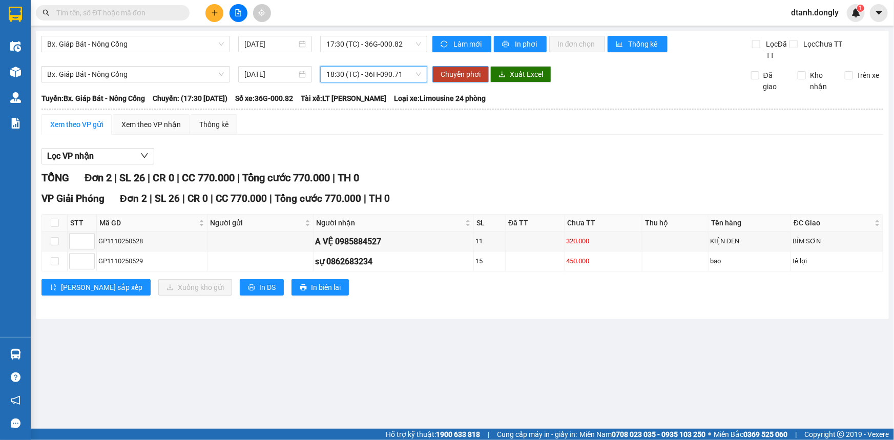
click at [462, 71] on span "Chuyển phơi" at bounding box center [461, 74] width 40 height 11
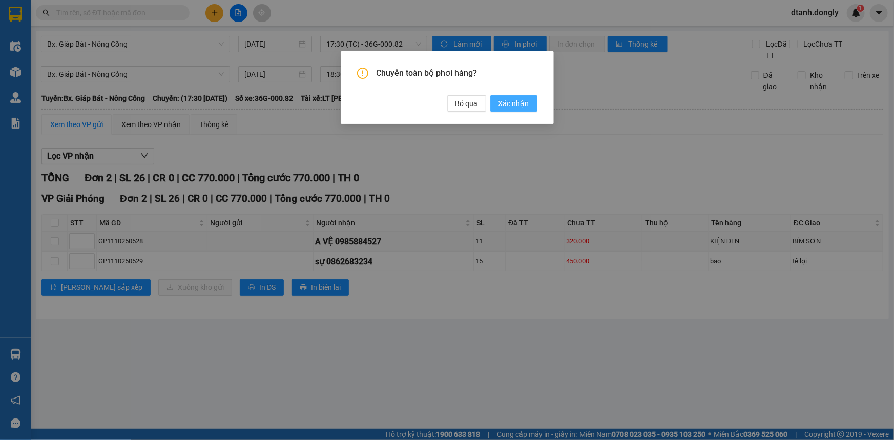
click at [515, 105] on span "Xác nhận" at bounding box center [513, 103] width 31 height 11
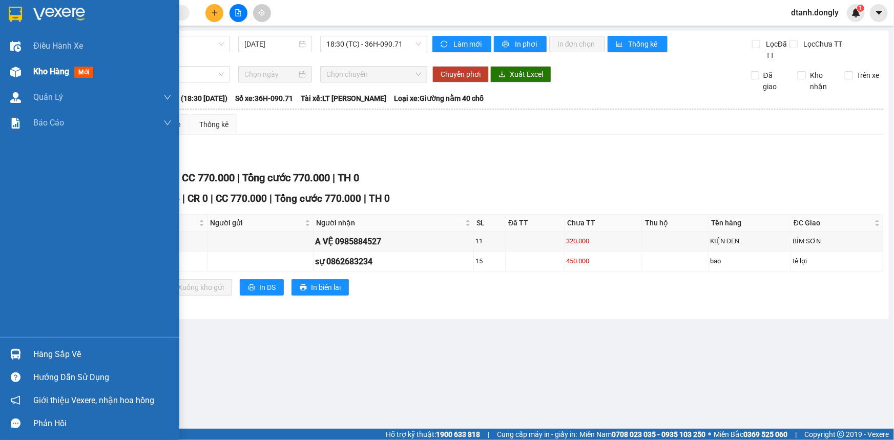
click at [46, 67] on span "Kho hàng" at bounding box center [51, 72] width 36 height 10
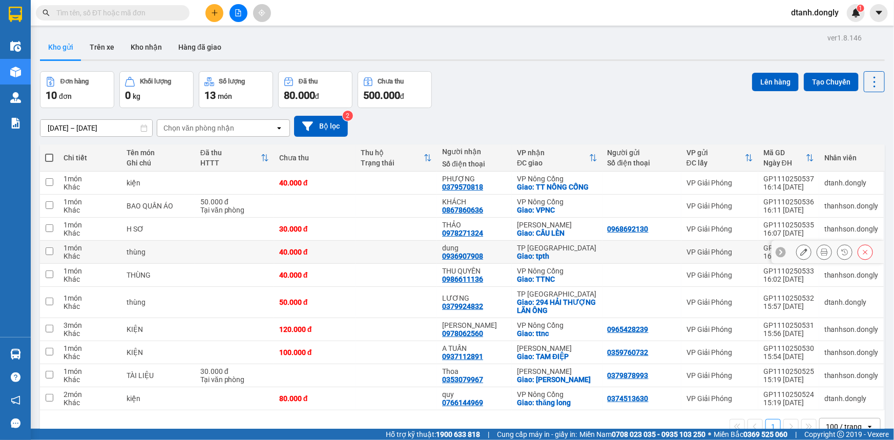
scroll to position [47, 0]
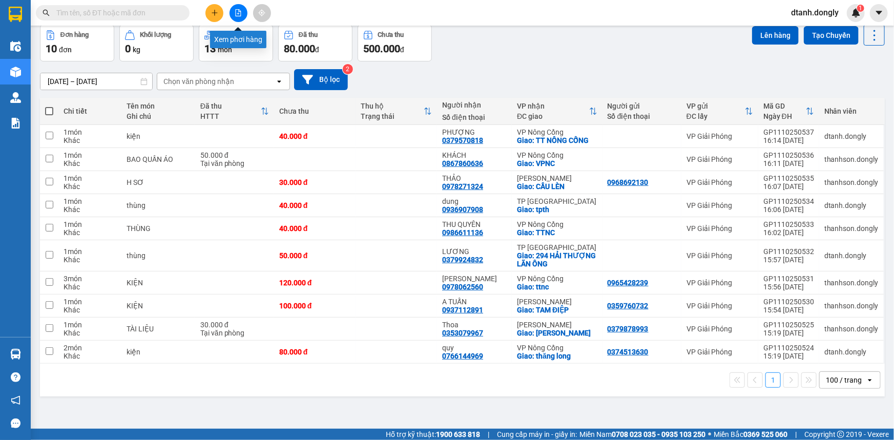
click at [237, 10] on icon "file-add" at bounding box center [239, 12] width 6 height 7
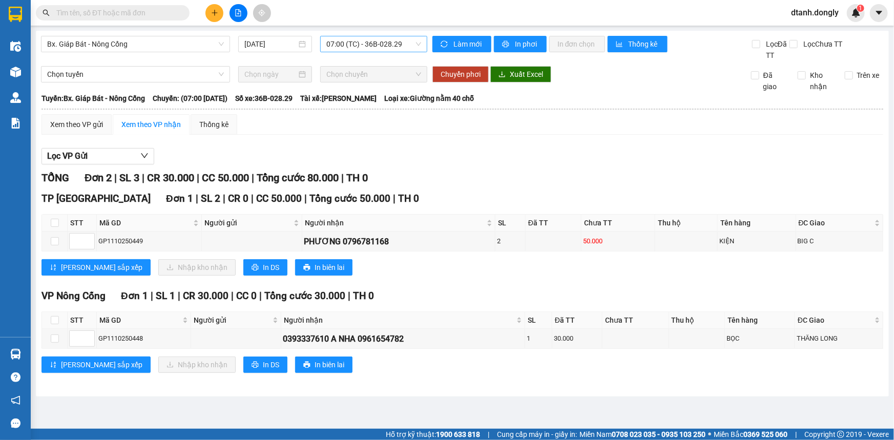
click at [410, 43] on span "07:00 (TC) - 36B-028.29" at bounding box center [373, 43] width 95 height 15
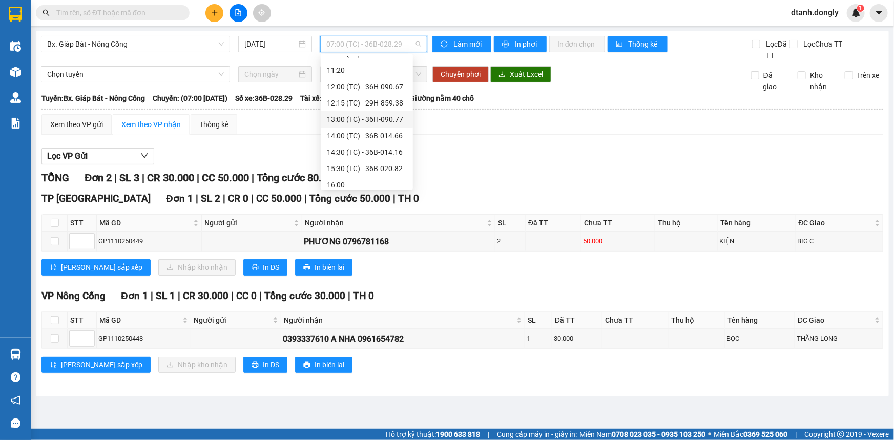
scroll to position [147, 0]
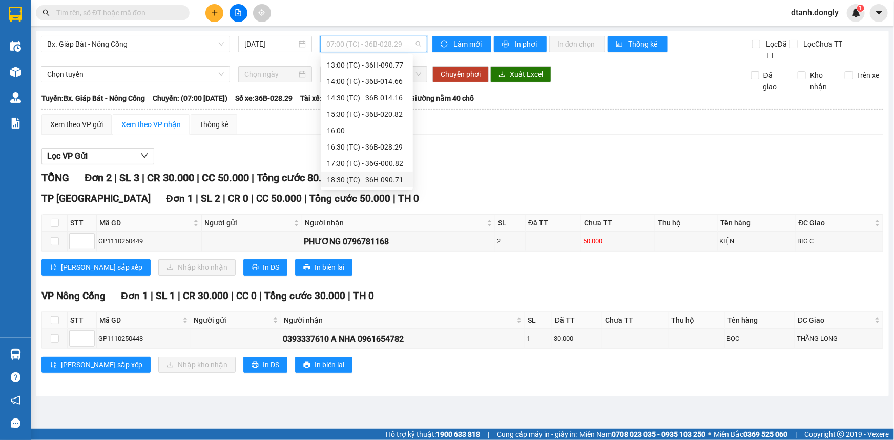
drag, startPoint x: 382, startPoint y: 180, endPoint x: 389, endPoint y: 175, distance: 9.2
click at [382, 179] on div "18:30 (TC) - 36H-090.71" at bounding box center [367, 179] width 80 height 11
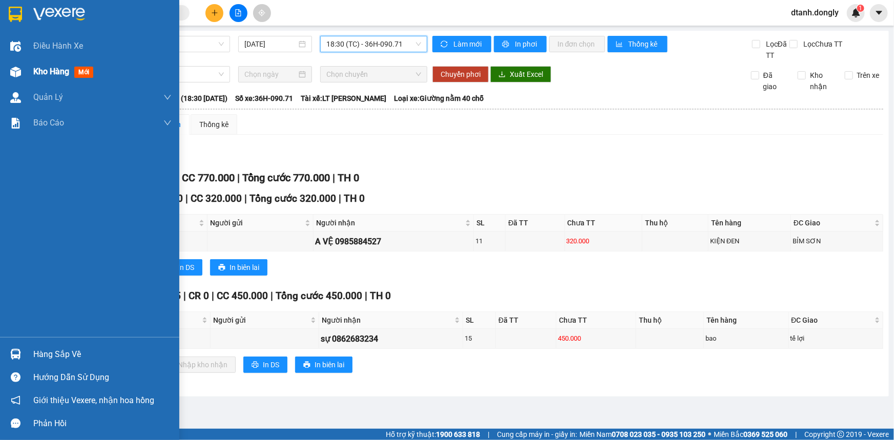
click at [47, 74] on span "Kho hàng" at bounding box center [51, 72] width 36 height 10
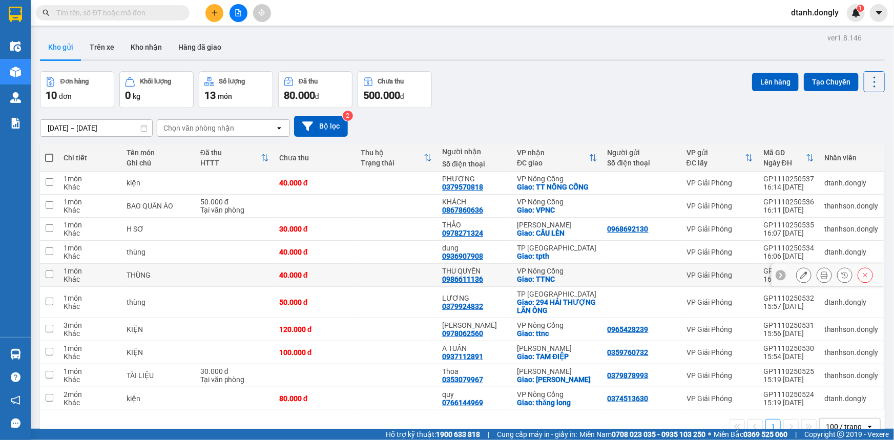
scroll to position [47, 0]
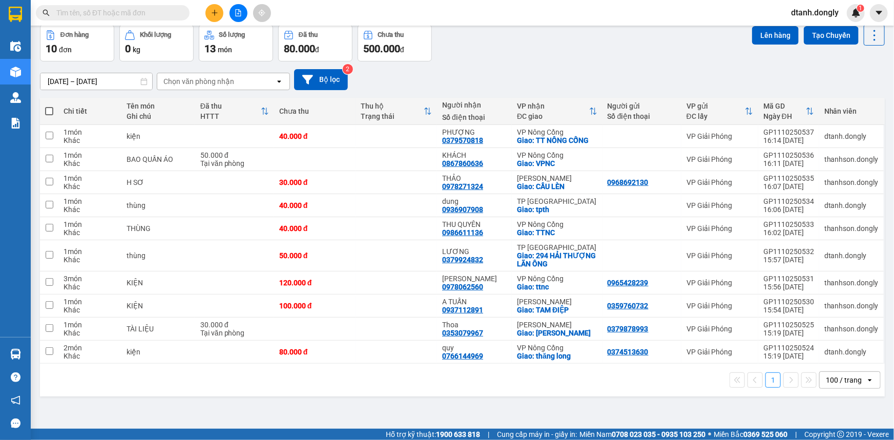
click at [51, 110] on span at bounding box center [49, 111] width 8 height 8
click at [49, 106] on input "checkbox" at bounding box center [49, 106] width 0 height 0
checkbox input "true"
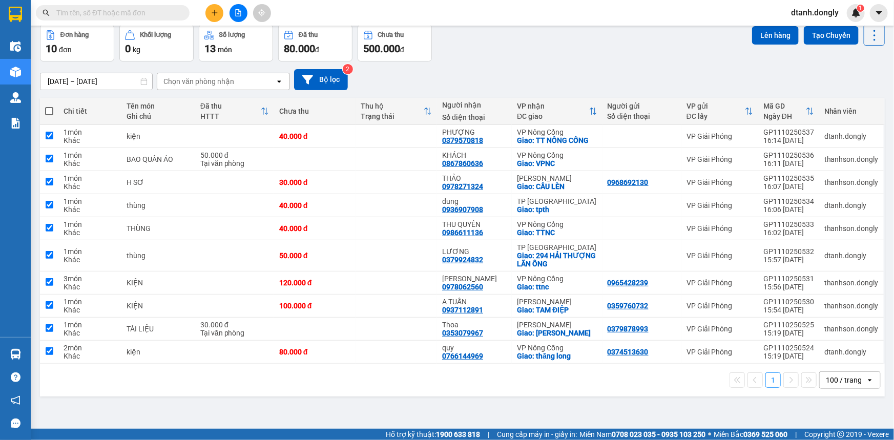
checkbox input "true"
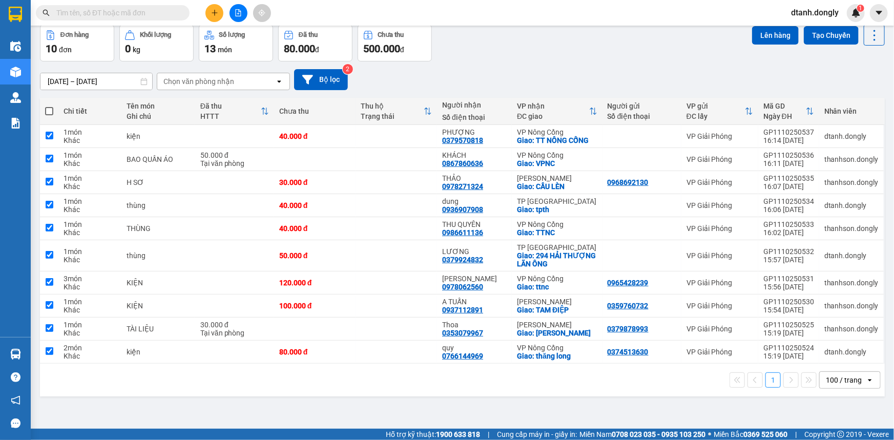
checkbox input "true"
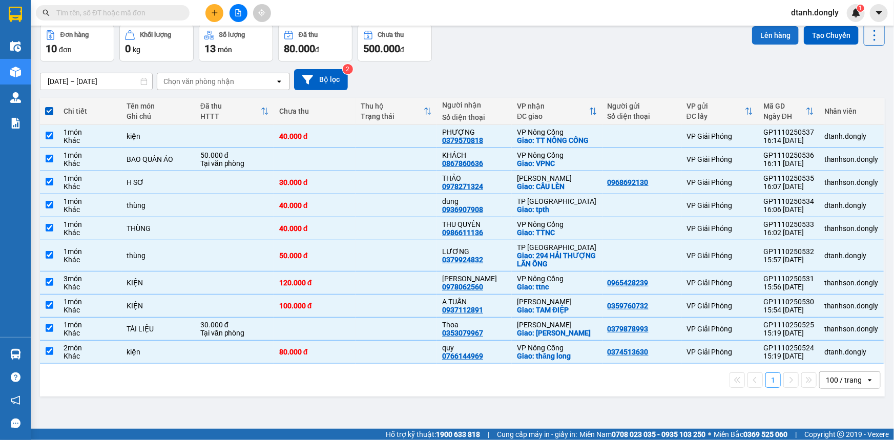
click at [760, 28] on button "Lên hàng" at bounding box center [775, 35] width 47 height 18
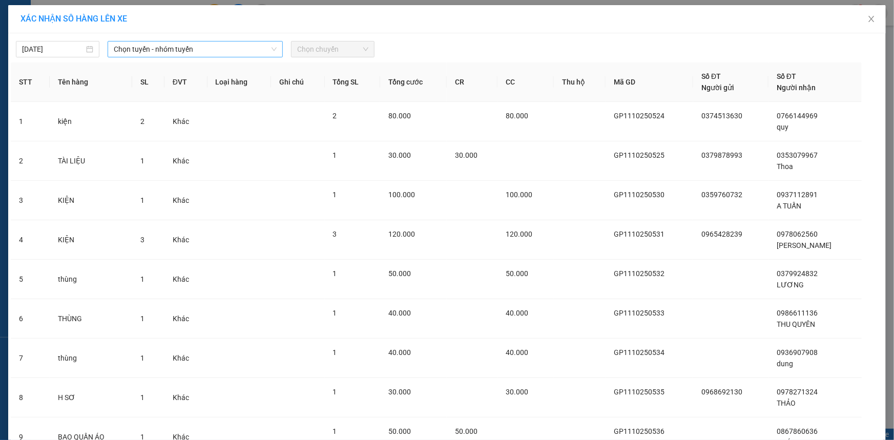
click at [252, 46] on span "Chọn tuyến - nhóm tuyến" at bounding box center [195, 48] width 163 height 15
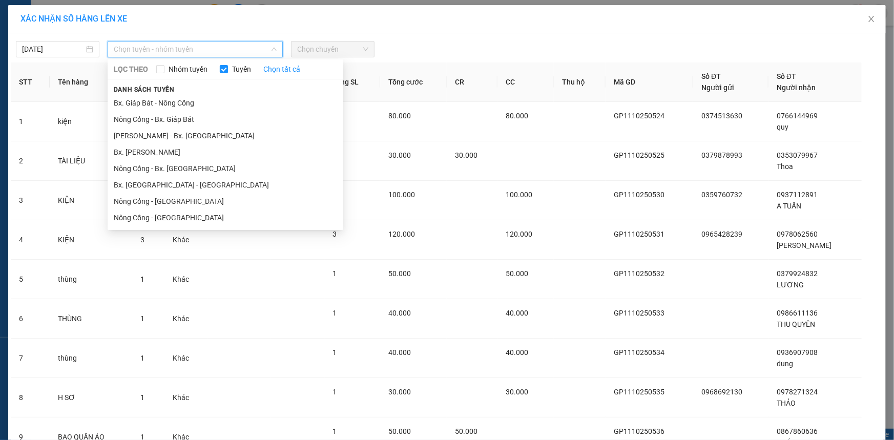
drag, startPoint x: 235, startPoint y: 101, endPoint x: 259, endPoint y: 88, distance: 27.1
click at [236, 101] on li "Bx. Giáp Bát - Nông Cống" at bounding box center [226, 103] width 236 height 16
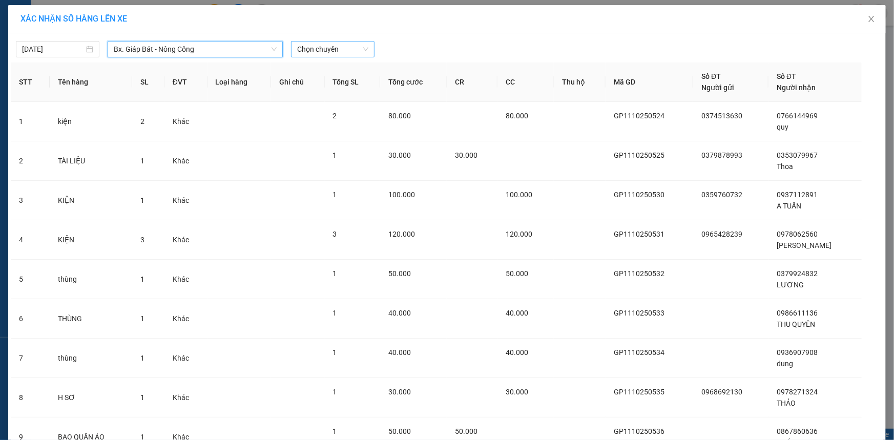
click at [358, 47] on span "Chọn chuyến" at bounding box center [332, 48] width 71 height 15
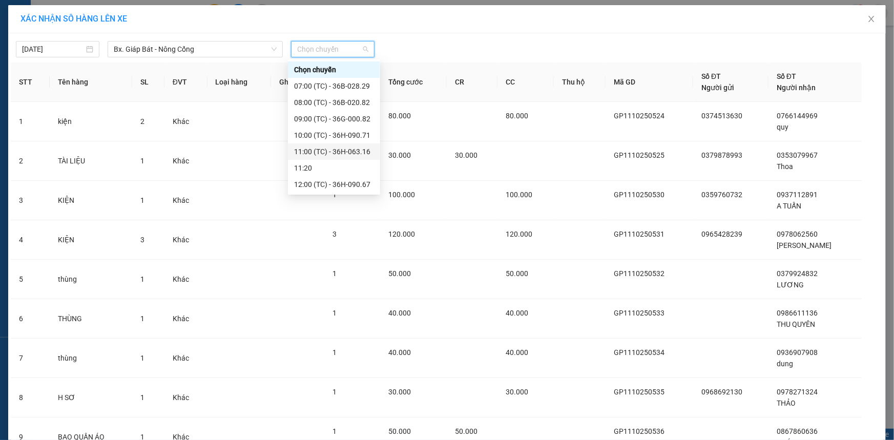
scroll to position [139, 0]
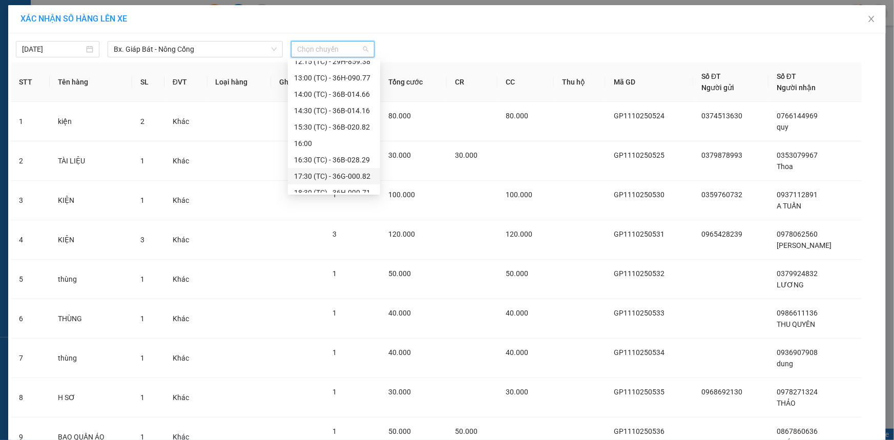
click at [343, 174] on div "17:30 (TC) - 36G-000.82" at bounding box center [334, 176] width 80 height 11
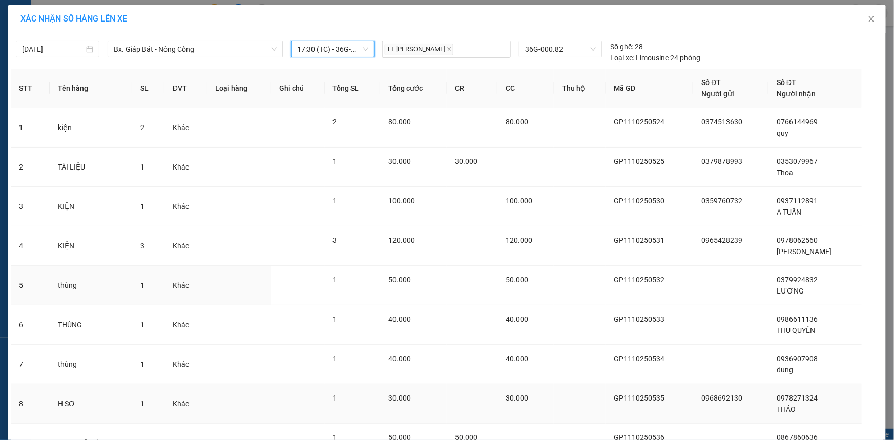
scroll to position [136, 0]
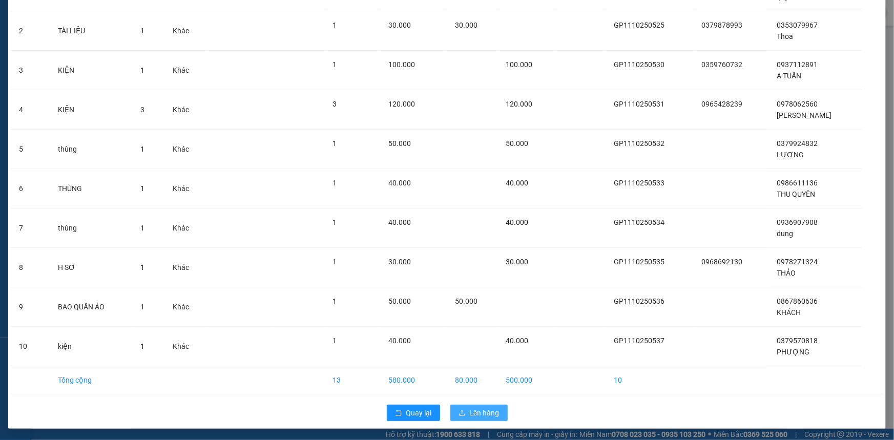
click at [488, 410] on span "Lên hàng" at bounding box center [485, 412] width 30 height 11
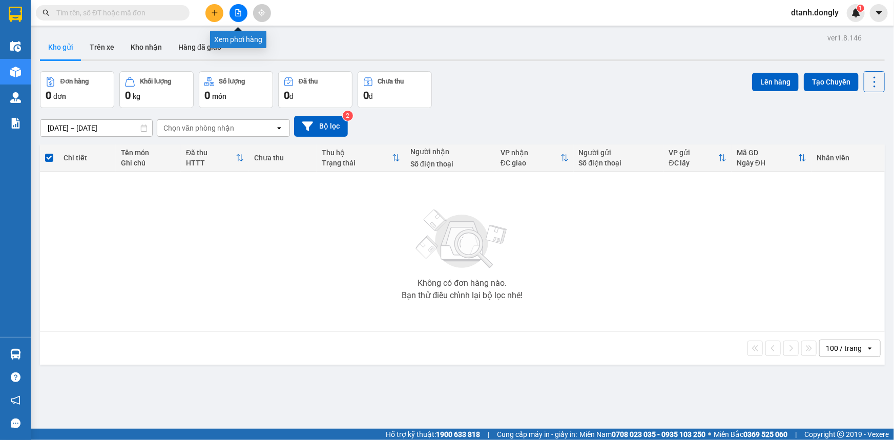
drag, startPoint x: 237, startPoint y: 9, endPoint x: 249, endPoint y: 8, distance: 12.3
click at [237, 10] on icon "file-add" at bounding box center [238, 12] width 7 height 7
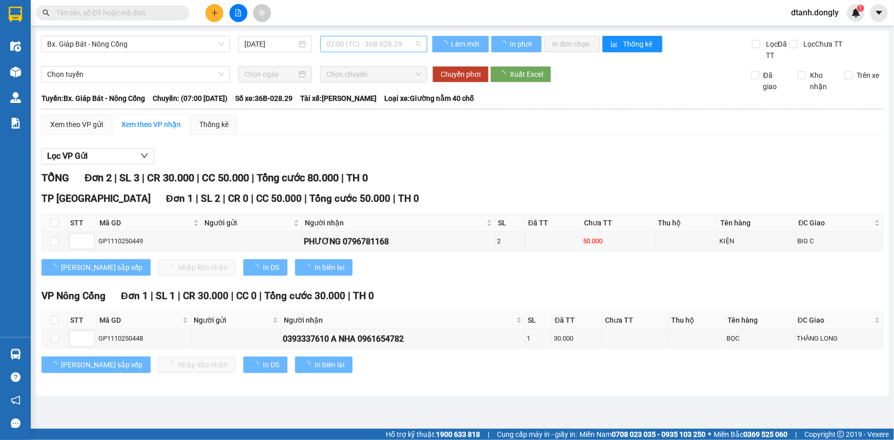
click at [409, 41] on span "07:00 (TC) - 36B-028.29" at bounding box center [373, 43] width 95 height 15
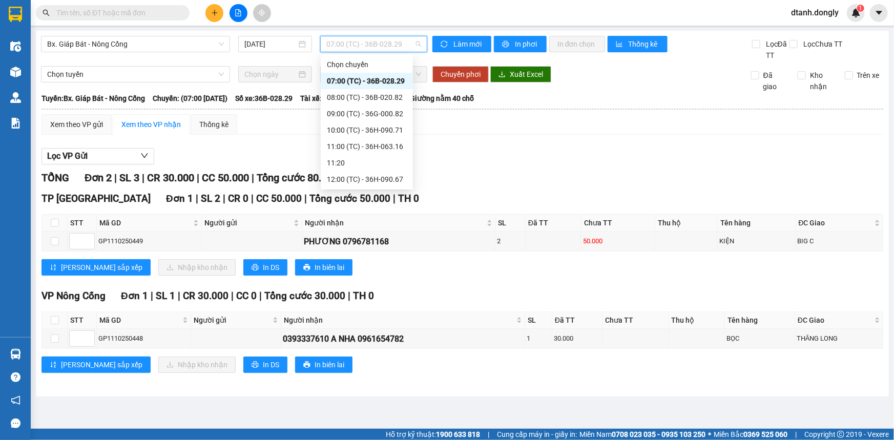
scroll to position [147, 0]
drag, startPoint x: 374, startPoint y: 164, endPoint x: 381, endPoint y: 162, distance: 7.3
click at [381, 162] on div "17:30 (TC) - 36G-000.82" at bounding box center [367, 163] width 80 height 11
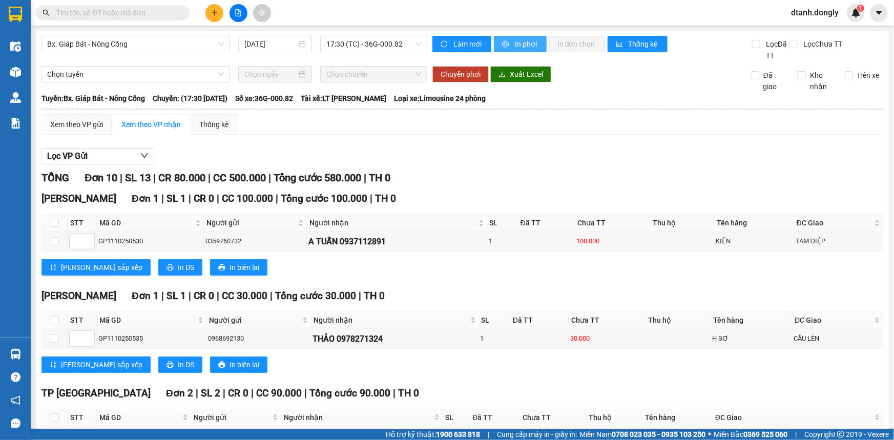
click at [515, 40] on span "In phơi" at bounding box center [527, 43] width 24 height 11
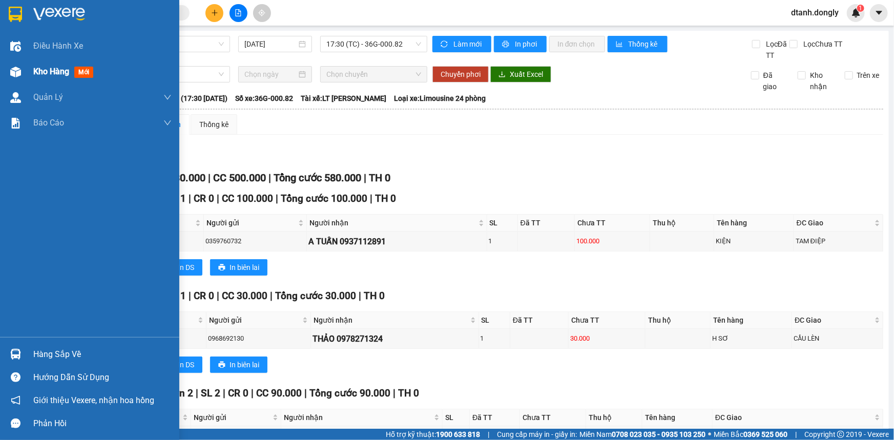
drag, startPoint x: 39, startPoint y: 71, endPoint x: 52, endPoint y: 68, distance: 13.2
click at [39, 71] on span "Kho hàng" at bounding box center [51, 72] width 36 height 10
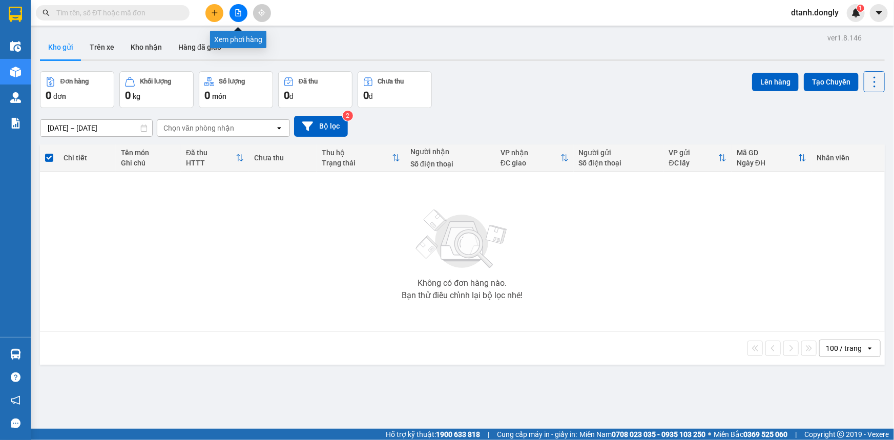
click at [238, 8] on button at bounding box center [239, 13] width 18 height 18
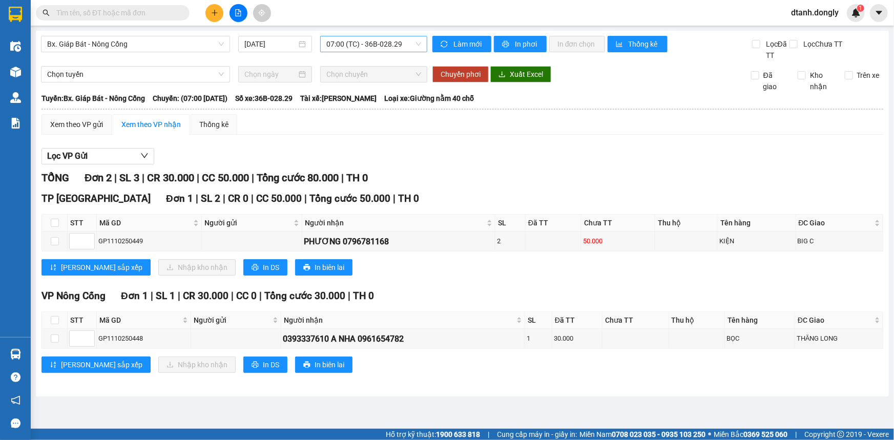
click at [413, 46] on span "07:00 (TC) - 36B-028.29" at bounding box center [373, 43] width 95 height 15
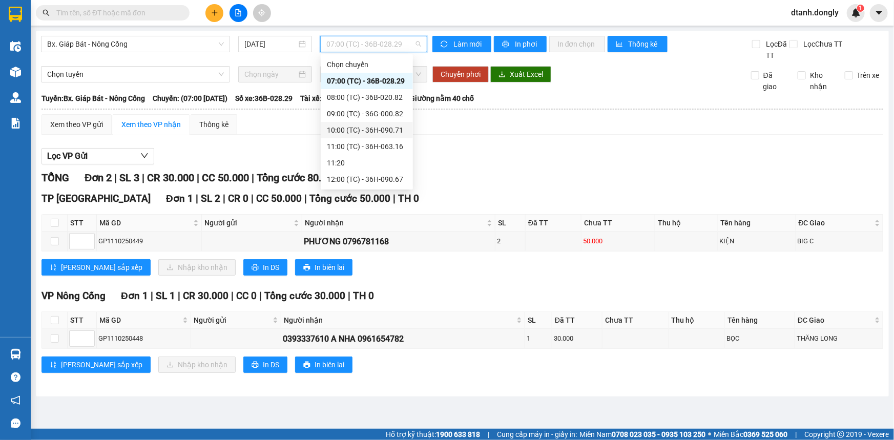
scroll to position [147, 0]
click at [380, 158] on div "17:30 (TC) - 36G-000.82" at bounding box center [367, 163] width 80 height 11
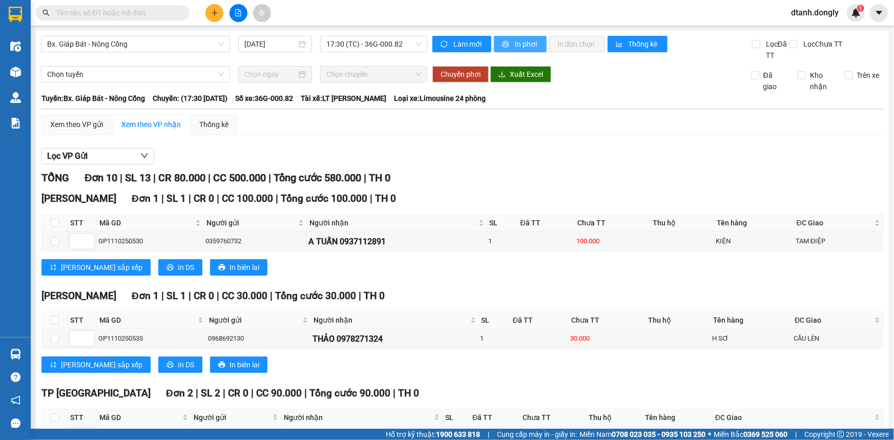
click at [525, 40] on span "In phơi" at bounding box center [527, 43] width 24 height 11
click at [212, 15] on icon "plus" at bounding box center [214, 12] width 7 height 7
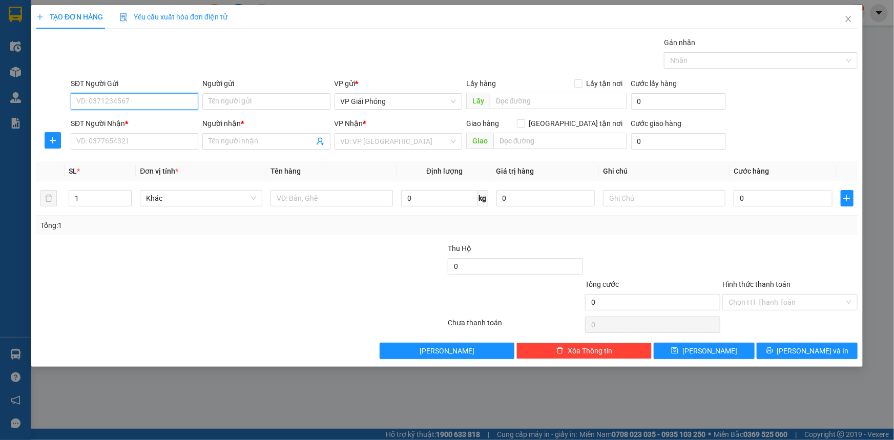
click at [147, 102] on input "SĐT Người Gửi" at bounding box center [135, 101] width 128 height 16
type input "0366739499"
click at [144, 143] on input "SĐT Người Nhận *" at bounding box center [135, 141] width 128 height 16
click at [277, 142] on input "Người nhận *" at bounding box center [261, 141] width 105 height 11
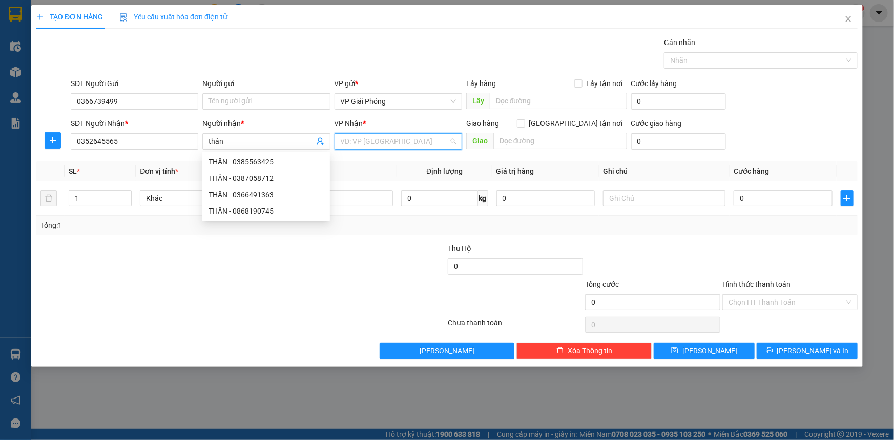
click at [440, 143] on input "search" at bounding box center [395, 141] width 108 height 15
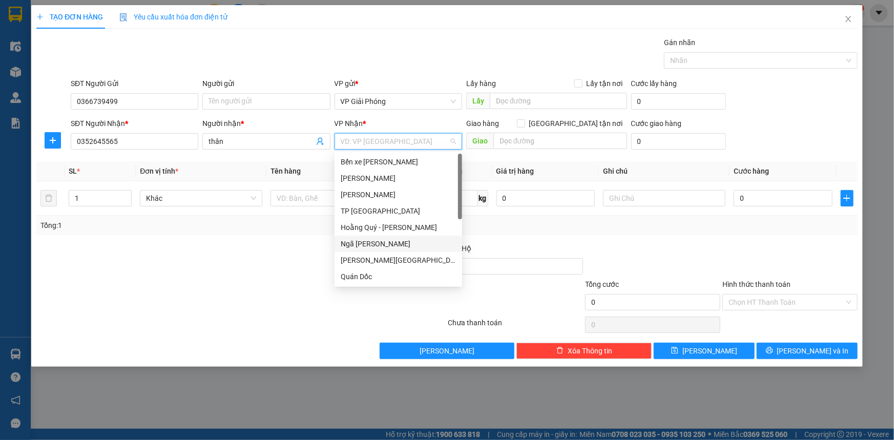
scroll to position [147, 0]
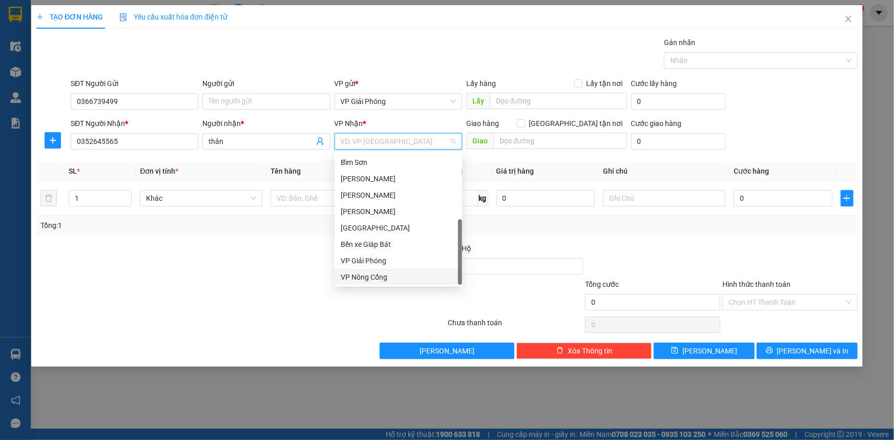
click at [409, 274] on div "VP Nông Cống" at bounding box center [398, 277] width 115 height 11
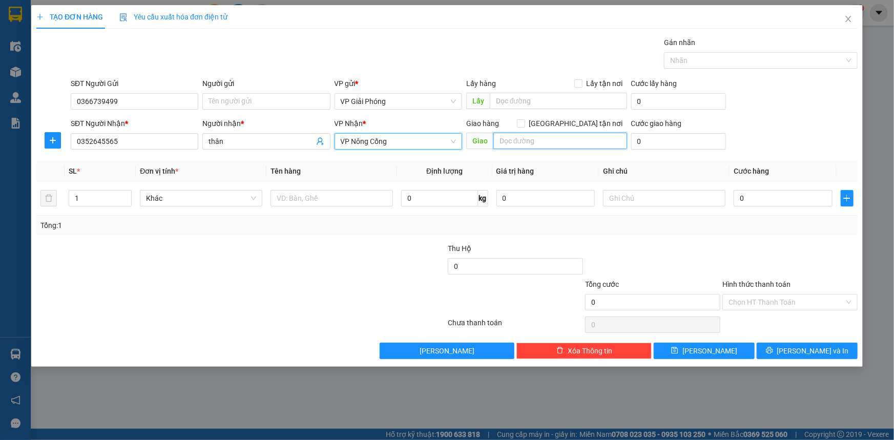
click at [573, 134] on input "text" at bounding box center [560, 141] width 134 height 16
click at [570, 142] on input "text" at bounding box center [560, 141] width 134 height 16
click at [524, 121] on input "[GEOGRAPHIC_DATA] tận nơi" at bounding box center [520, 122] width 7 height 7
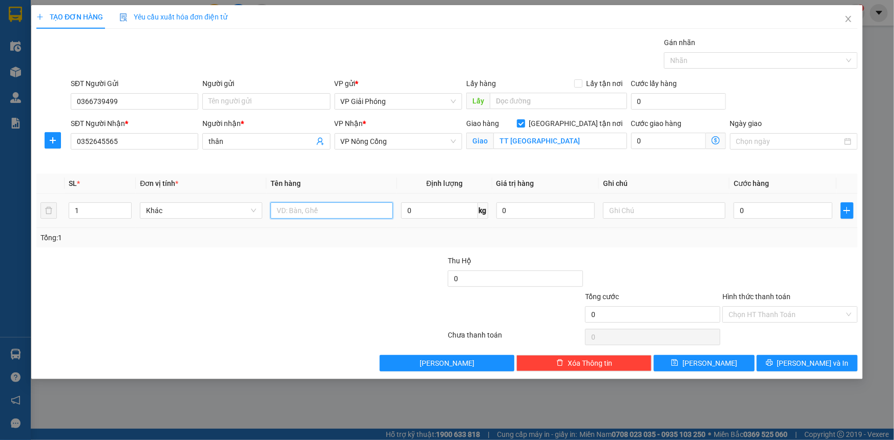
click at [299, 211] on input "text" at bounding box center [332, 210] width 122 height 16
click at [775, 214] on input "0" at bounding box center [783, 210] width 99 height 16
click at [718, 59] on div at bounding box center [756, 60] width 178 height 12
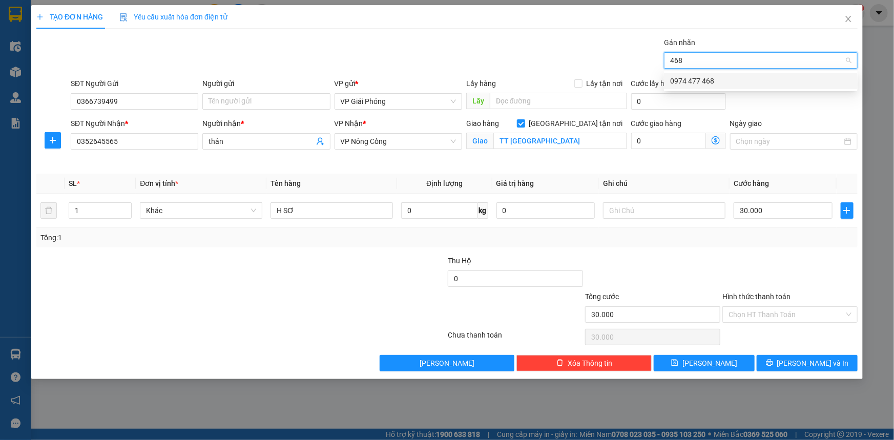
click at [731, 77] on div "0974 477 468" at bounding box center [760, 80] width 181 height 11
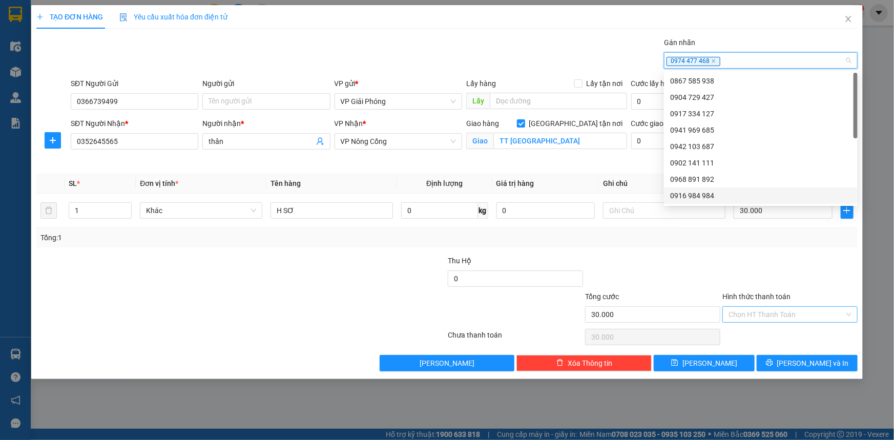
click at [788, 311] on input "Hình thức thanh toán" at bounding box center [787, 314] width 116 height 15
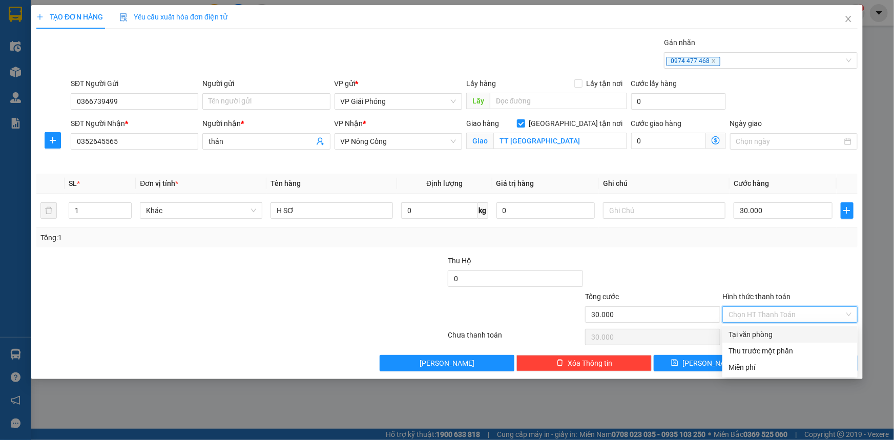
click at [787, 329] on div "Tại văn phòng" at bounding box center [790, 334] width 123 height 11
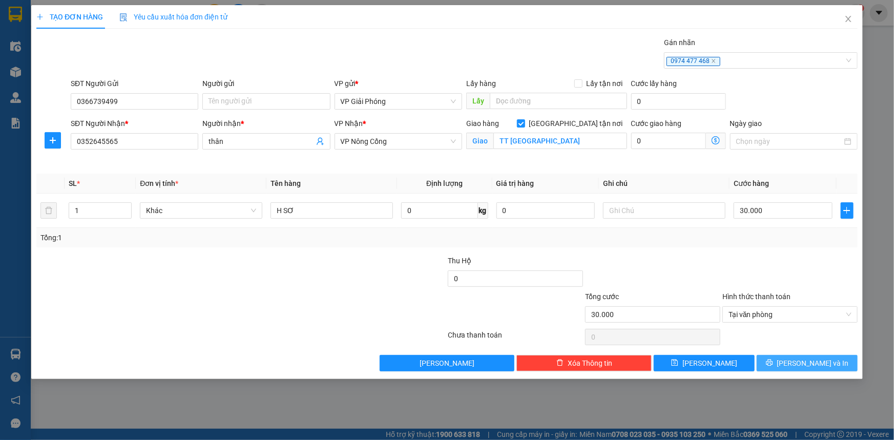
click at [799, 360] on span "[PERSON_NAME] và In" at bounding box center [813, 363] width 72 height 11
click at [773, 365] on button "[PERSON_NAME] và In" at bounding box center [807, 363] width 101 height 16
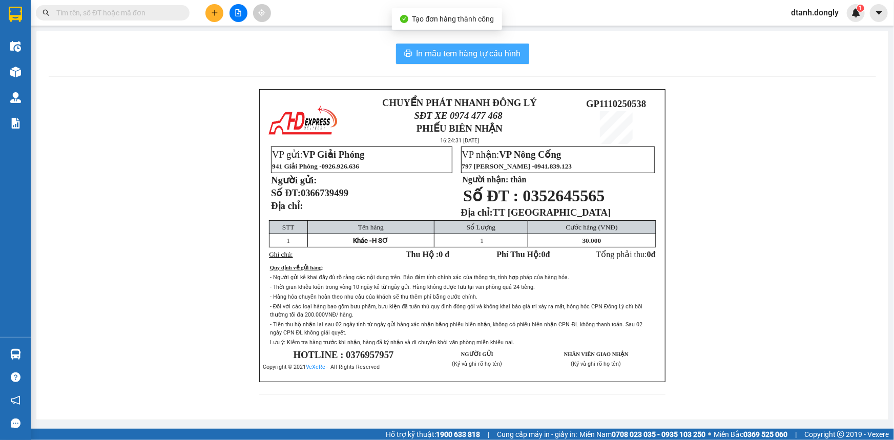
click at [491, 55] on span "In mẫu tem hàng tự cấu hình" at bounding box center [469, 53] width 105 height 13
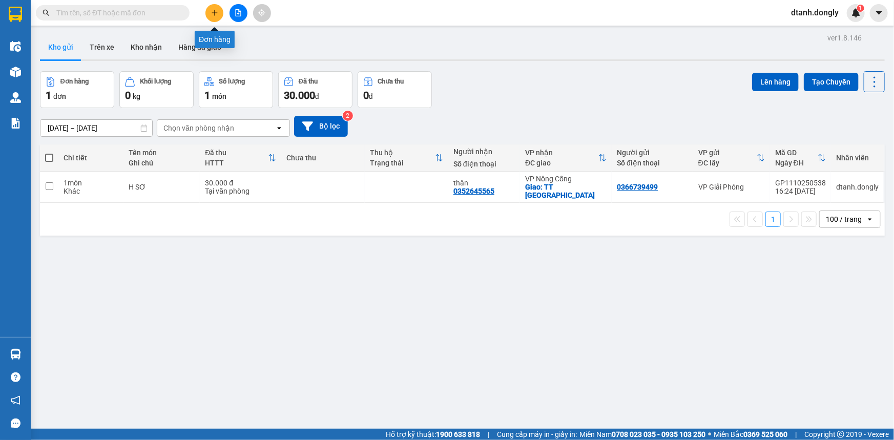
click at [217, 15] on icon "plus" at bounding box center [214, 12] width 7 height 7
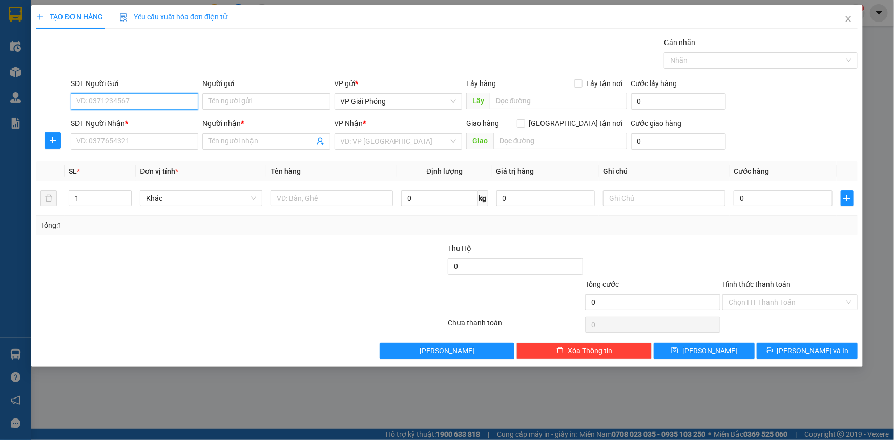
click at [121, 107] on input "SĐT Người Gửi" at bounding box center [135, 101] width 128 height 16
click at [137, 100] on input "SĐT Người Gửi" at bounding box center [135, 101] width 128 height 16
drag, startPoint x: 121, startPoint y: 100, endPoint x: 152, endPoint y: 102, distance: 30.3
click at [121, 100] on input "SĐT Người Gửi" at bounding box center [135, 101] width 128 height 16
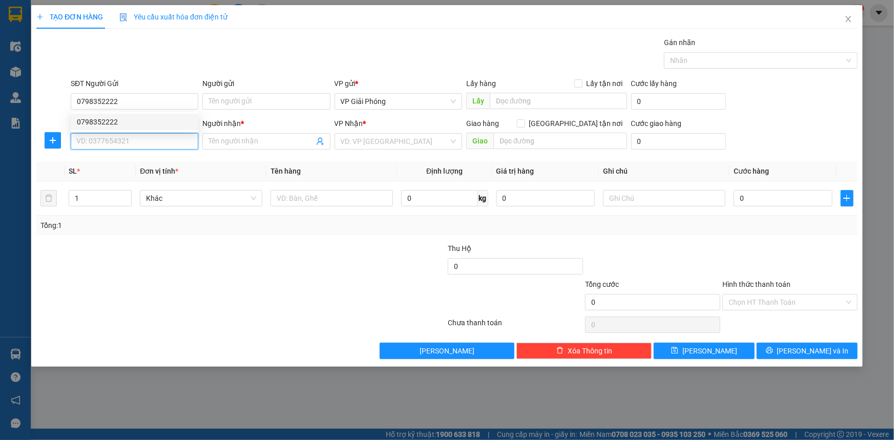
click at [90, 144] on input "SĐT Người Nhận *" at bounding box center [135, 141] width 128 height 16
click at [153, 157] on div "0968662638 - ĐOÀN" at bounding box center [134, 161] width 115 height 11
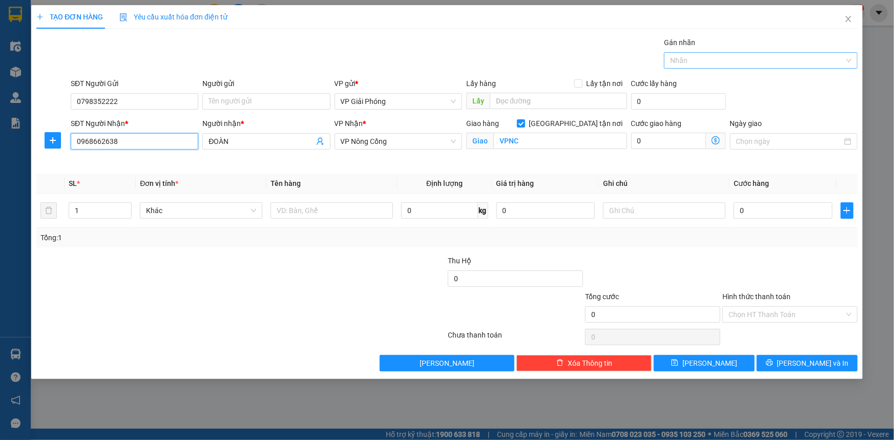
click at [741, 63] on div at bounding box center [756, 60] width 178 height 12
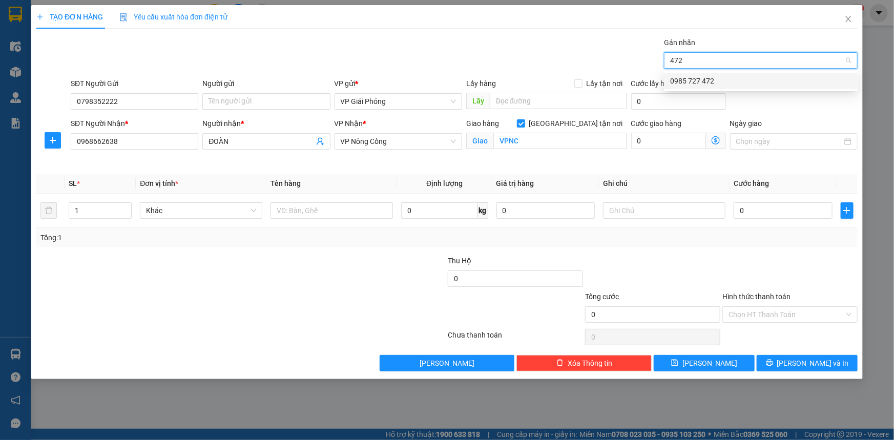
click at [733, 78] on div "0985 727 472" at bounding box center [760, 80] width 181 height 11
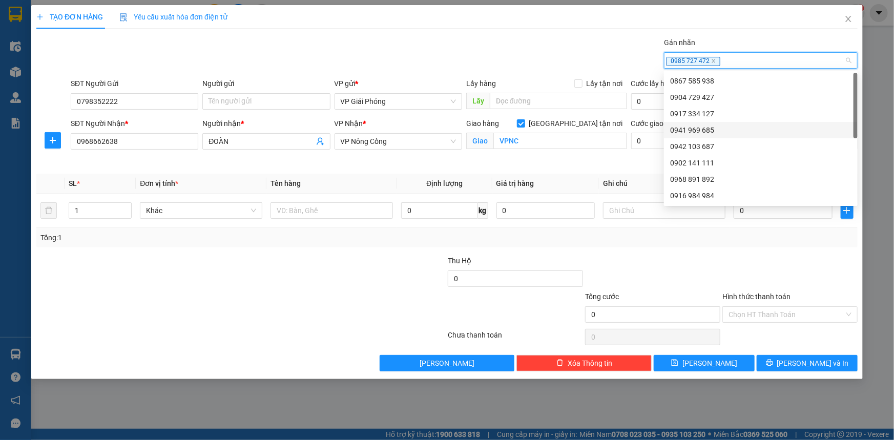
click at [205, 267] on div at bounding box center [172, 273] width 275 height 36
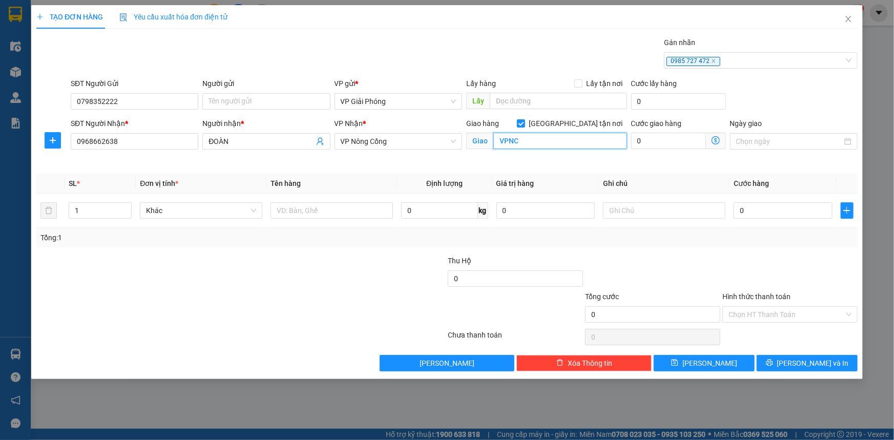
click at [524, 141] on input "VPNC" at bounding box center [560, 141] width 134 height 16
click at [327, 215] on input "text" at bounding box center [332, 210] width 122 height 16
drag, startPoint x: 770, startPoint y: 204, endPoint x: 787, endPoint y: 204, distance: 16.9
click at [772, 205] on input "0" at bounding box center [783, 210] width 99 height 16
click at [735, 261] on div at bounding box center [789, 273] width 137 height 36
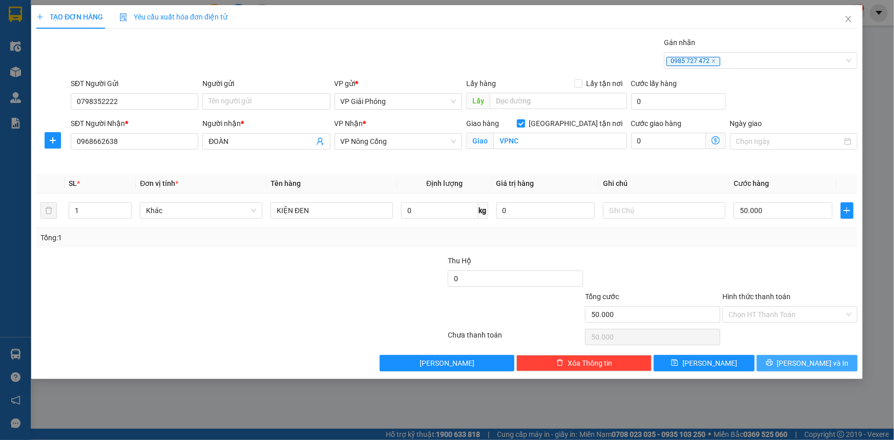
click at [798, 361] on span "[PERSON_NAME] và In" at bounding box center [813, 363] width 72 height 11
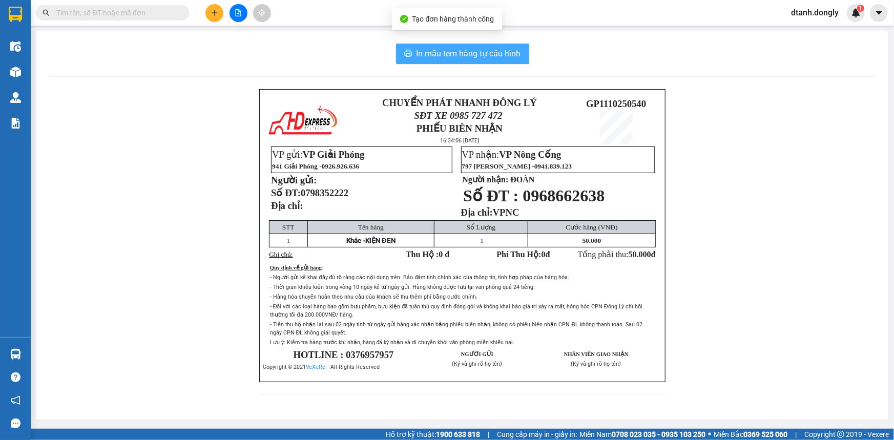
click at [502, 60] on span "In mẫu tem hàng tự cấu hình" at bounding box center [469, 53] width 105 height 13
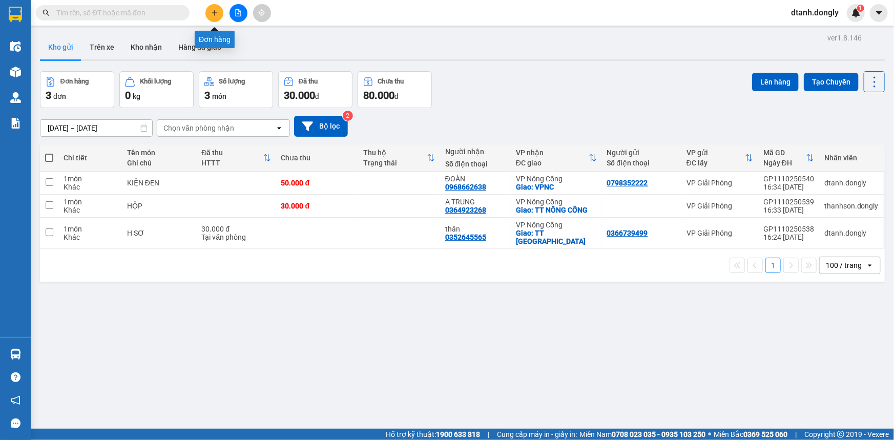
click at [210, 9] on button at bounding box center [214, 13] width 18 height 18
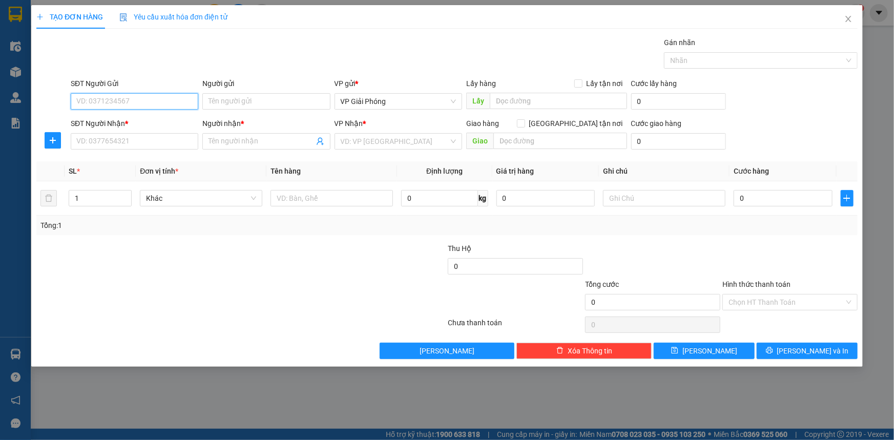
click at [140, 102] on input "SĐT Người Gửi" at bounding box center [135, 101] width 128 height 16
click at [168, 145] on input "SĐT Người Nhận *" at bounding box center [135, 141] width 128 height 16
click at [158, 140] on input "SĐT Người Nhận *" at bounding box center [135, 141] width 128 height 16
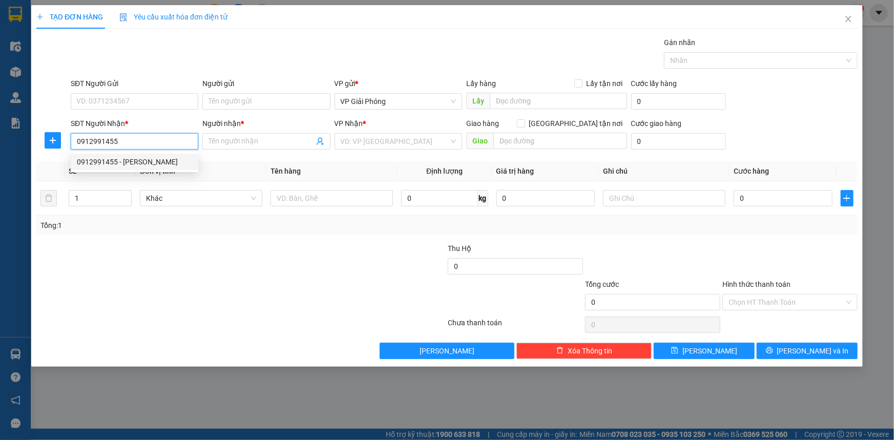
click at [137, 159] on div "0912991455 - [PERSON_NAME]" at bounding box center [134, 161] width 115 height 11
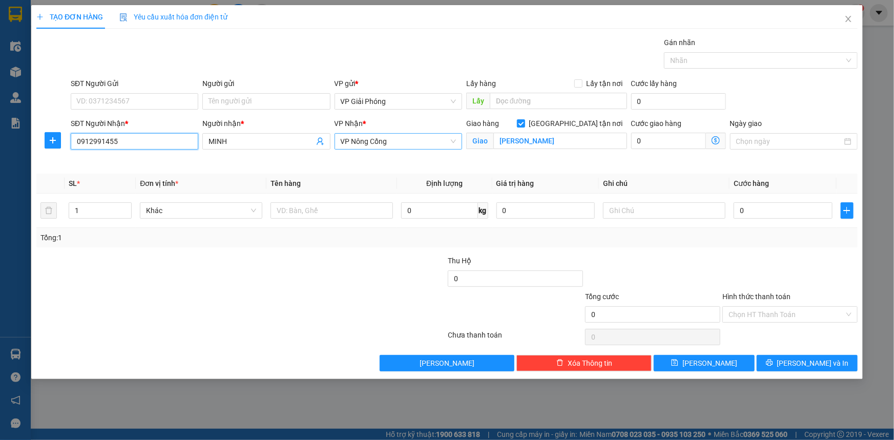
click at [450, 144] on span "VP Nông Cống" at bounding box center [398, 141] width 115 height 15
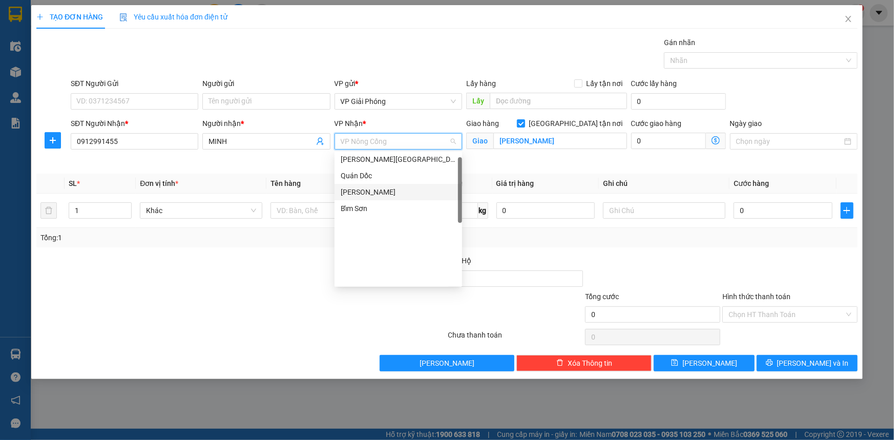
scroll to position [8, 0]
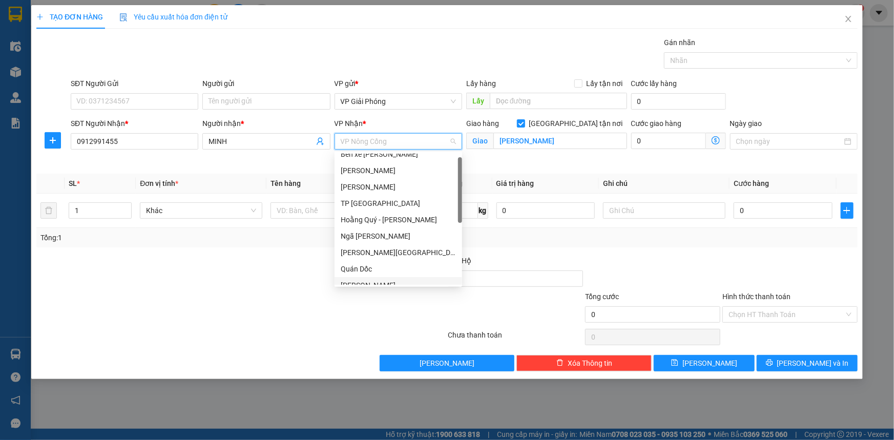
drag, startPoint x: 384, startPoint y: 184, endPoint x: 391, endPoint y: 179, distance: 8.4
click at [384, 184] on div "[PERSON_NAME]" at bounding box center [398, 186] width 115 height 11
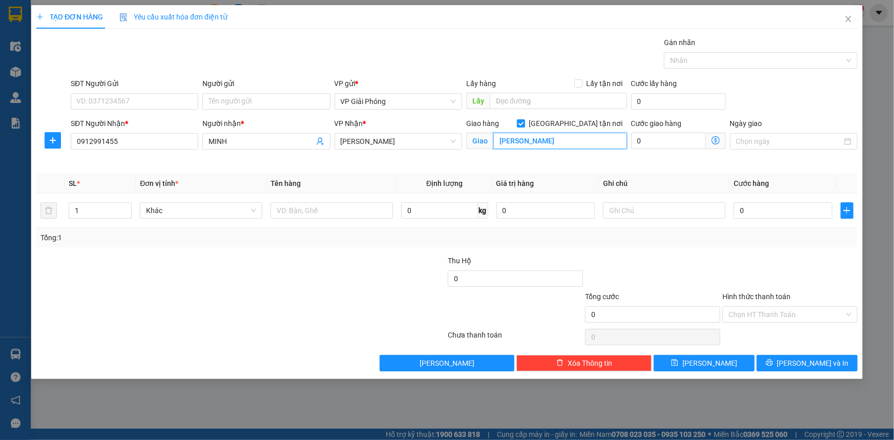
click at [544, 144] on input "[PERSON_NAME]" at bounding box center [560, 141] width 134 height 16
click at [105, 214] on input "1" at bounding box center [100, 210] width 62 height 15
drag, startPoint x: 95, startPoint y: 209, endPoint x: 126, endPoint y: 208, distance: 31.3
click at [95, 208] on input "1" at bounding box center [100, 210] width 62 height 15
click at [127, 208] on icon "up" at bounding box center [126, 208] width 4 height 4
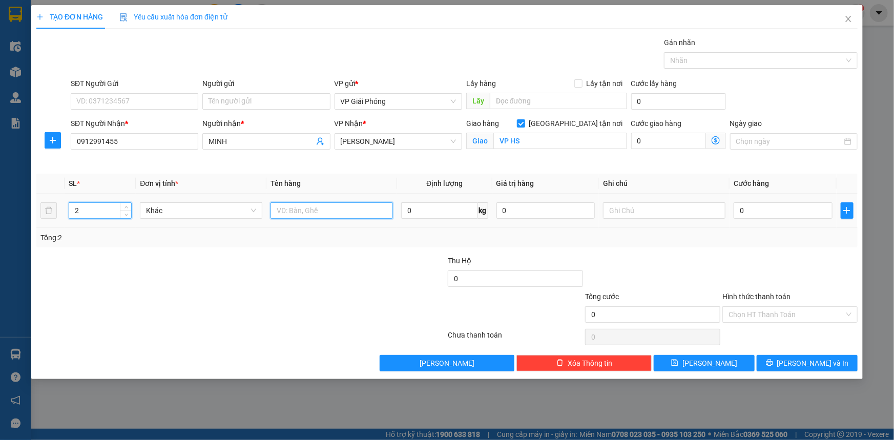
click at [325, 209] on input "text" at bounding box center [332, 210] width 122 height 16
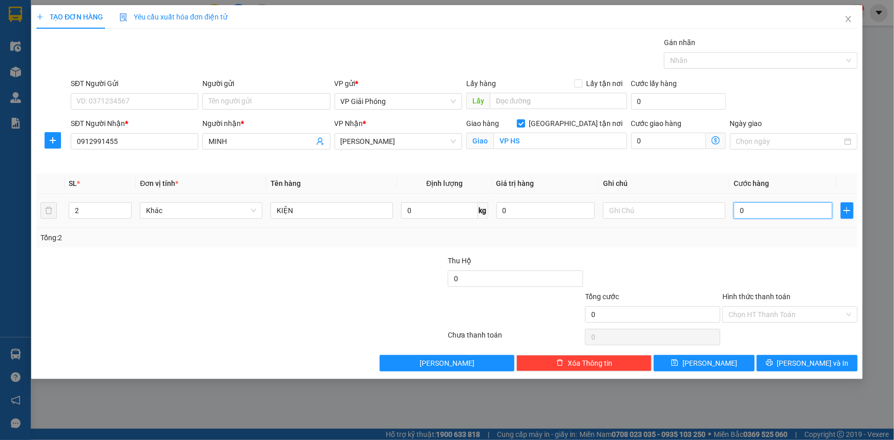
click at [763, 209] on input "0" at bounding box center [783, 210] width 99 height 16
click at [733, 59] on div at bounding box center [756, 60] width 178 height 12
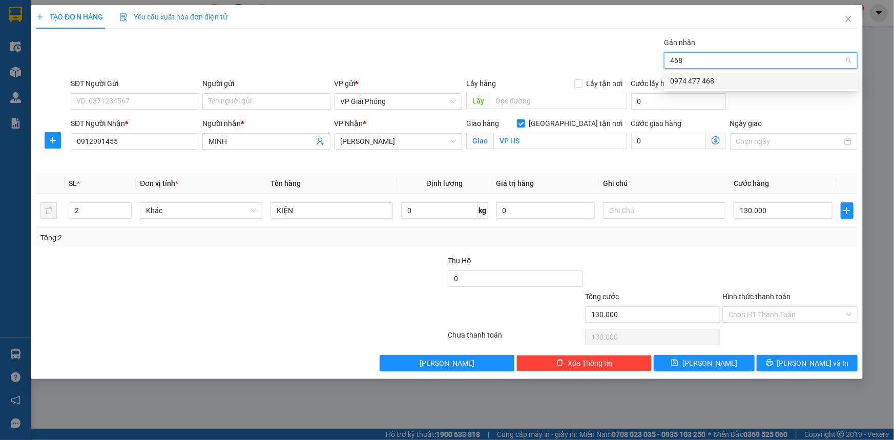
click at [722, 81] on div "0974 477 468" at bounding box center [760, 80] width 181 height 11
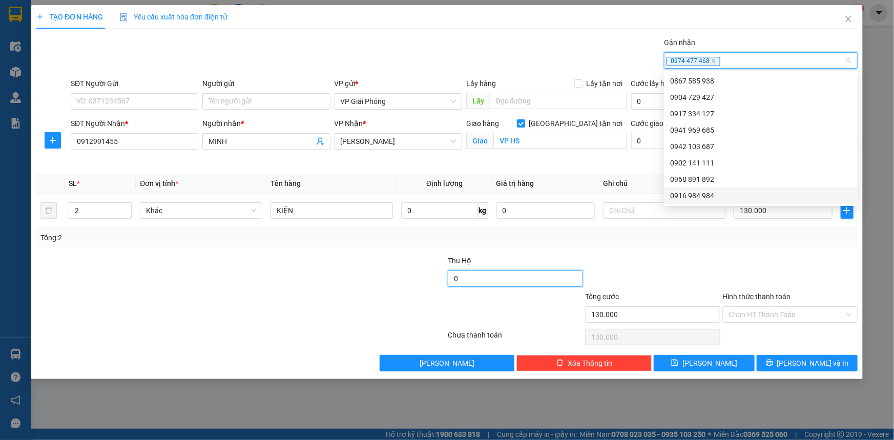
click at [487, 280] on input "0" at bounding box center [515, 279] width 135 height 16
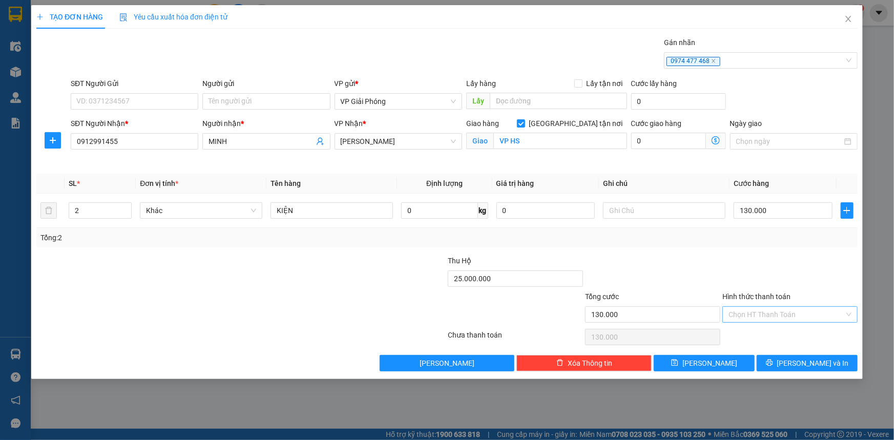
click at [782, 314] on input "Hình thức thanh toán" at bounding box center [787, 314] width 116 height 15
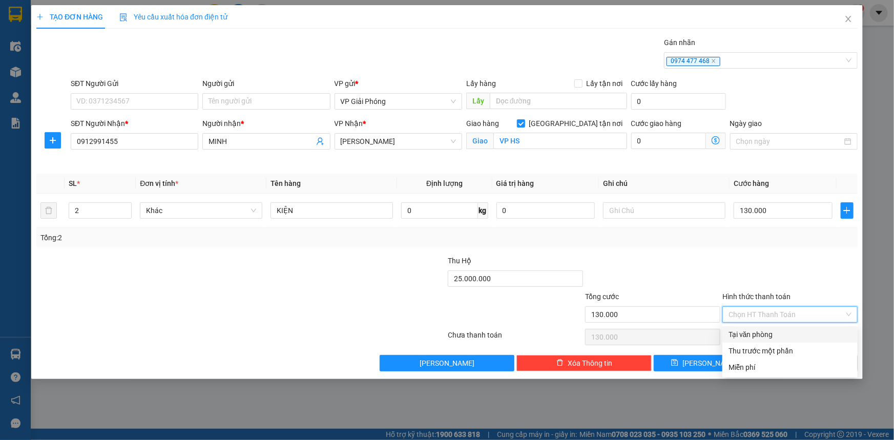
click at [780, 330] on div "Tại văn phòng" at bounding box center [790, 334] width 123 height 11
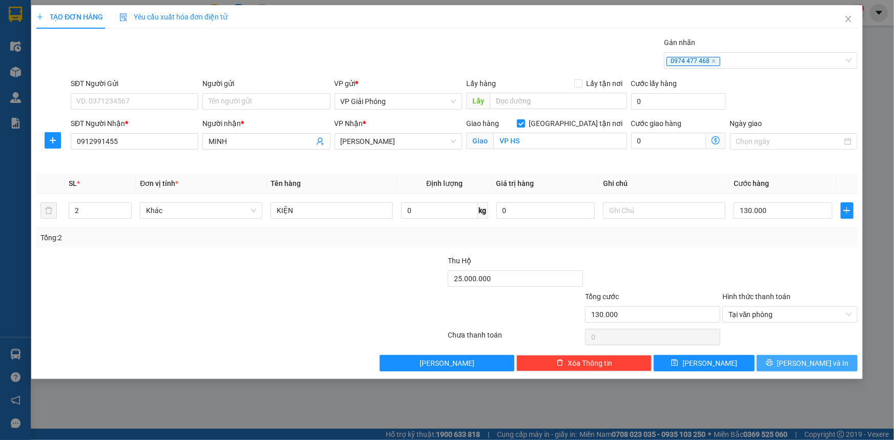
click at [773, 361] on icon "printer" at bounding box center [769, 362] width 7 height 7
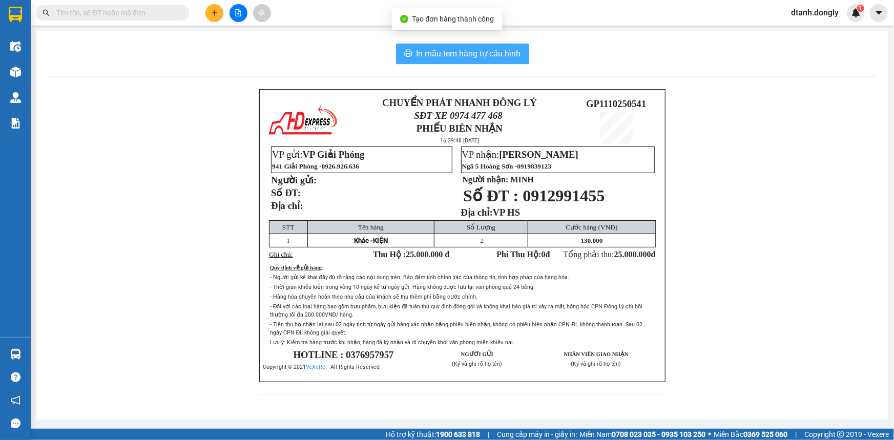
click at [481, 59] on span "In mẫu tem hàng tự cấu hình" at bounding box center [469, 53] width 105 height 13
